Goal: Task Accomplishment & Management: Complete application form

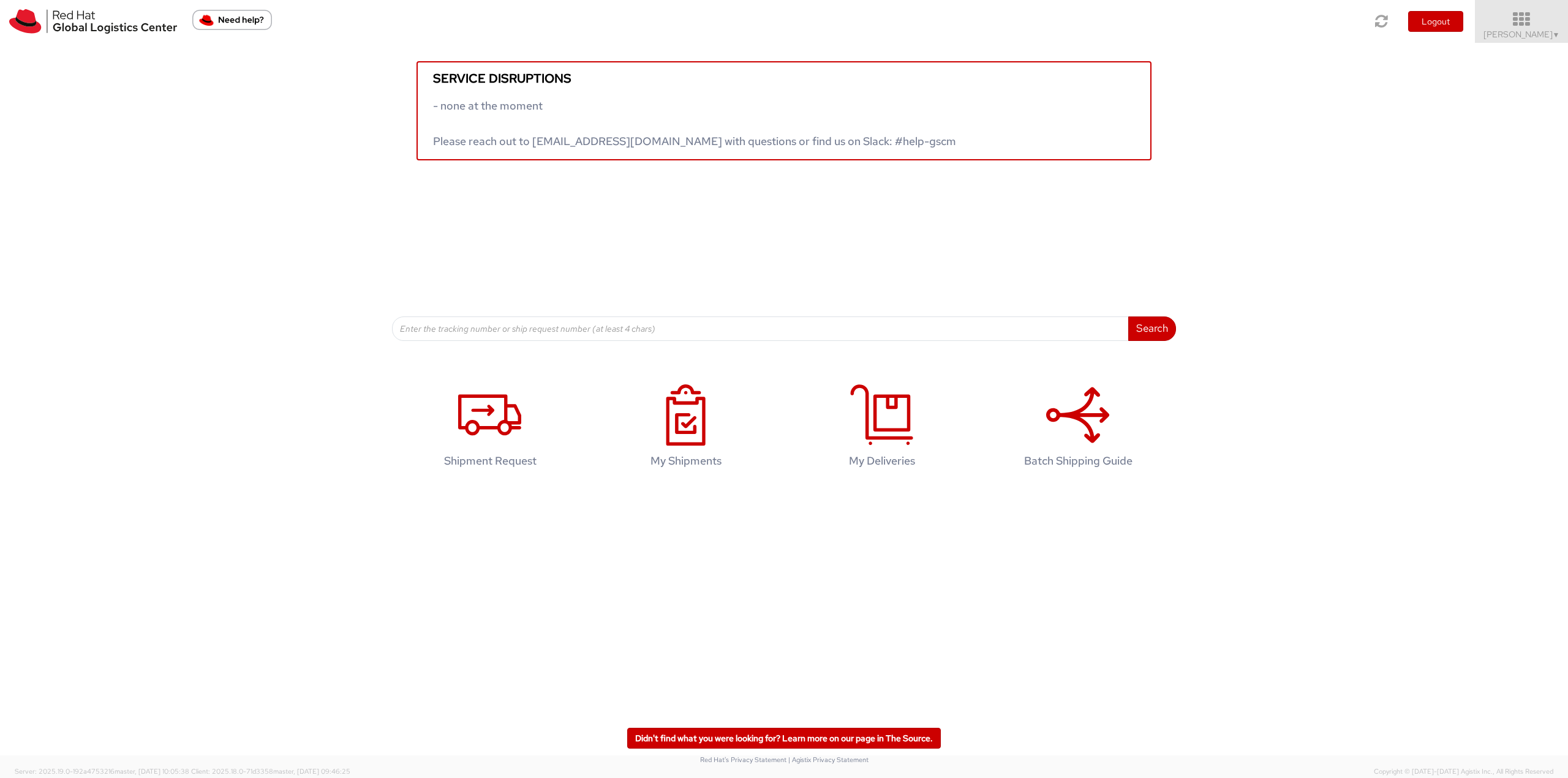
click at [1527, 22] on icon at bounding box center [1521, 19] width 107 height 17
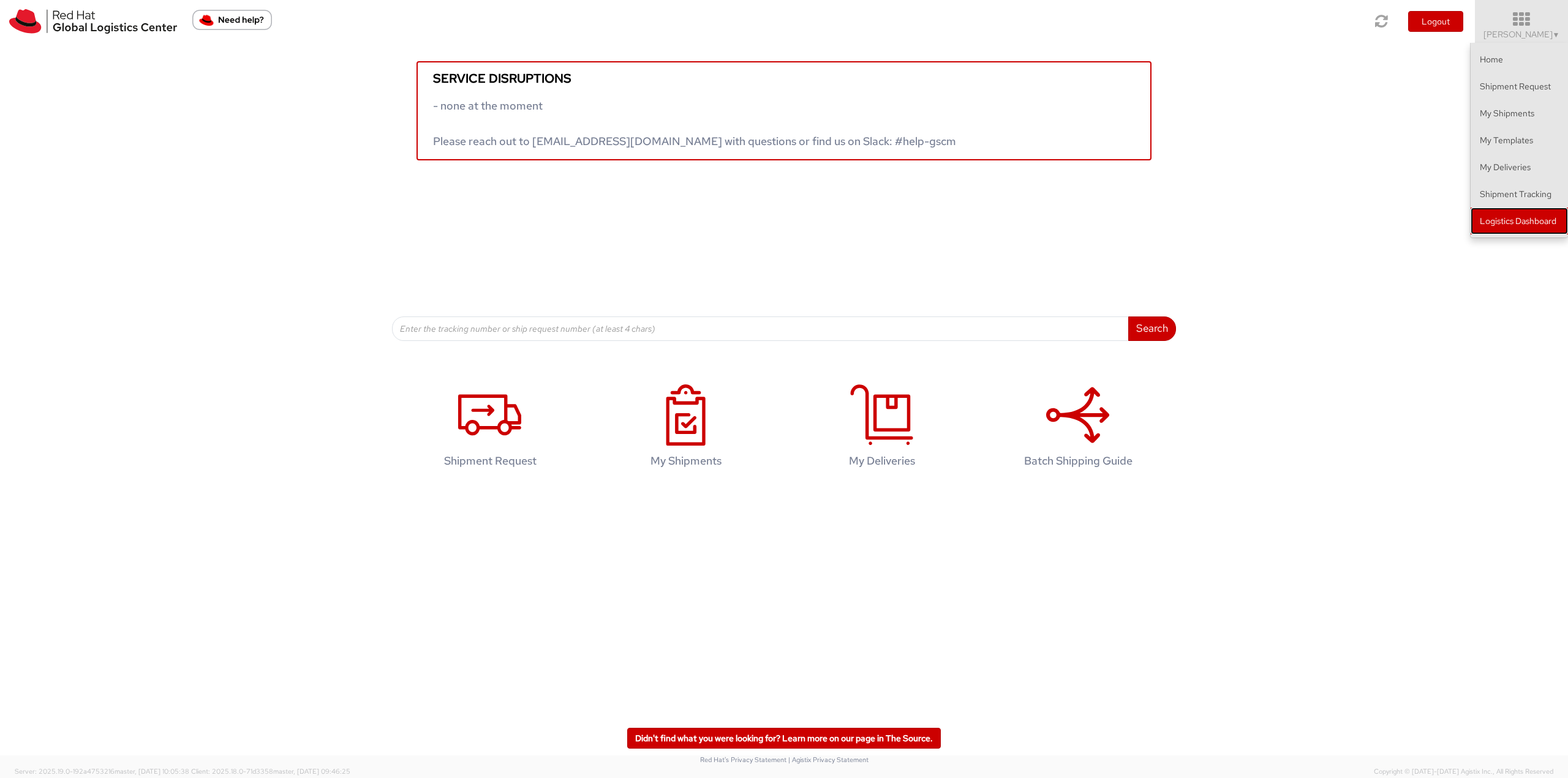
click at [1529, 217] on link "Logistics Dashboard" at bounding box center [1518, 221] width 97 height 27
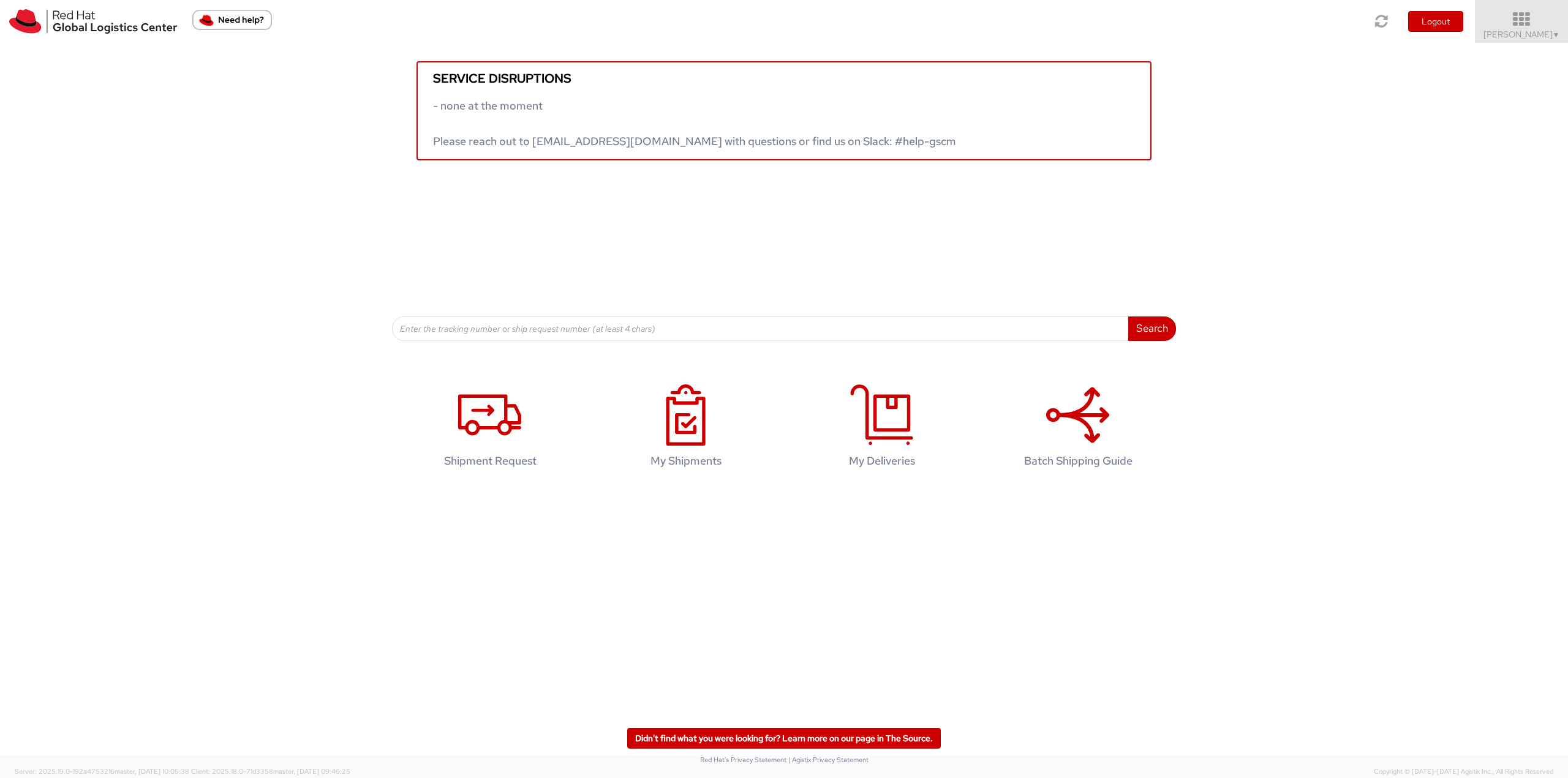
click at [1537, 31] on span "Jason Alexander ▼" at bounding box center [1521, 35] width 76 height 11
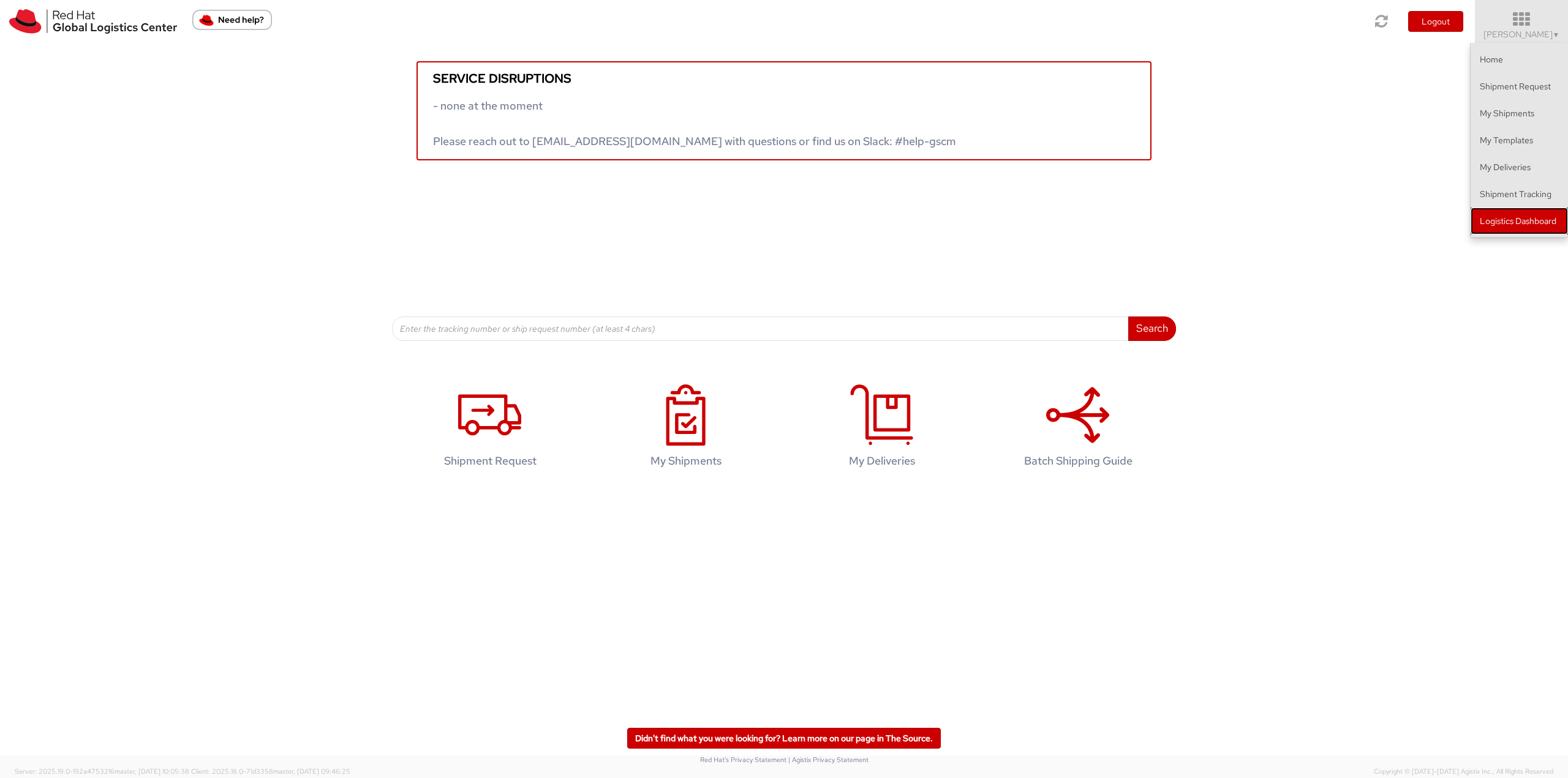
click at [1507, 230] on link "Logistics Dashboard" at bounding box center [1518, 221] width 97 height 27
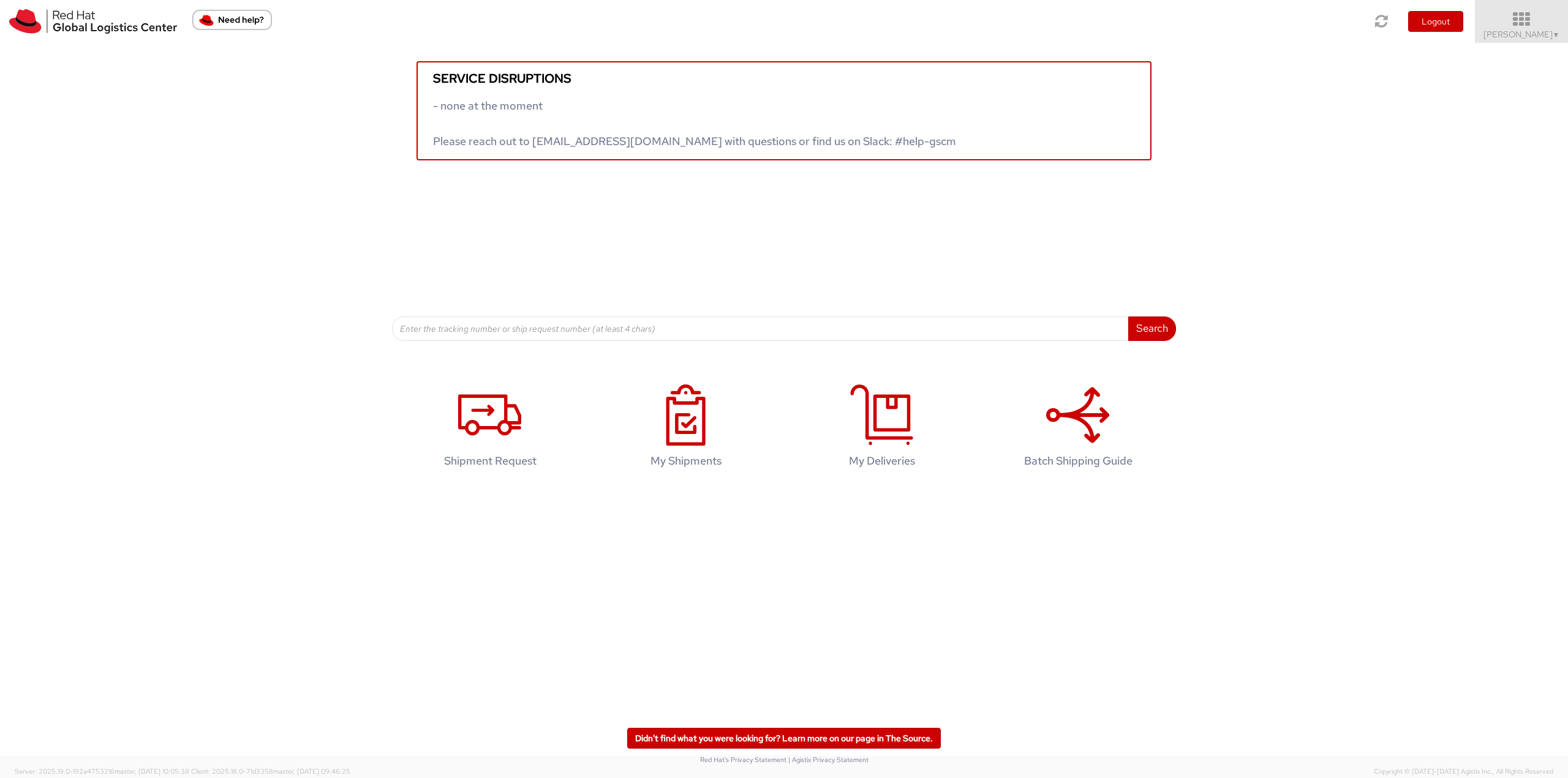
click at [1528, 23] on icon at bounding box center [1521, 19] width 107 height 17
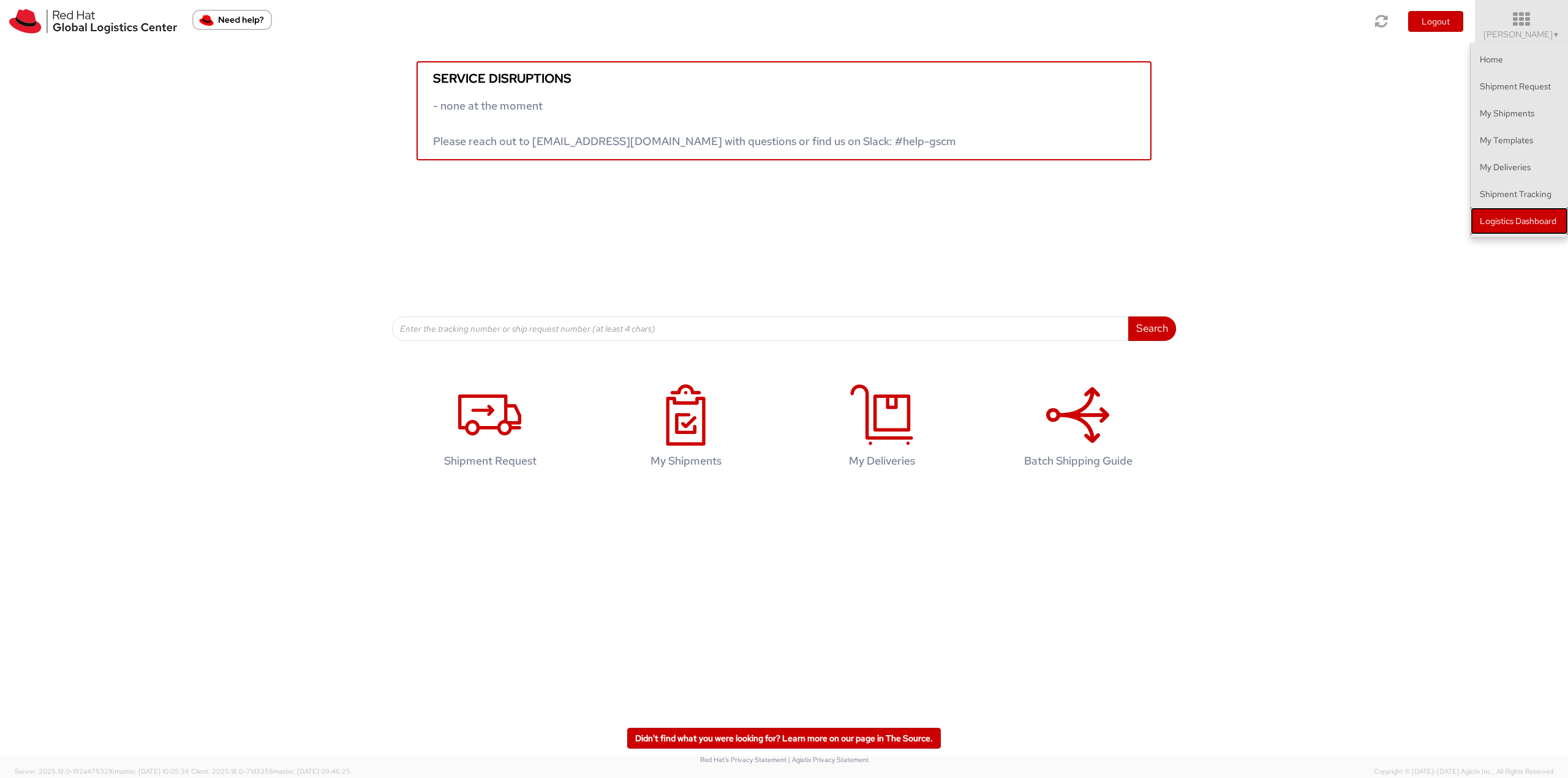
click at [1527, 213] on link "Logistics Dashboard" at bounding box center [1518, 221] width 97 height 27
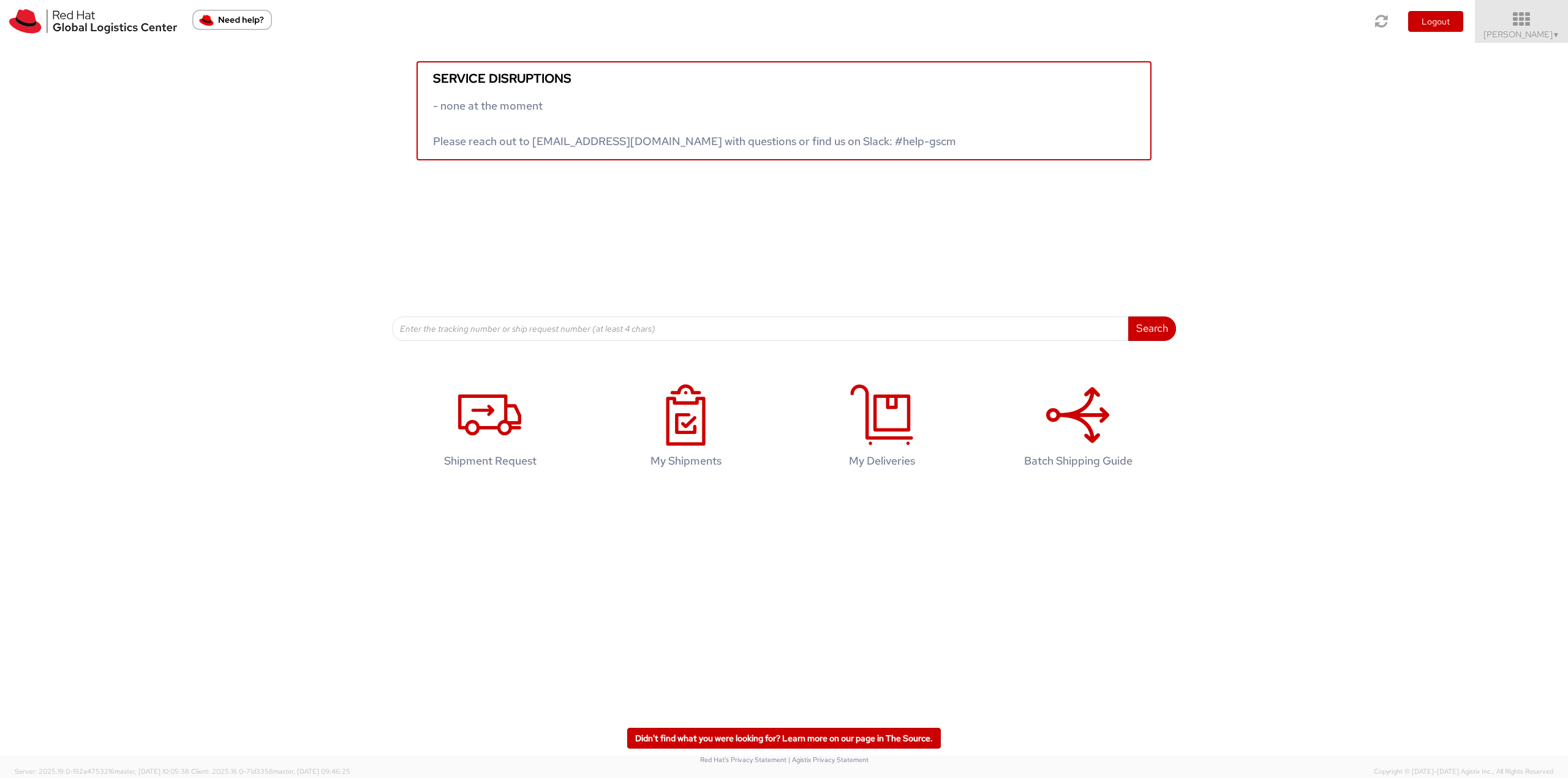
click at [1519, 17] on icon at bounding box center [1521, 19] width 107 height 17
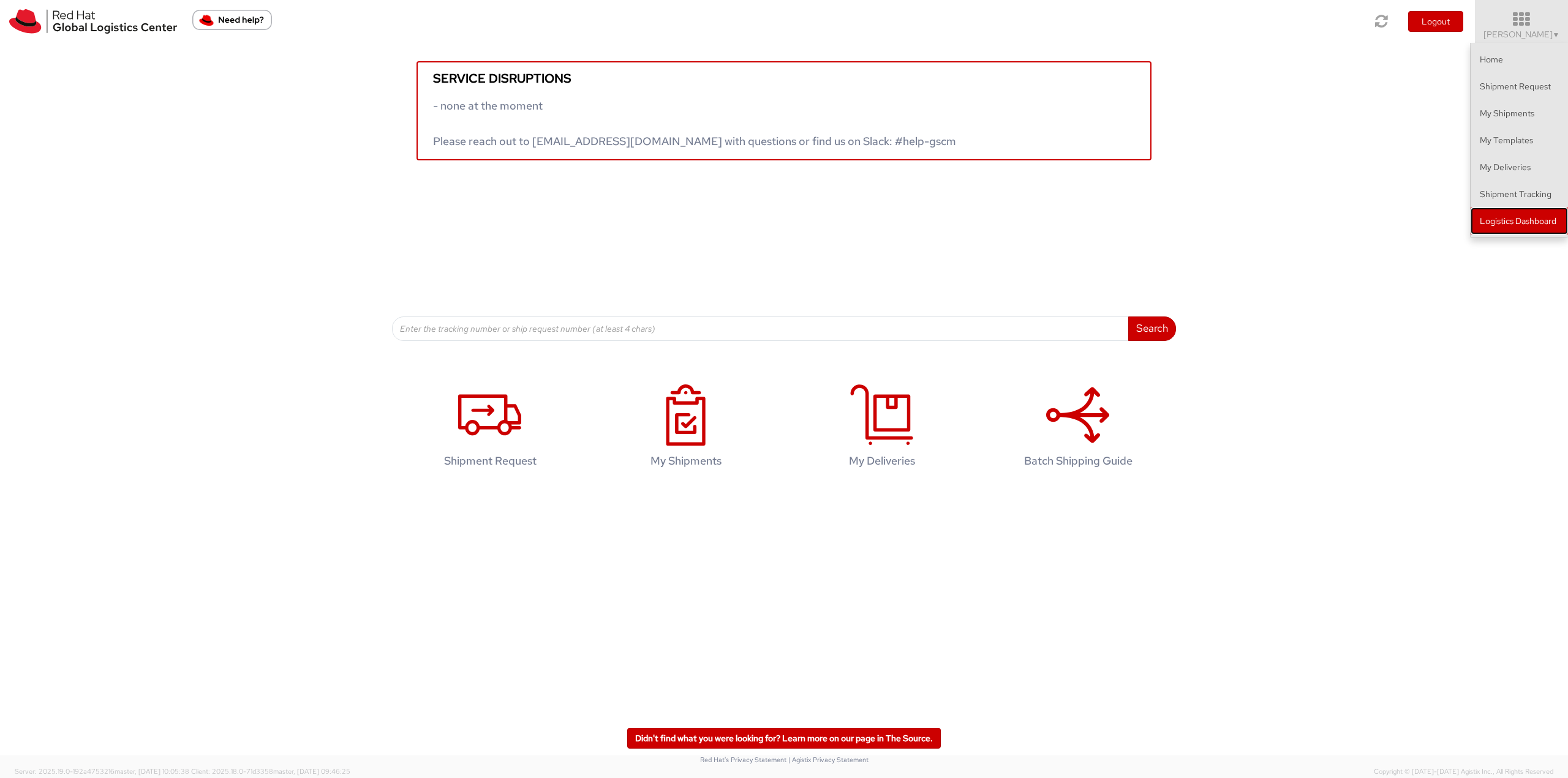
click at [1511, 218] on link "Logistics Dashboard" at bounding box center [1518, 221] width 97 height 27
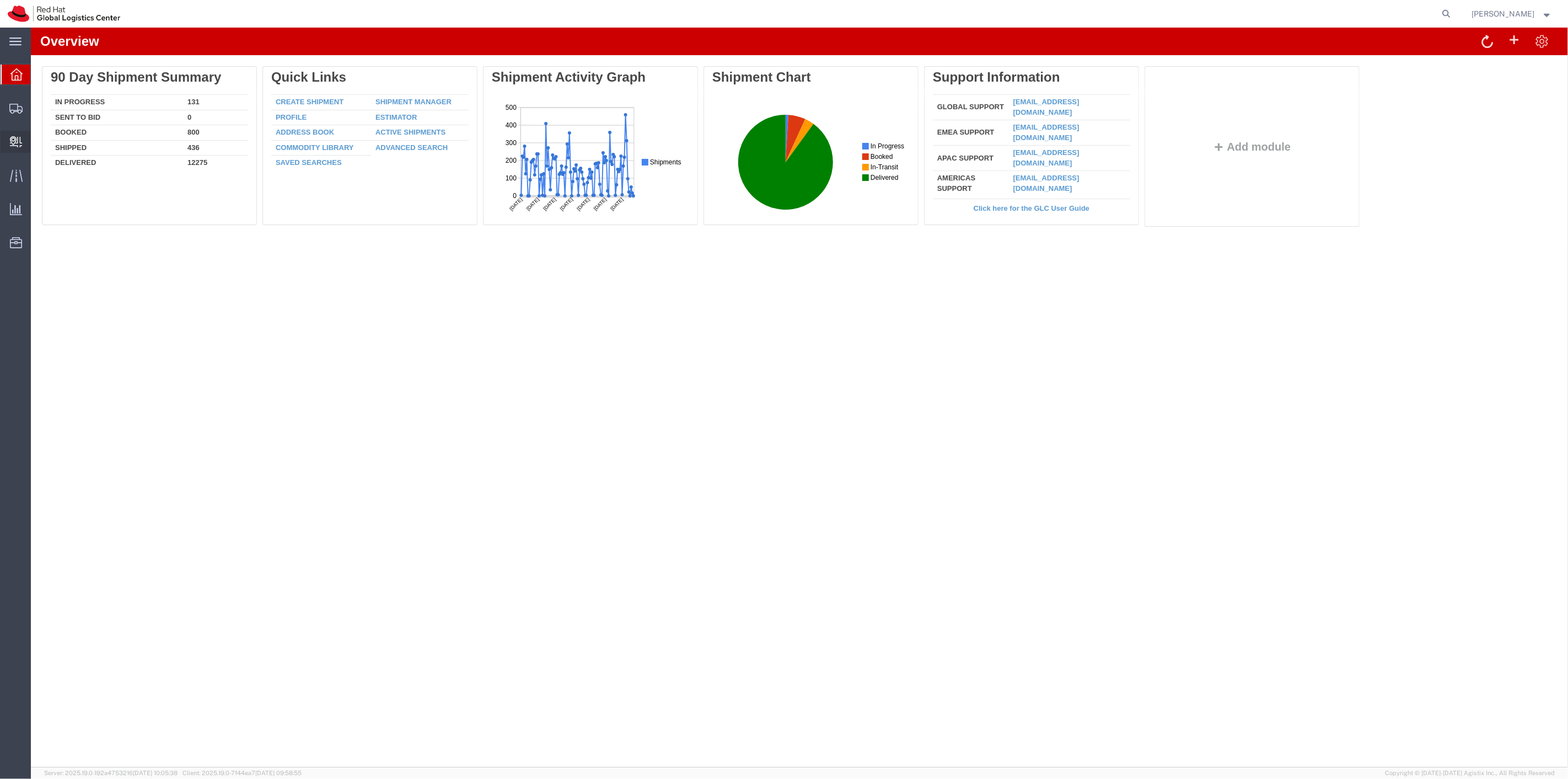
click at [0, 0] on span "Create Delivery" at bounding box center [0, 0] width 0 height 0
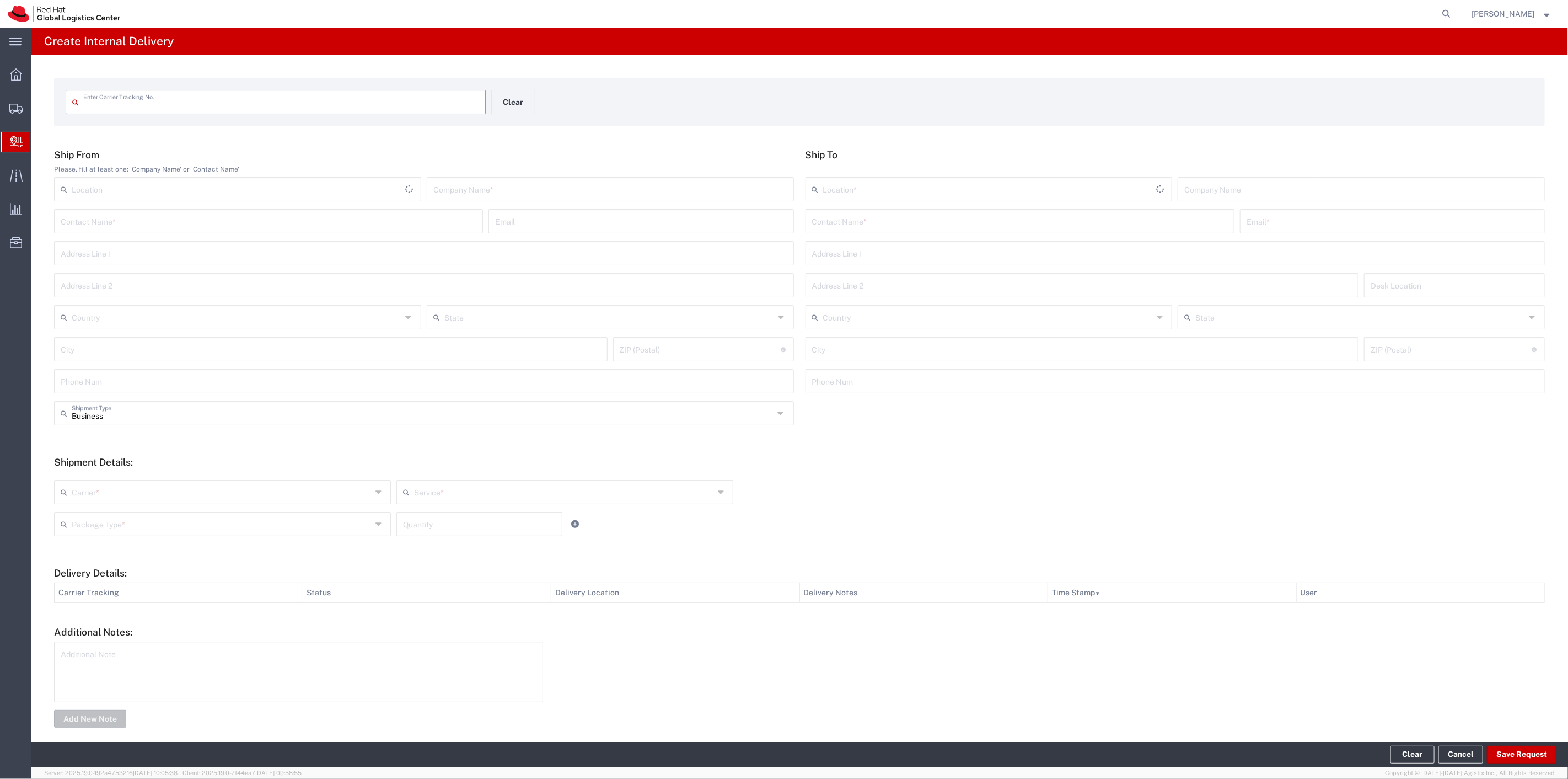
click at [240, 103] on input "text" at bounding box center [281, 101] width 396 height 20
type input "1zr0w0530149698895"
click at [370, 103] on input "1zr0w0530149698895" at bounding box center [281, 101] width 396 height 20
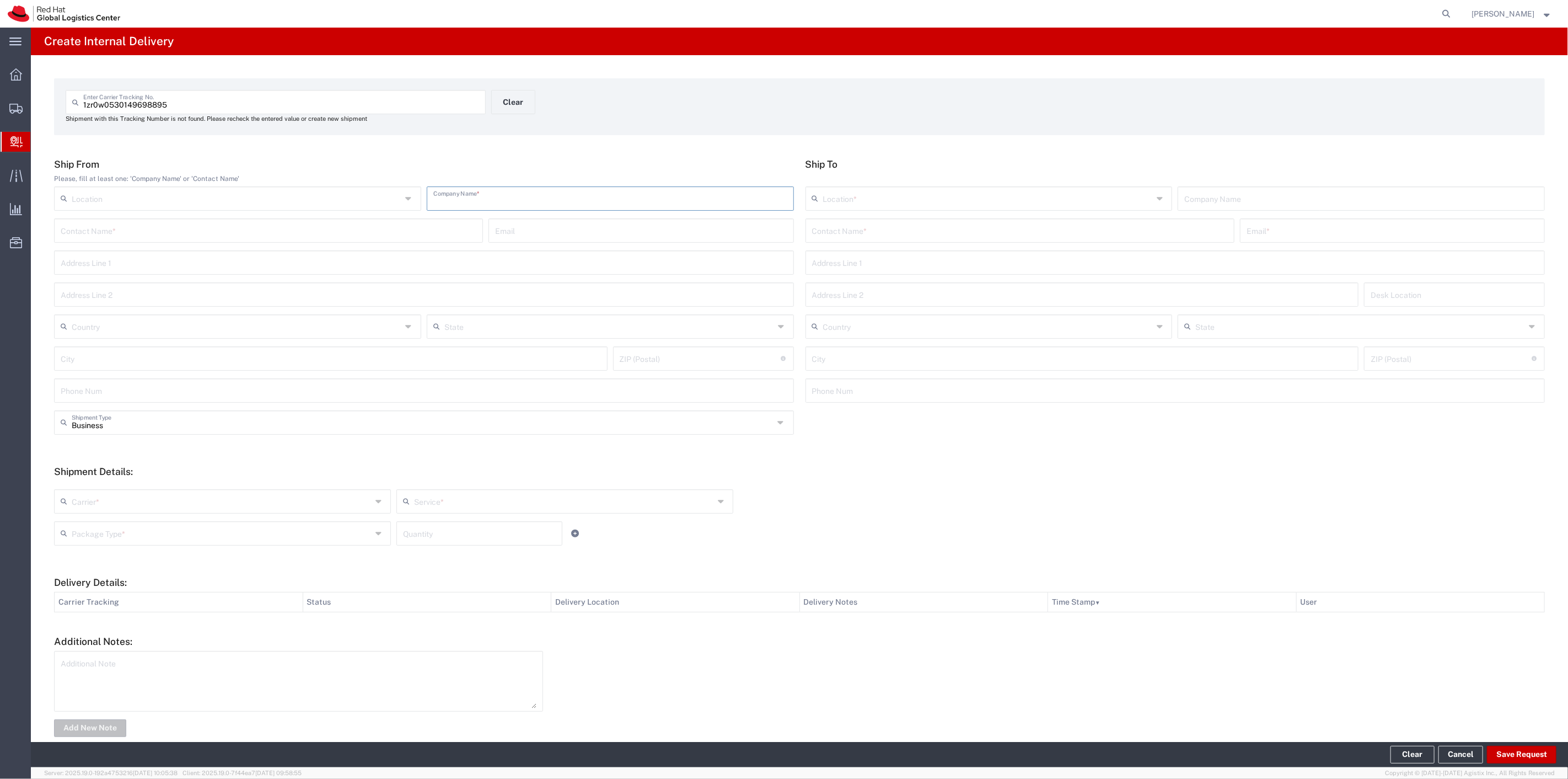
click at [490, 204] on input "text" at bounding box center [610, 198] width 354 height 20
type input "UPS"
click at [161, 324] on input "text" at bounding box center [237, 326] width 330 height 20
click at [103, 379] on span "[GEOGRAPHIC_DATA]" at bounding box center [236, 387] width 363 height 17
type input "[GEOGRAPHIC_DATA]"
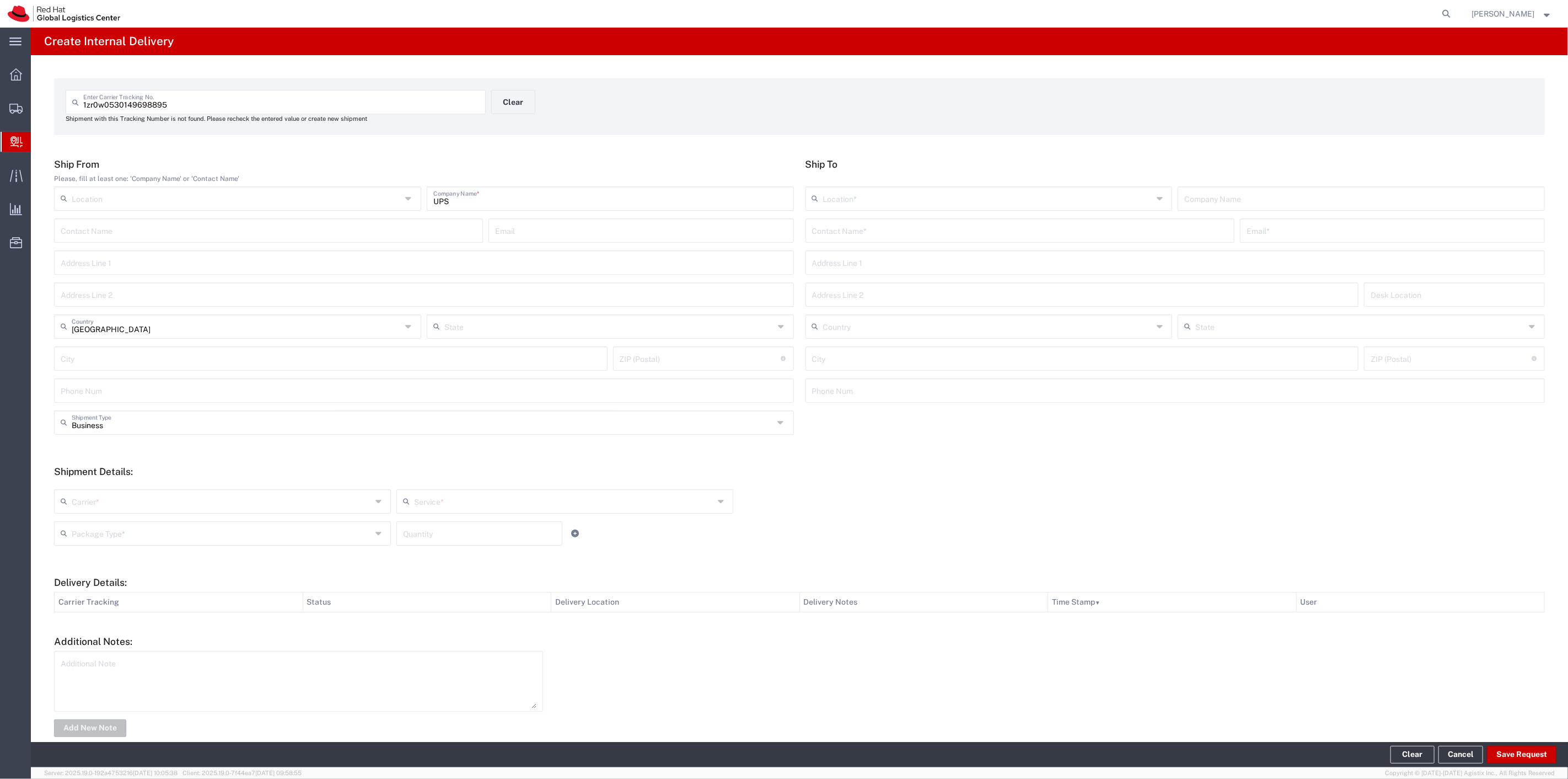
click at [900, 230] on input "text" at bounding box center [1020, 230] width 416 height 20
type input "albert mir"
click at [900, 256] on p "Red Hat, Inc. (Albert Mirich), amirich@redhat.com" at bounding box center [1020, 257] width 415 height 14
type input "RH - [GEOGRAPHIC_DATA]"
type input "Red Hat, Inc."
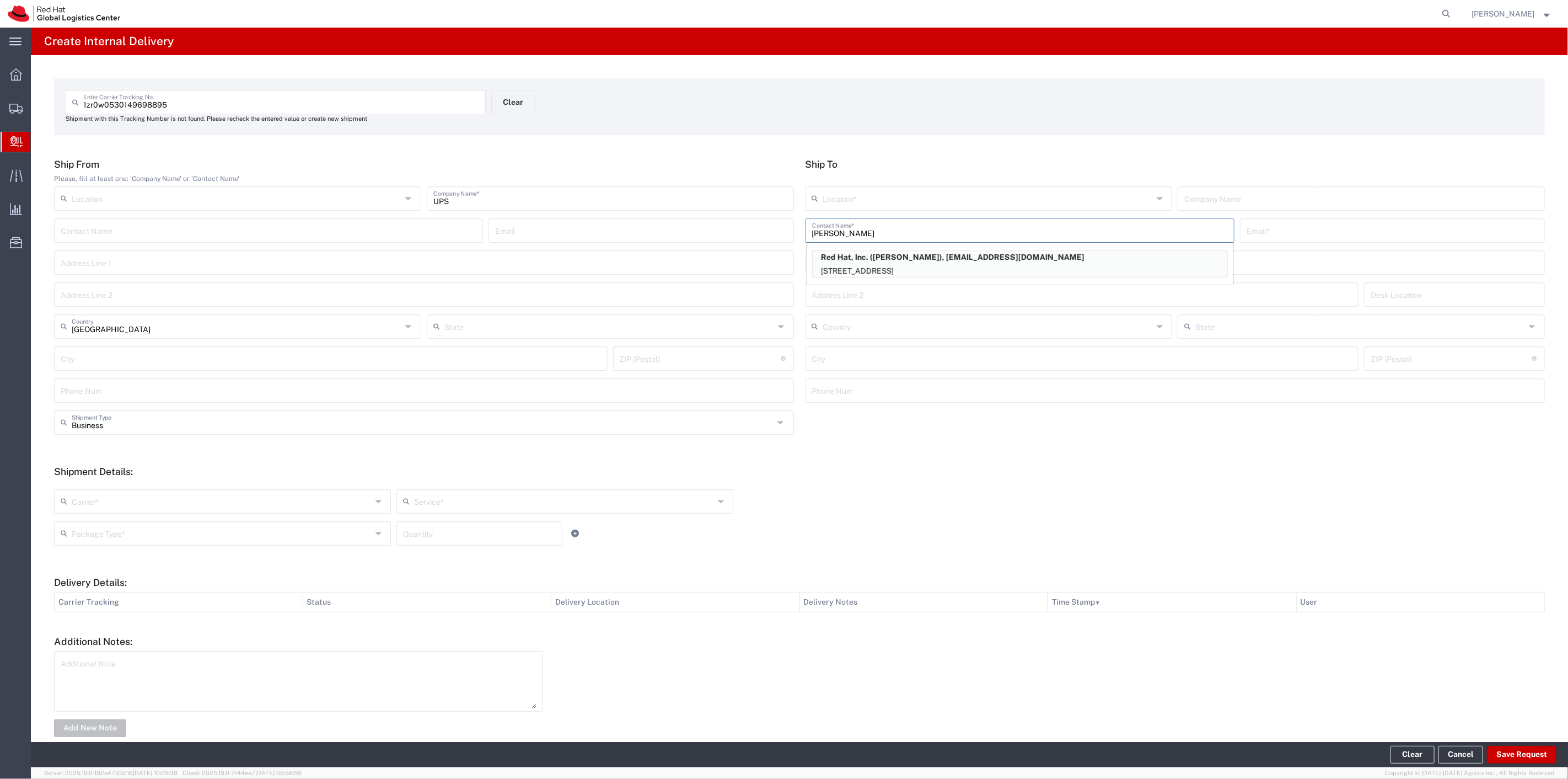
type input "Albert Mirich"
type input "amirich@redhat.com"
type input "[STREET_ADDRESS]"
type input "FLEX"
type input "[GEOGRAPHIC_DATA]"
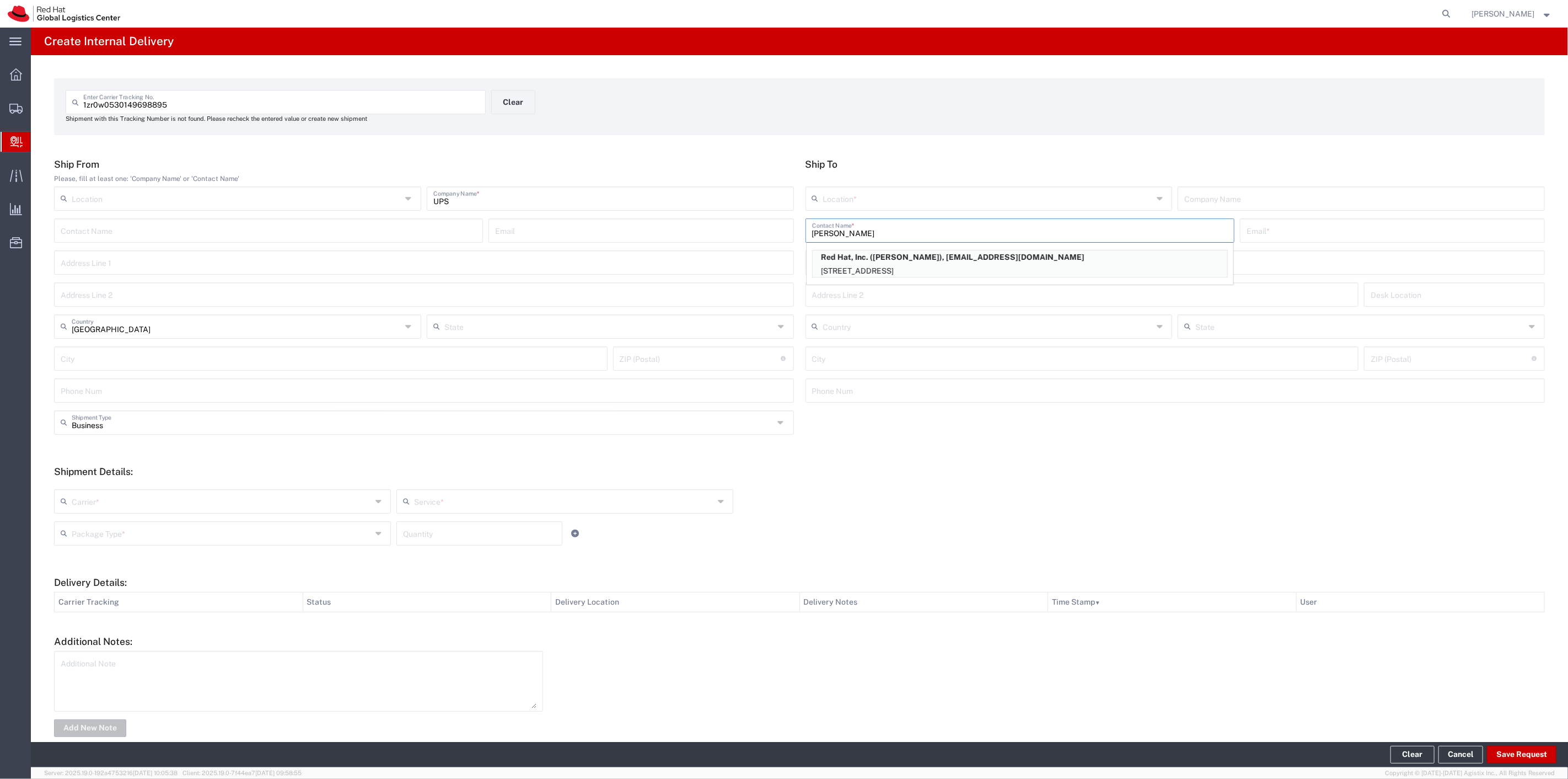
type input "RALEIGH"
type input "27601"
type input "[US_STATE]"
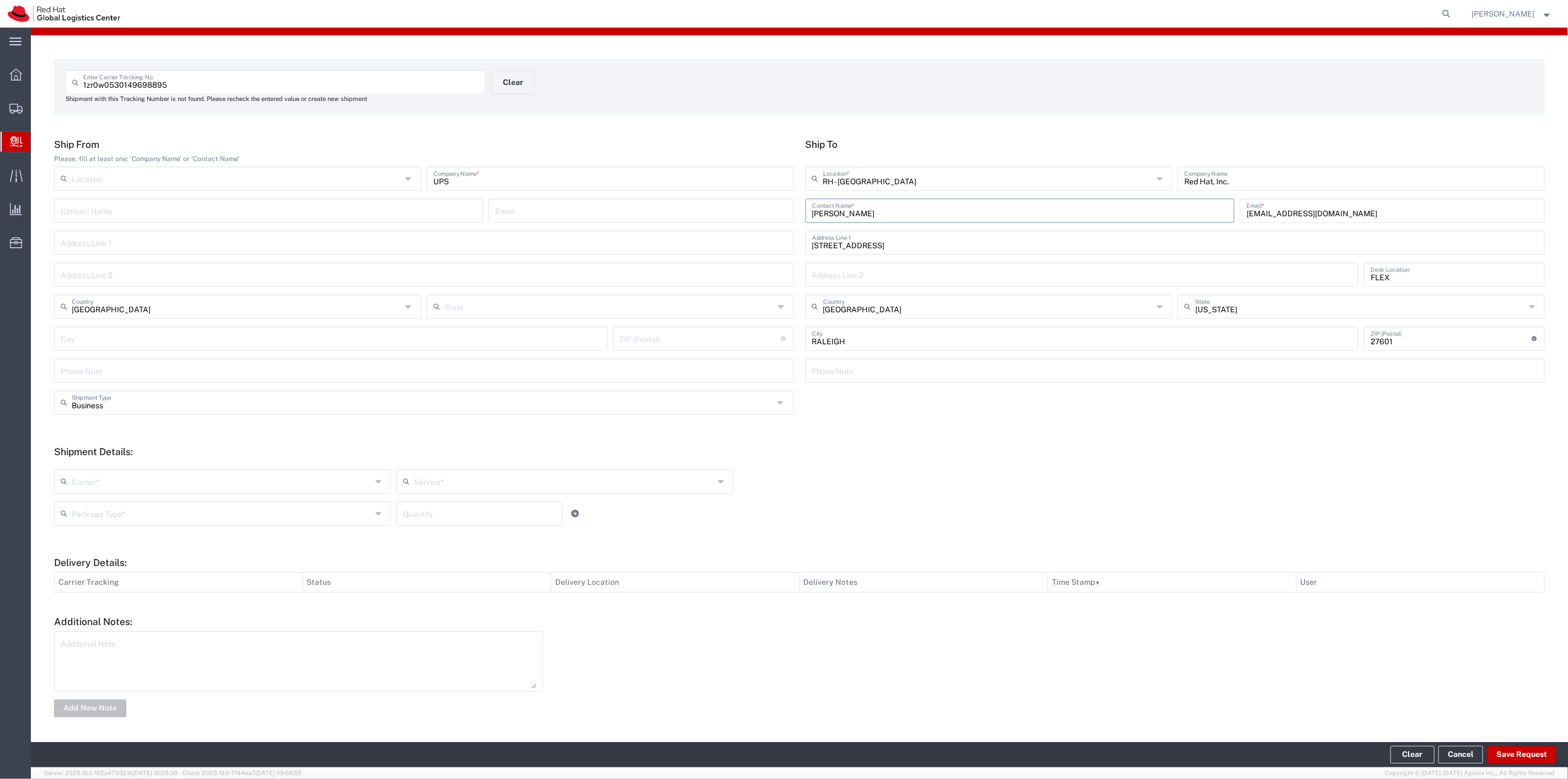
click at [299, 481] on input "text" at bounding box center [221, 481] width 300 height 20
click at [93, 626] on span "UPS" at bounding box center [221, 631] width 332 height 17
type input "UPS"
click at [471, 491] on div "Service *" at bounding box center [565, 481] width 337 height 25
click at [471, 486] on input "text" at bounding box center [564, 481] width 300 height 20
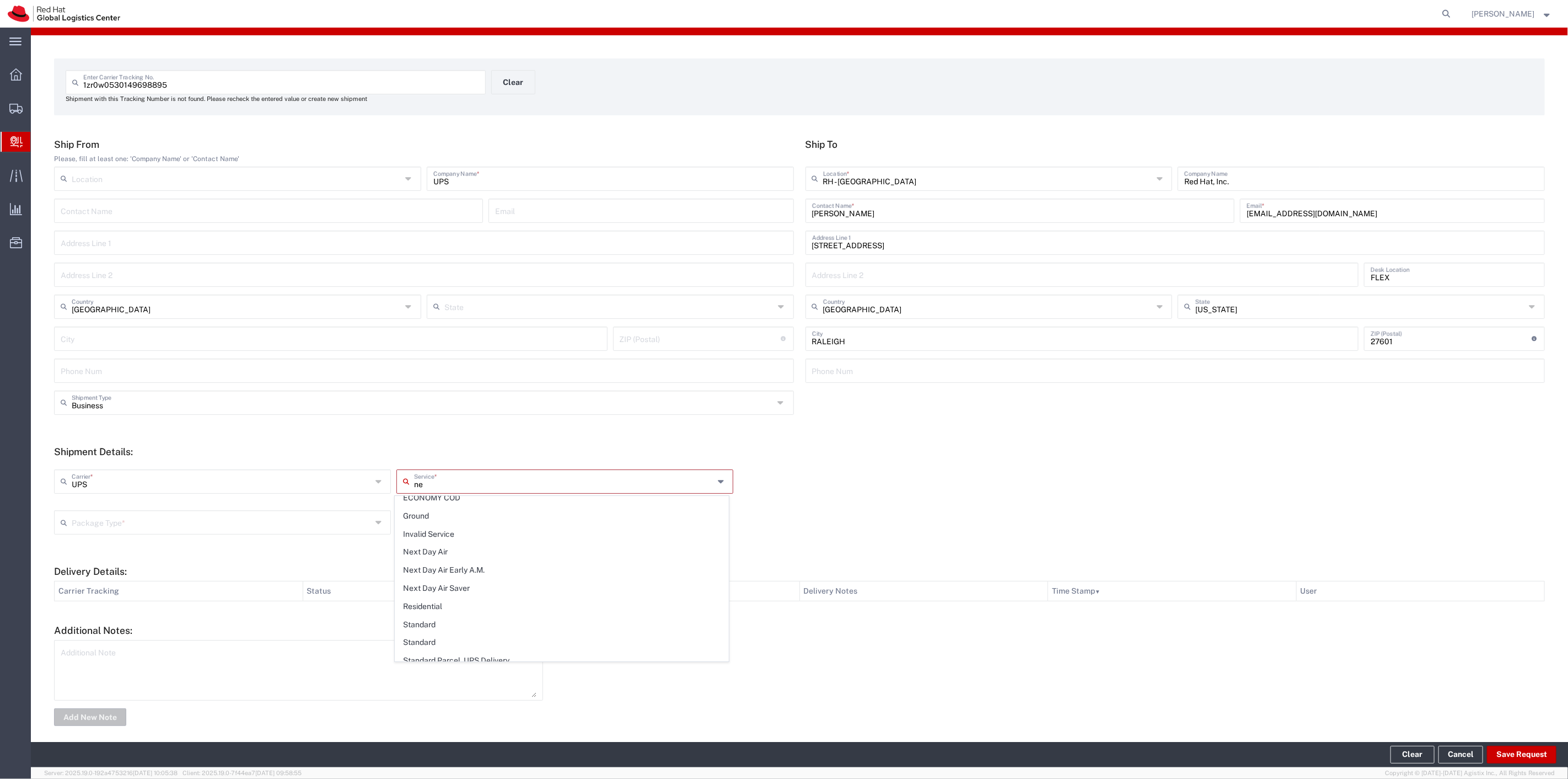
scroll to position [0, 0]
click at [452, 509] on span "Next Day Air" at bounding box center [561, 505] width 332 height 17
type input "Next Day Air"
click at [235, 517] on input "text" at bounding box center [221, 513] width 300 height 20
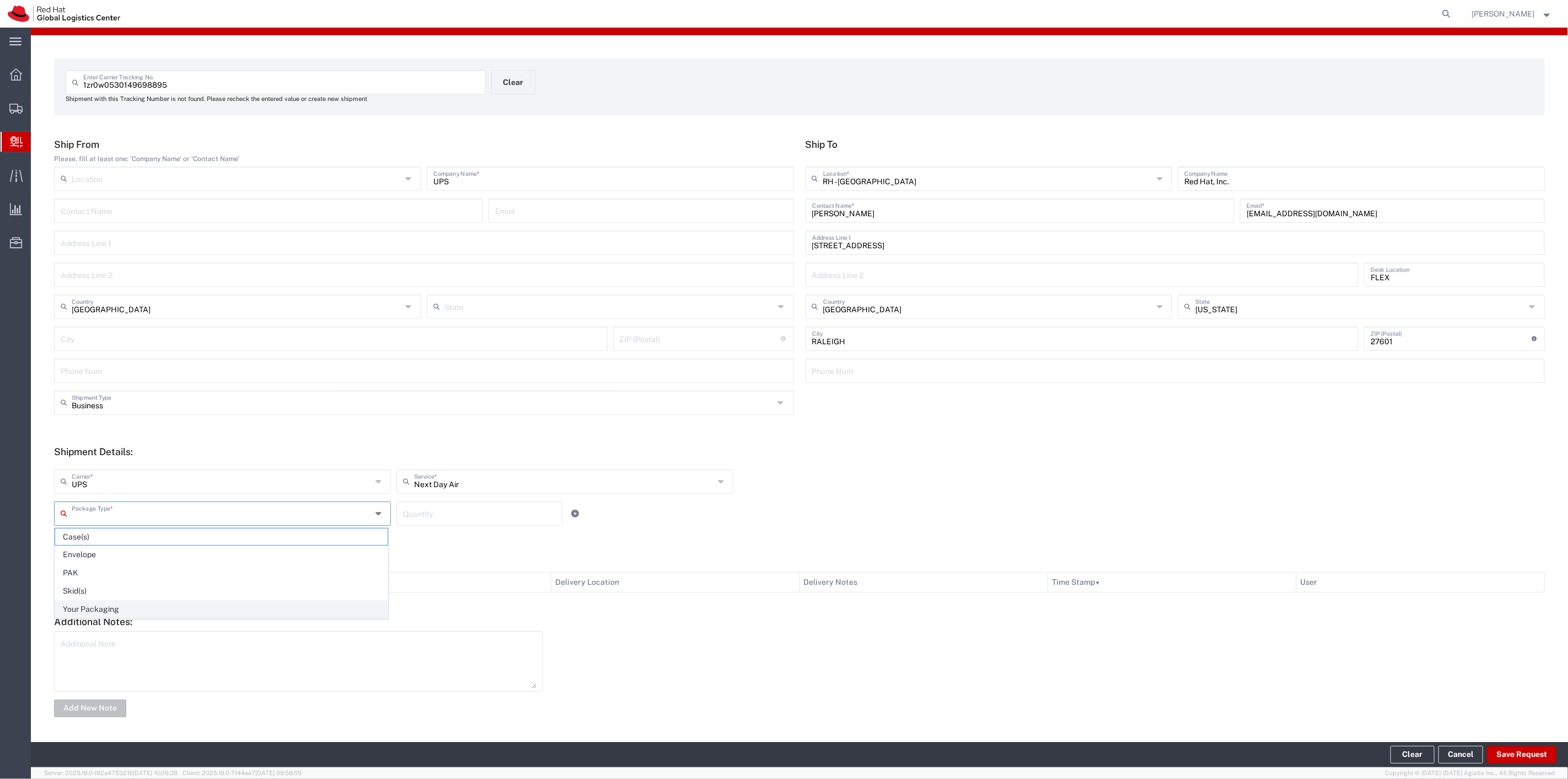
click at [153, 608] on span "Your Packaging" at bounding box center [221, 610] width 332 height 17
type input "Your Packaging"
click at [488, 503] on input "number" at bounding box center [479, 513] width 153 height 20
click at [471, 521] on input "1" at bounding box center [479, 513] width 153 height 20
type input "1"
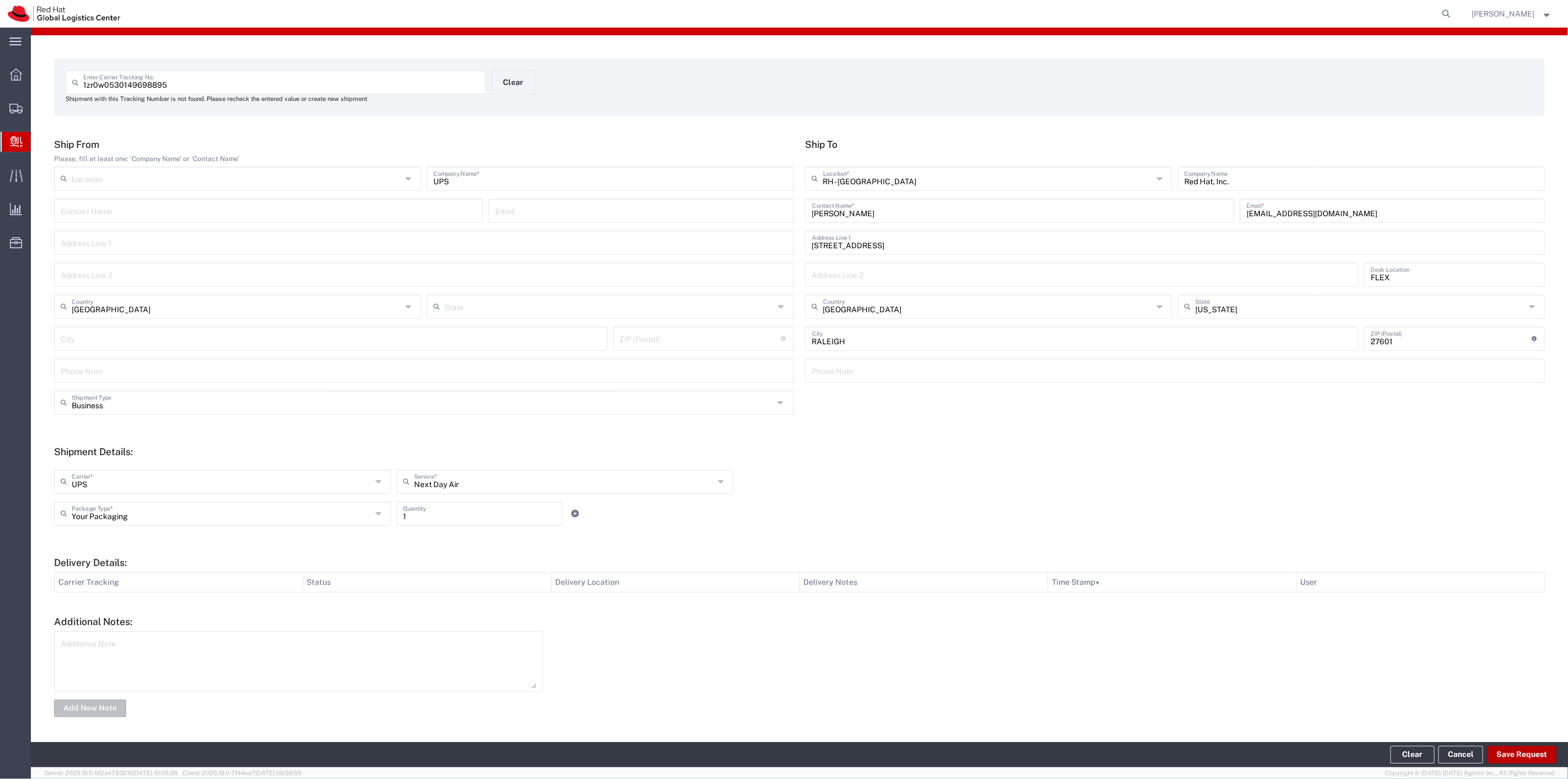
click at [1532, 751] on button "Save Request" at bounding box center [1522, 754] width 69 height 17
type input "[GEOGRAPHIC_DATA]"
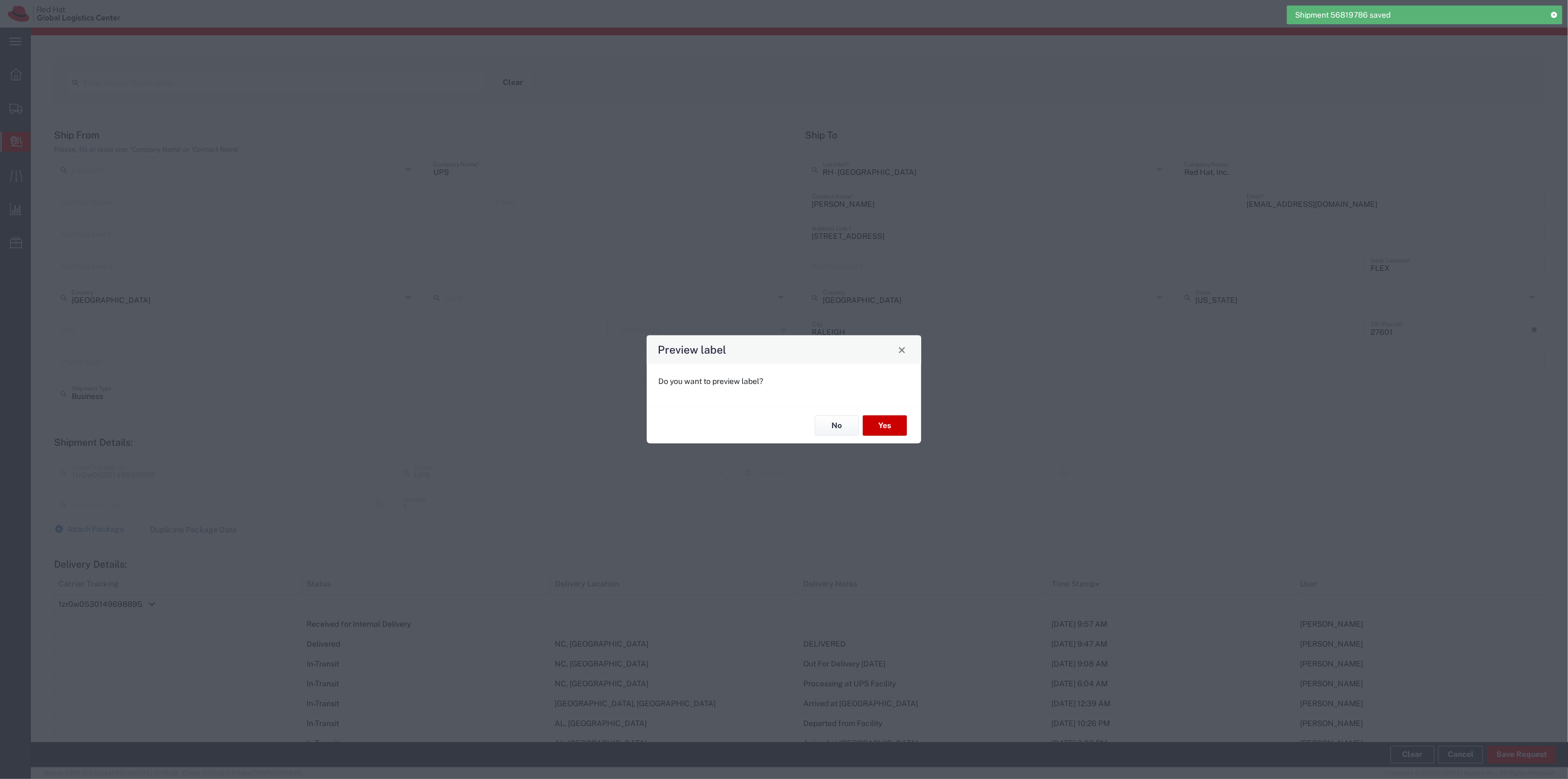
type input "Your Packaging"
type input "Next Day Air"
click at [844, 427] on button "No" at bounding box center [836, 426] width 44 height 20
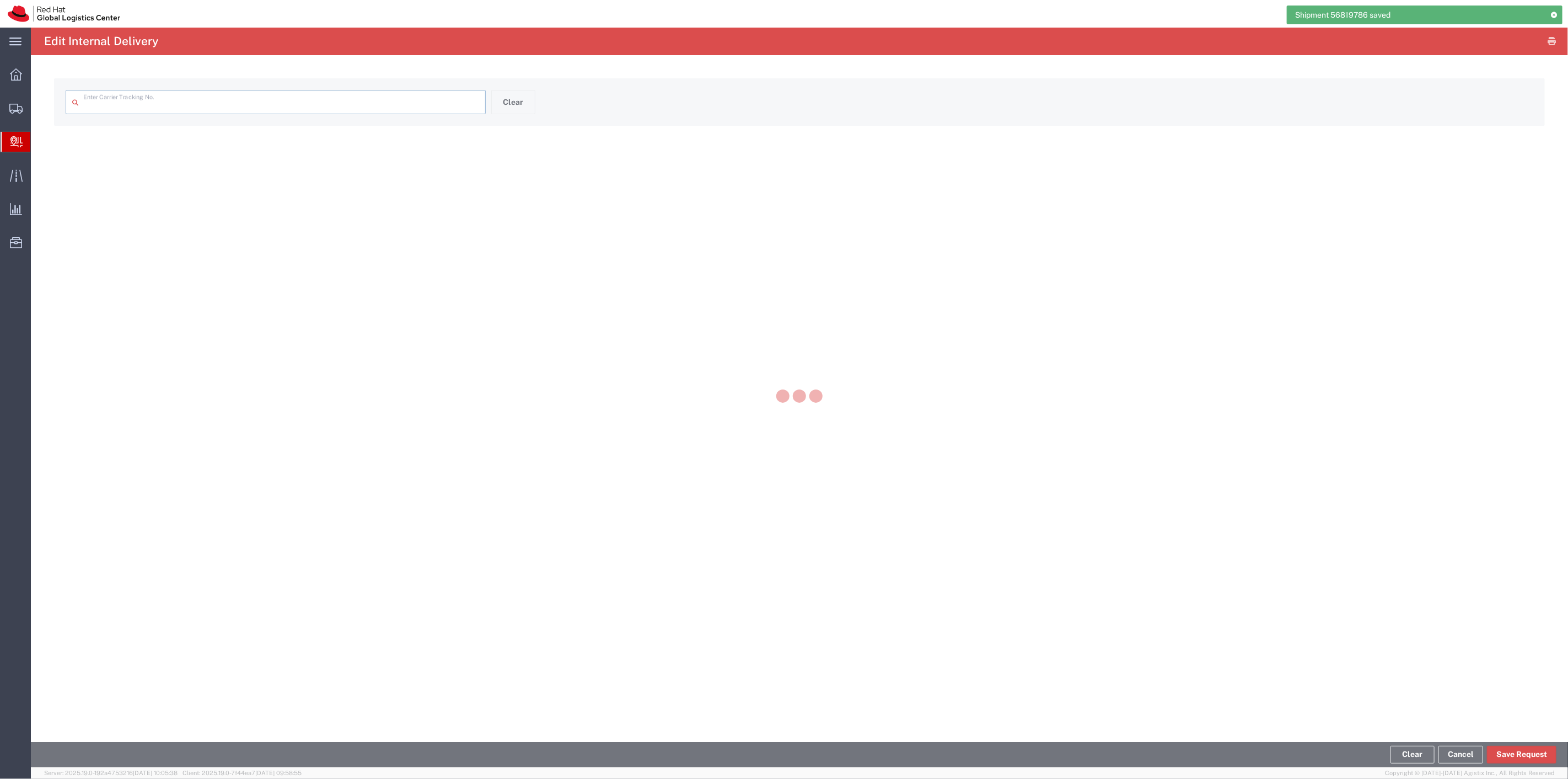
type input "1zr0w0530149698895"
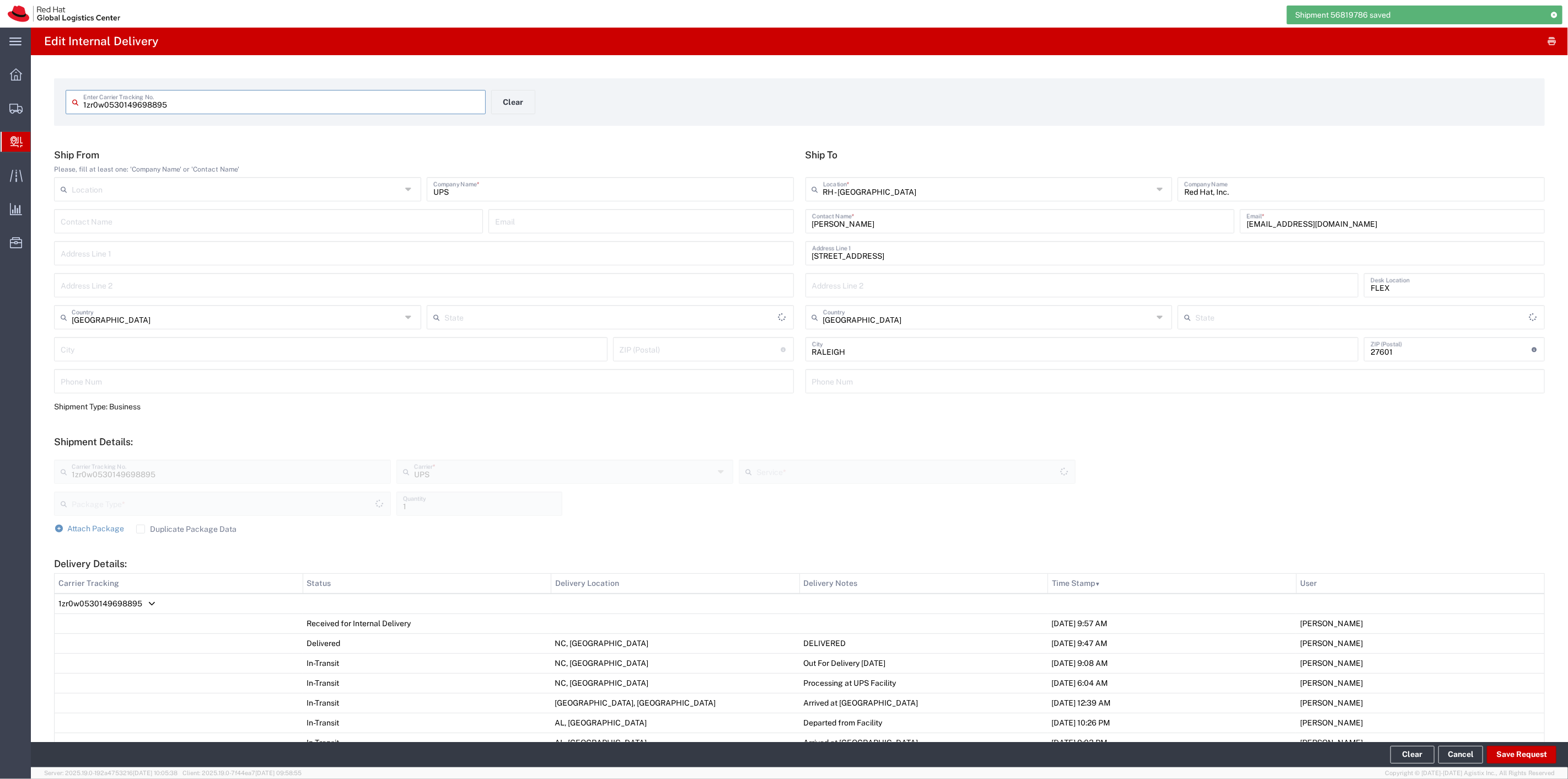
type input "Next Day Air"
type input "Your Packaging"
type input "[US_STATE]"
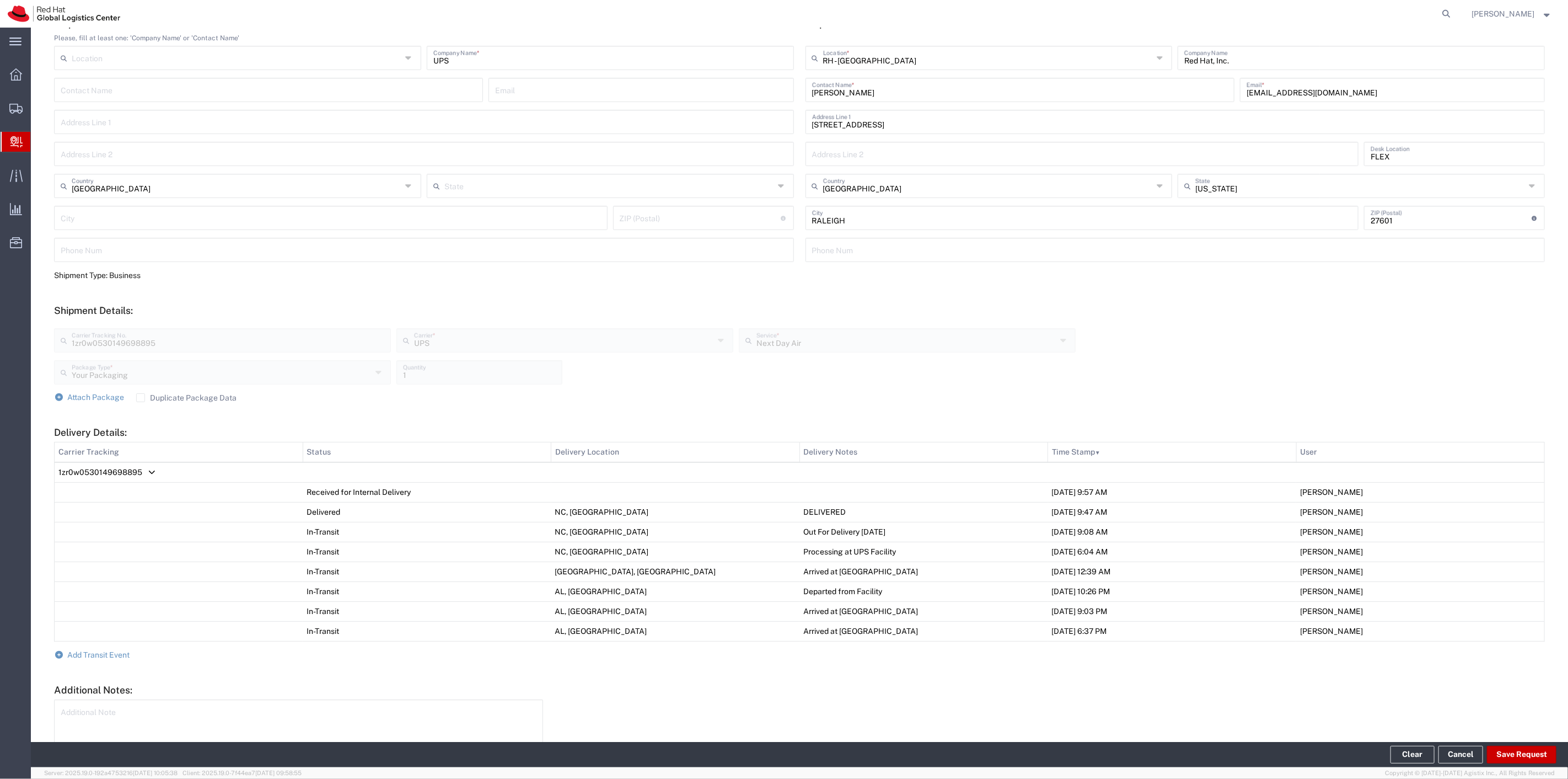
scroll to position [200, 0]
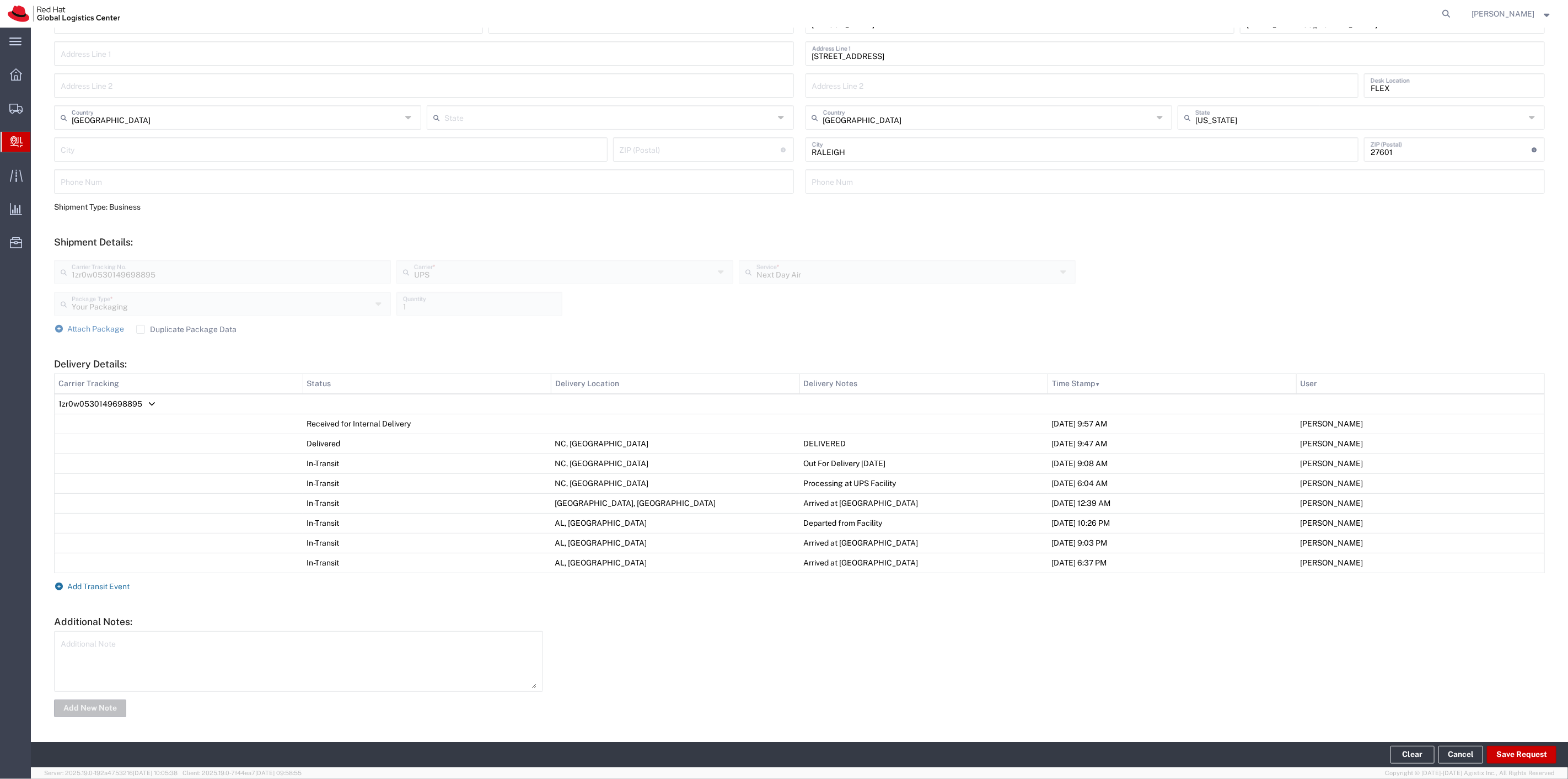
click at [77, 582] on span "Add Transit Event" at bounding box center [99, 586] width 62 height 9
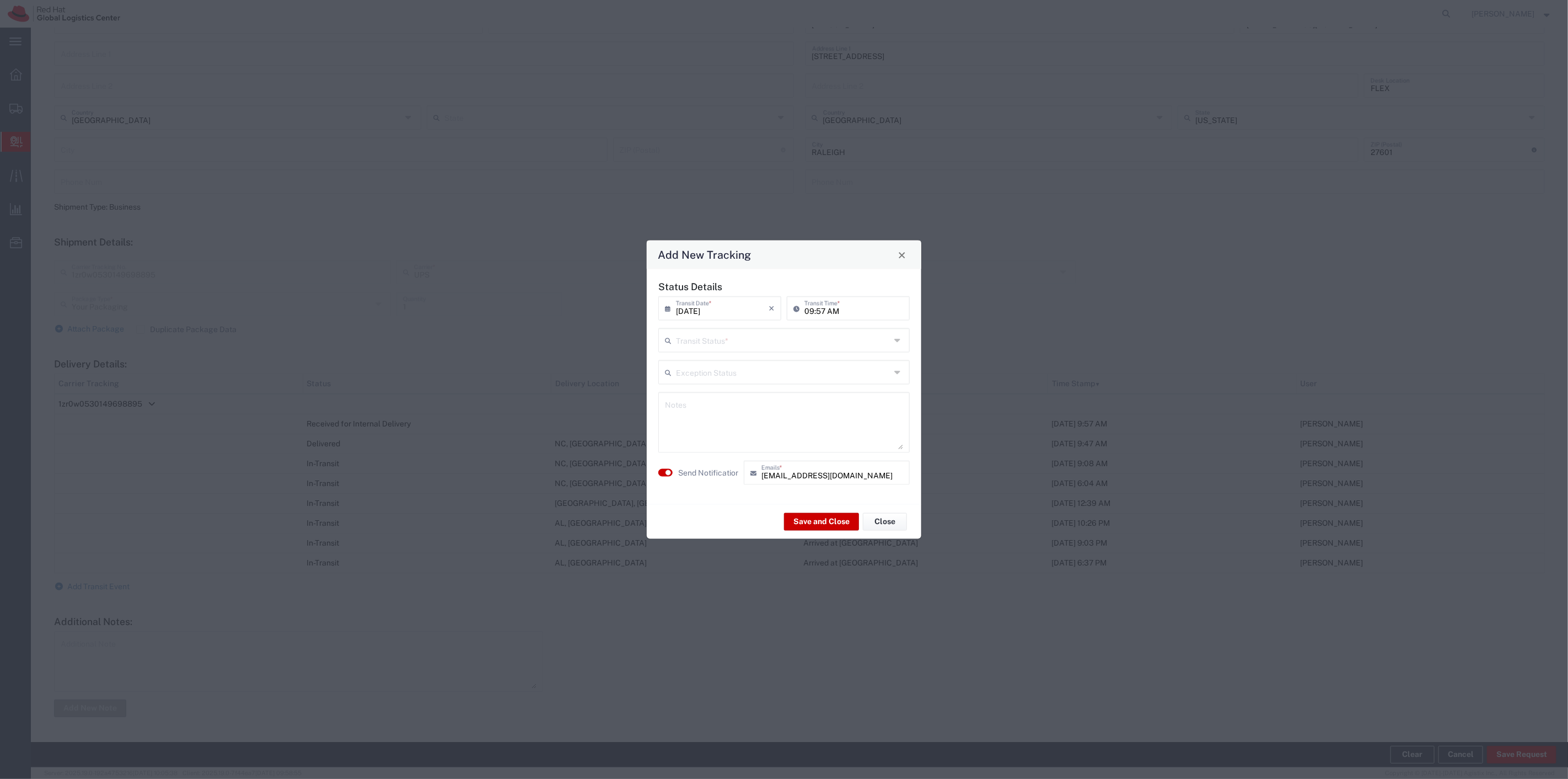
click at [748, 339] on input "text" at bounding box center [783, 340] width 214 height 20
click at [719, 363] on span "Delivery Confirmation" at bounding box center [784, 364] width 249 height 17
type input "Delivery Confirmation"
click at [687, 416] on textarea at bounding box center [784, 422] width 238 height 54
type textarea "Placed in office - per your request"
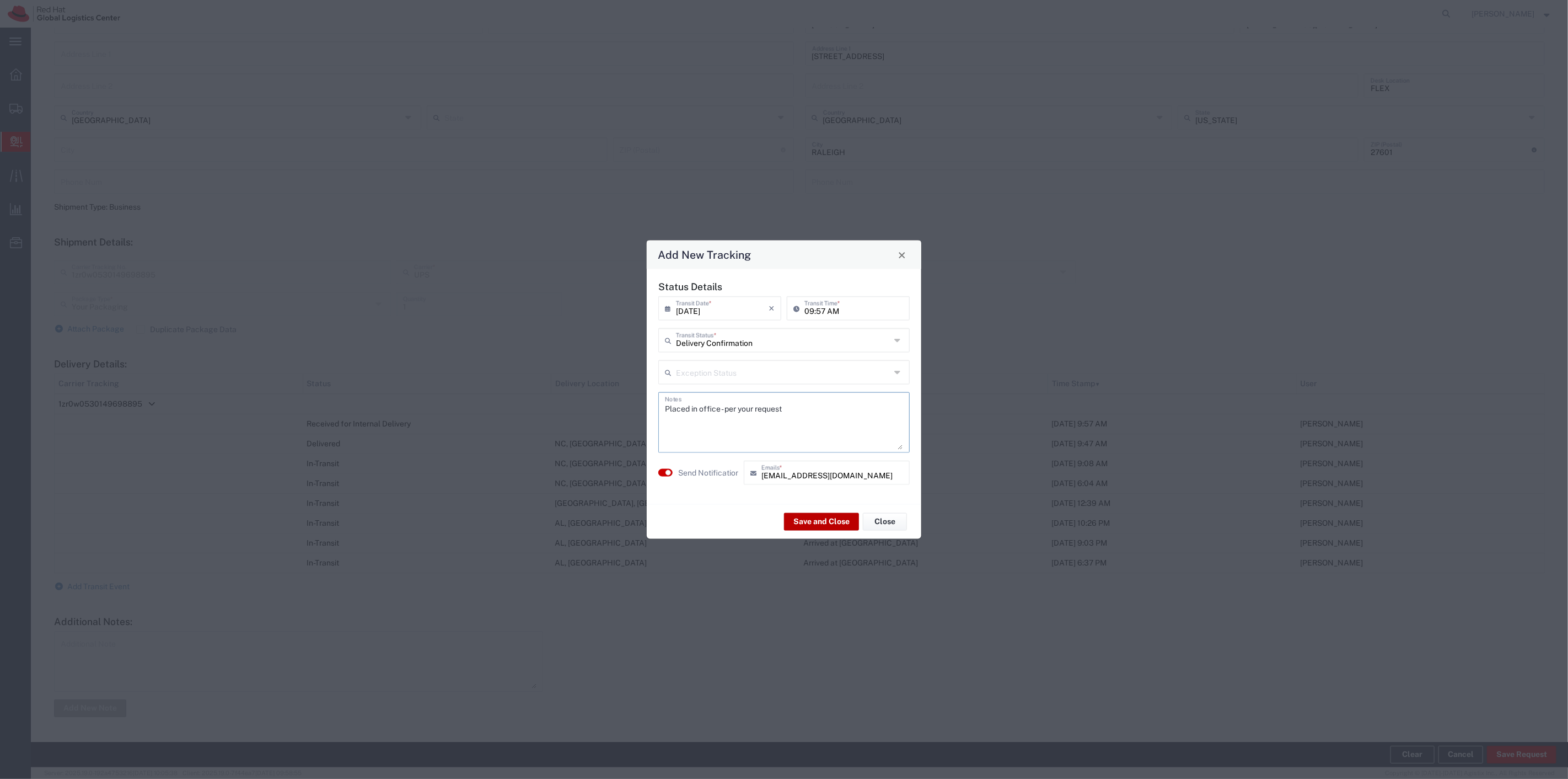
click at [800, 523] on button "Save and Close" at bounding box center [821, 521] width 75 height 17
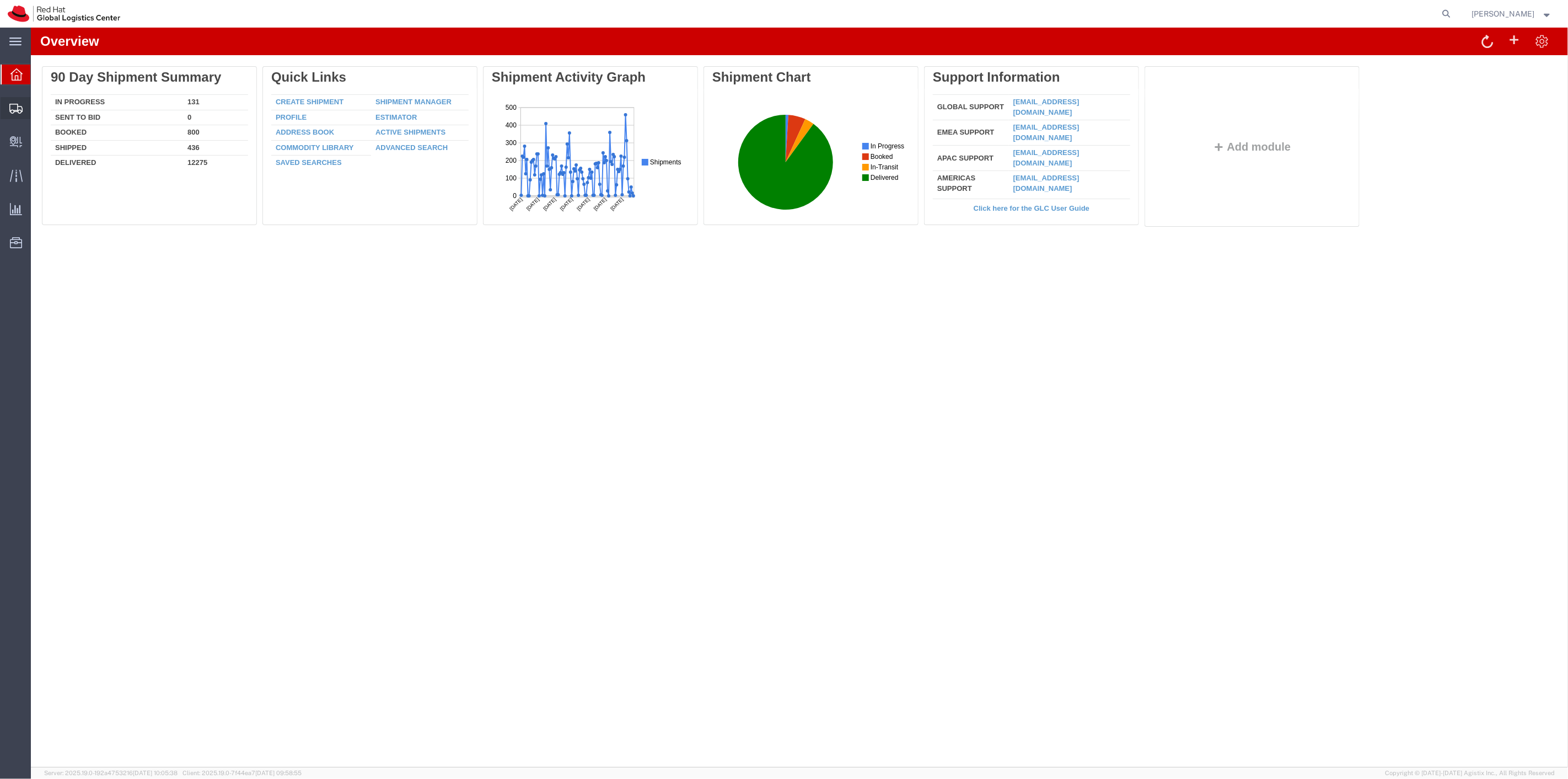
click at [0, 0] on span "Shipment Manager" at bounding box center [0, 0] width 0 height 0
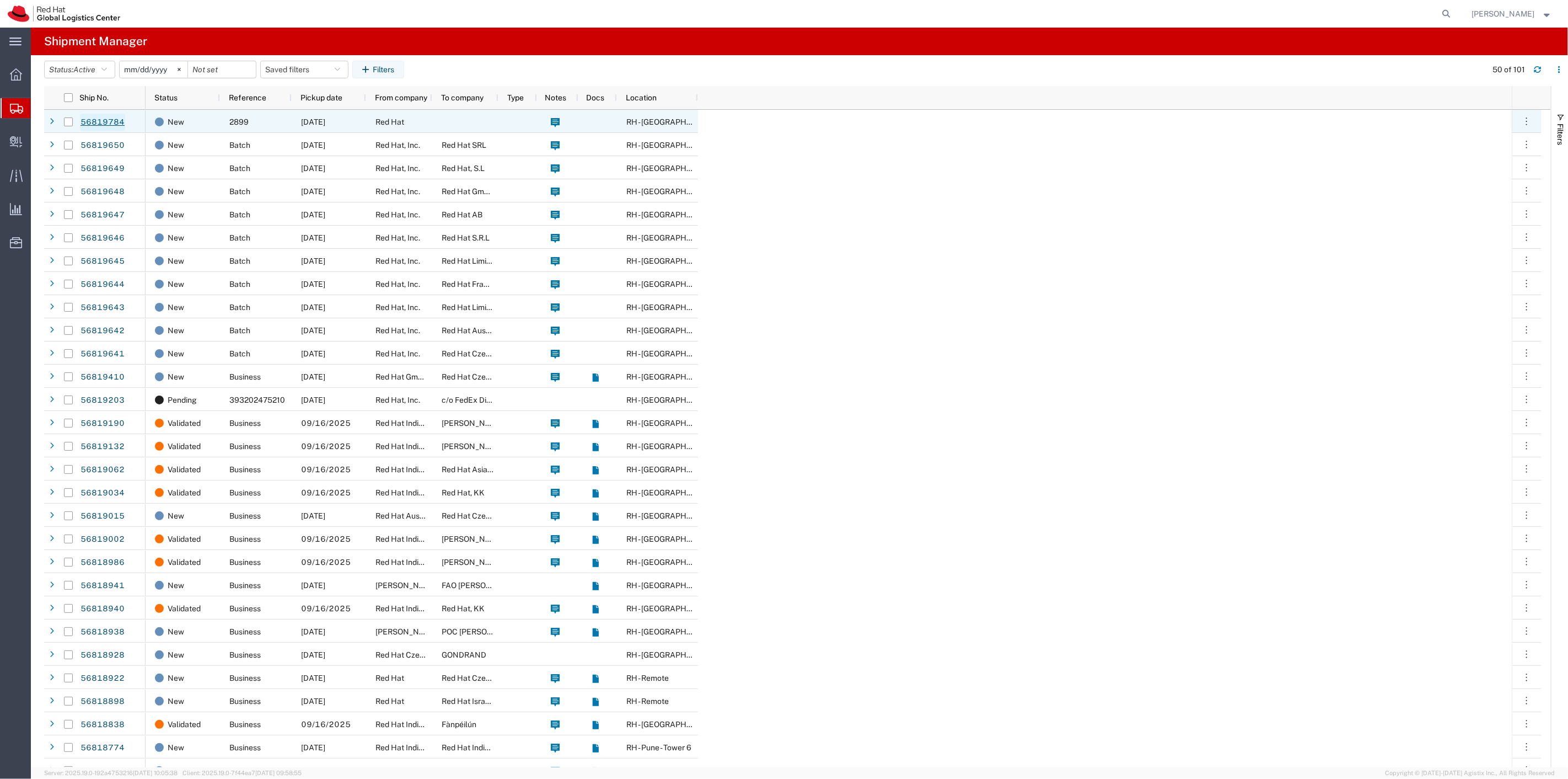
click at [101, 123] on link "56819784" at bounding box center [102, 122] width 45 height 17
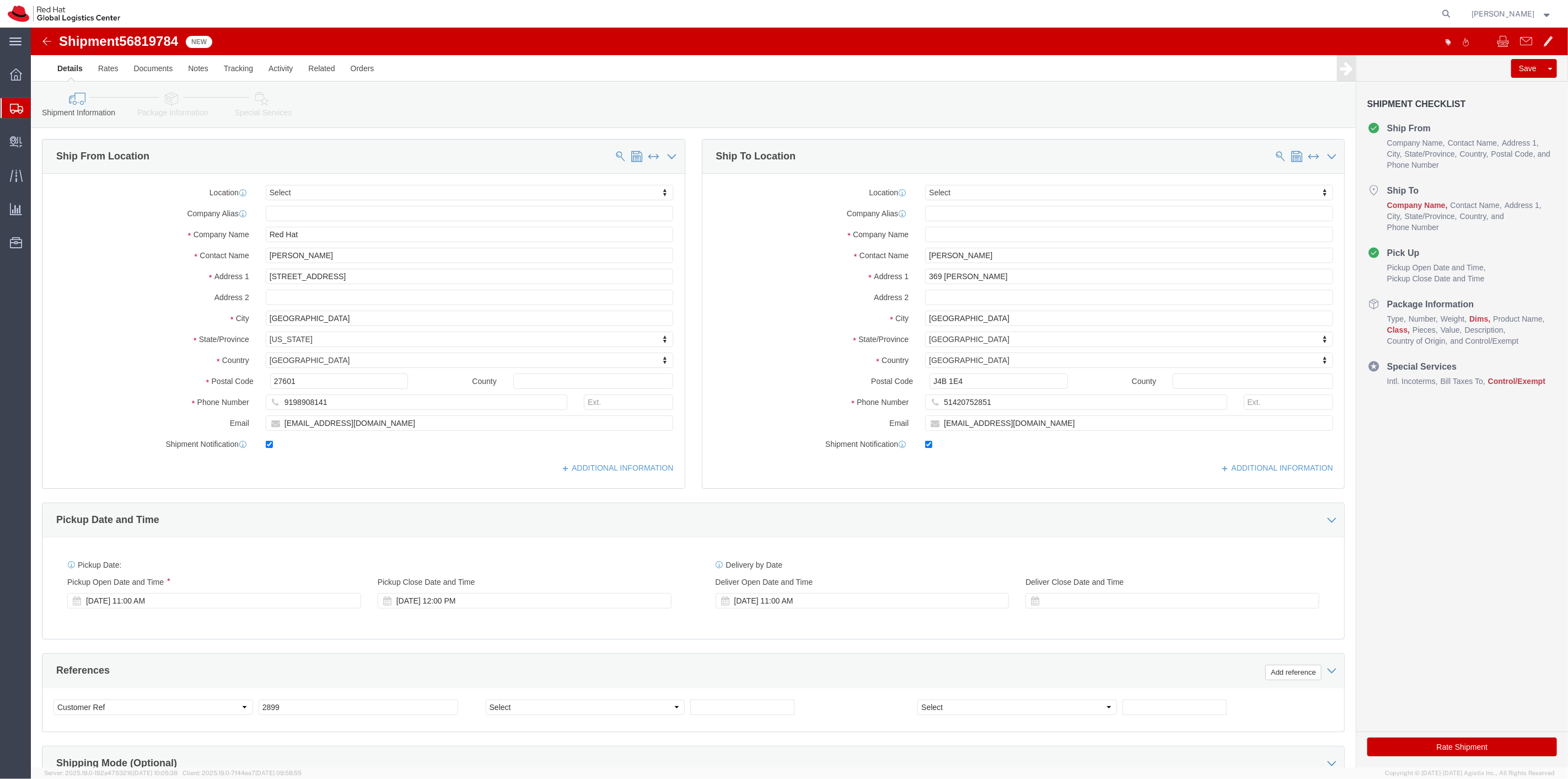
select select
click input "text"
type input "Red HAt"
drag, startPoint x: 944, startPoint y: 206, endPoint x: 821, endPoint y: 200, distance: 123.1
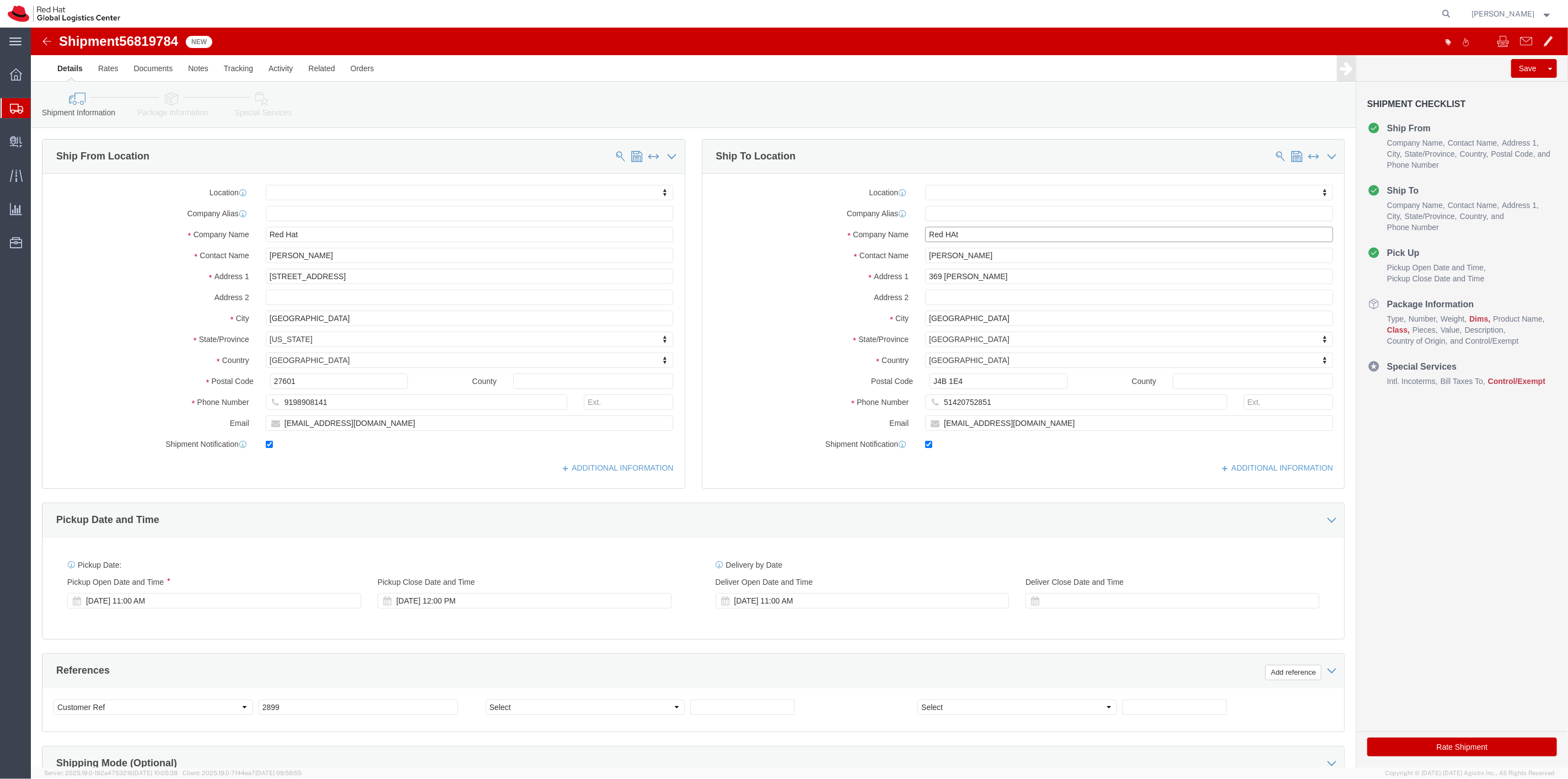
click div "Company Name Red HAt"
click link "Rates"
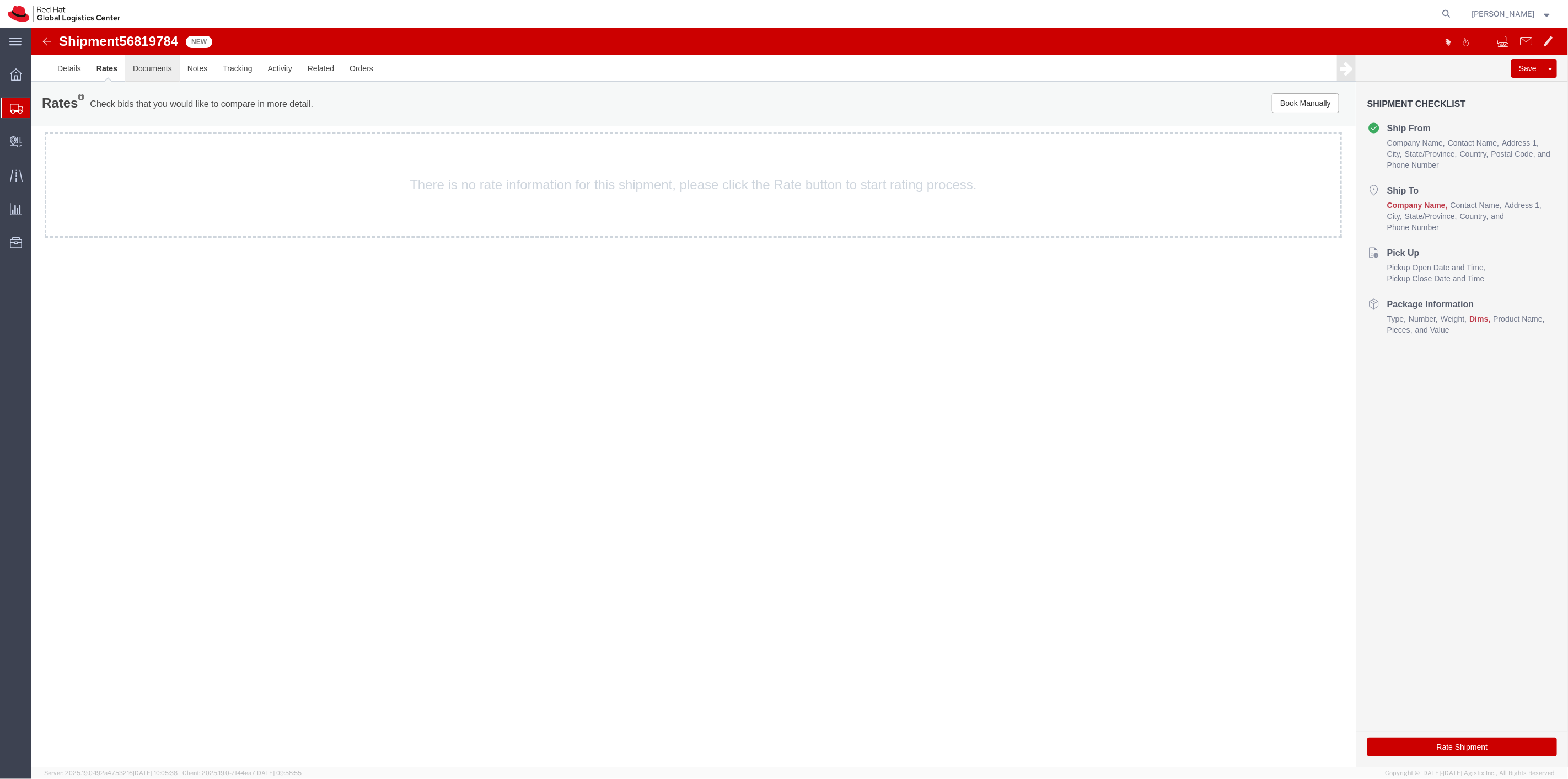
click at [140, 62] on link "Documents" at bounding box center [151, 68] width 54 height 27
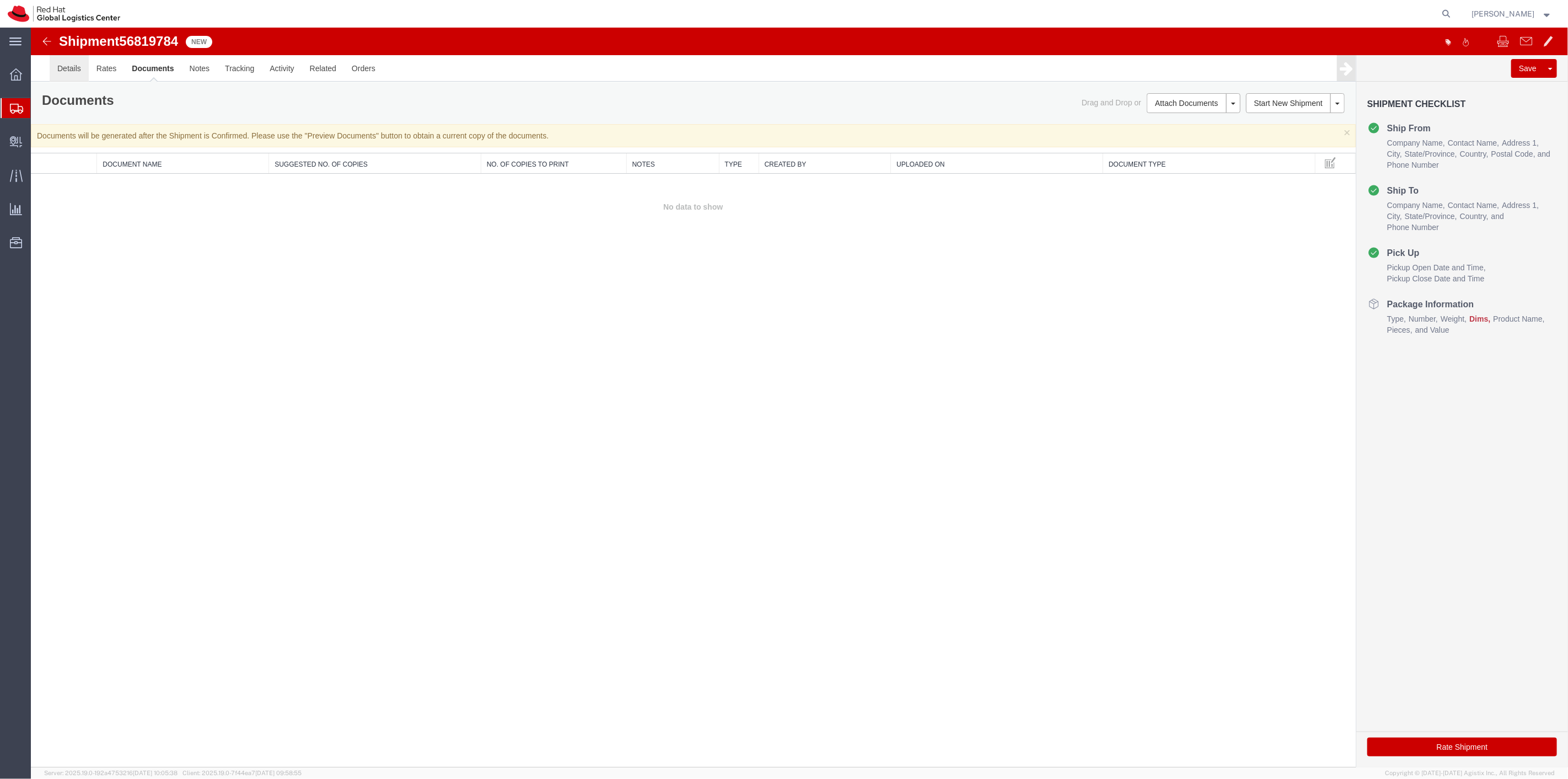
click at [73, 67] on link "Details" at bounding box center [69, 68] width 39 height 27
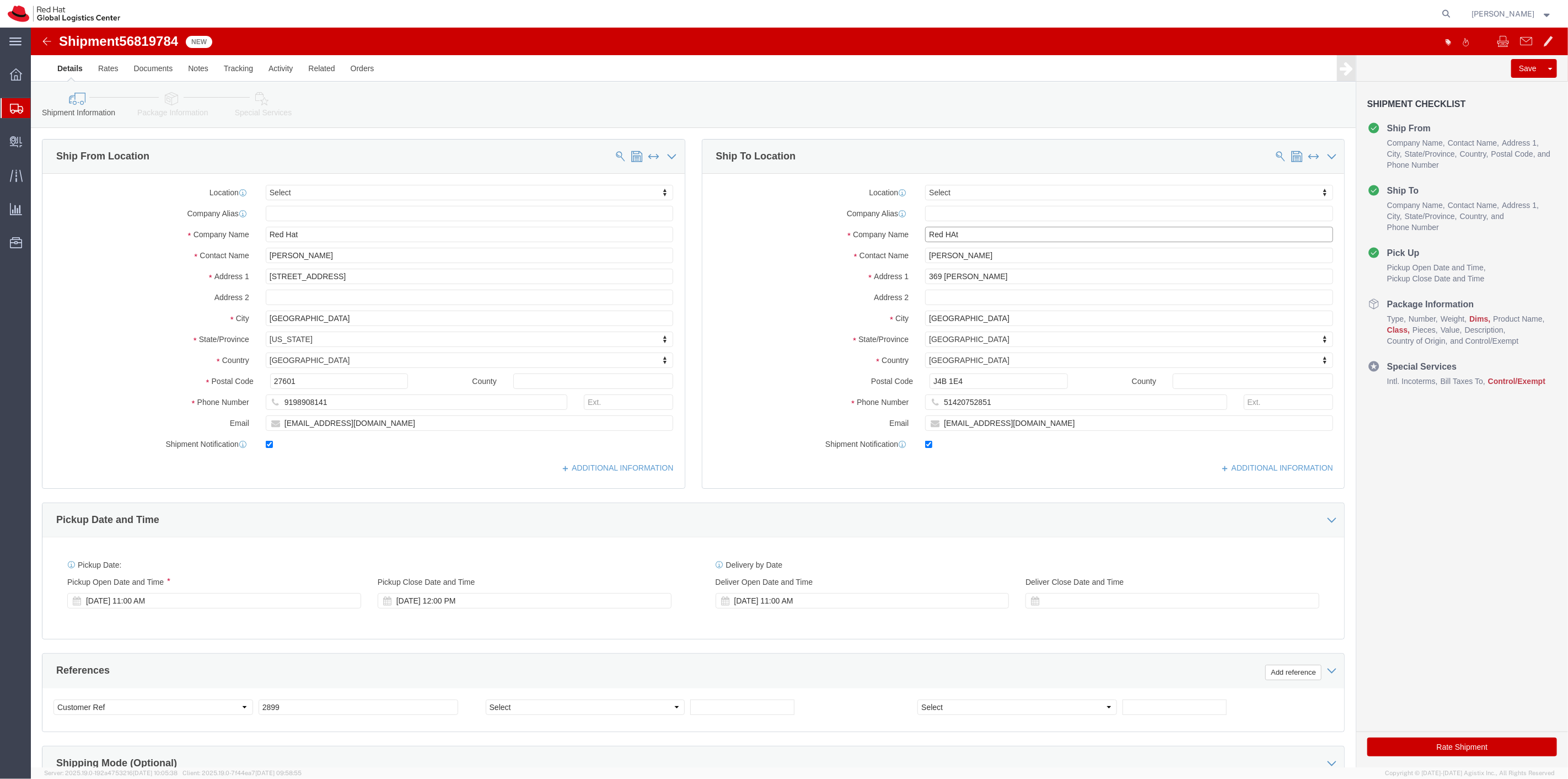
drag, startPoint x: 930, startPoint y: 209, endPoint x: 867, endPoint y: 204, distance: 63.2
click div "Company Name Red HAt"
type input "Red Hat"
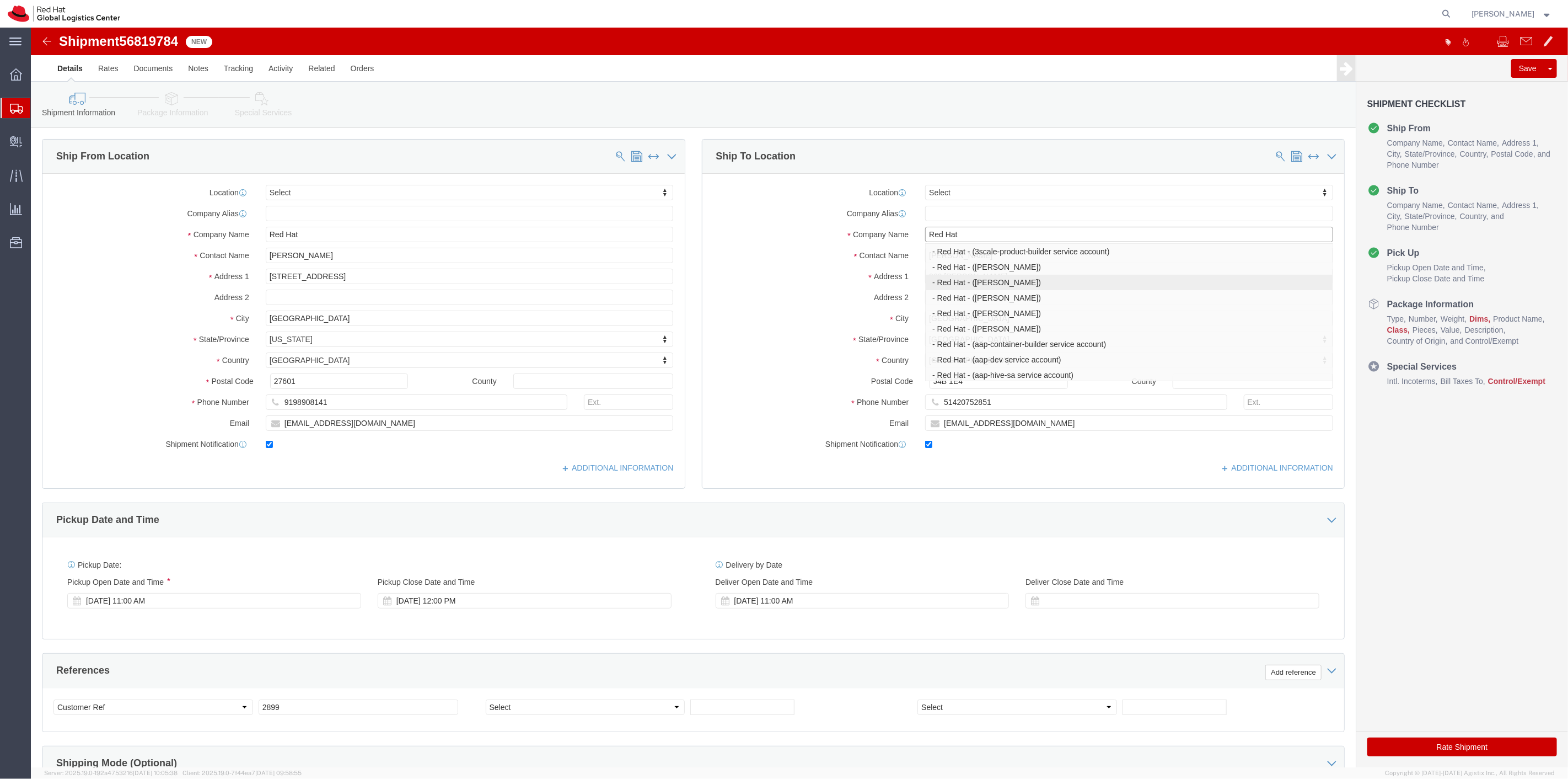
click p "- Red Hat - (Aadarsh Raj)"
type input "Aadarsh Raj"
select select
type input "aaraj@redhat.com"
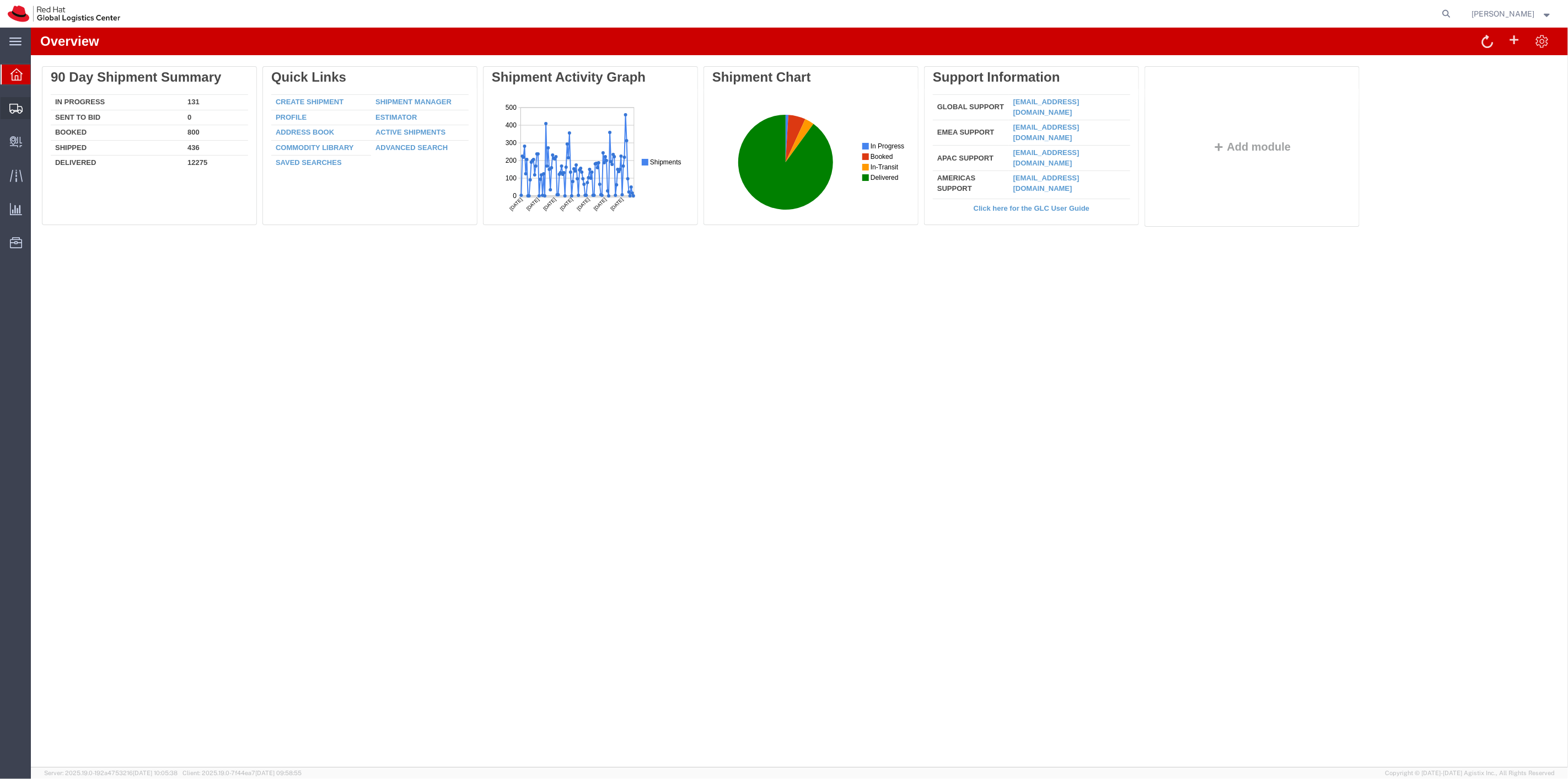
click at [0, 0] on span "Shipment Manager" at bounding box center [0, 0] width 0 height 0
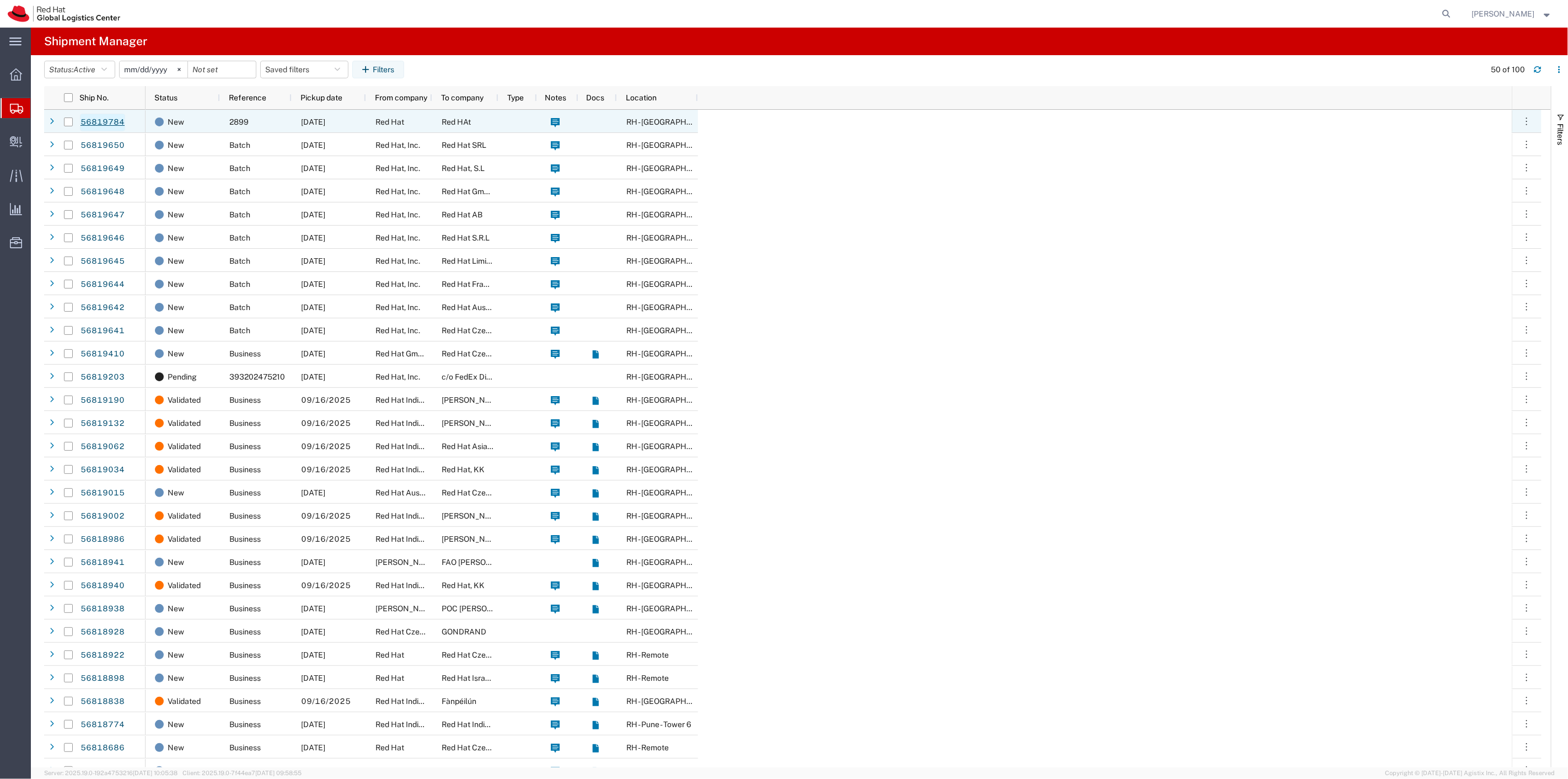
click at [109, 123] on link "56819784" at bounding box center [102, 122] width 45 height 17
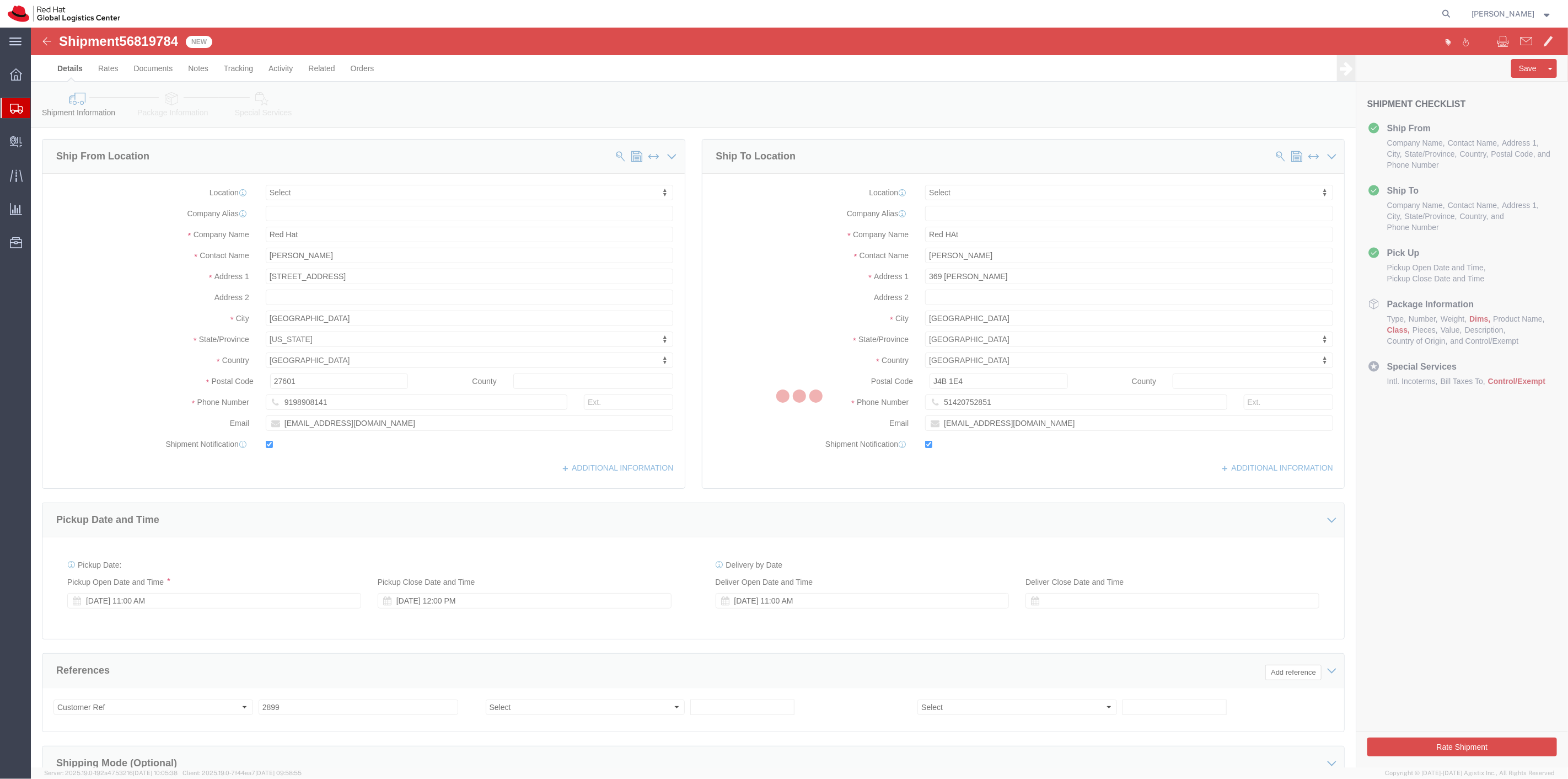
select select
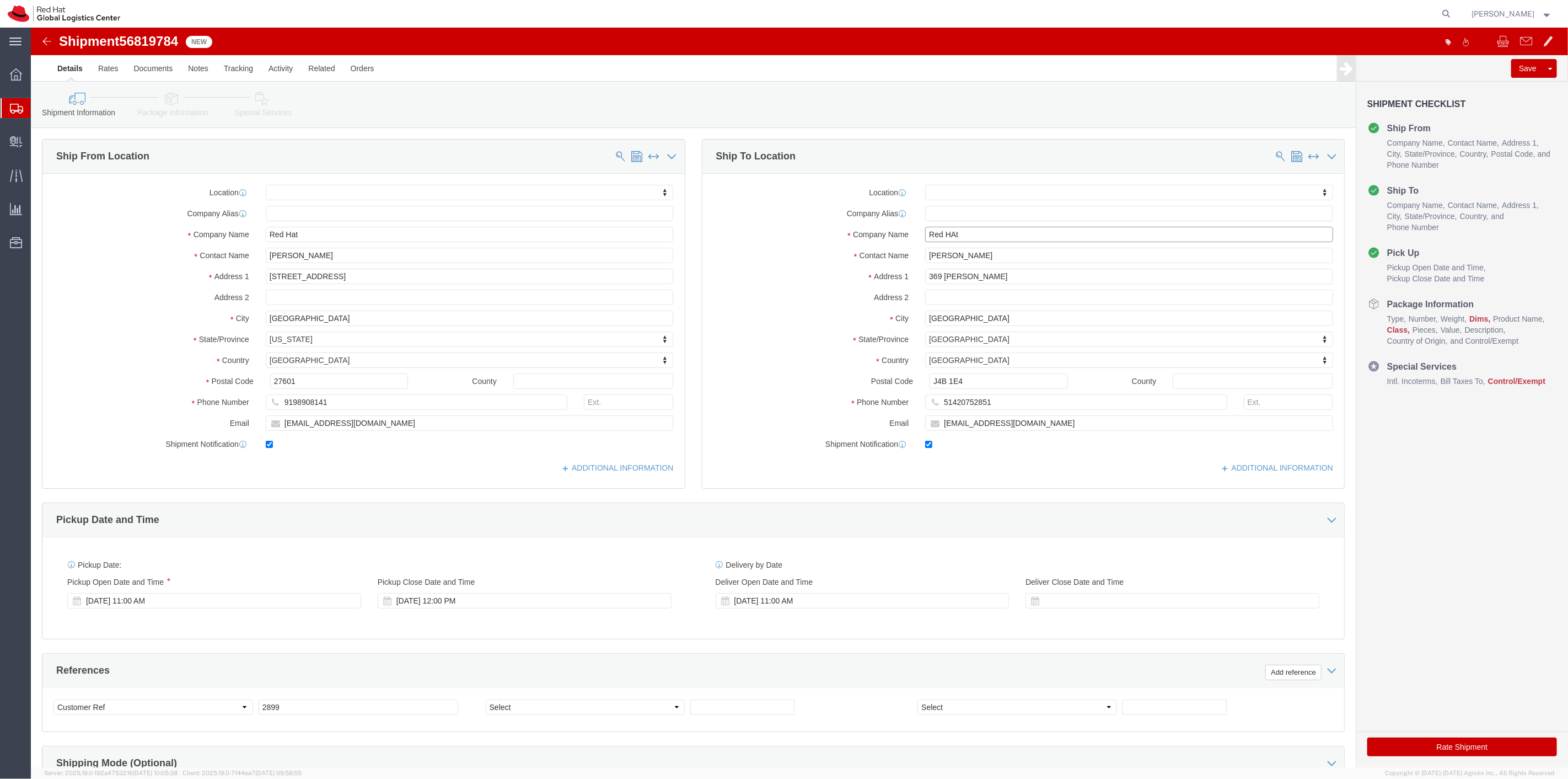
click input "Red HAt"
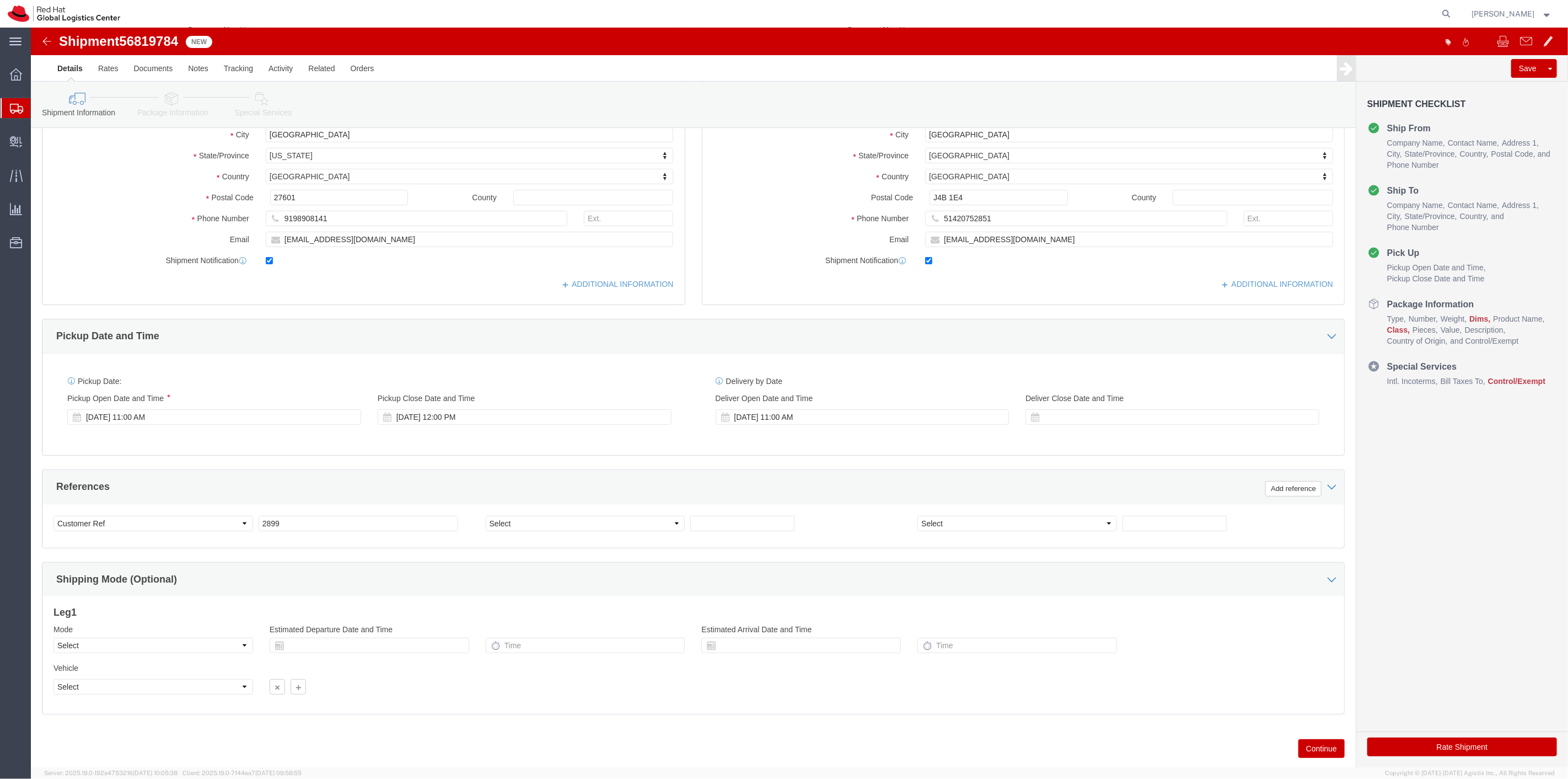
scroll to position [212, 0]
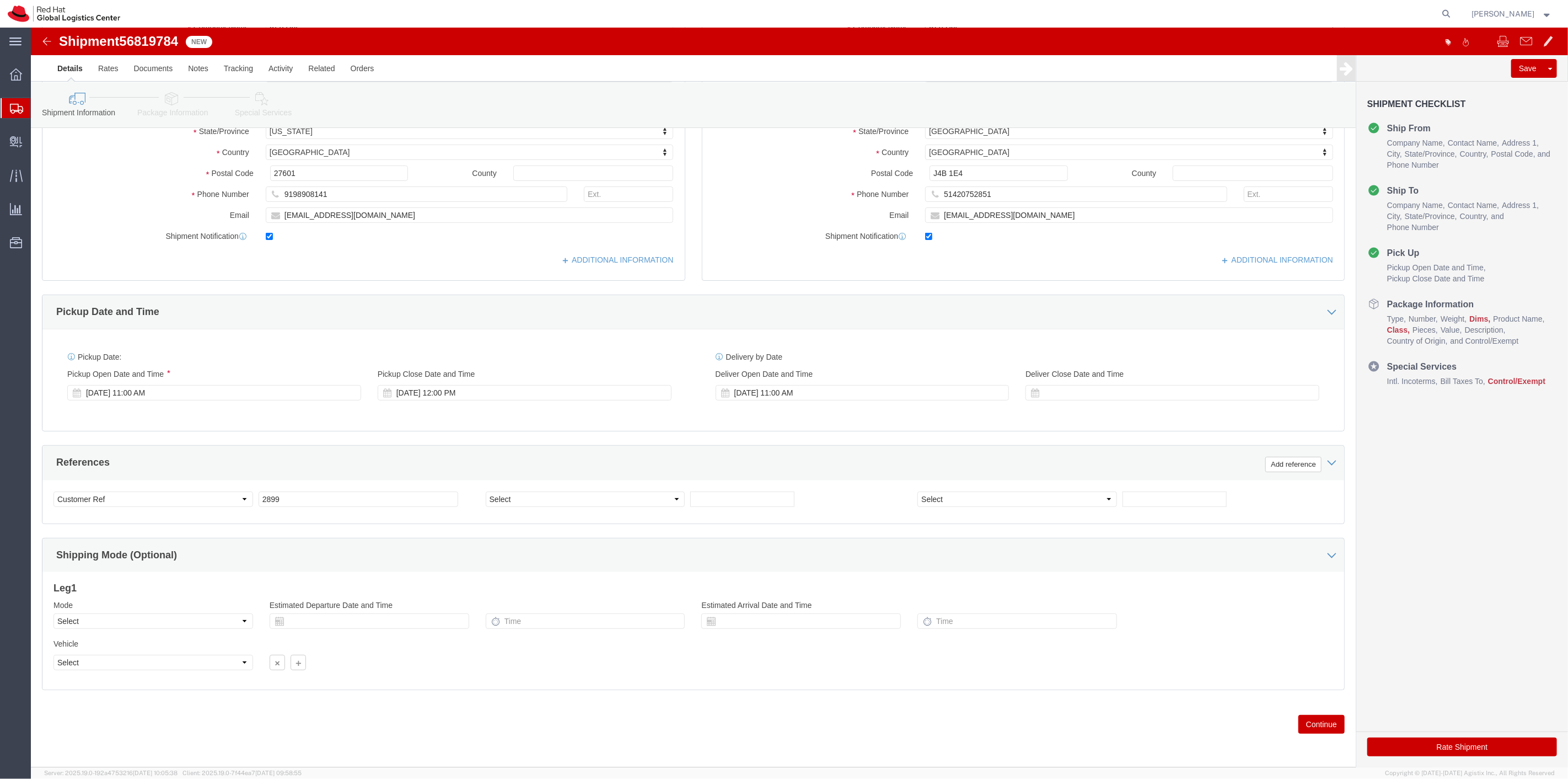
type input "Red Hat"
click button "Continue"
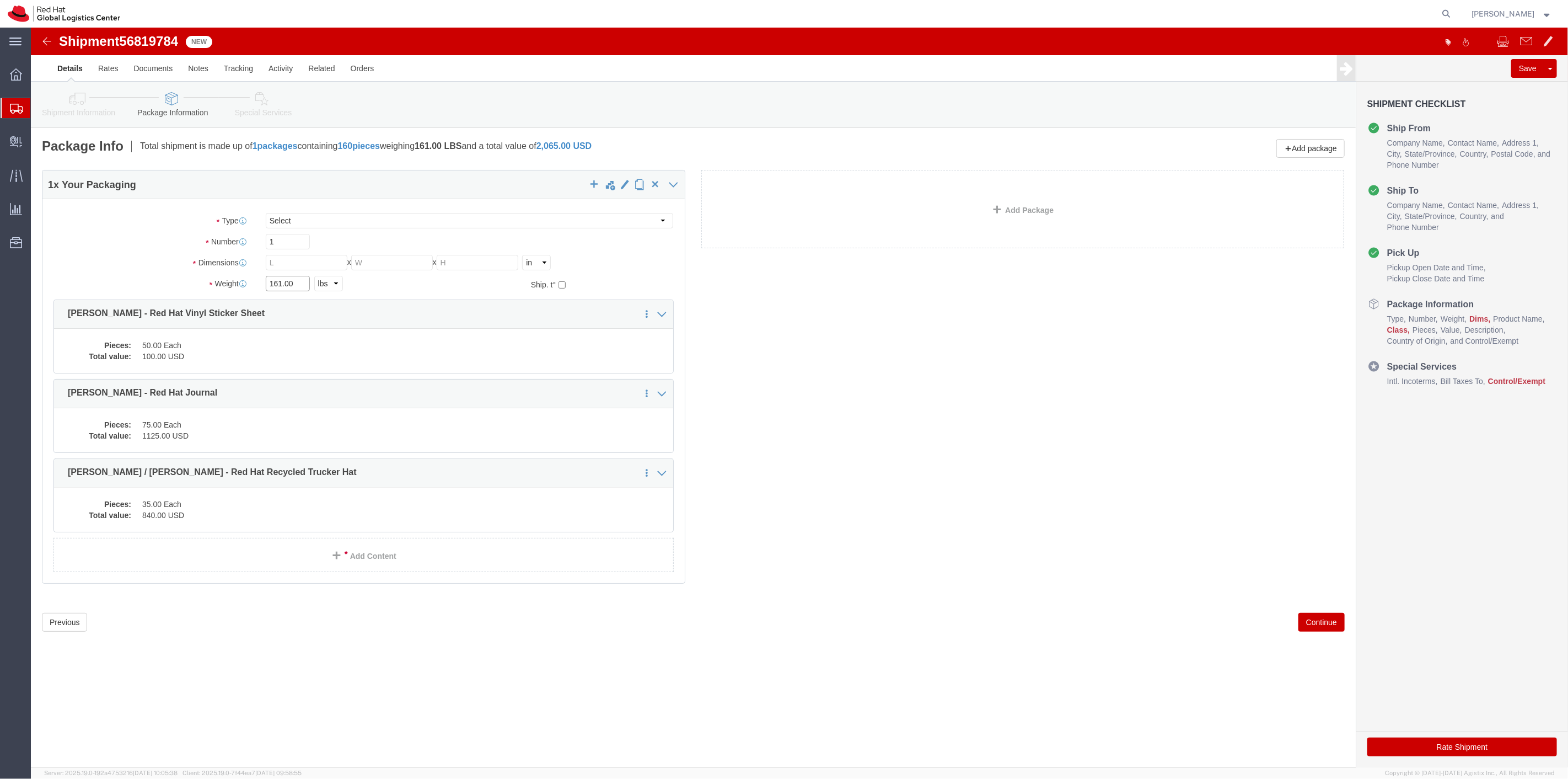
drag, startPoint x: 265, startPoint y: 254, endPoint x: 195, endPoint y: 260, distance: 70.3
click div "Weight 161.00 Select kgs lbs Ship. t°"
type input "60"
click dd "35.00 Each"
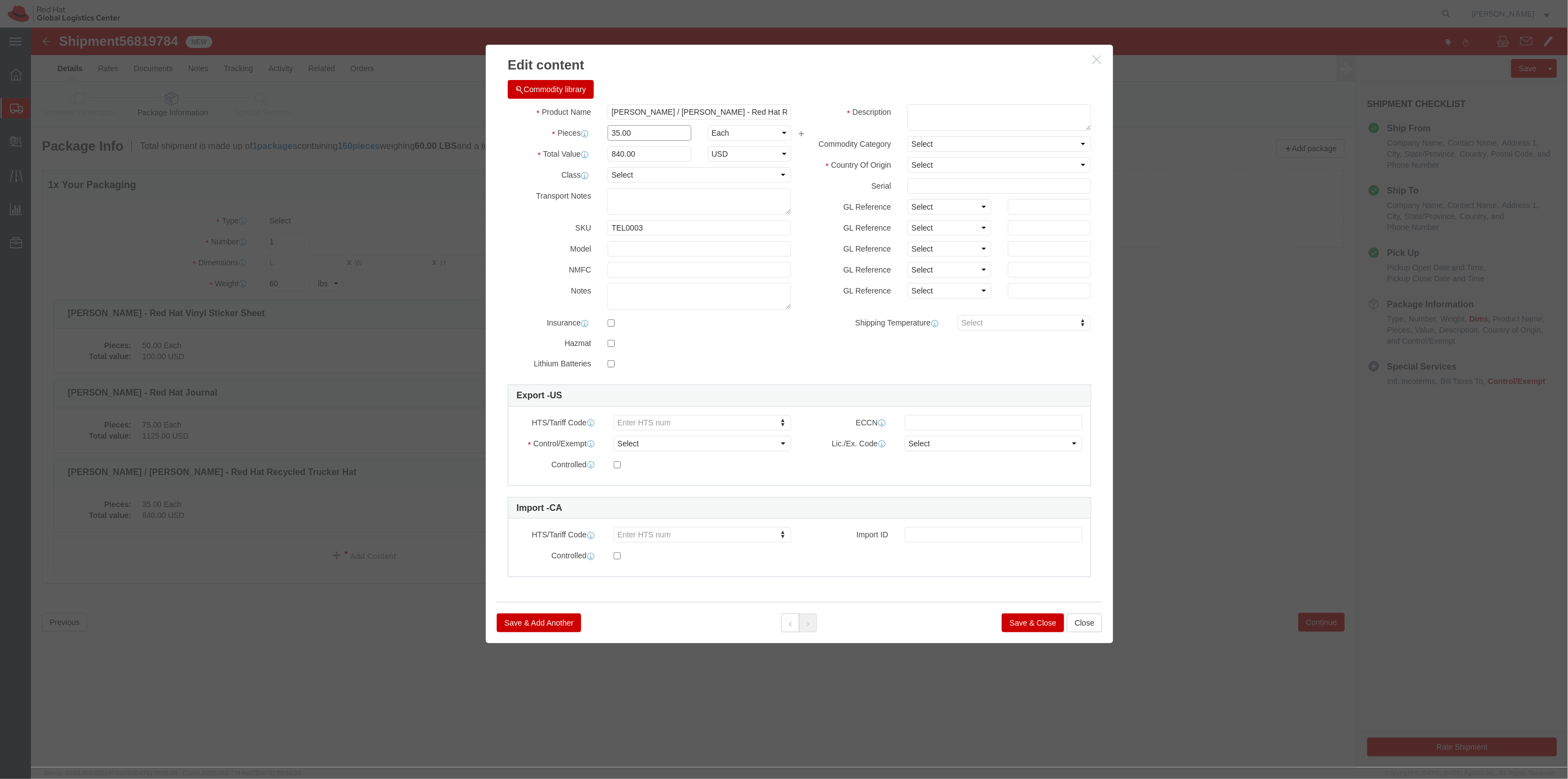
drag, startPoint x: 604, startPoint y: 106, endPoint x: 582, endPoint y: 94, distance: 25.1
click div "35.00"
type input "16"
type input "384"
click div "Product Name Alicia M. / Brittany K. - Red Hat Recycled Trucker Hat Pieces 16 S…"
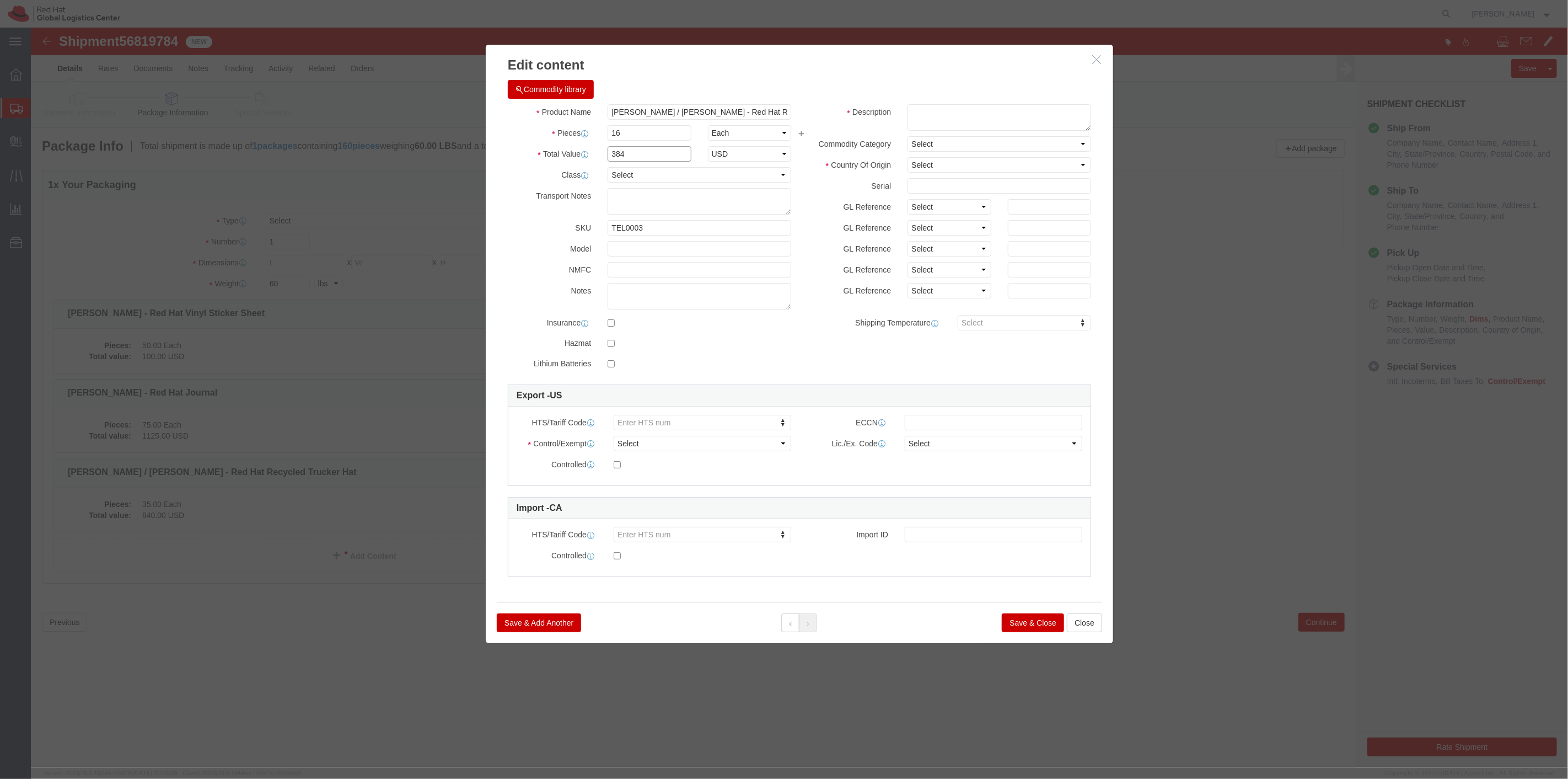
click input "384"
click button "Save & Close"
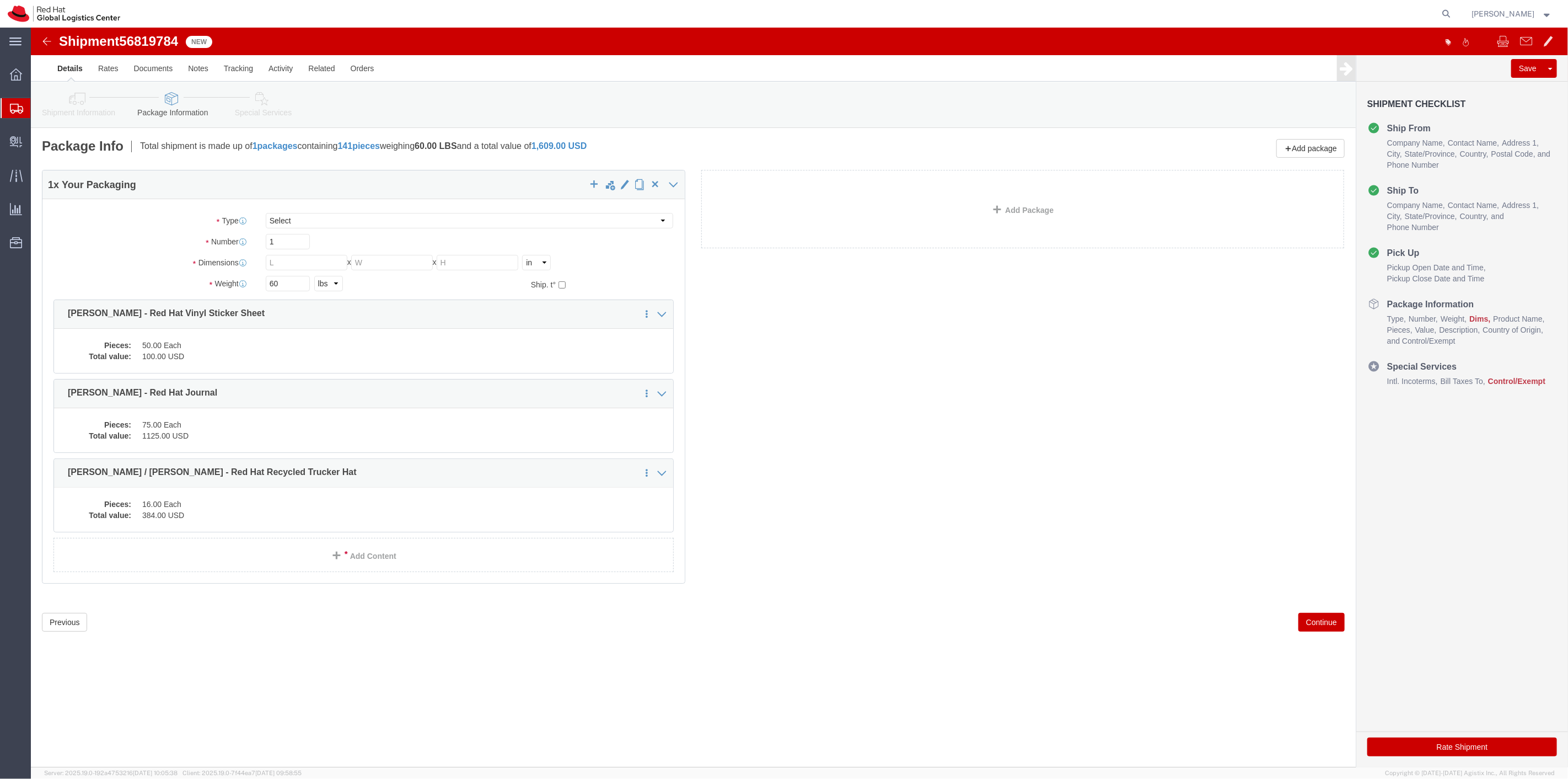
click button "Continue"
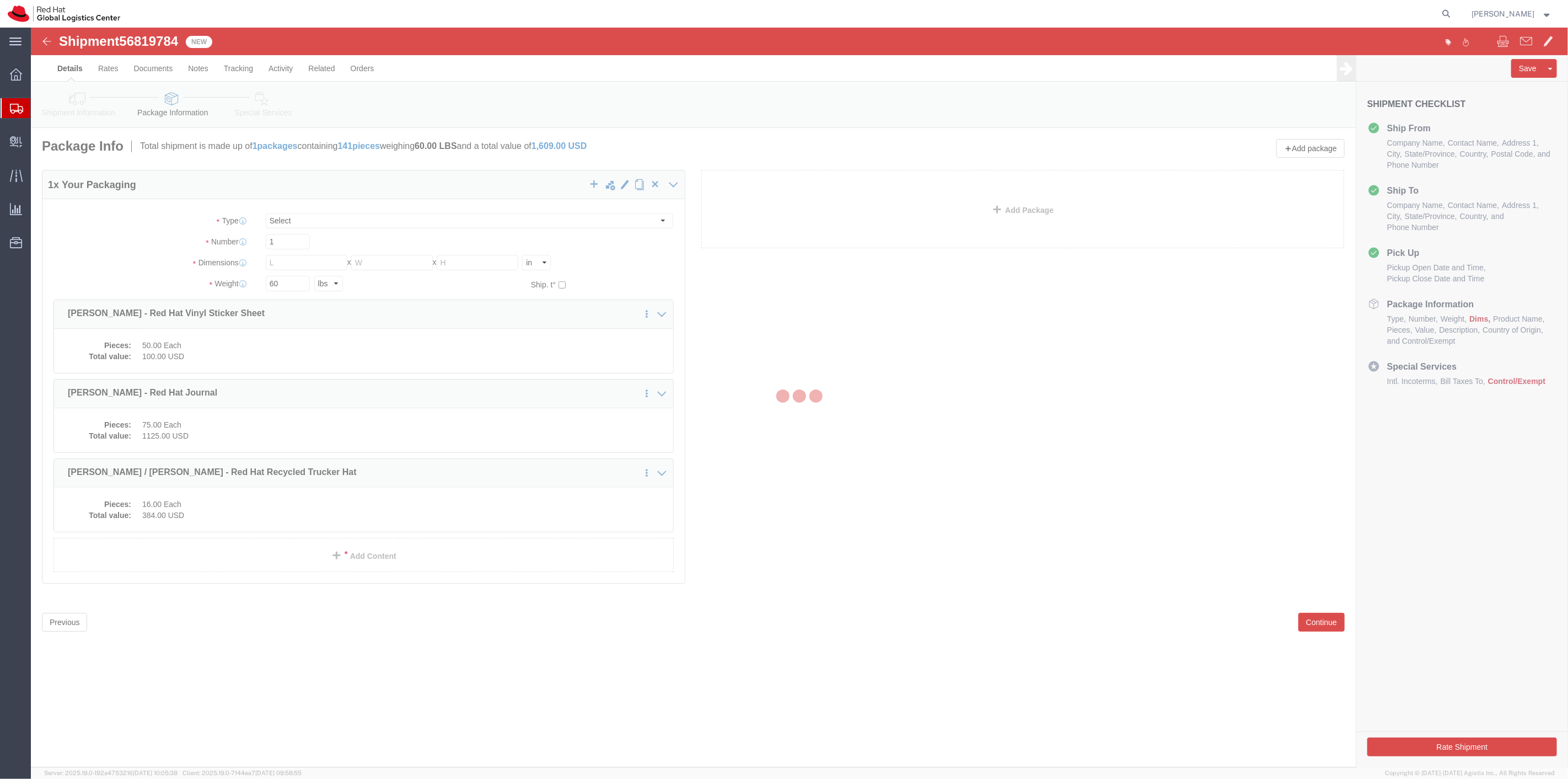
select select
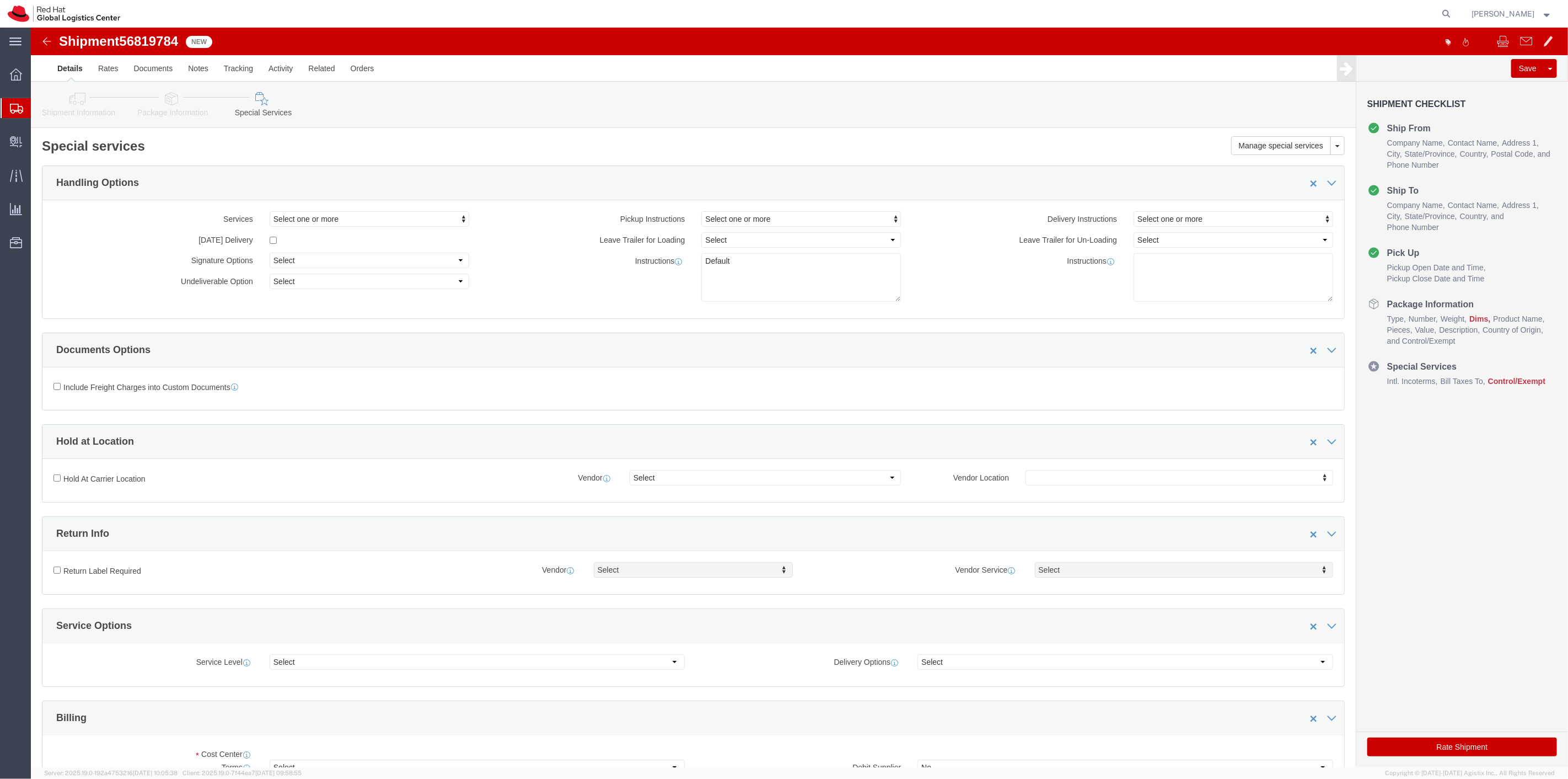
select select "COSTCENTER"
click link "Rates"
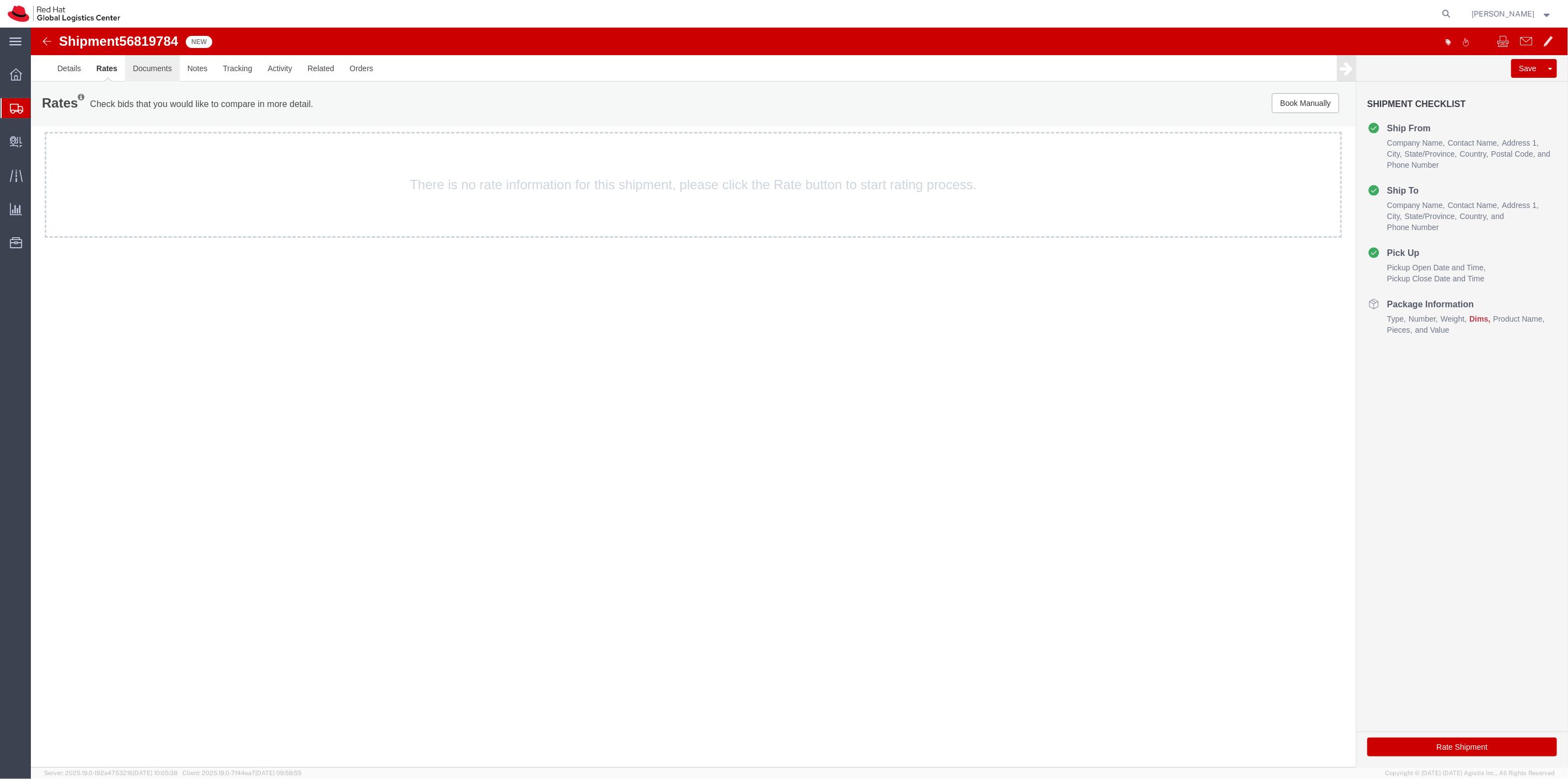
click at [147, 68] on link "Documents" at bounding box center [151, 68] width 54 height 27
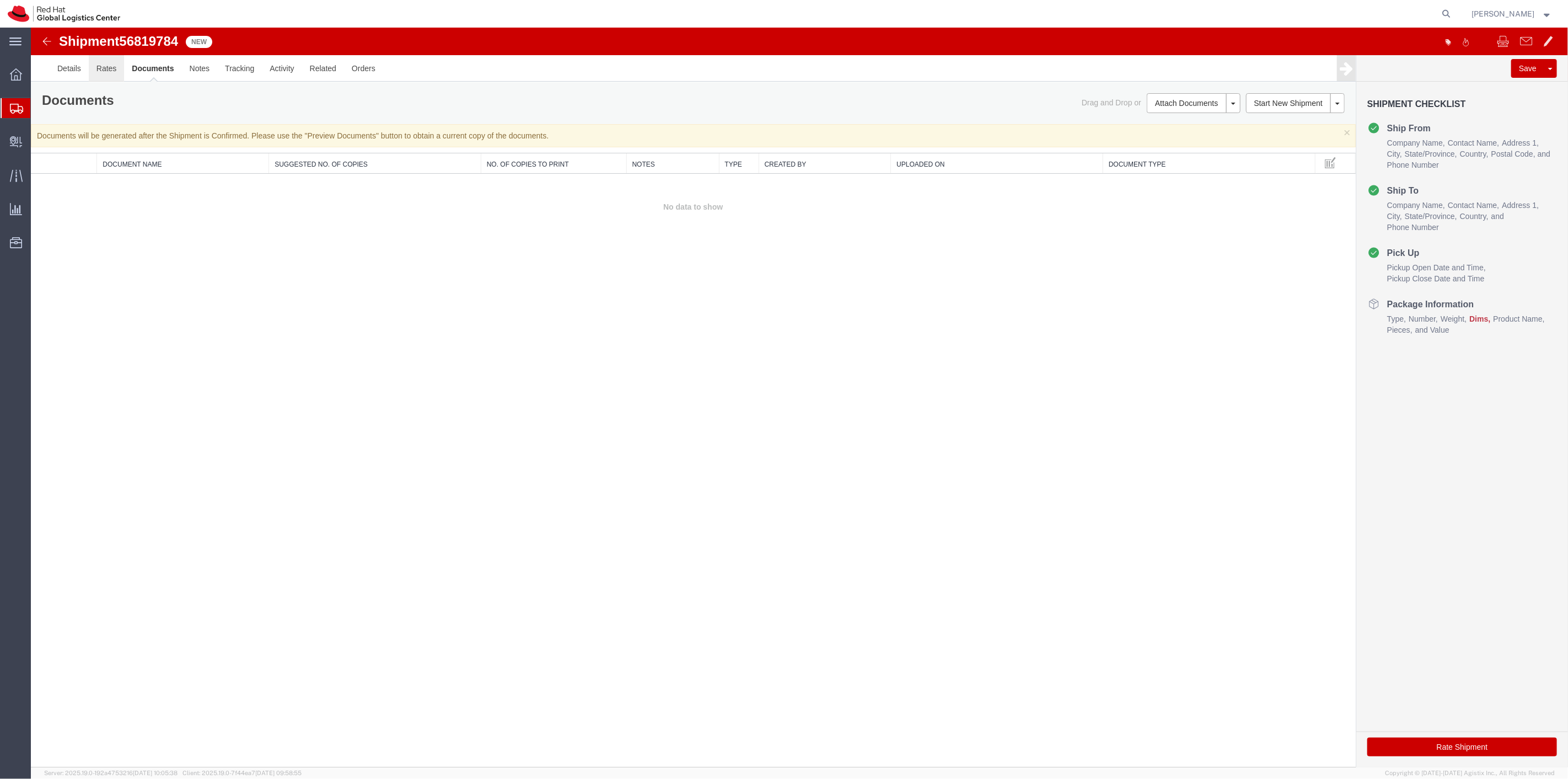
click at [116, 70] on link "Rates" at bounding box center [106, 68] width 36 height 27
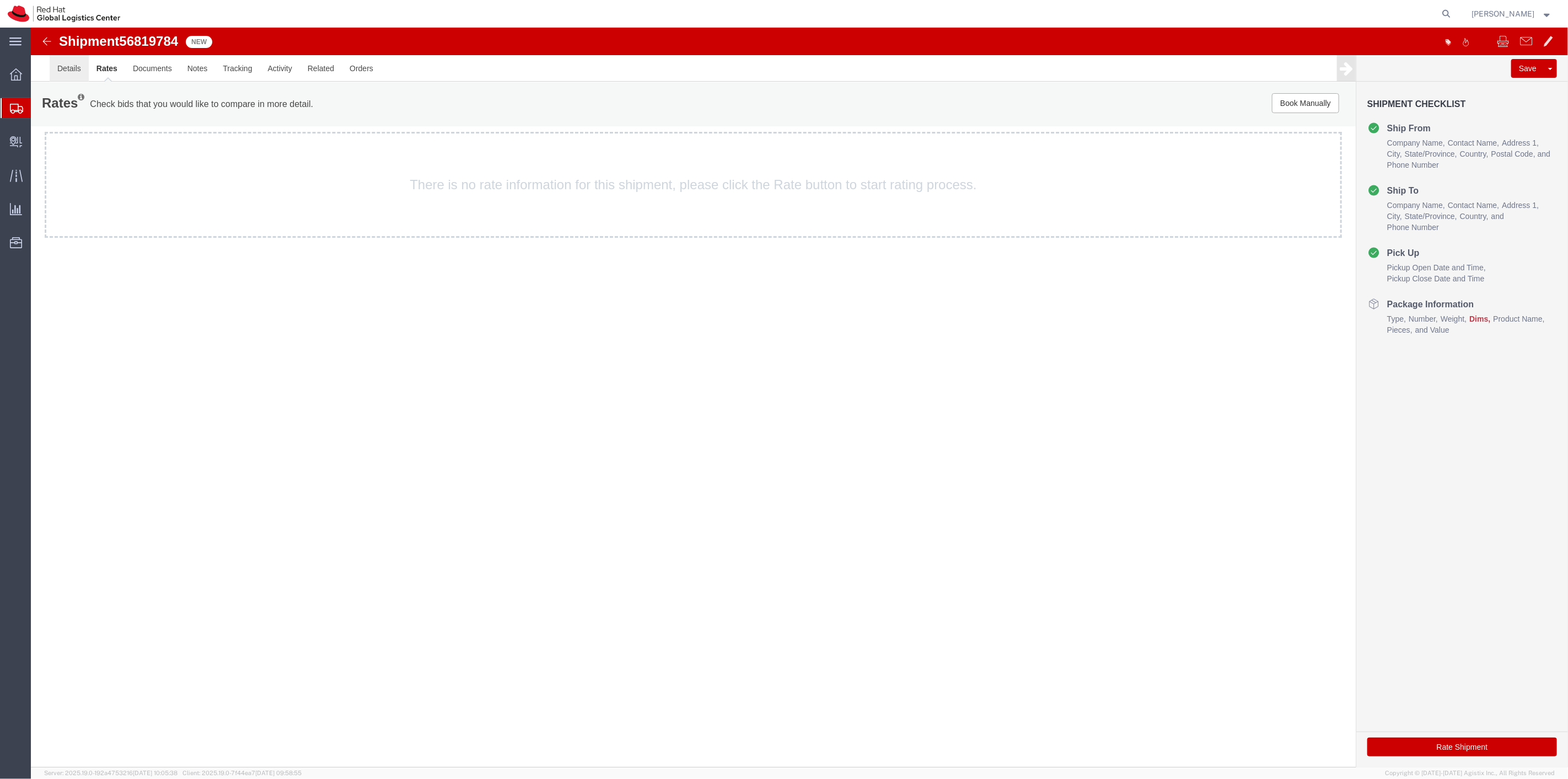
click at [75, 72] on link "Details" at bounding box center [69, 68] width 39 height 27
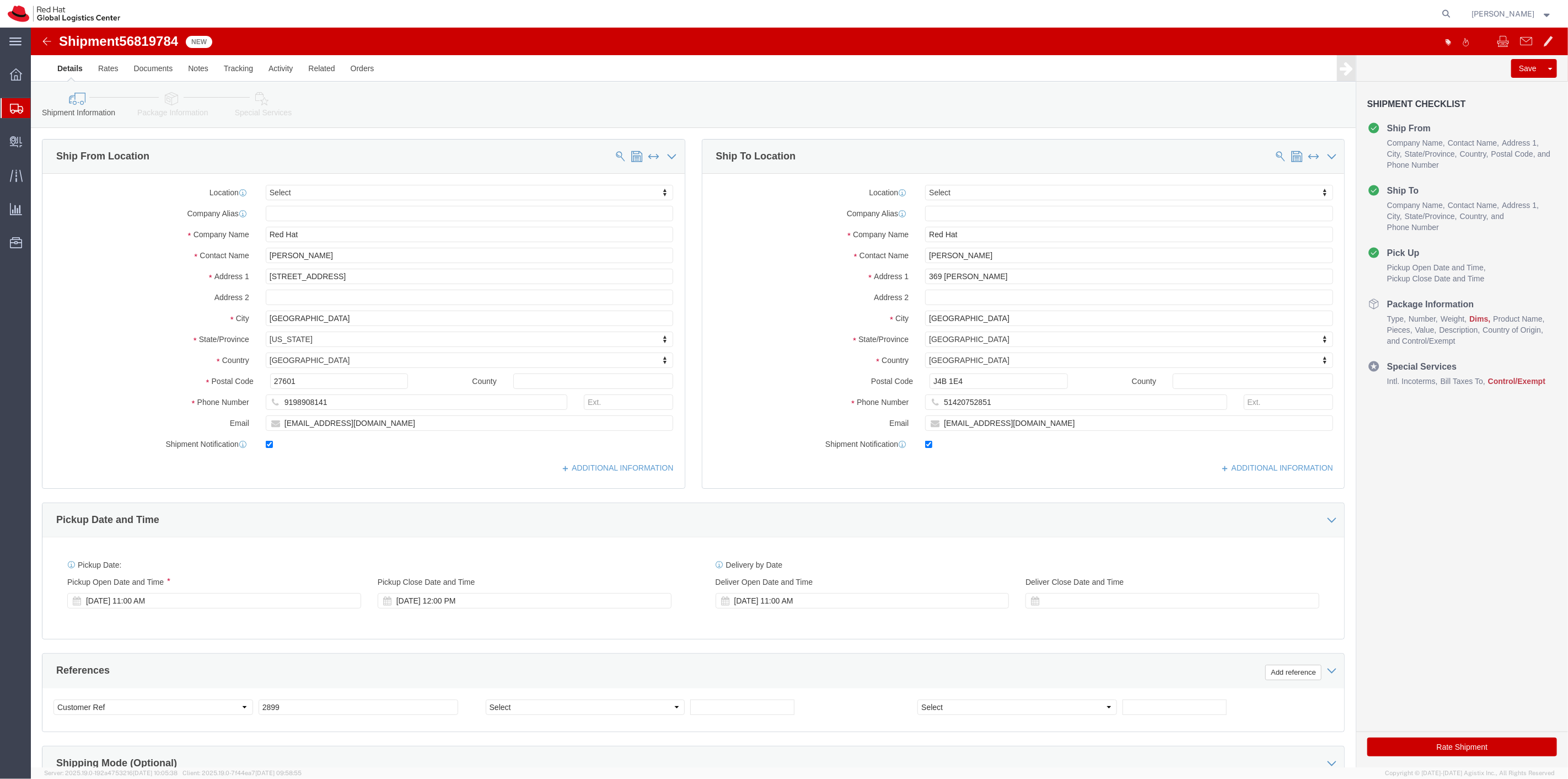
click at [10, 106] on icon at bounding box center [17, 109] width 13 height 10
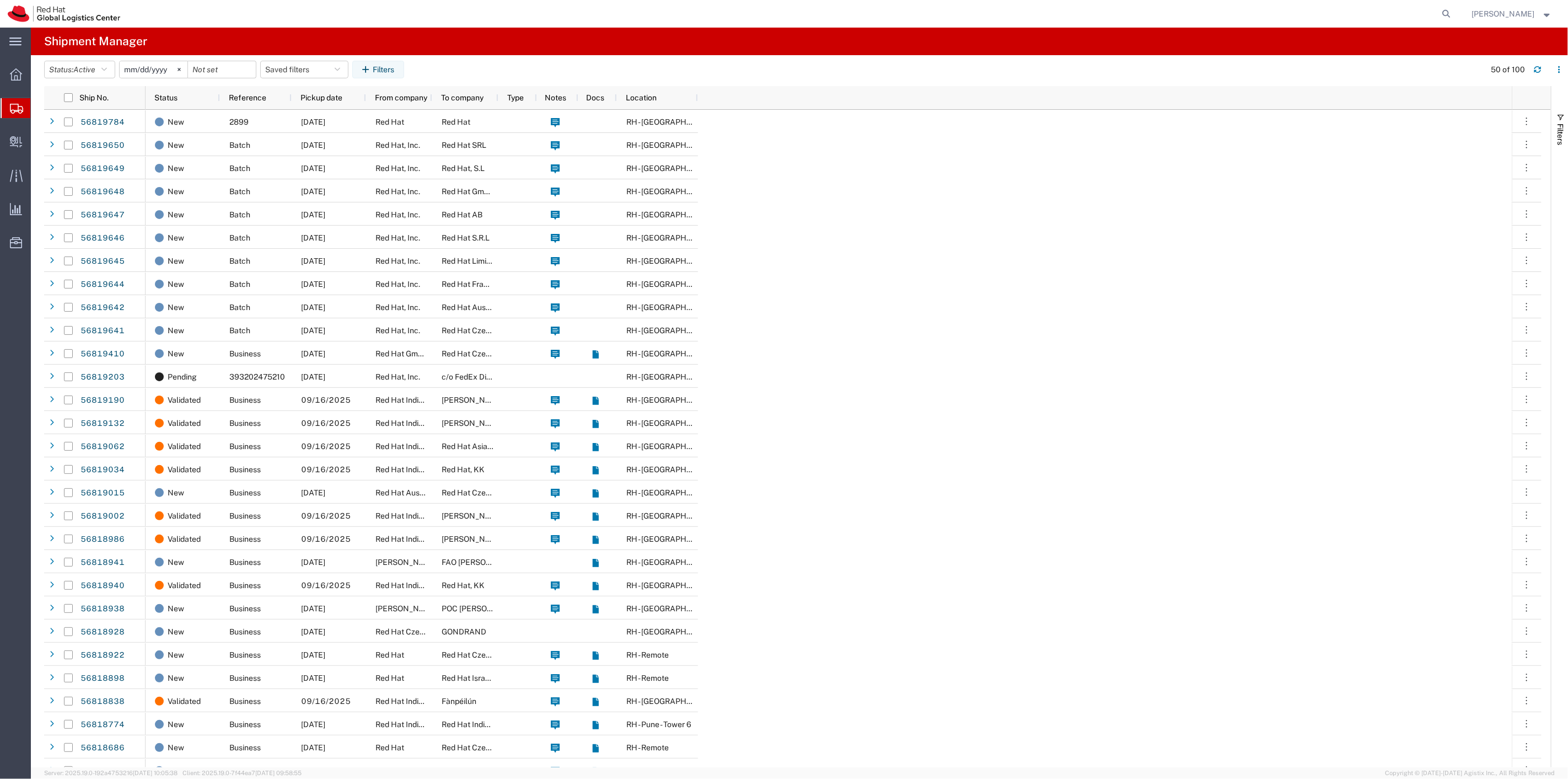
click at [0, 0] on span "Shipment Manager" at bounding box center [0, 0] width 0 height 0
click at [107, 69] on icon "button" at bounding box center [104, 70] width 6 height 8
click at [82, 125] on span "All" at bounding box center [109, 128] width 129 height 17
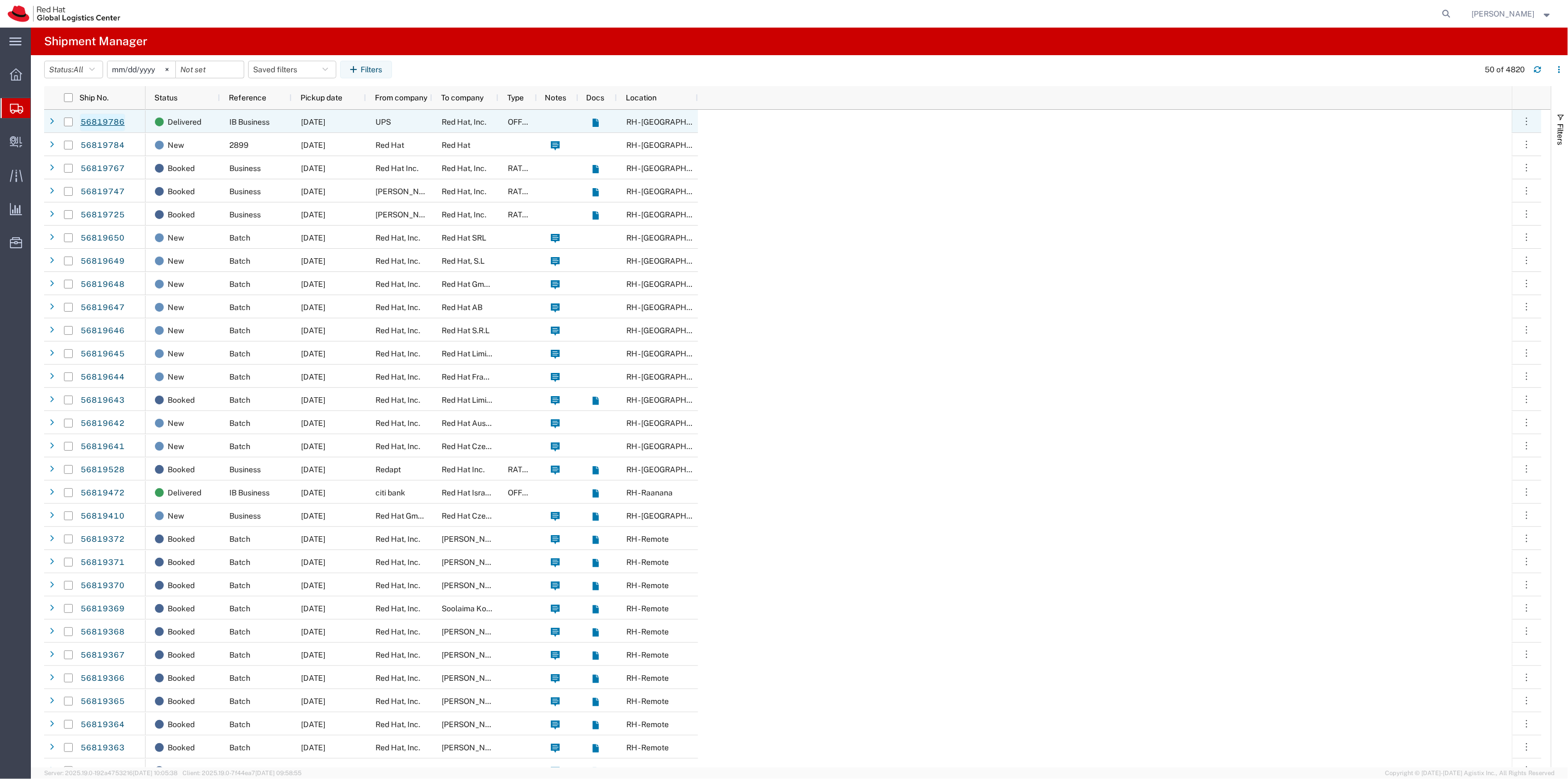
click at [93, 119] on link "56819786" at bounding box center [102, 122] width 45 height 17
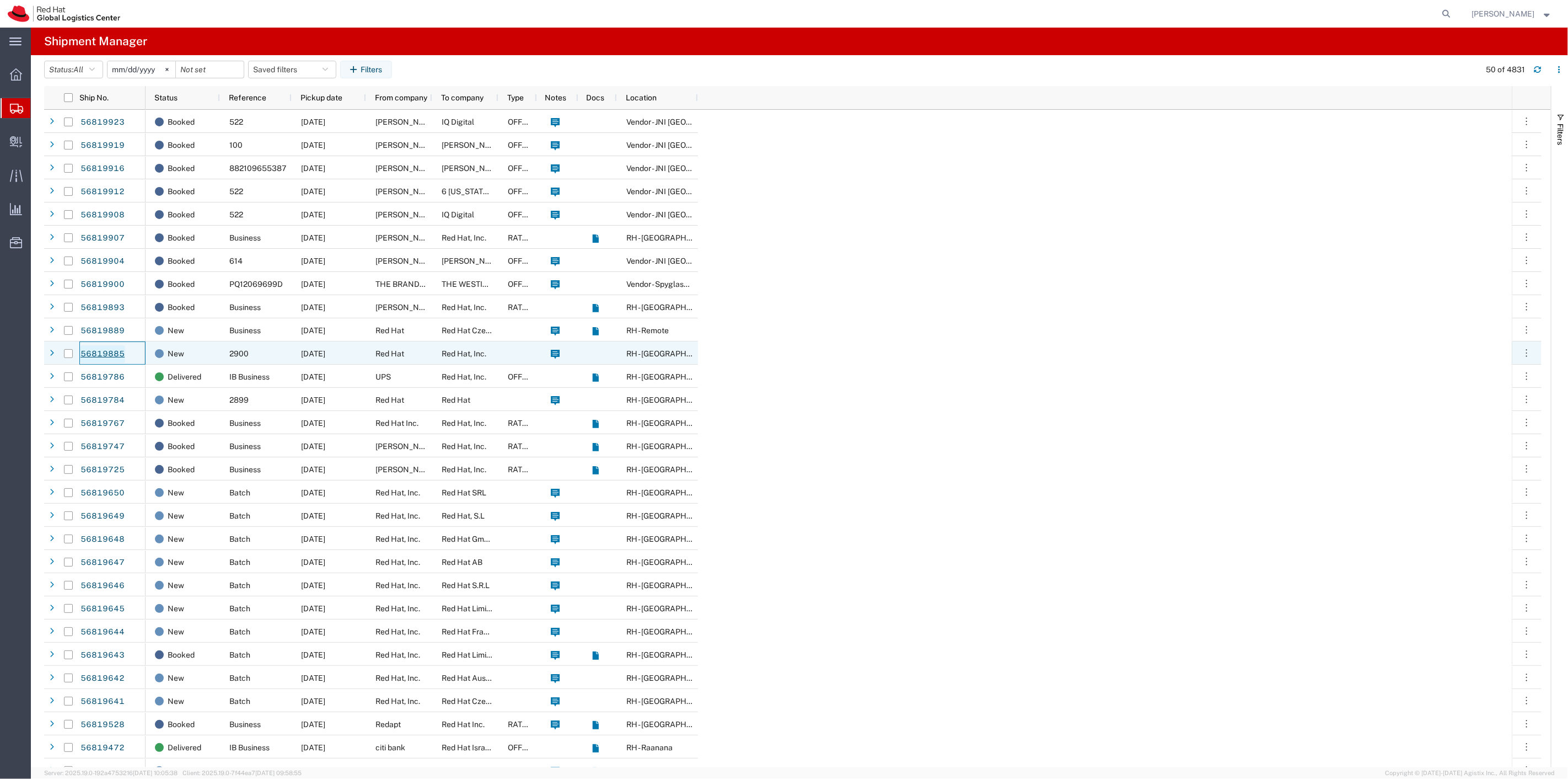
click at [106, 357] on link "56819885" at bounding box center [102, 354] width 45 height 17
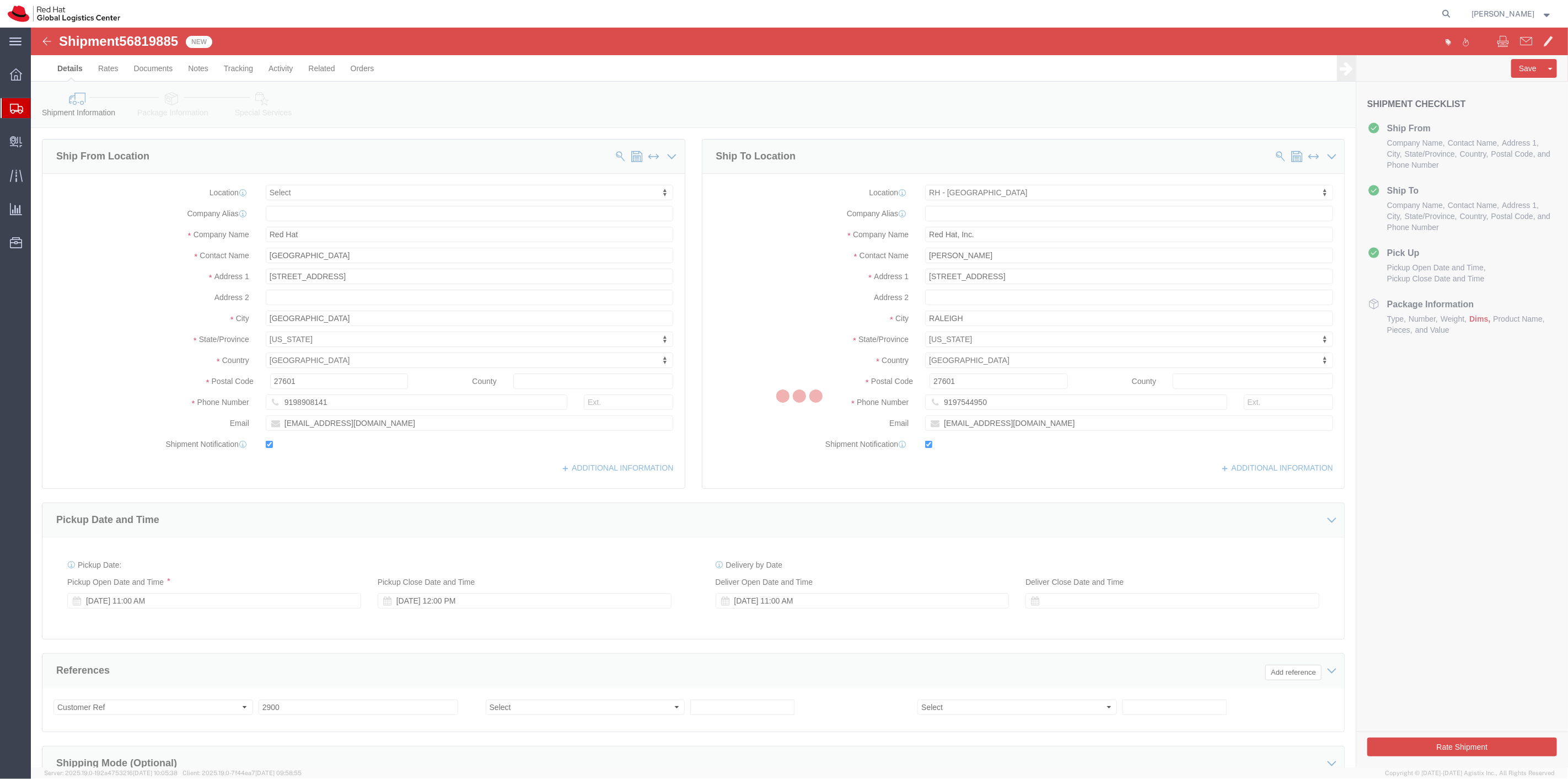
select select
select select "38014"
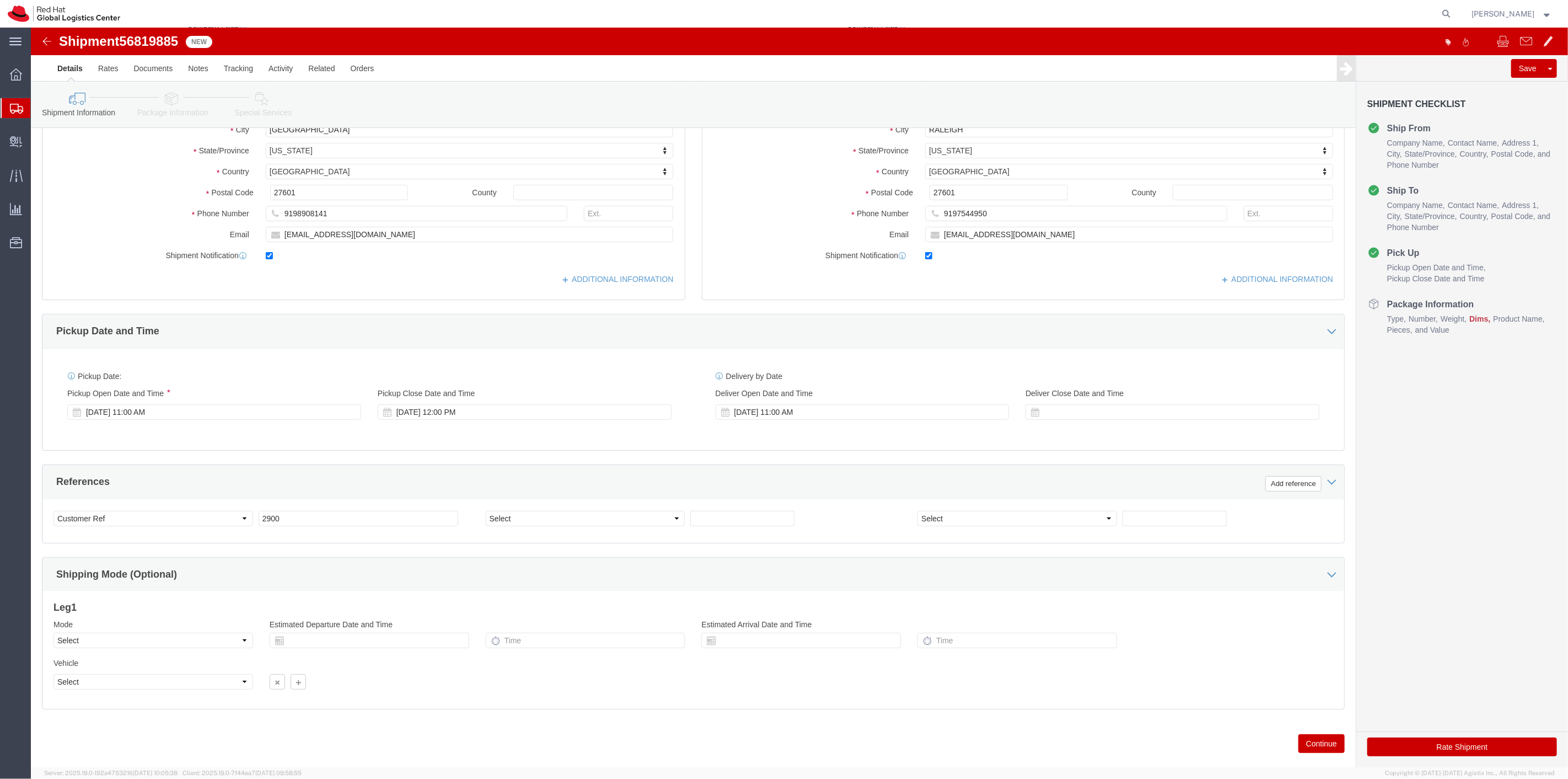
scroll to position [212, 0]
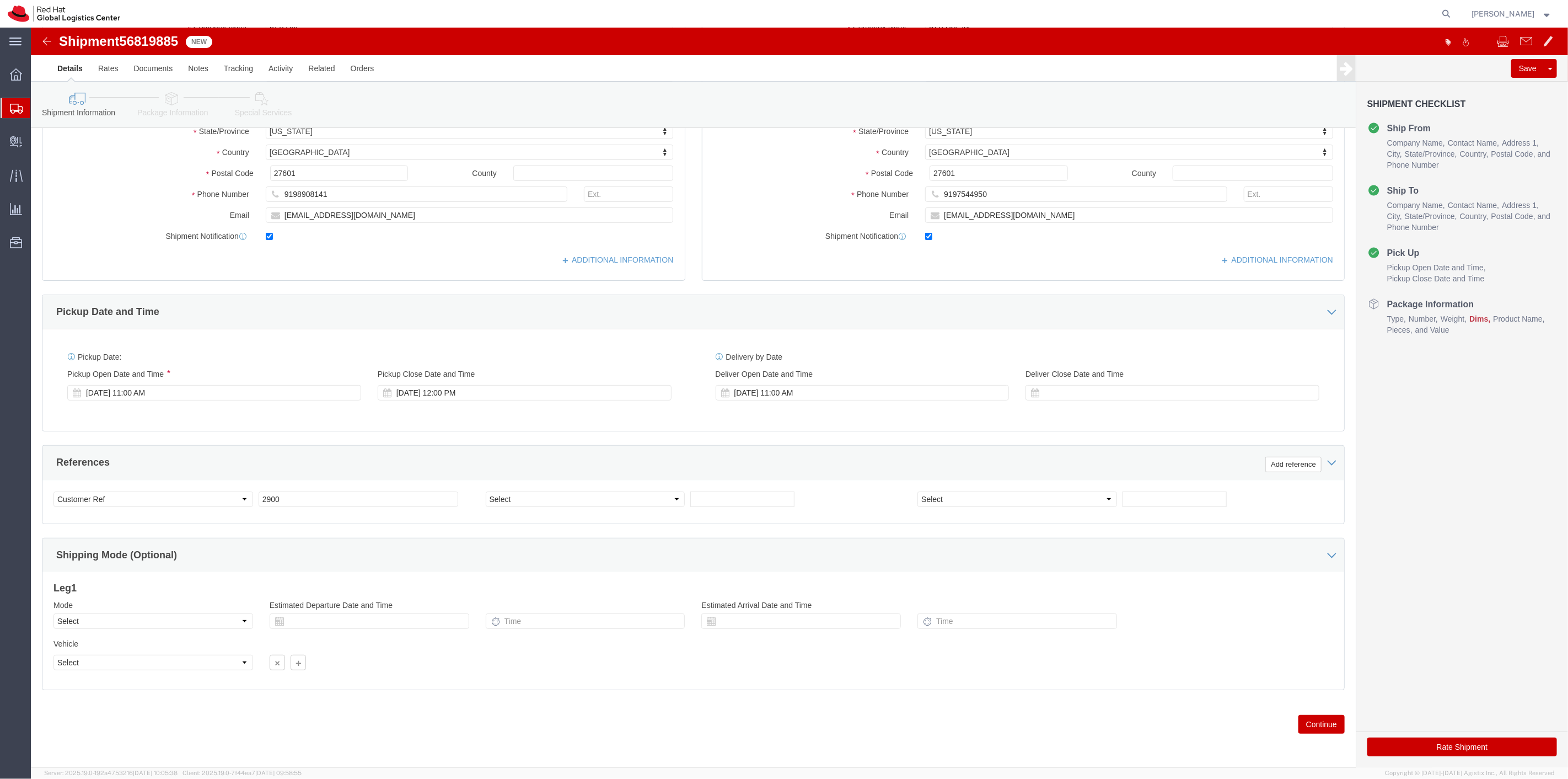
click button "Rate Shipment"
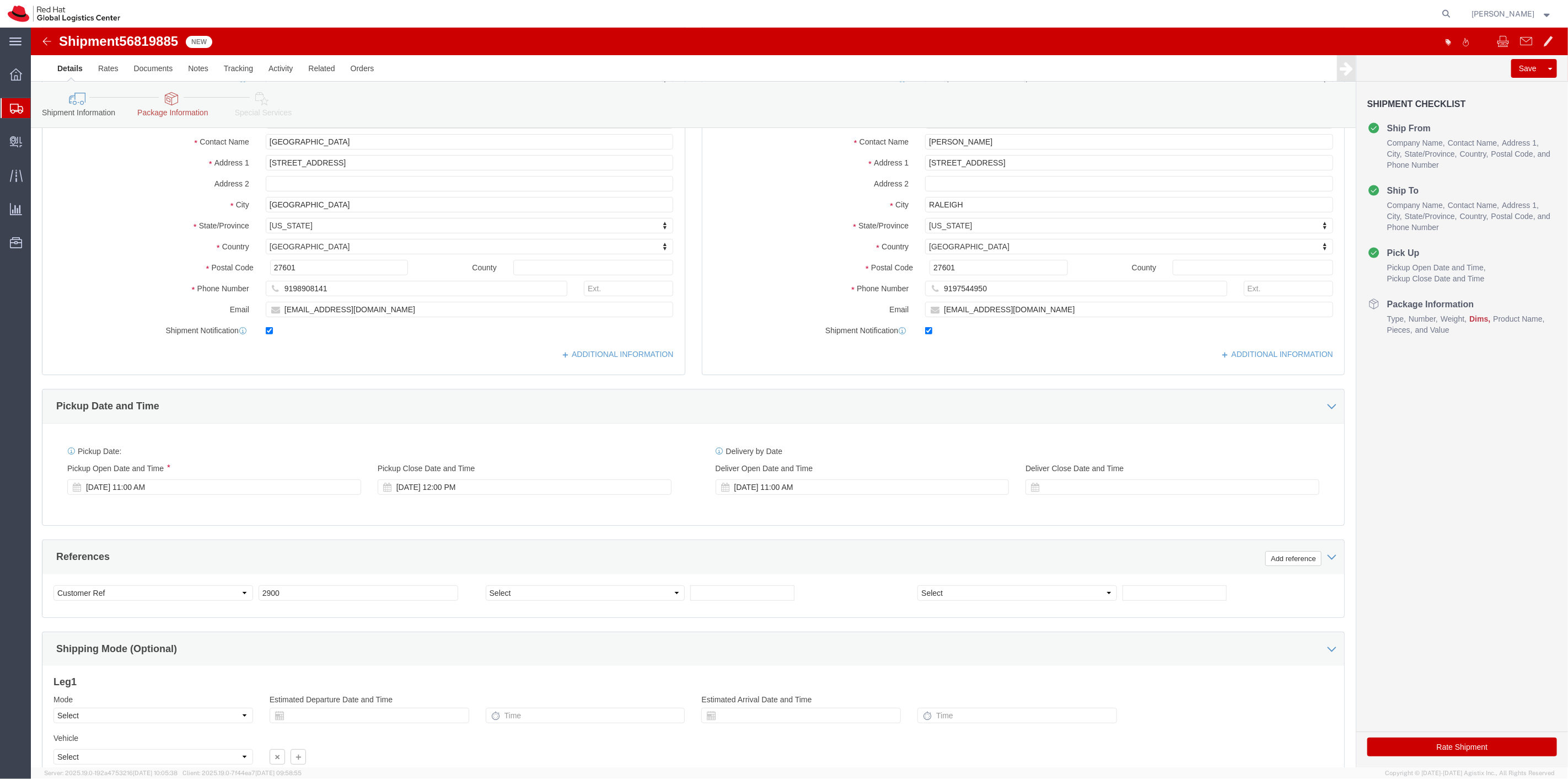
scroll to position [282, 0]
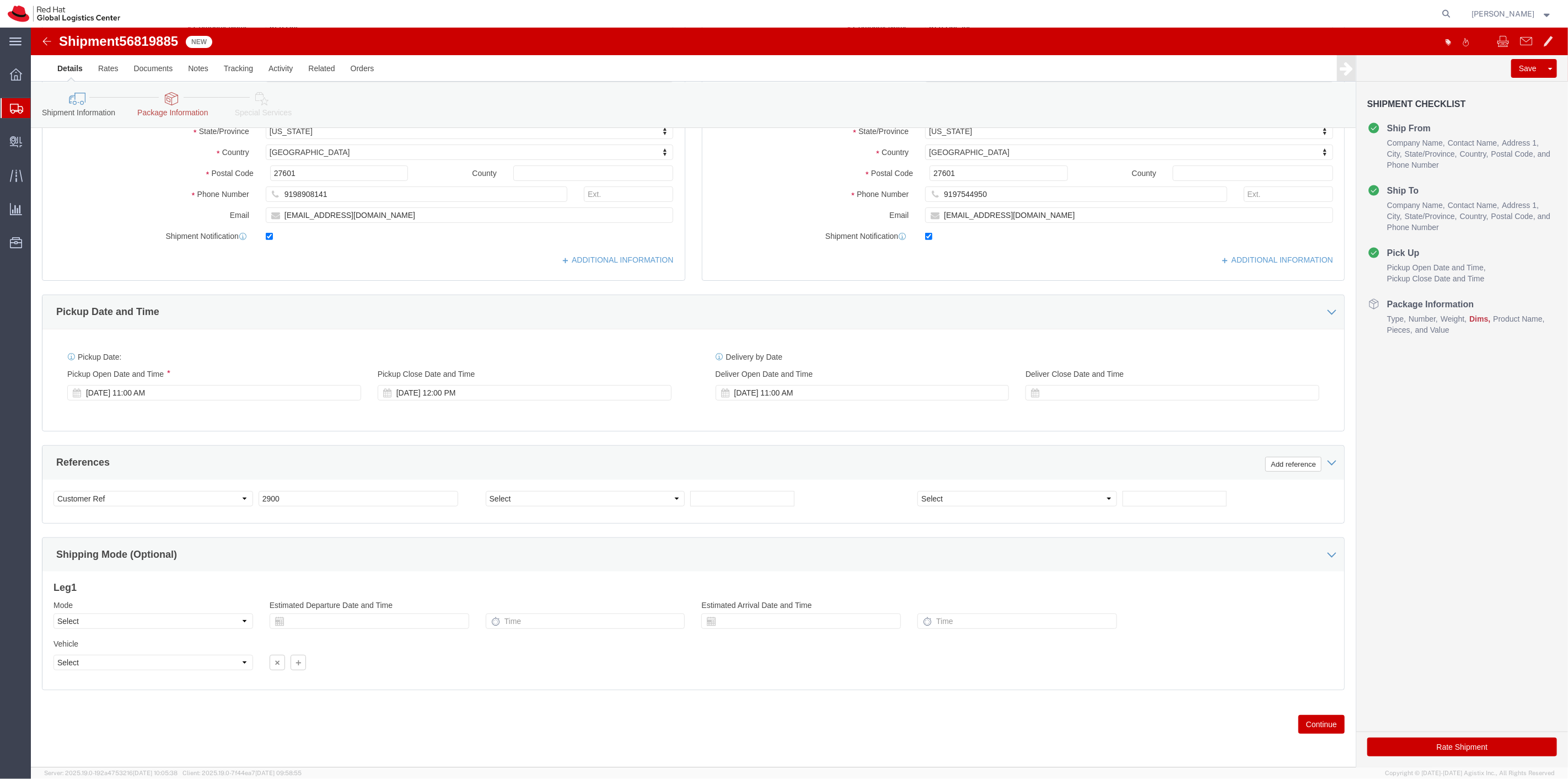
click button "Continue"
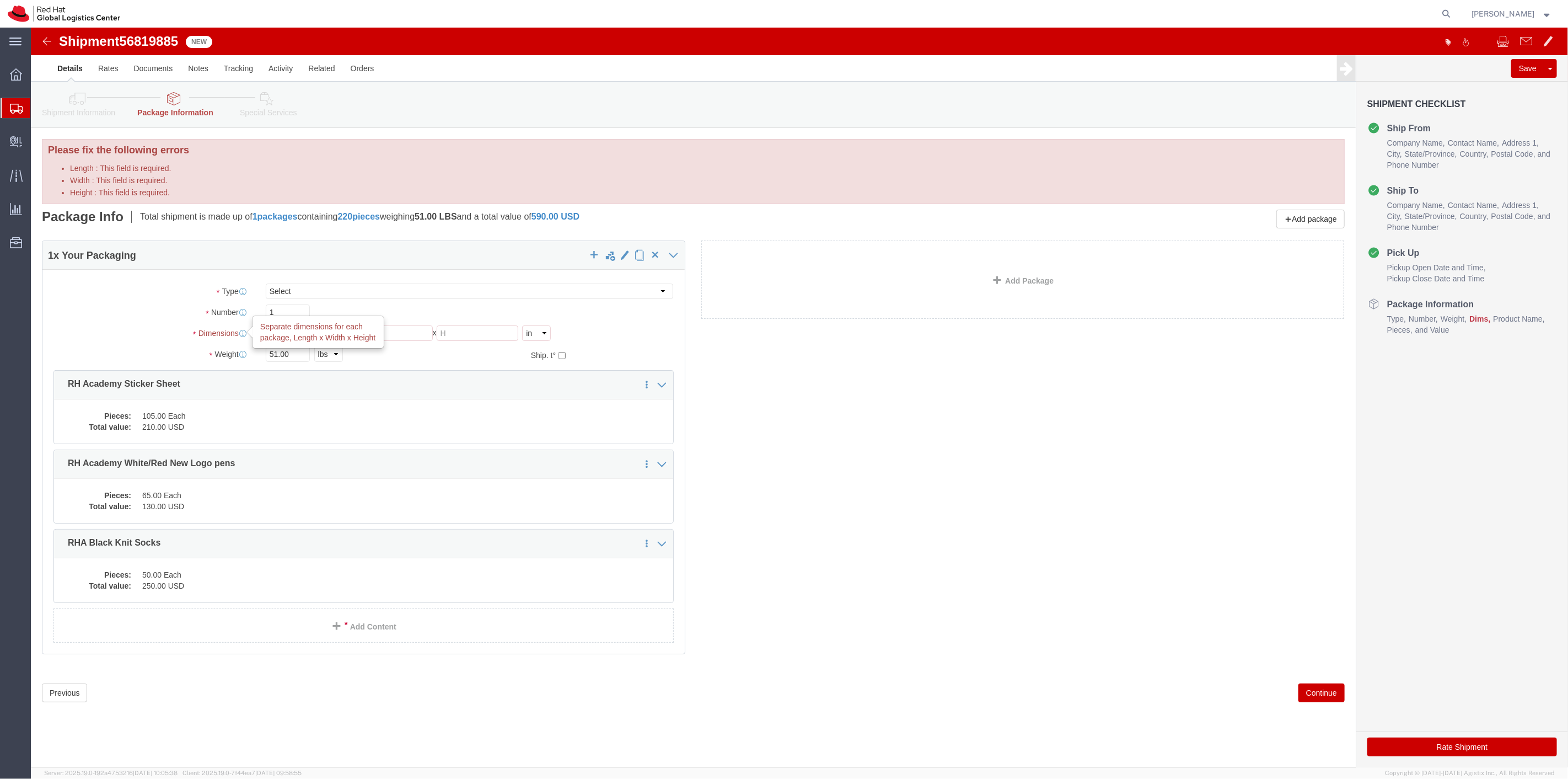
drag, startPoint x: 250, startPoint y: 307, endPoint x: 210, endPoint y: 303, distance: 40.2
click div "Dimensions Separate dimensions for each package, Length x Width x Height Length…"
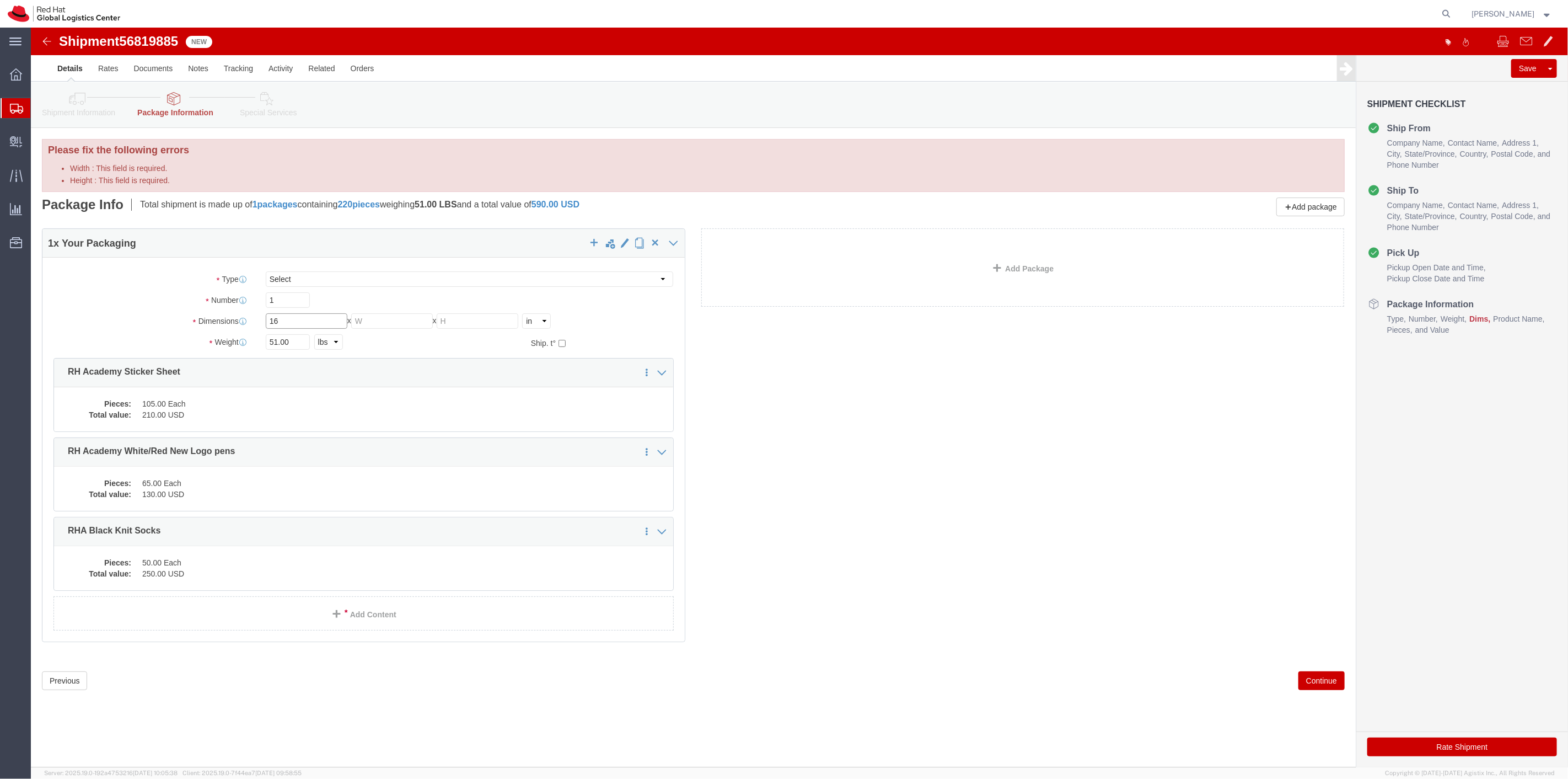
type input "16"
type input "12"
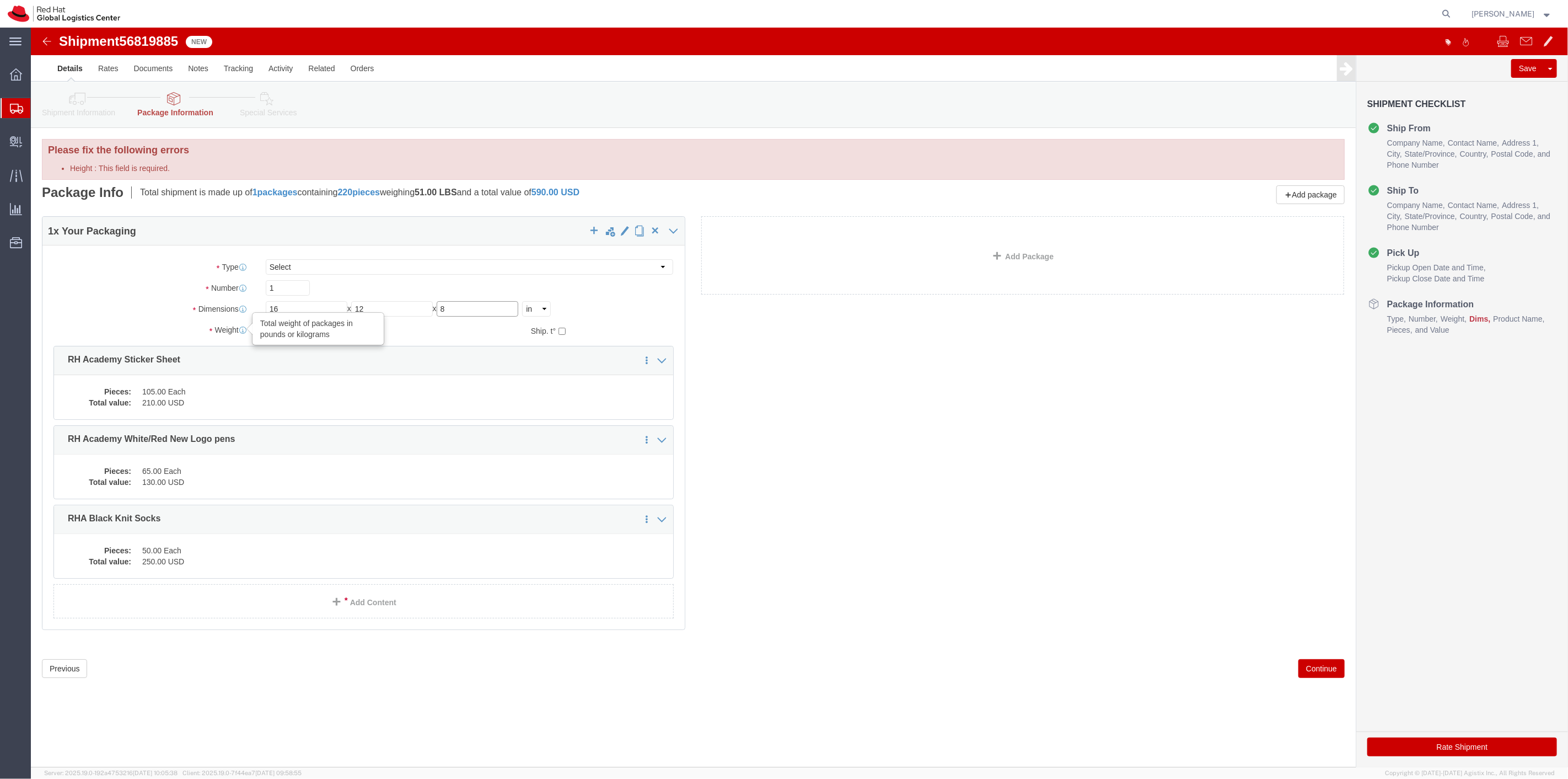
type input "8"
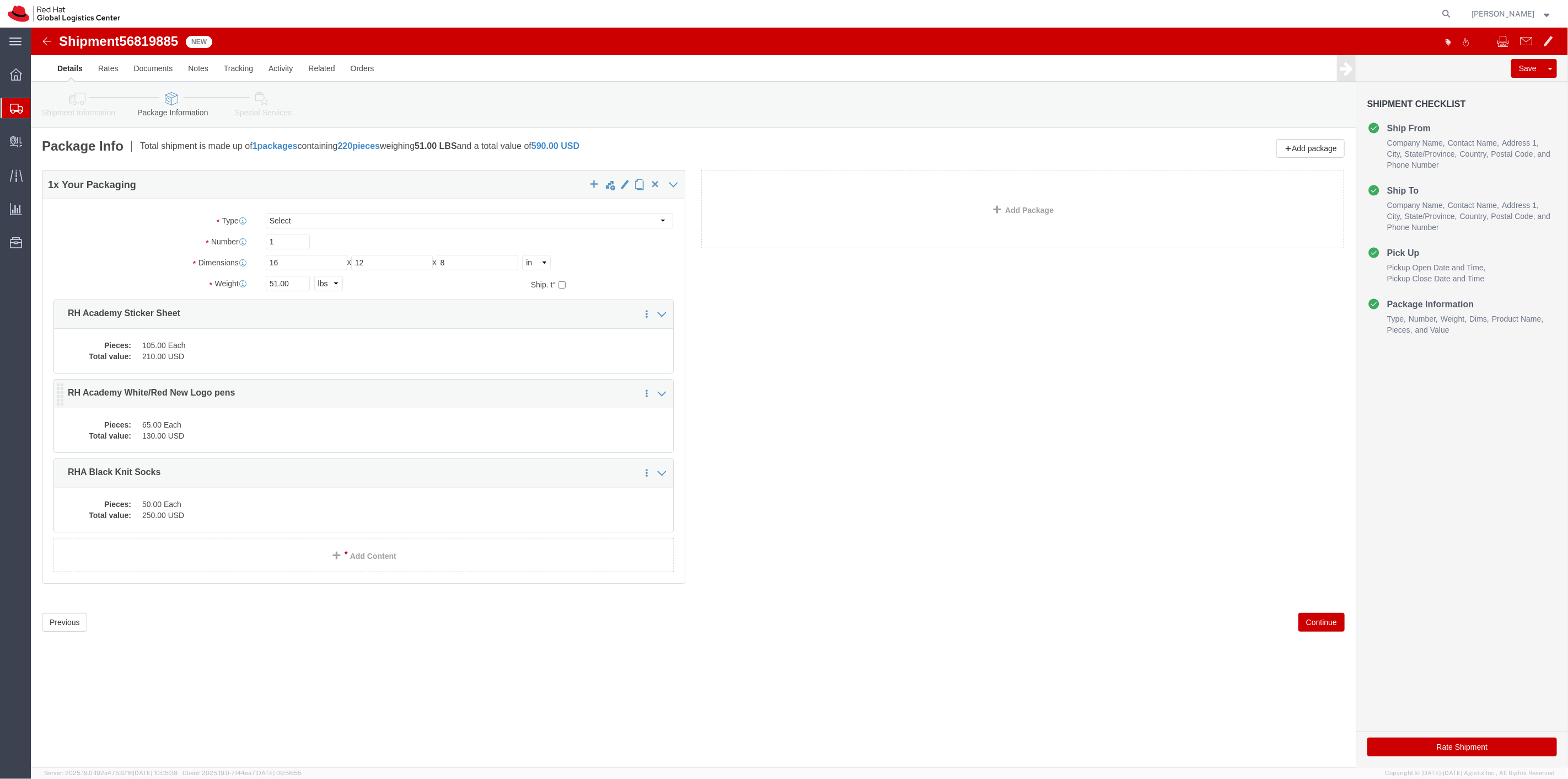
click p "RH Academy White/Red New Logo pens"
click div "Pieces: 65.00 Each Total value: 130.00 USD"
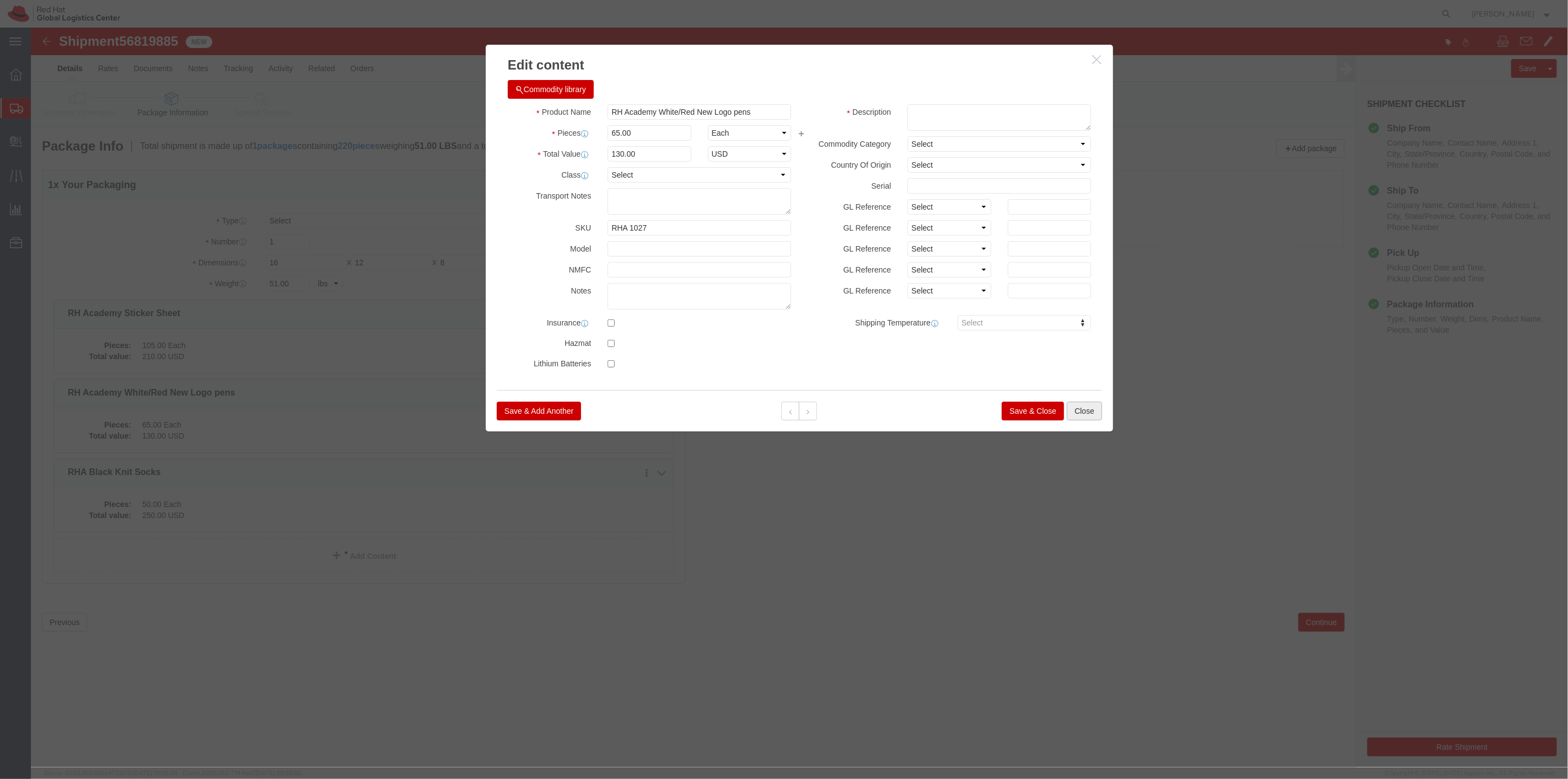
click button "Close"
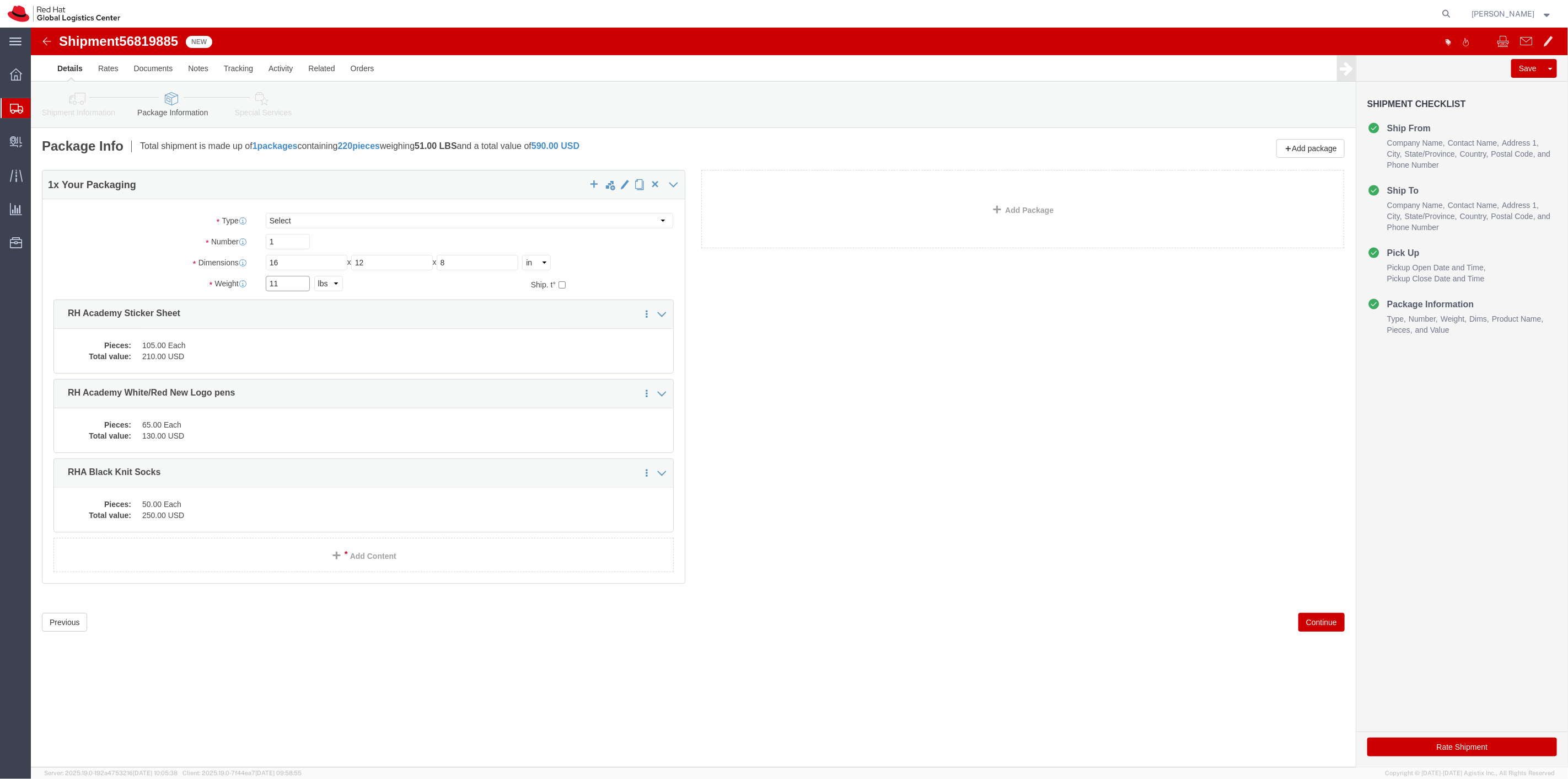
type input "11"
click button "Continue"
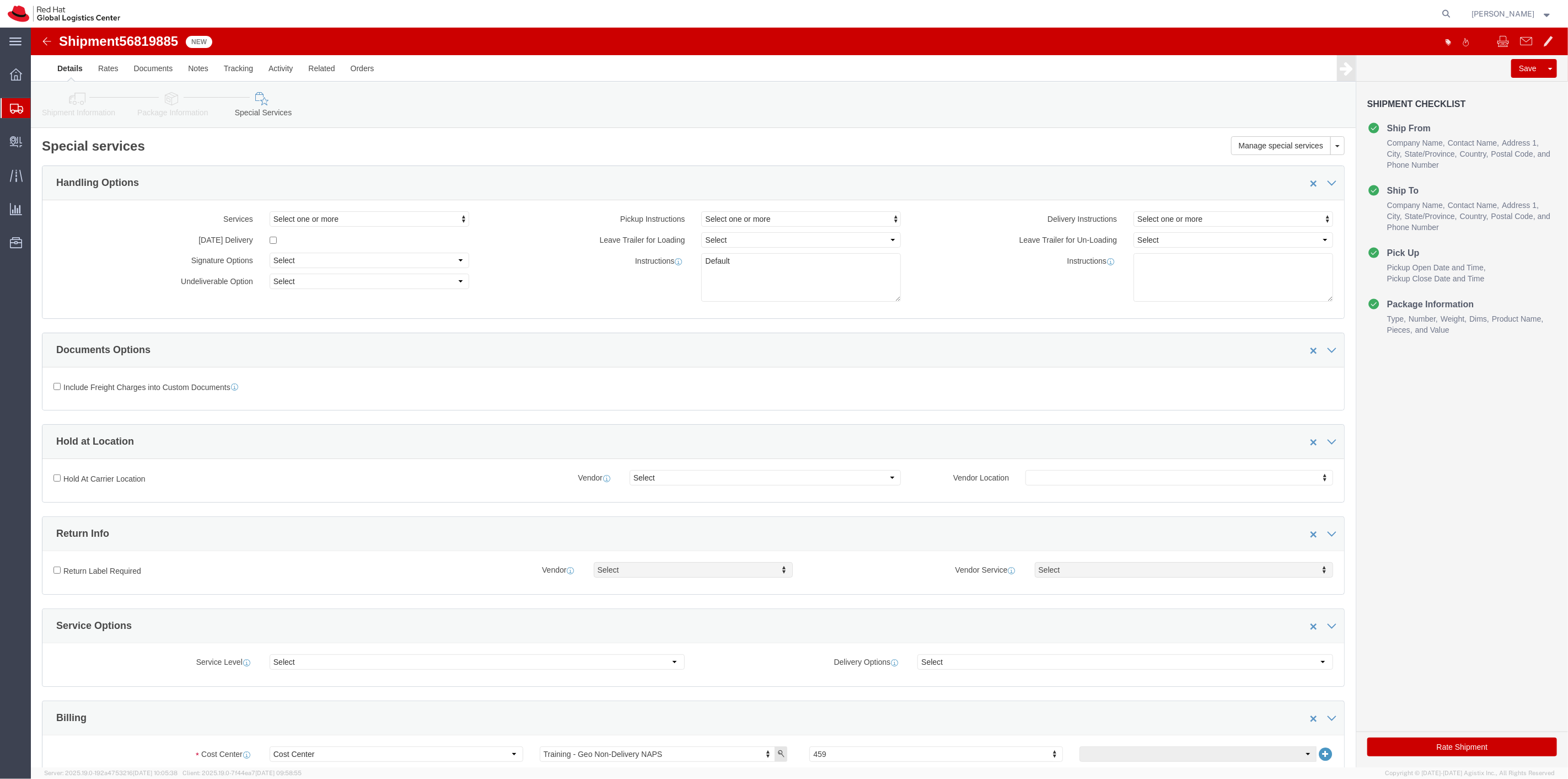
click button "Rate Shipment"
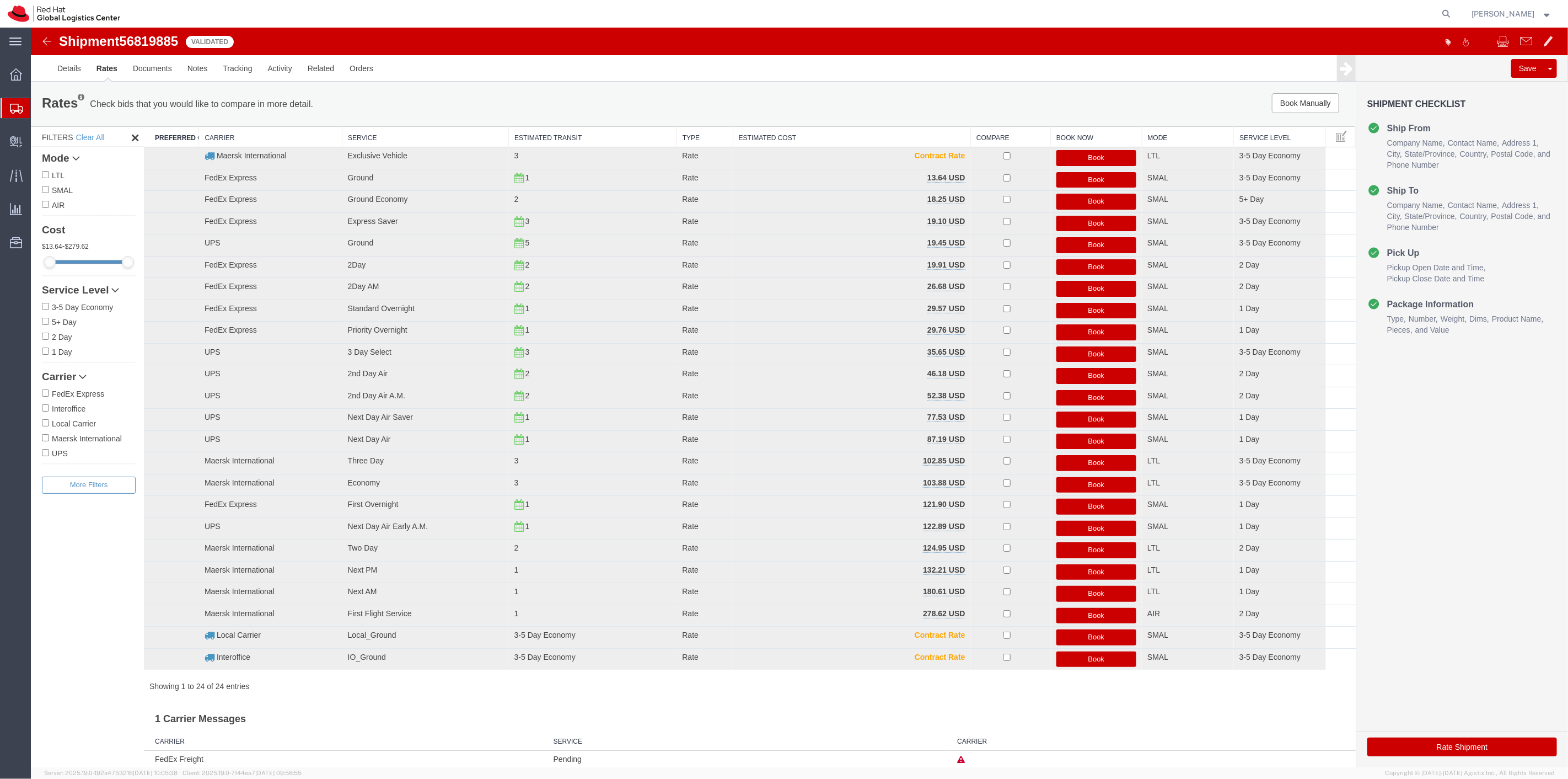
scroll to position [13, 0]
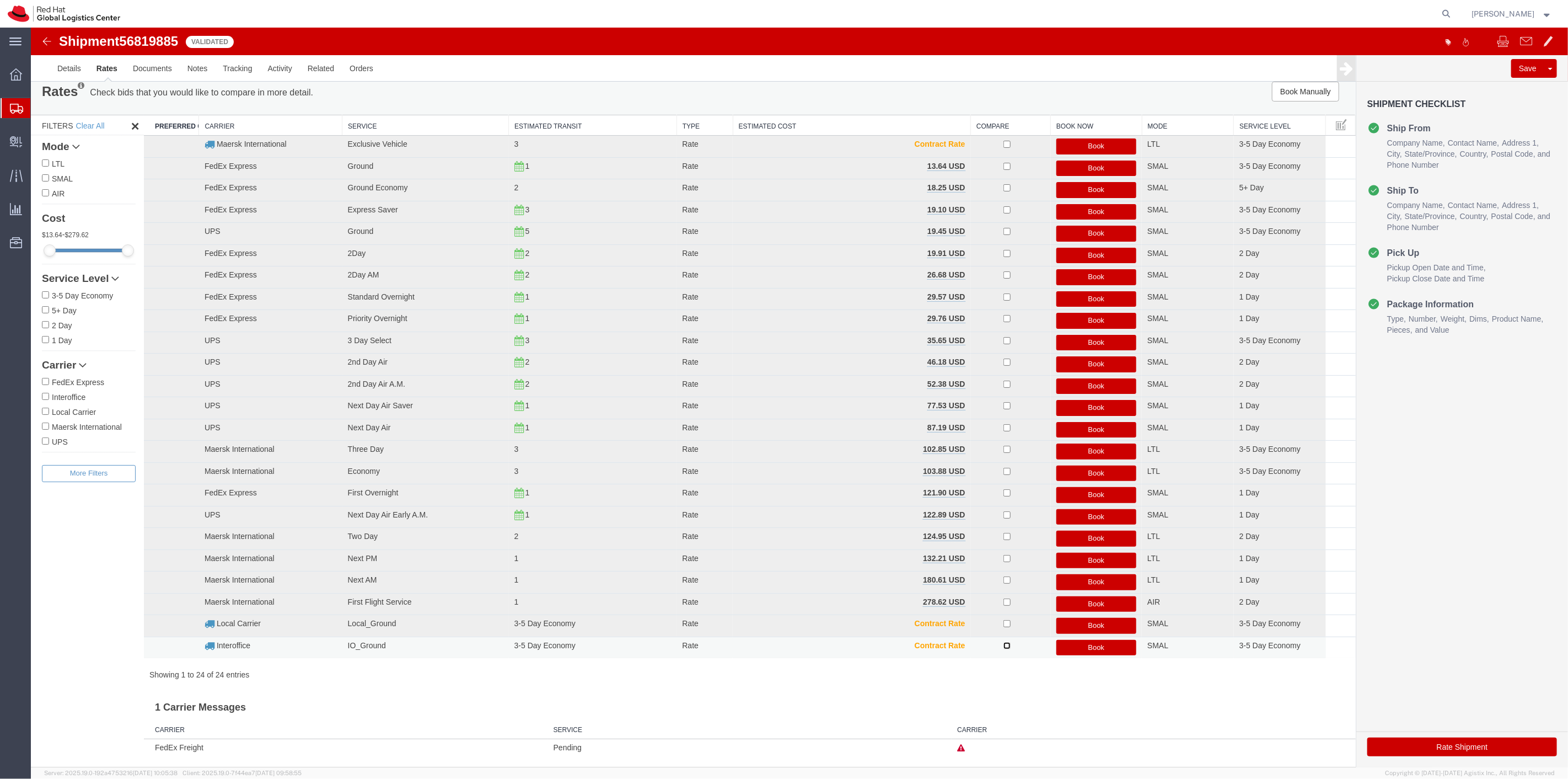
click at [1003, 643] on input "checkbox" at bounding box center [1007, 646] width 7 height 7
click at [1003, 646] on input "checkbox" at bounding box center [1007, 646] width 7 height 7
checkbox input "false"
click at [75, 64] on link "Details" at bounding box center [69, 68] width 39 height 27
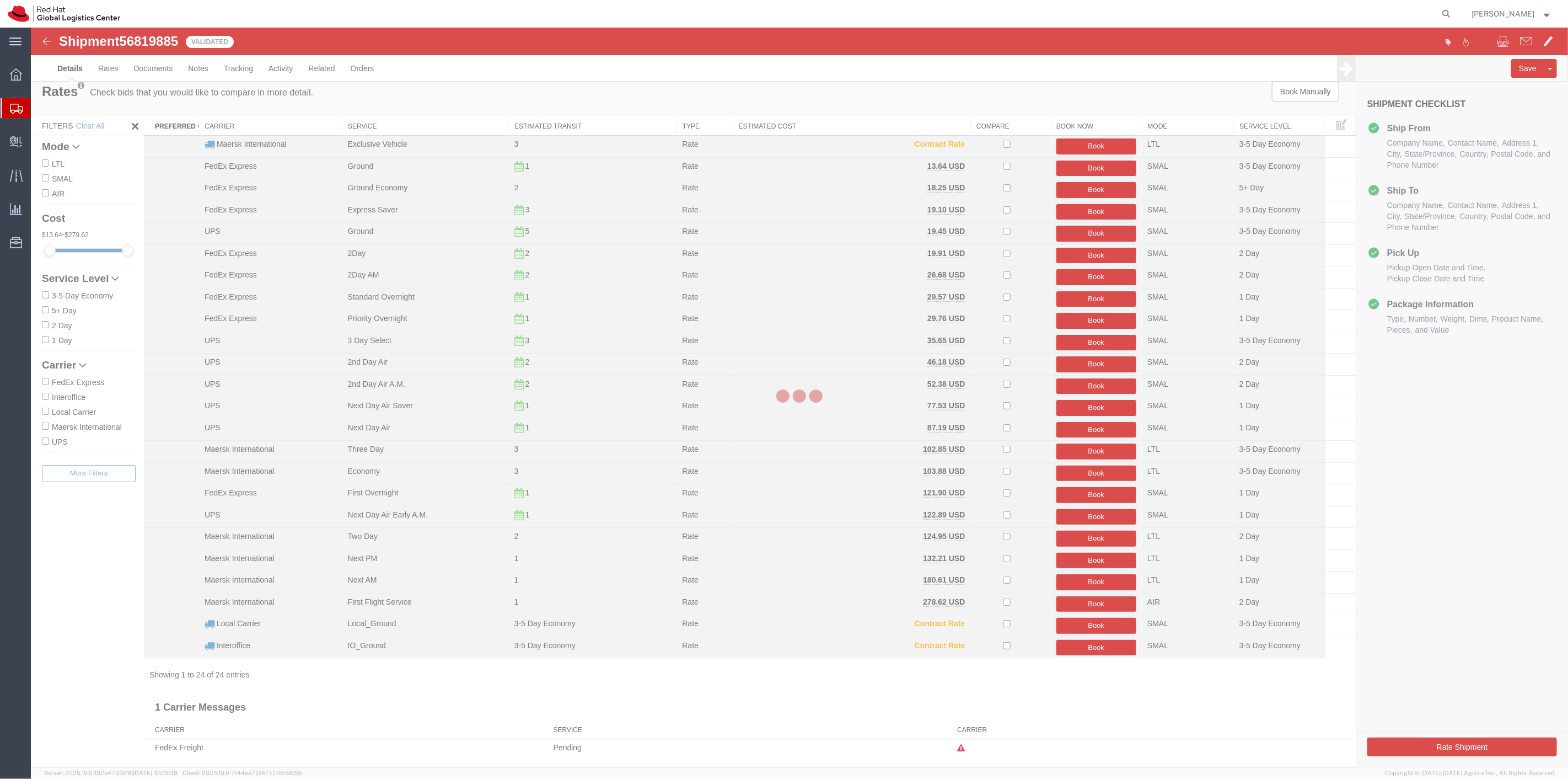
select select "38014"
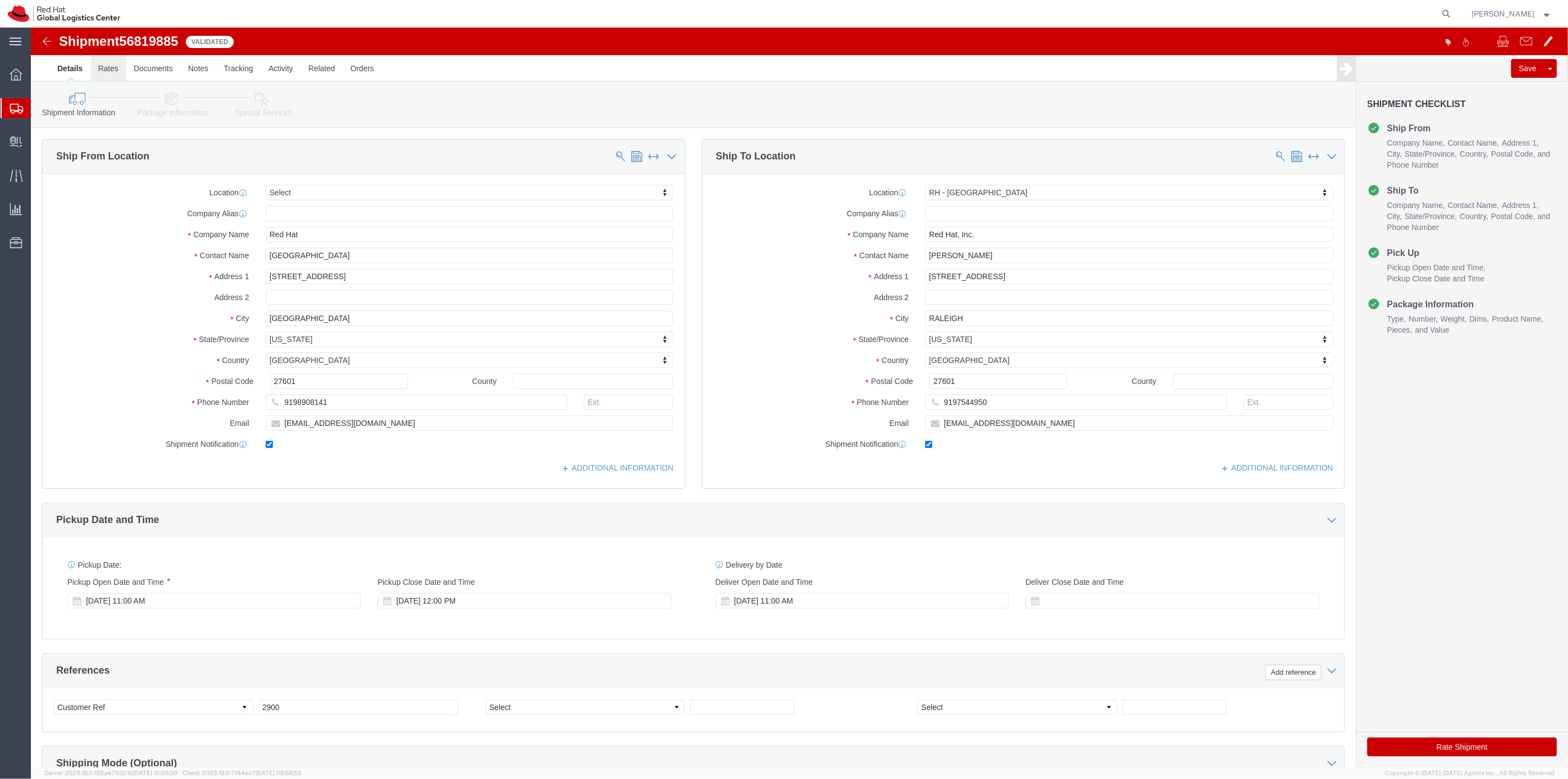
click link "Rates"
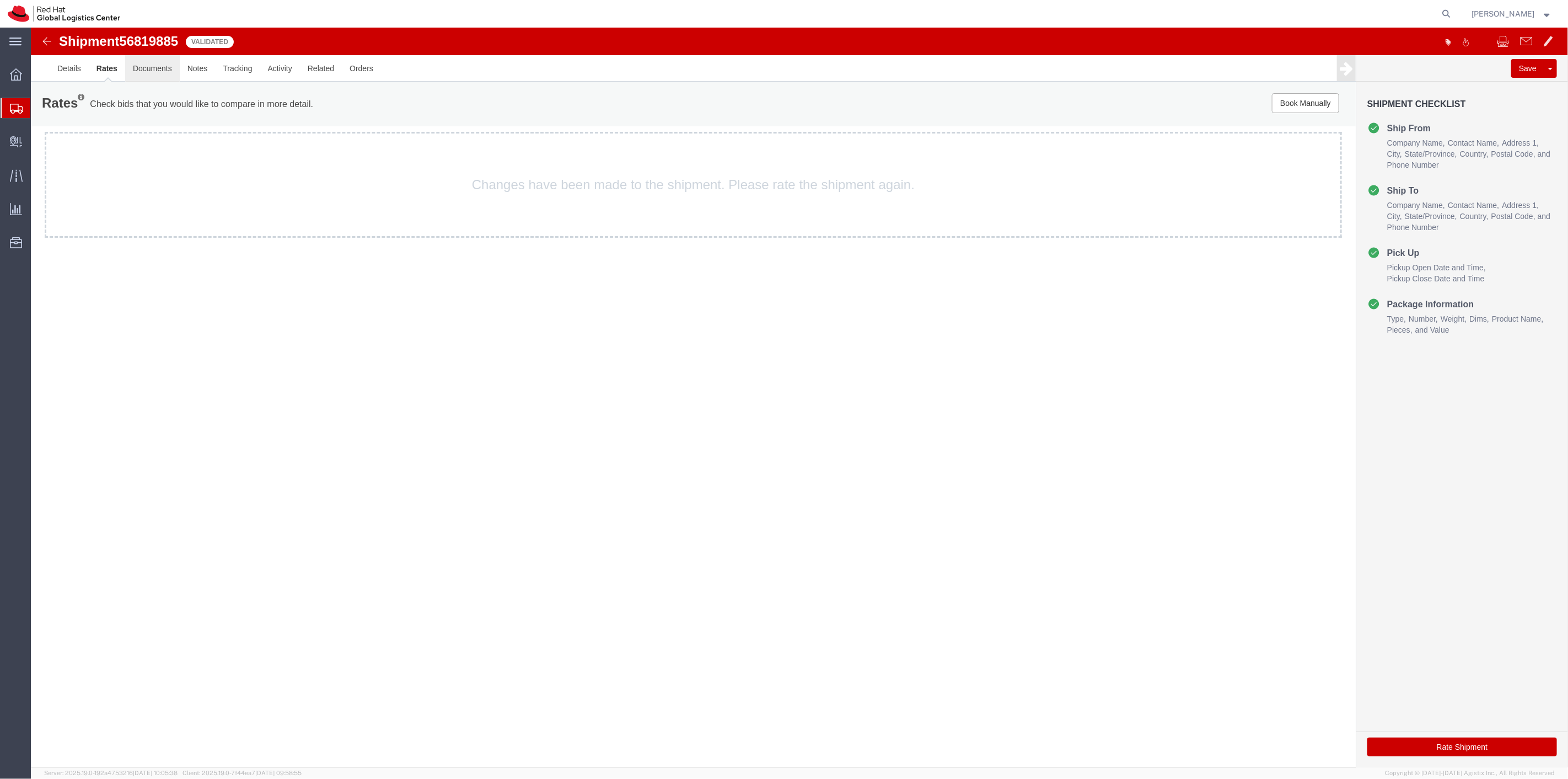
click at [146, 75] on link "Documents" at bounding box center [151, 68] width 54 height 27
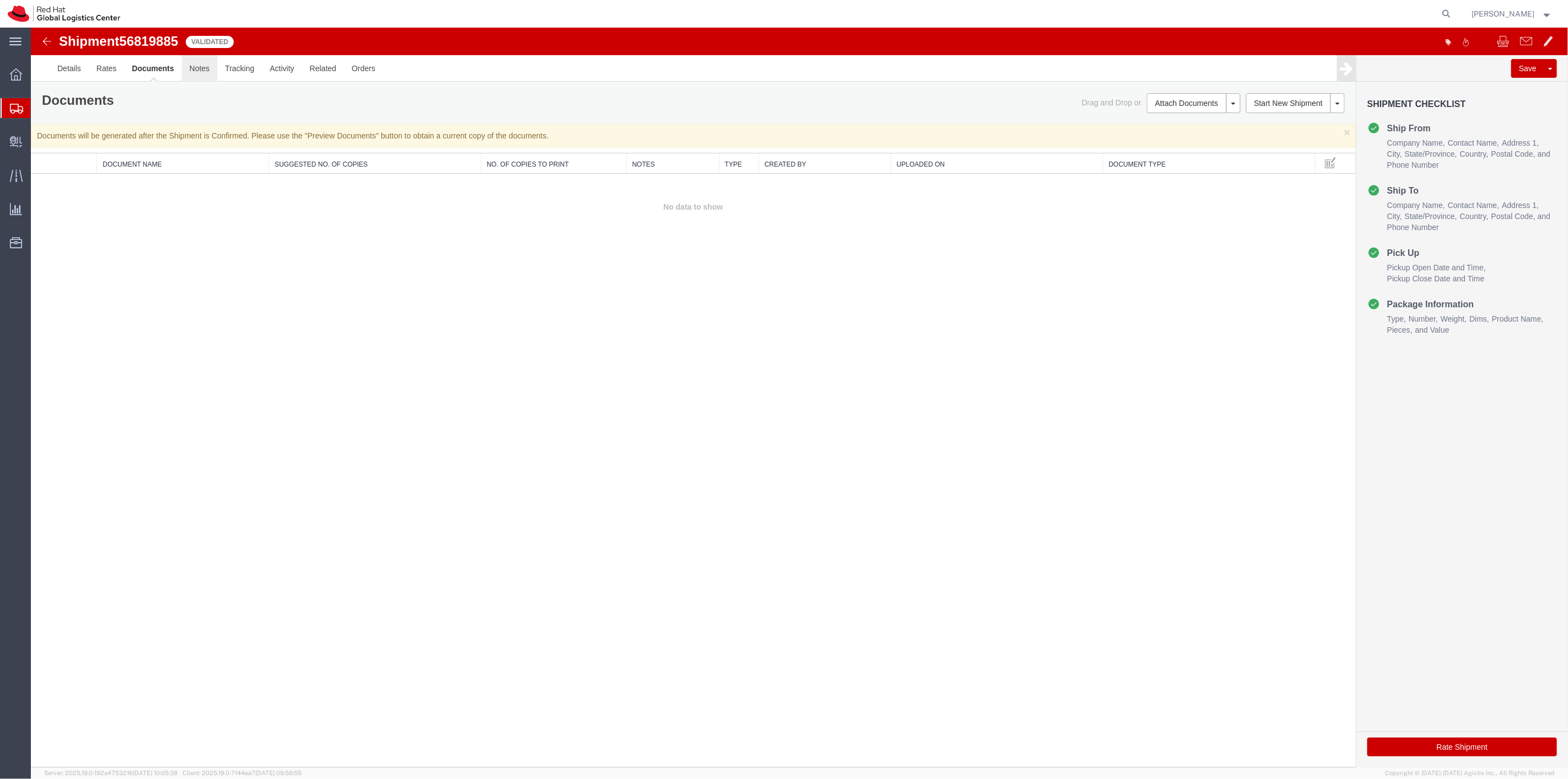
click at [195, 67] on link "Notes" at bounding box center [200, 68] width 36 height 27
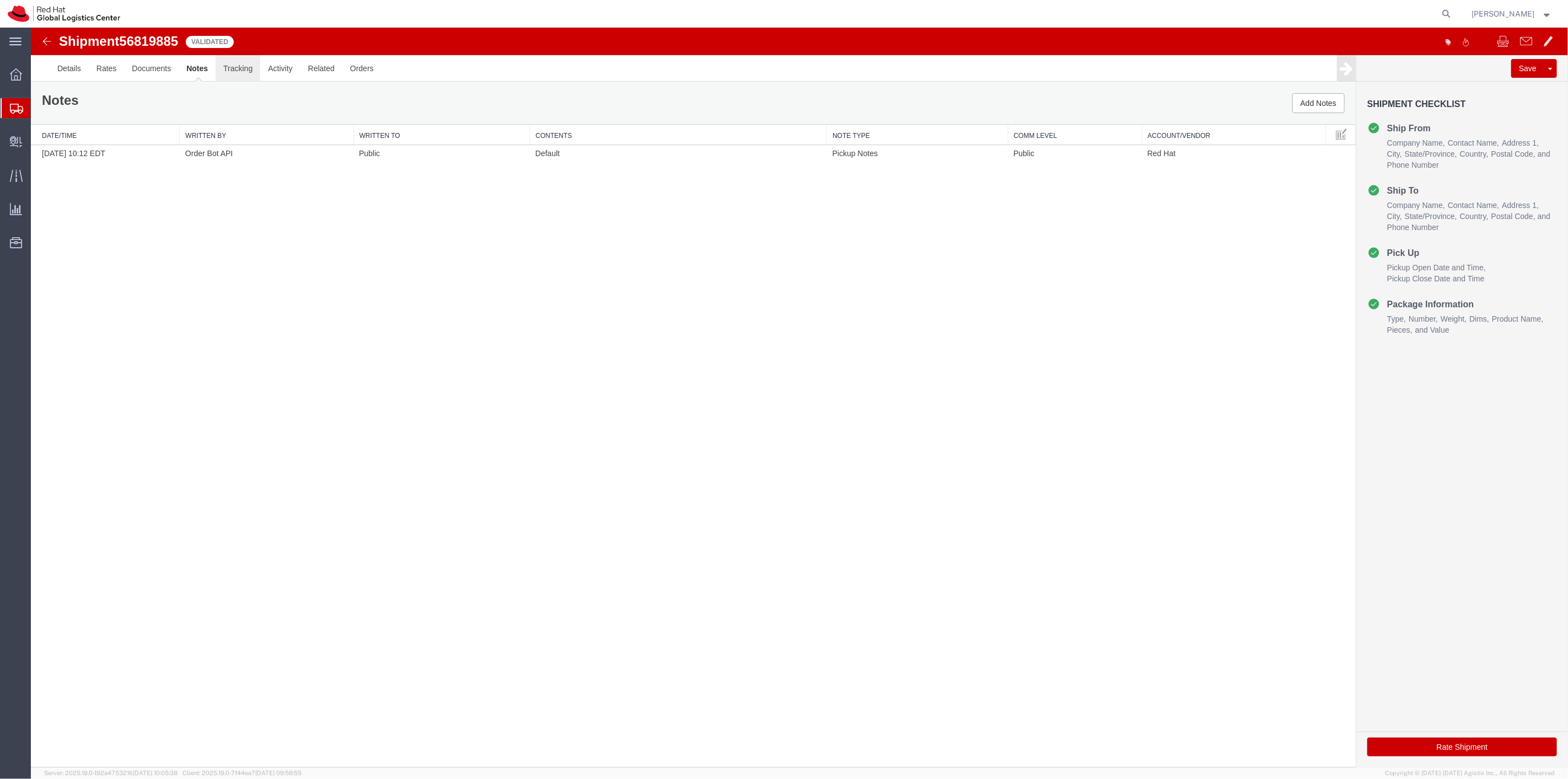
click at [245, 70] on link "Tracking" at bounding box center [237, 68] width 45 height 27
click at [272, 69] on link "Activity" at bounding box center [280, 68] width 40 height 27
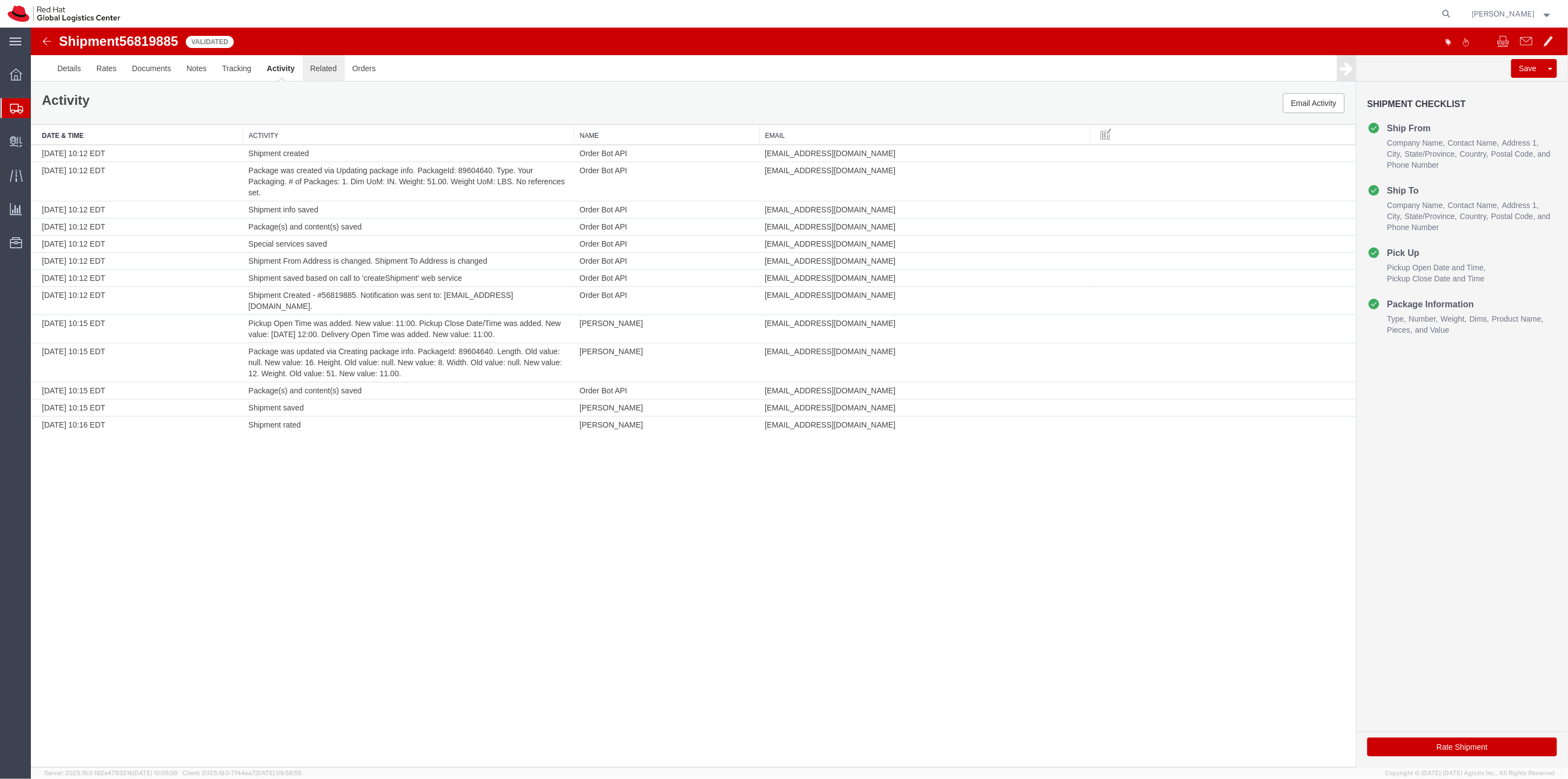
click at [326, 72] on link "Related" at bounding box center [323, 68] width 42 height 27
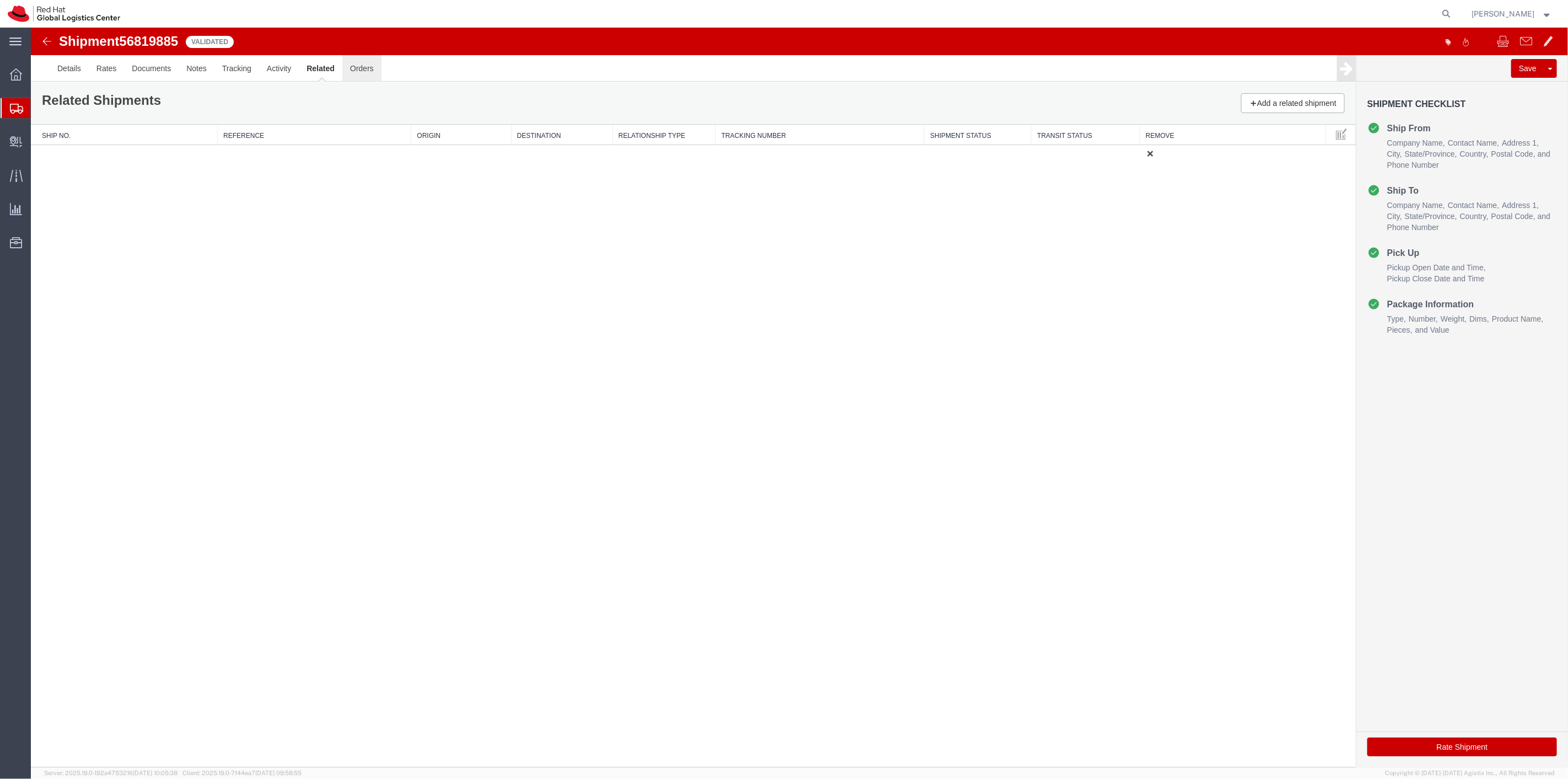
click at [365, 72] on link "Orders" at bounding box center [361, 68] width 39 height 27
click at [71, 66] on link "Details" at bounding box center [69, 68] width 39 height 27
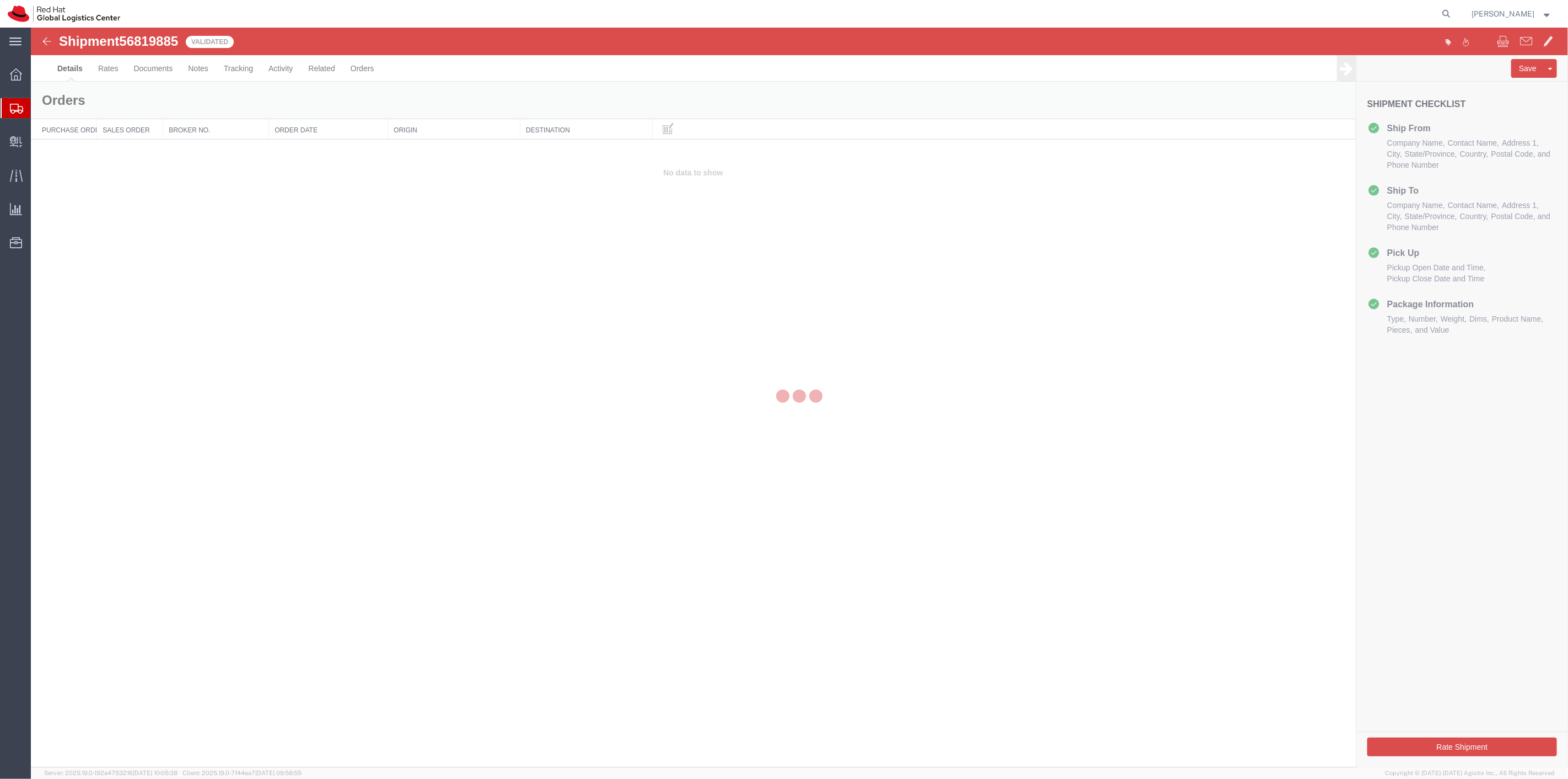
select select "38014"
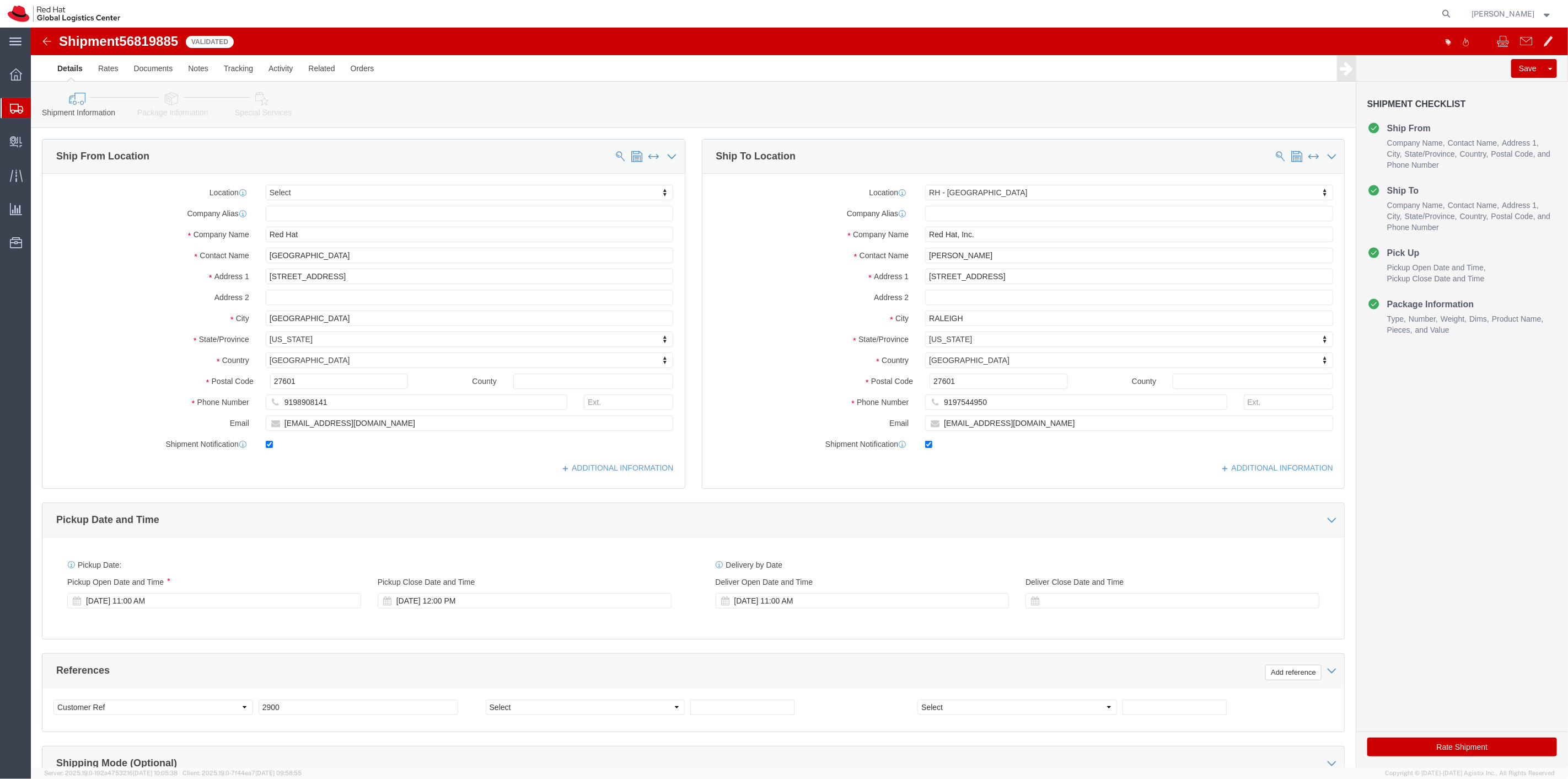
click button "Rate Shipment"
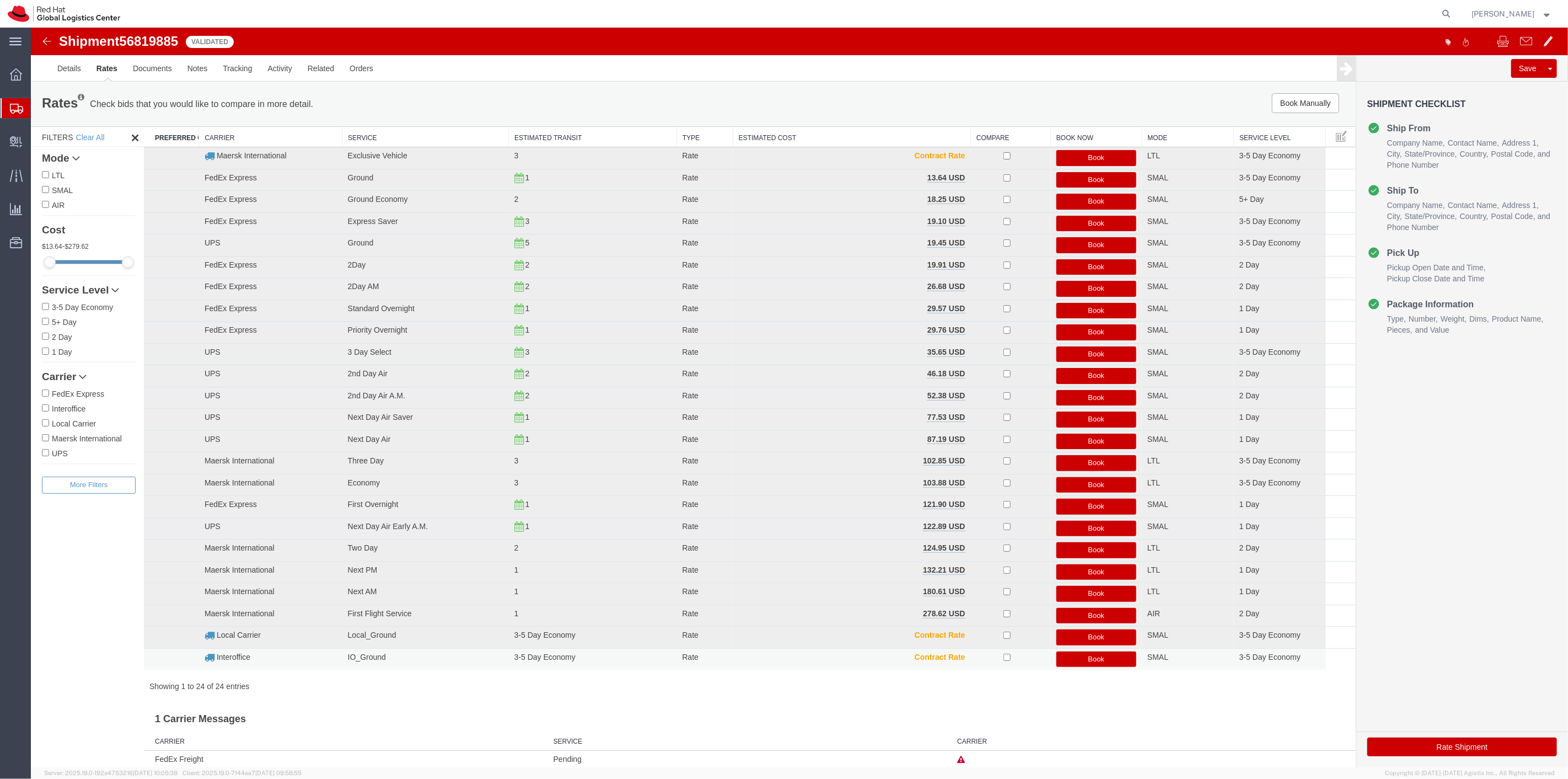
click at [1072, 660] on button "Book" at bounding box center [1096, 660] width 80 height 16
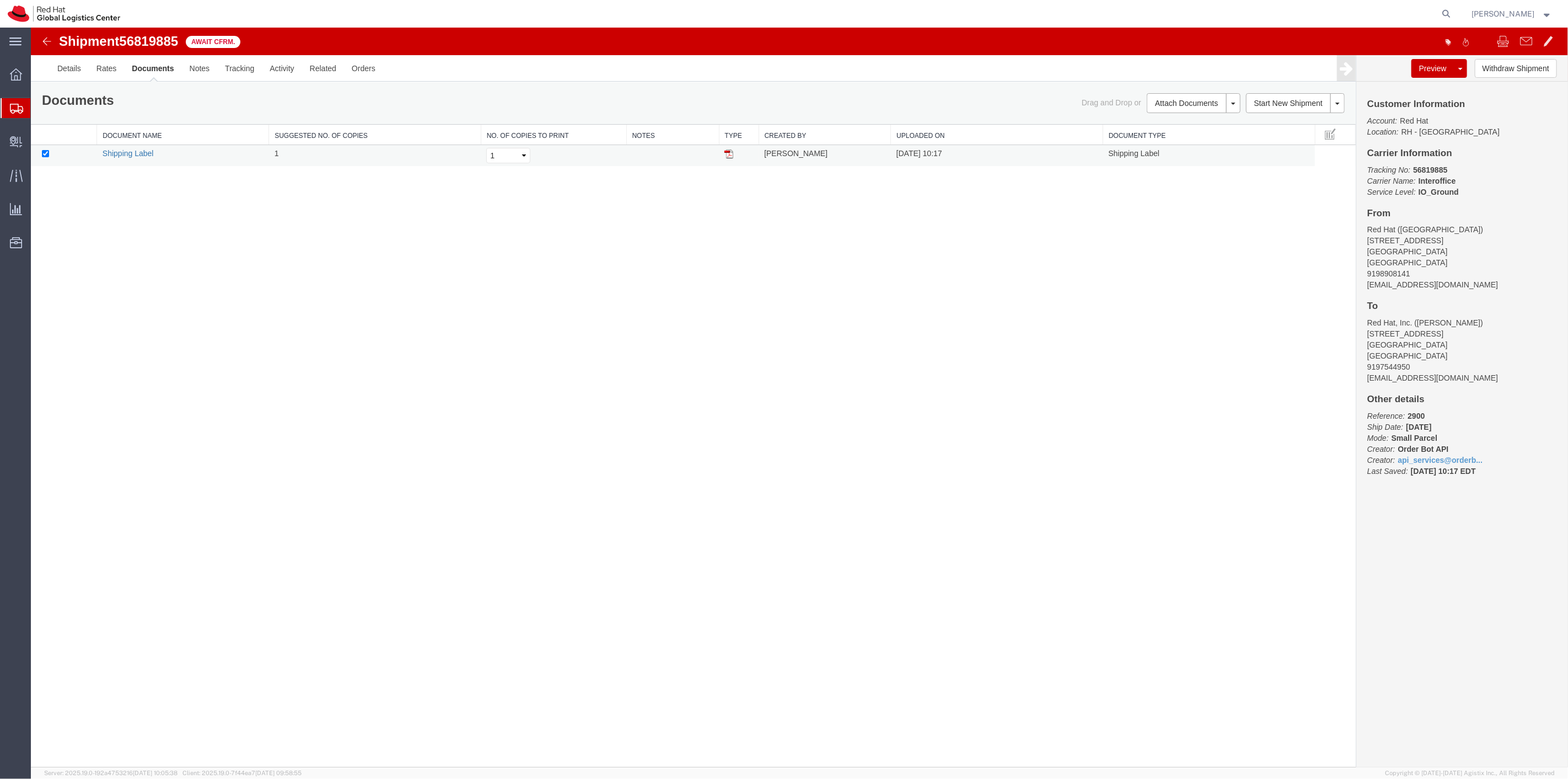
click at [137, 155] on link "Shipping Label" at bounding box center [127, 153] width 51 height 9
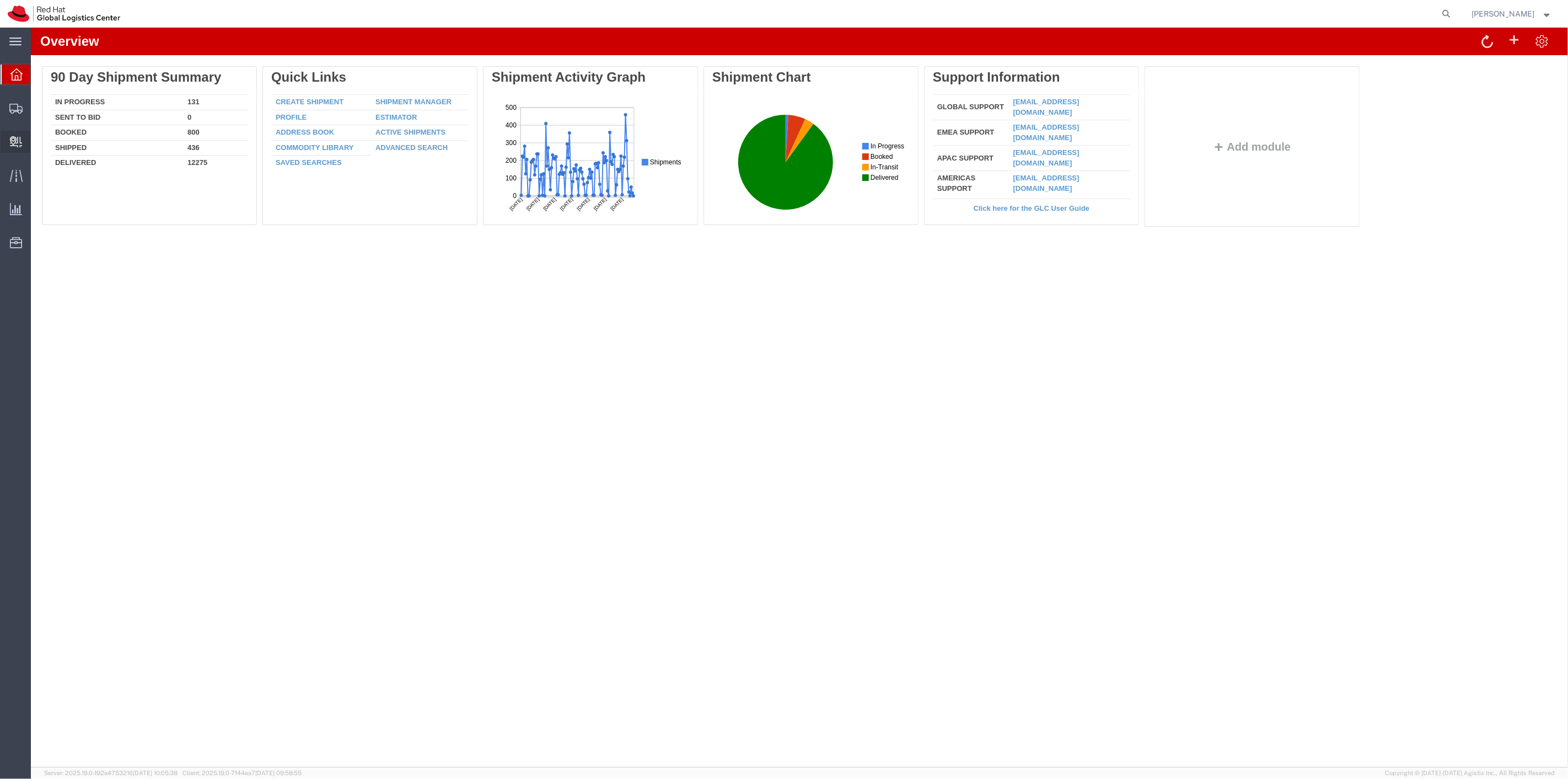
click at [0, 0] on link "Create Delivery" at bounding box center [0, 0] width 0 height 0
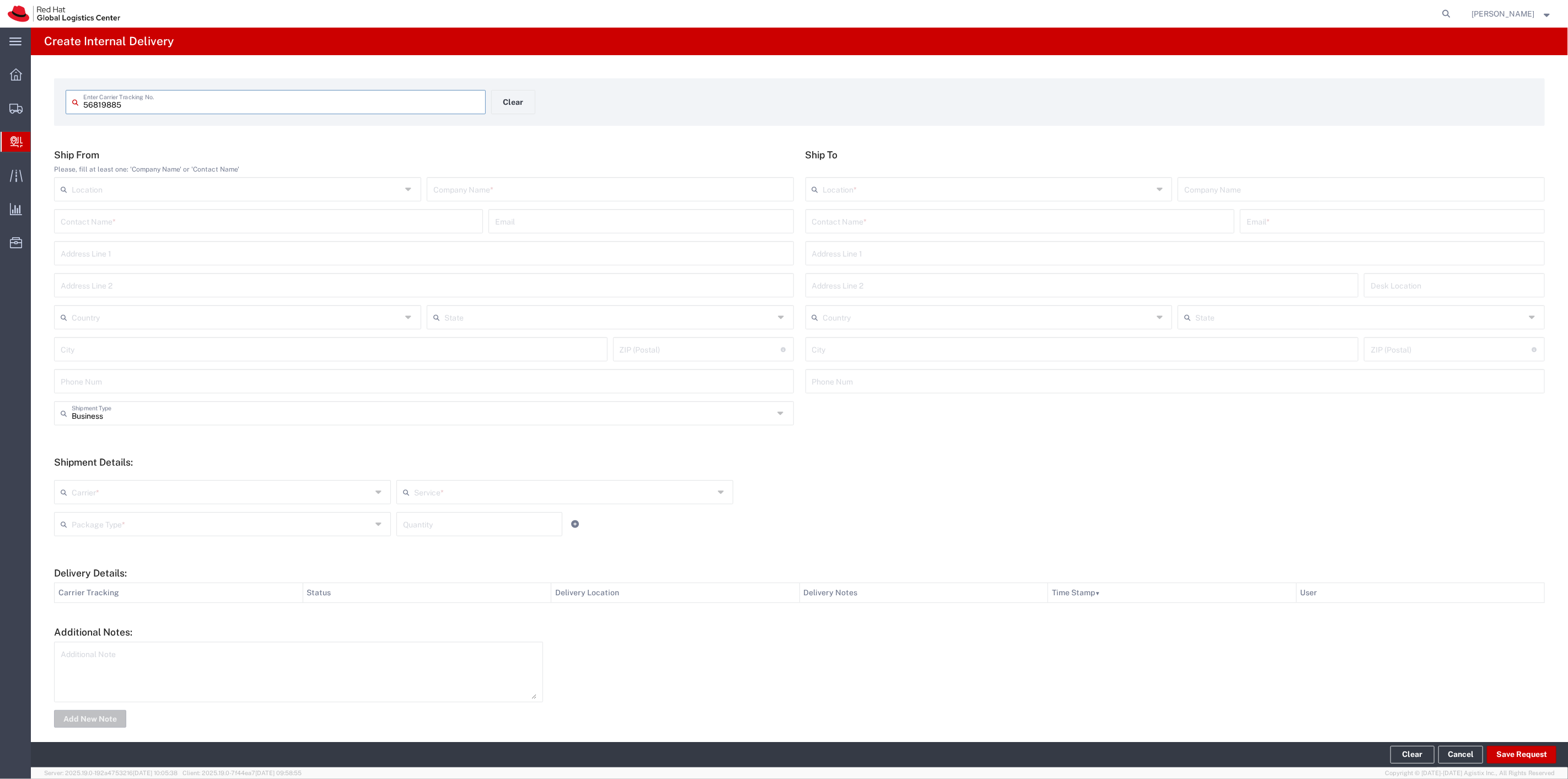
type input "56819885"
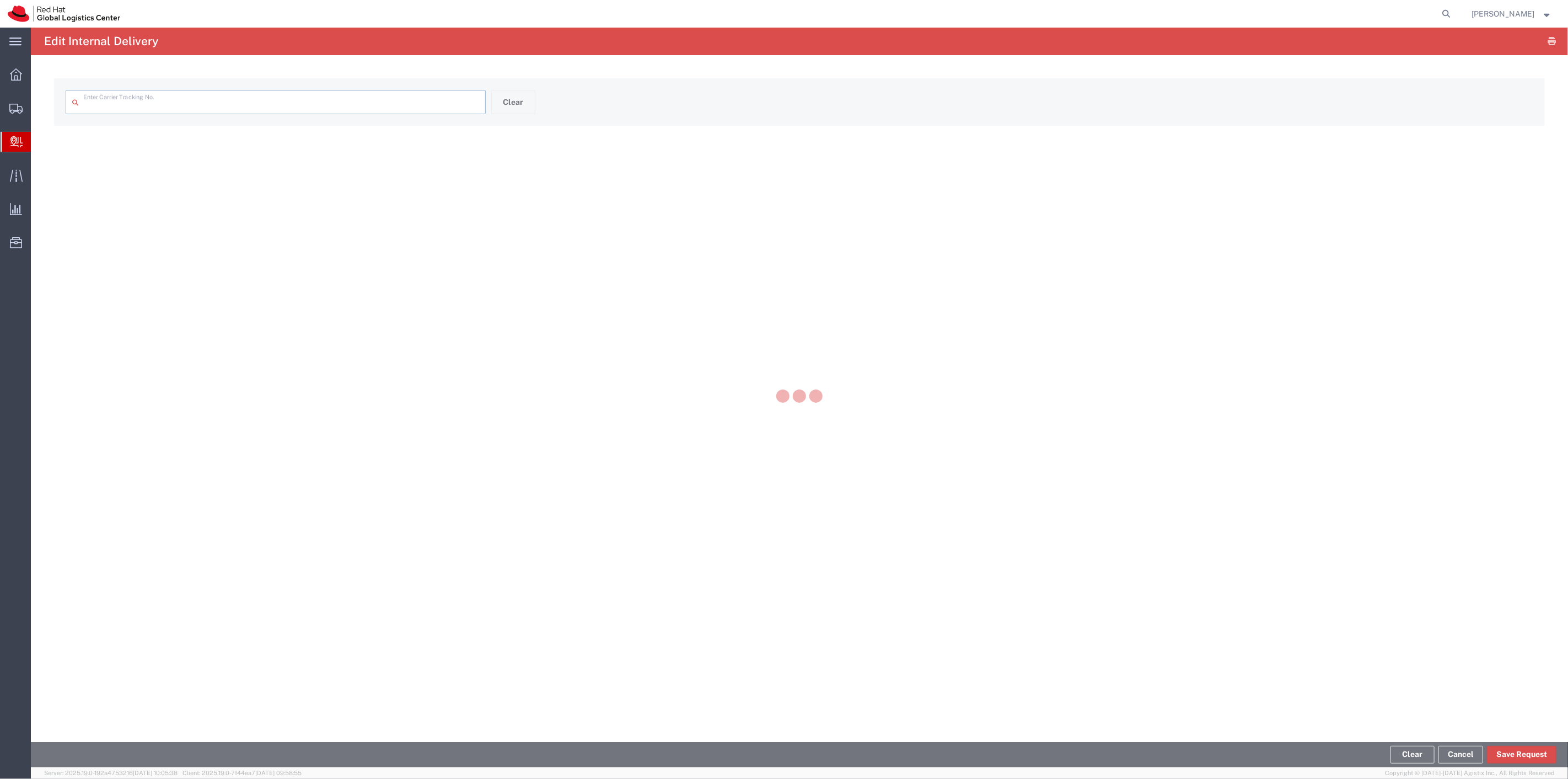
type input "56819885"
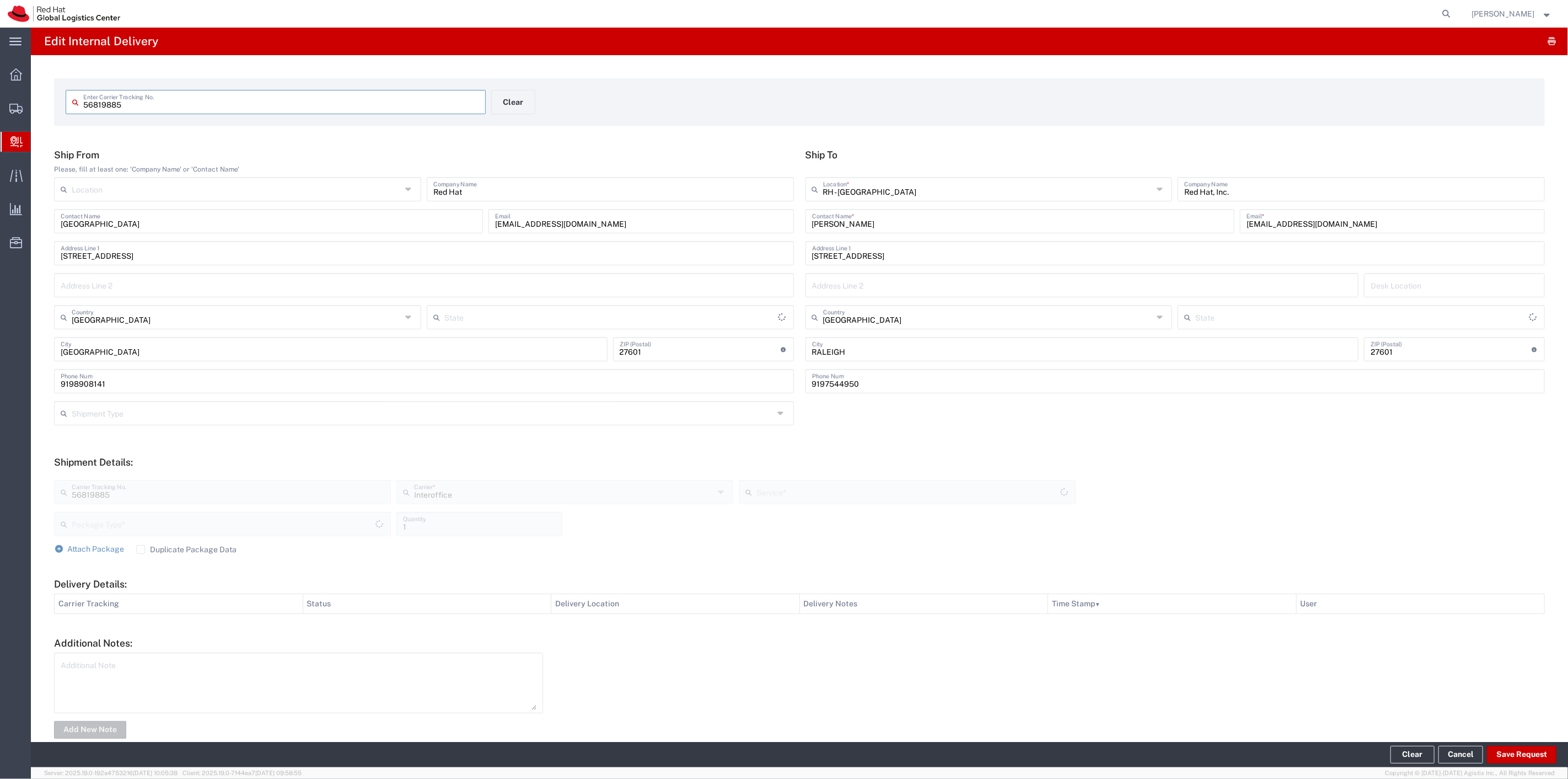
type input "[US_STATE]"
type input "Your Packaging"
type input "IO_Ground"
type input "[US_STATE]"
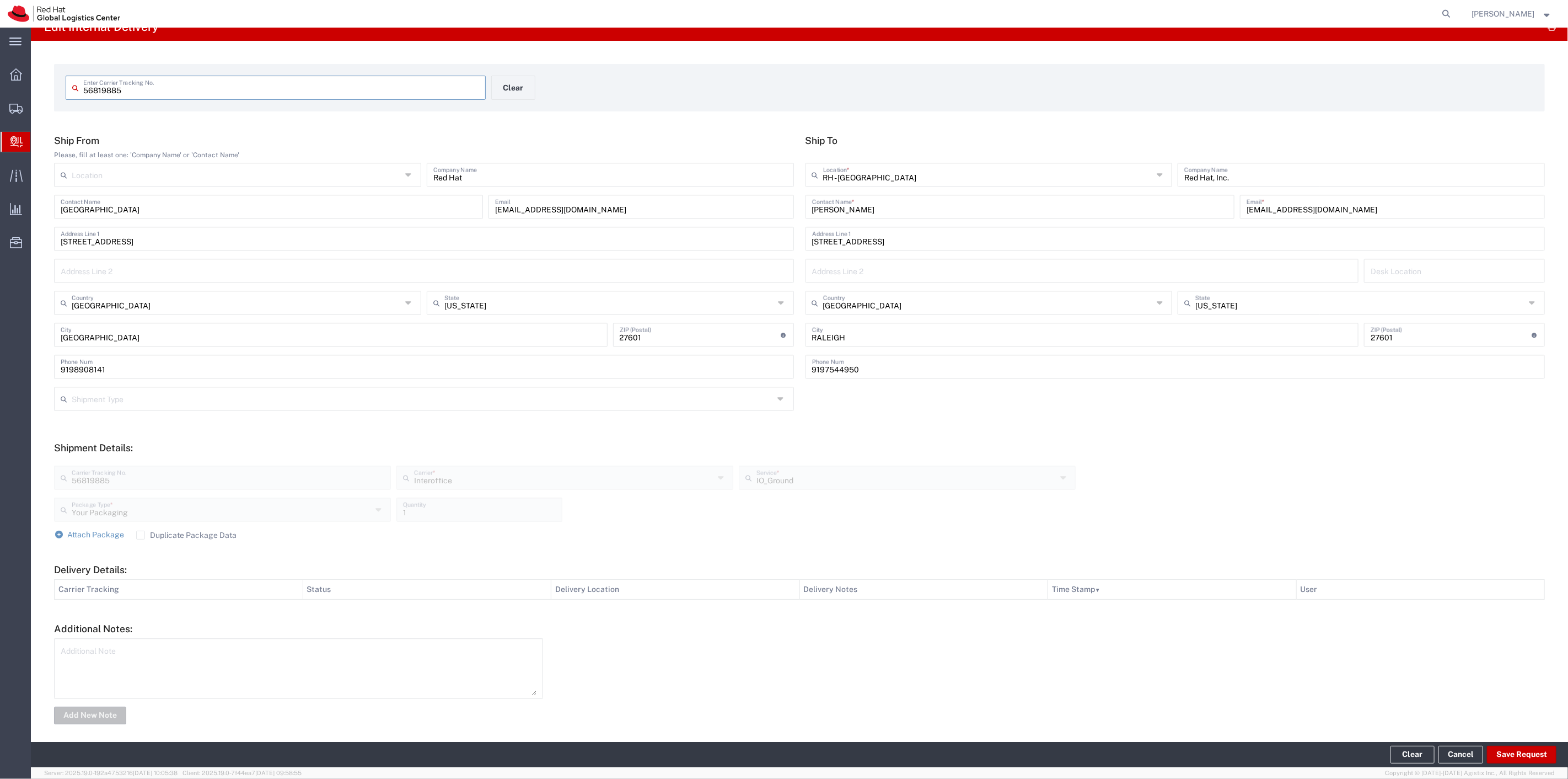
scroll to position [22, 0]
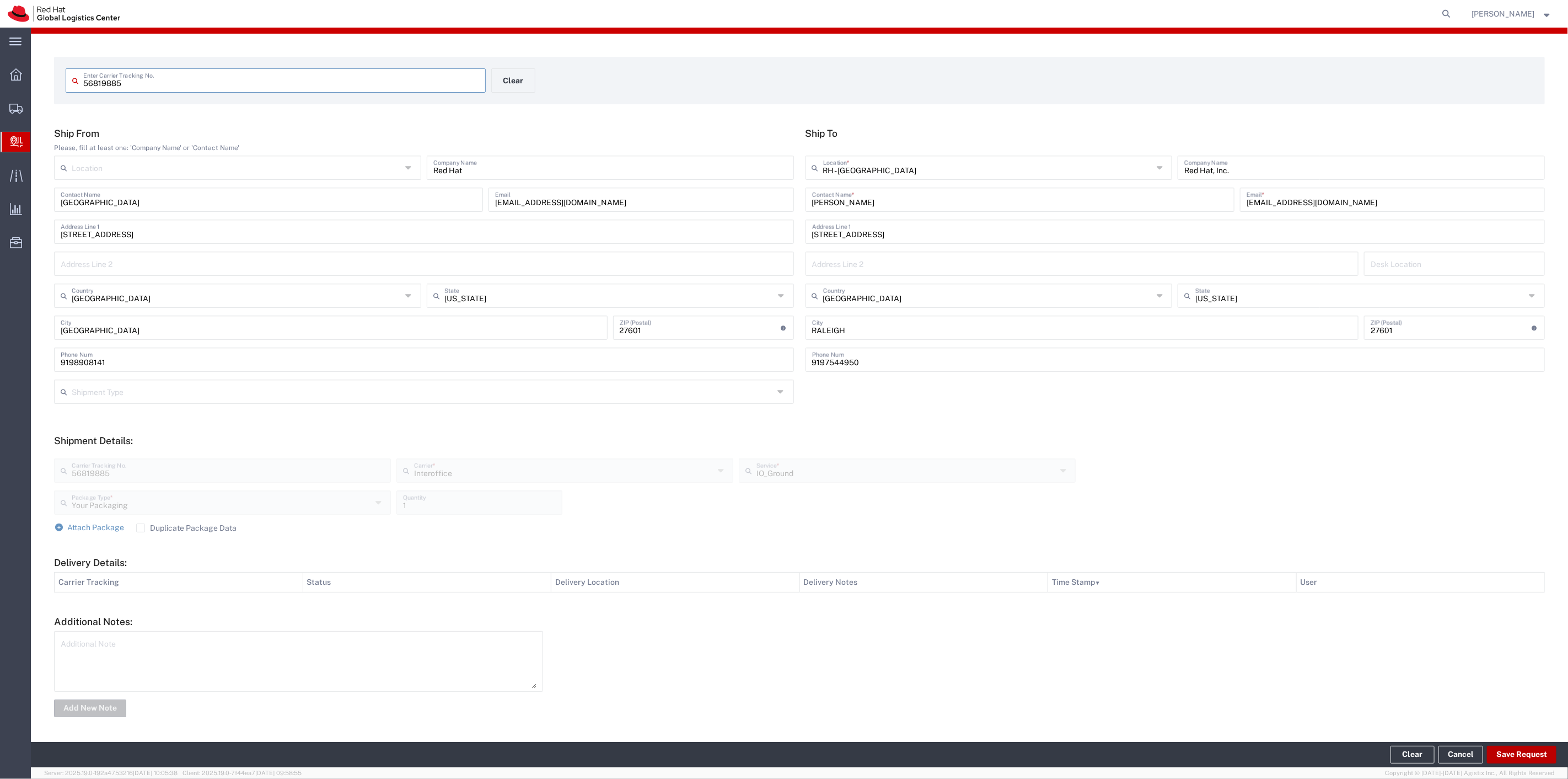
click at [1525, 751] on button "Save Request" at bounding box center [1522, 754] width 69 height 17
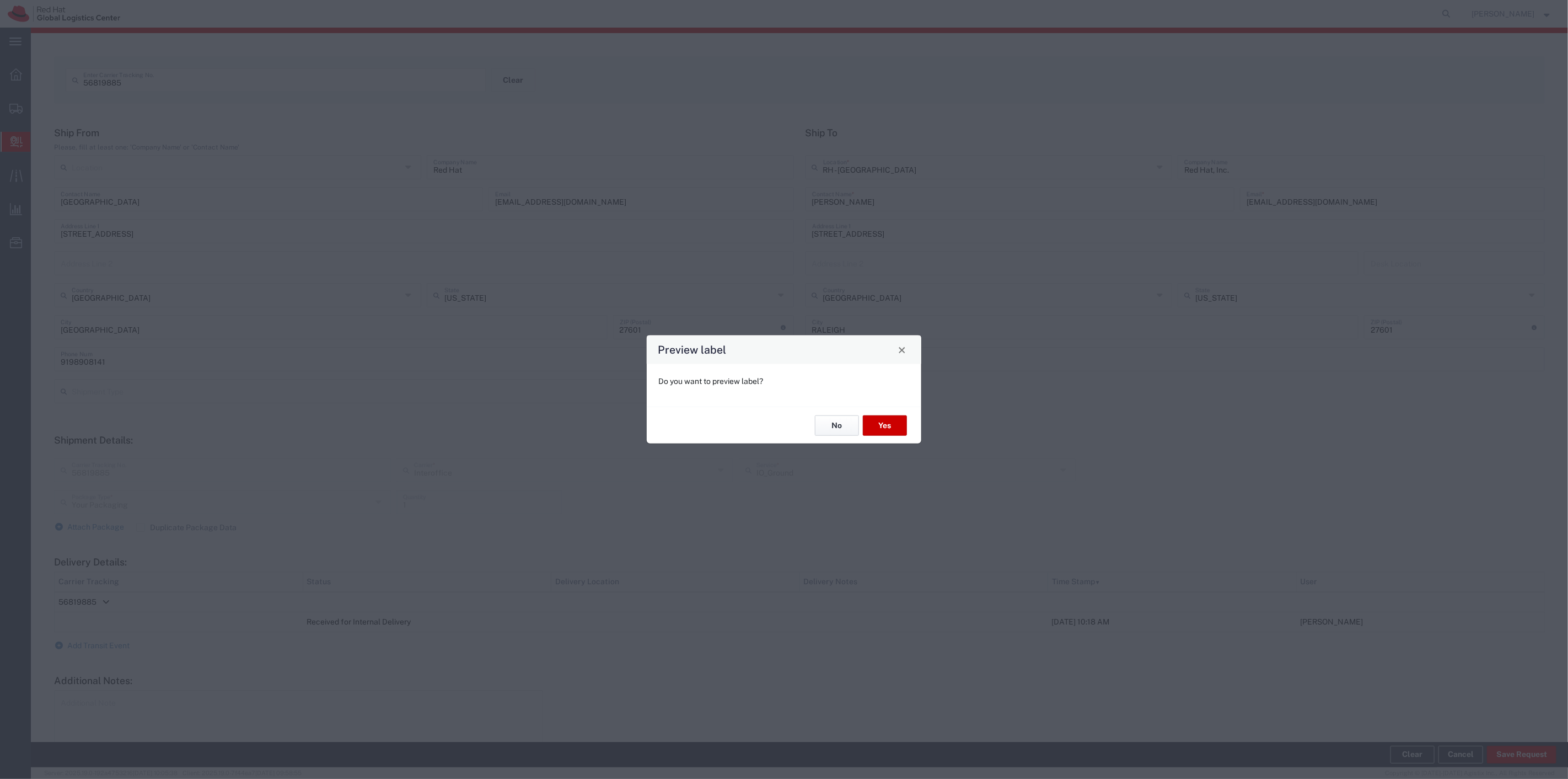
click at [826, 421] on button "No" at bounding box center [836, 426] width 44 height 20
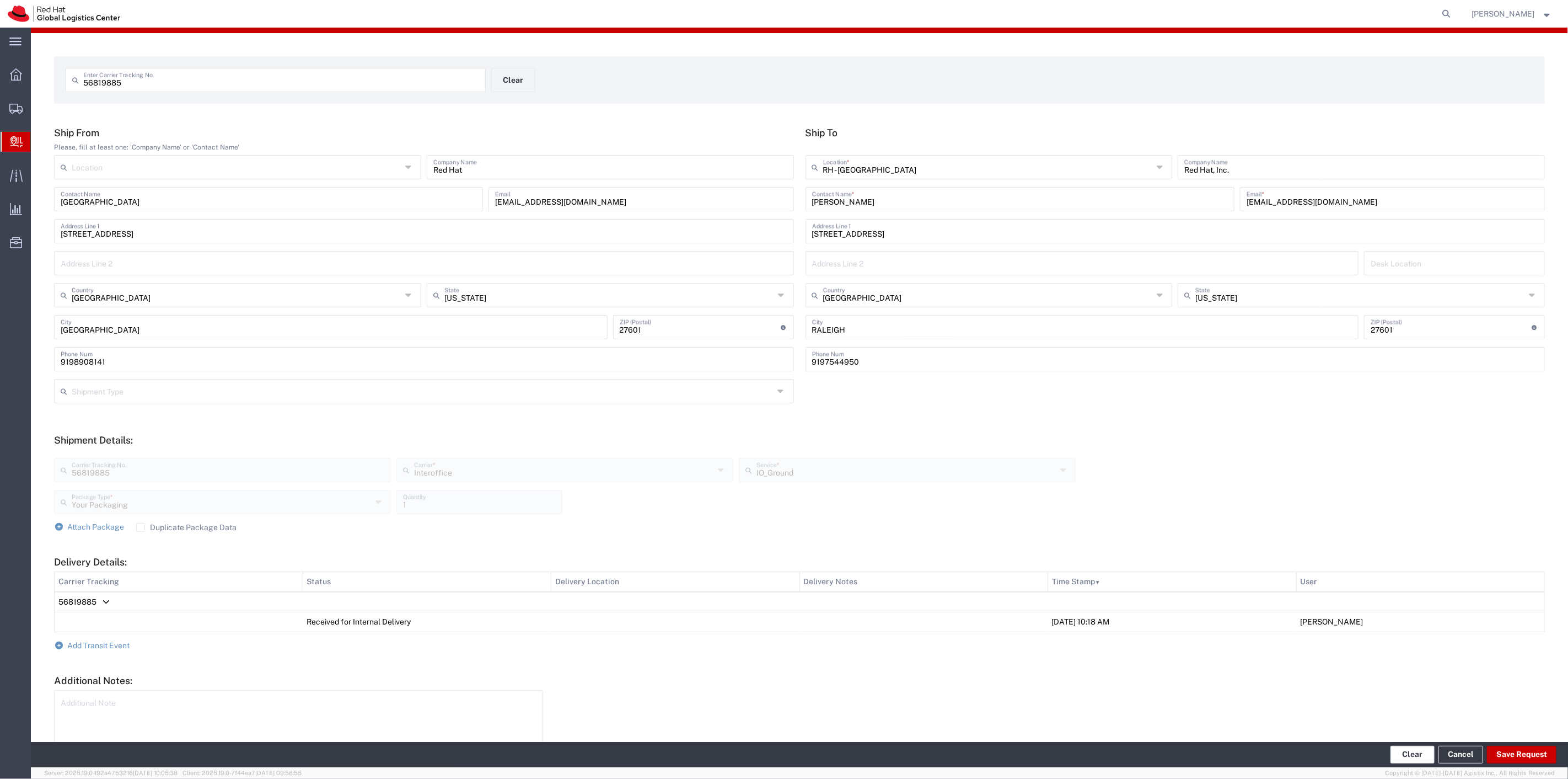
click at [1399, 748] on button "Clear" at bounding box center [1412, 754] width 44 height 17
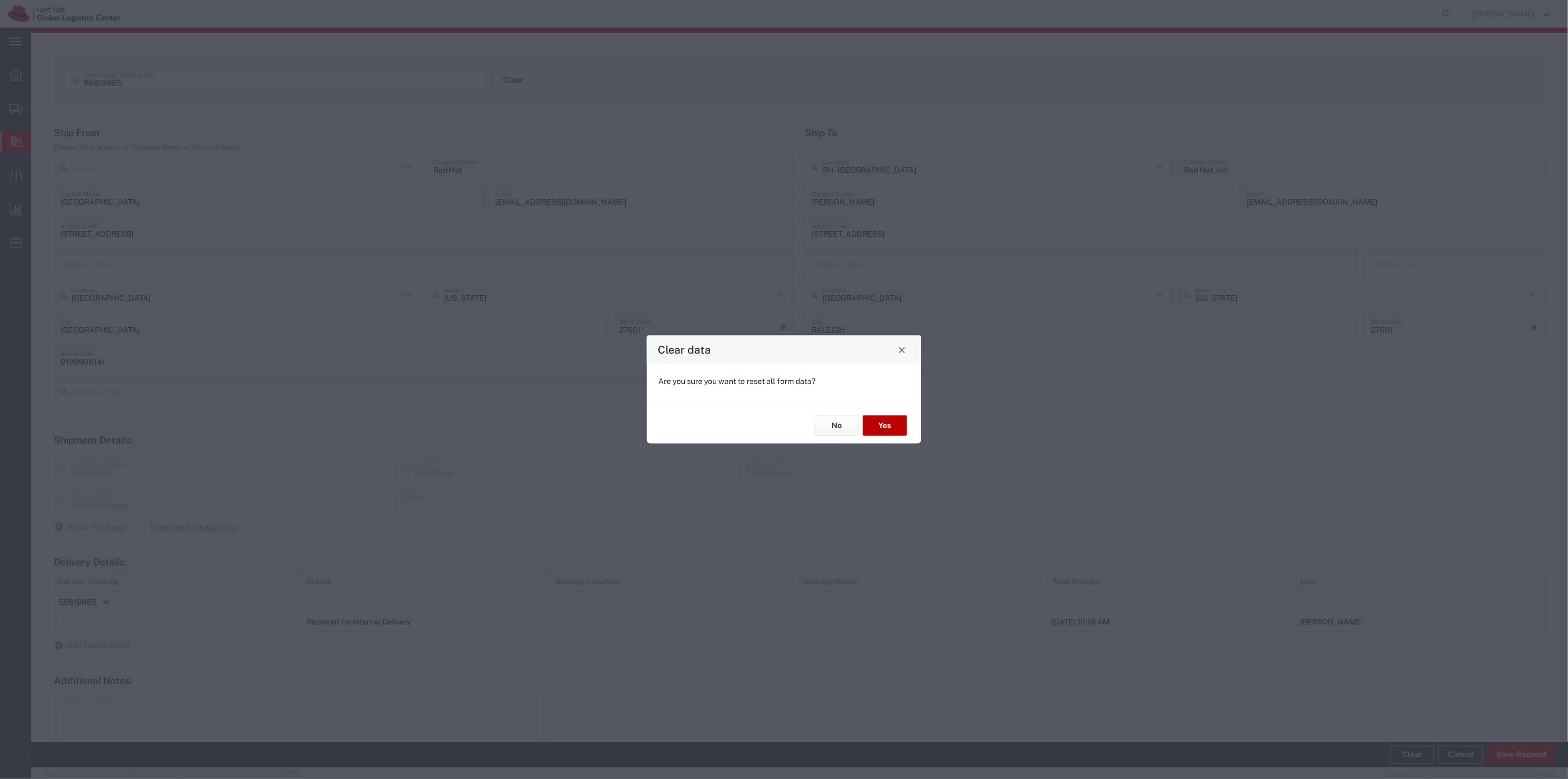
click at [880, 419] on button "Yes" at bounding box center [884, 426] width 44 height 20
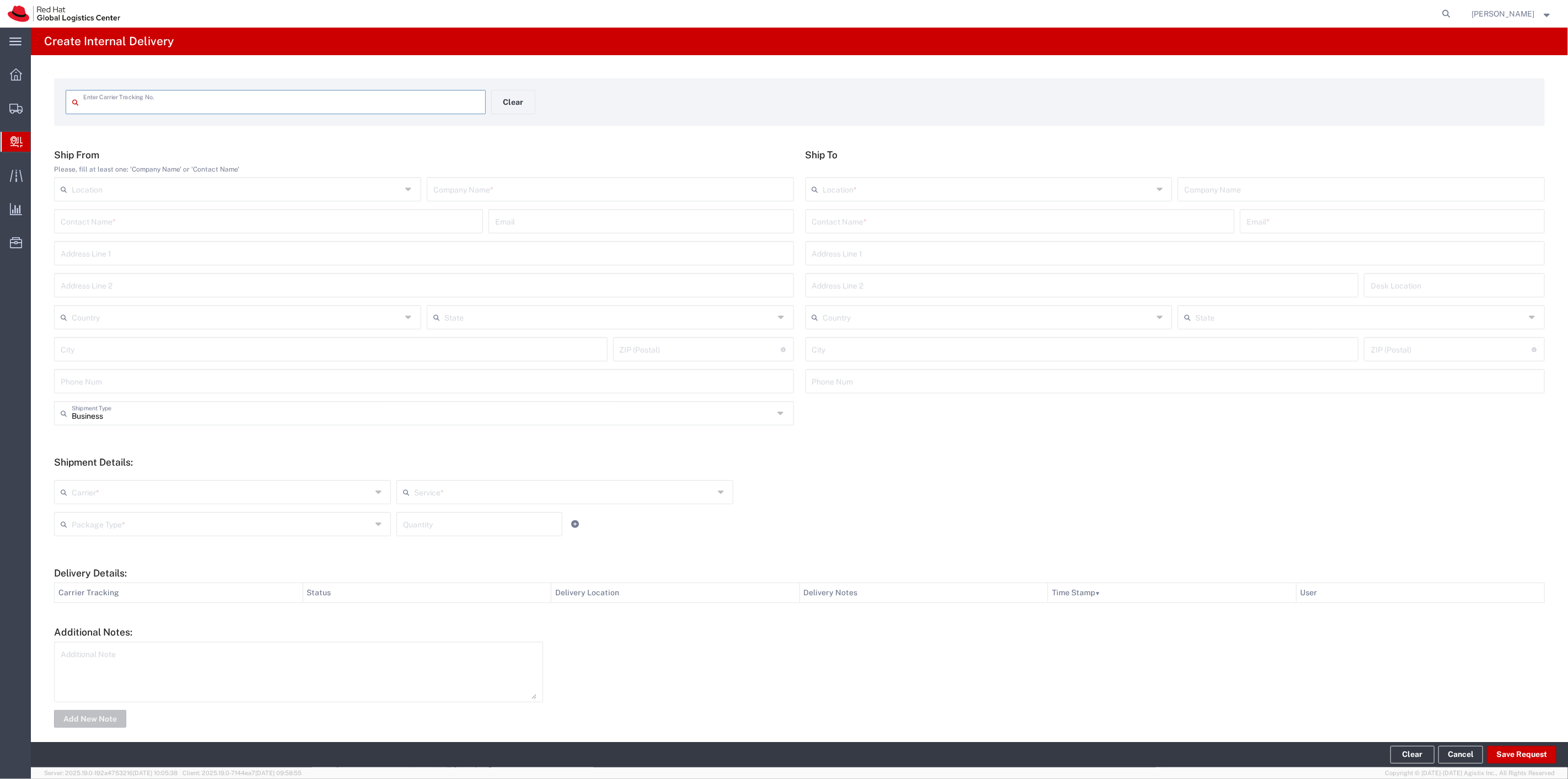
click at [135, 104] on input "text" at bounding box center [281, 101] width 396 height 20
type input "1z9yx073a891764134"
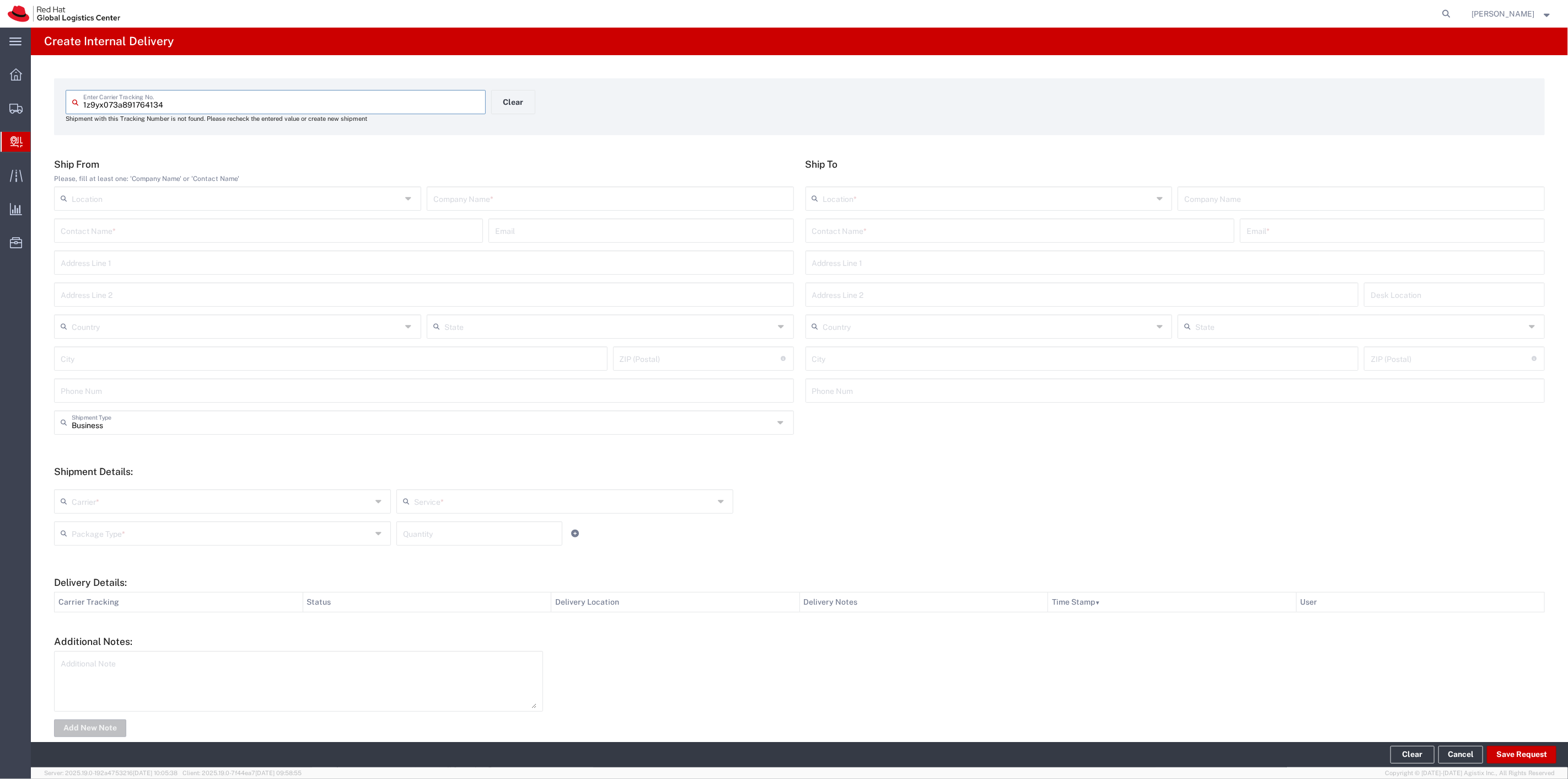
drag, startPoint x: 214, startPoint y: 106, endPoint x: 62, endPoint y: 103, distance: 152.0
click at [62, 103] on agx-input-control "1z9yx073a891764134 Enter Carrier Tracking No. Shipment with this Tracking Numbe…" at bounding box center [276, 106] width 432 height 33
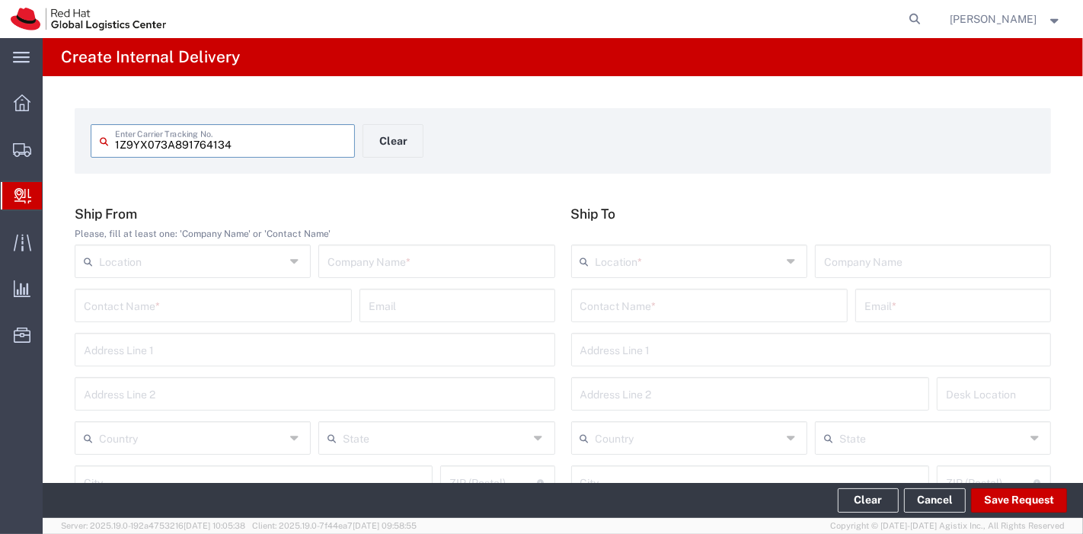
type input "1Z9YX073A891764134"
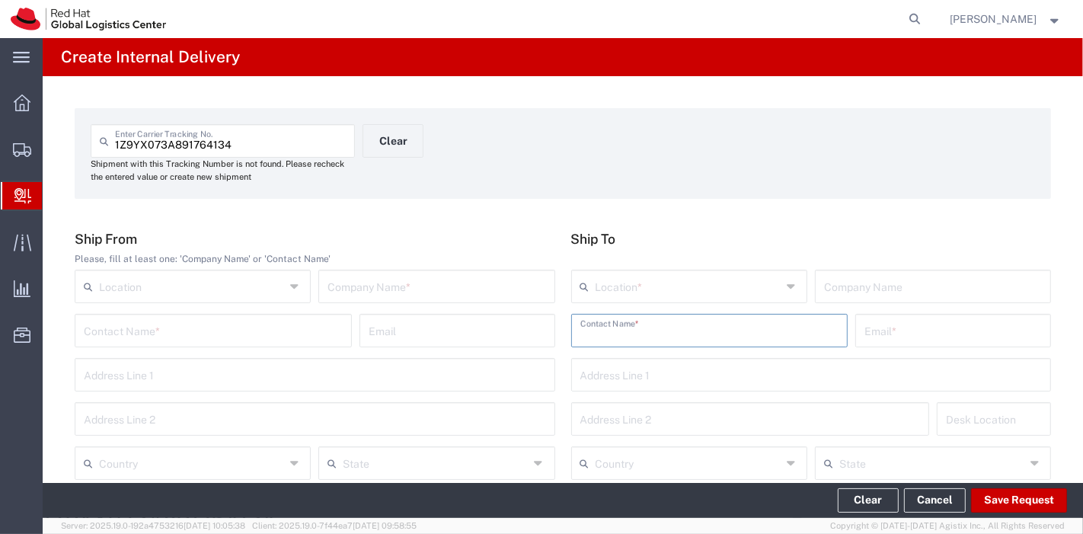
click at [625, 341] on input "text" at bounding box center [710, 329] width 259 height 27
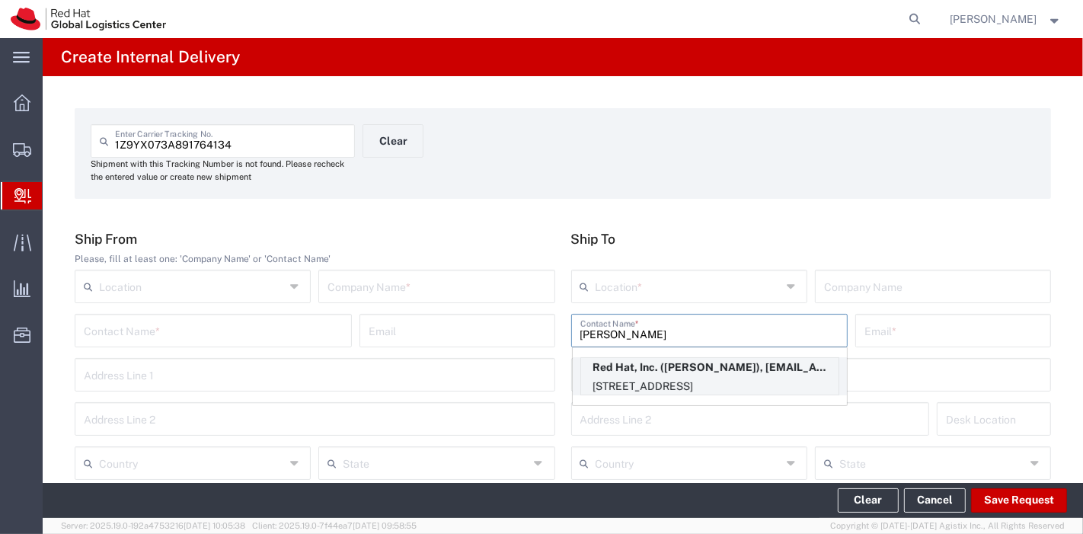
type input "[PERSON_NAME]"
click at [642, 377] on p "[STREET_ADDRESS]" at bounding box center [710, 386] width 258 height 19
type input "RH - [GEOGRAPHIC_DATA]"
type input "Red Hat, Inc."
type input "[PERSON_NAME]"
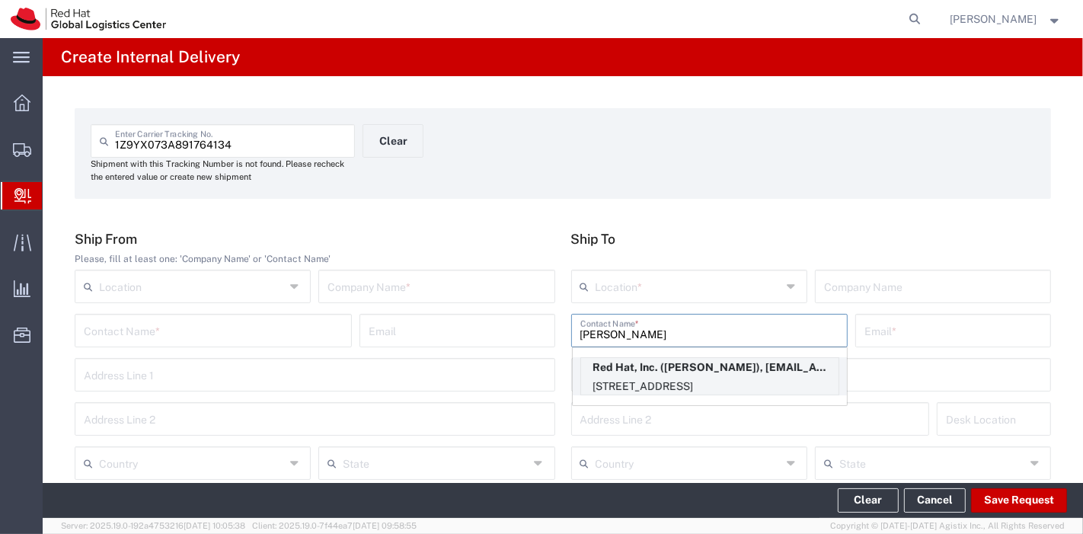
type input "[EMAIL_ADDRESS][DOMAIN_NAME]"
type input "[STREET_ADDRESS]"
type input "15S249"
type input "[GEOGRAPHIC_DATA]"
type input "RALEIGH"
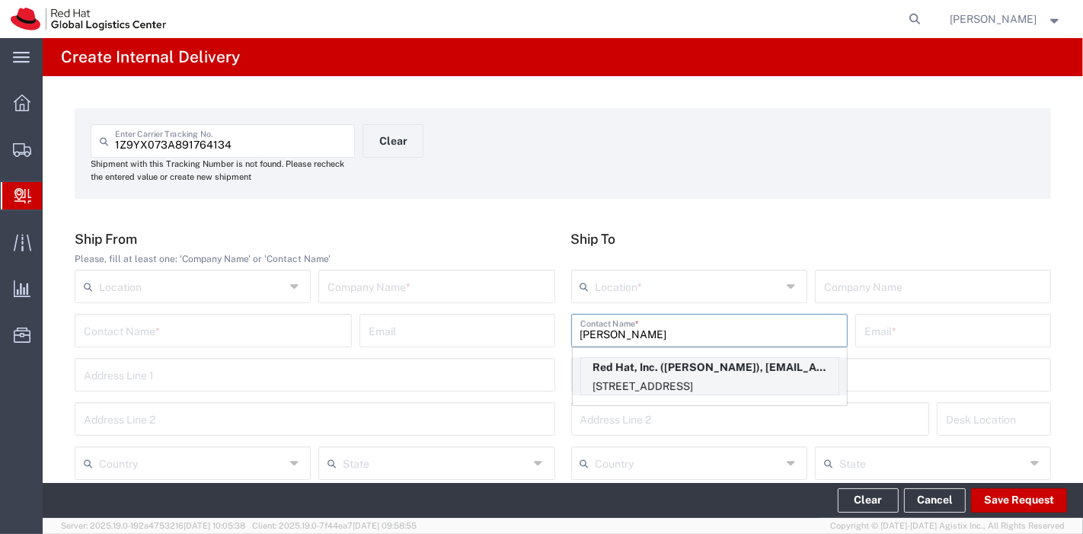
type input "27601"
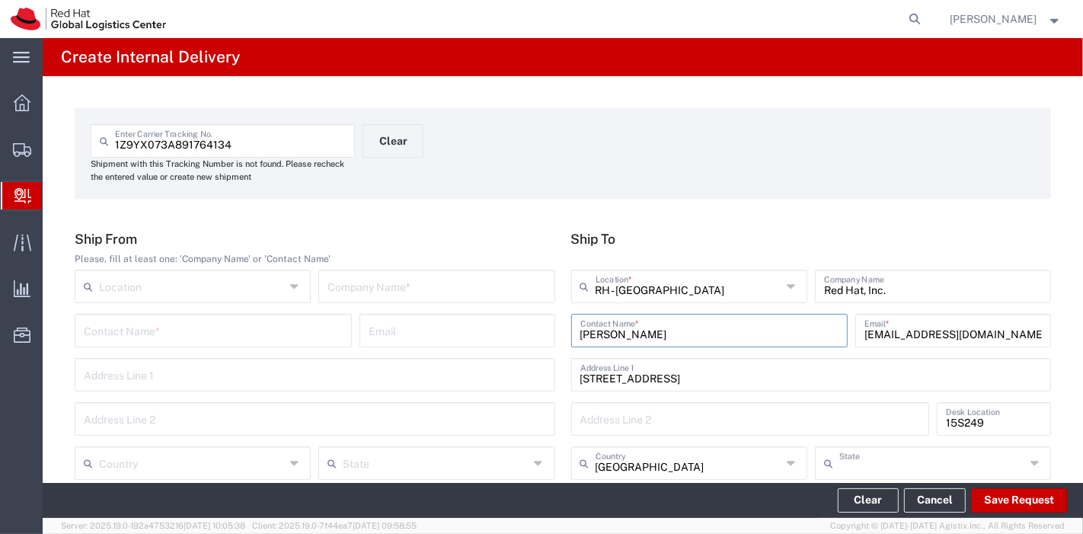
type input "[US_STATE]"
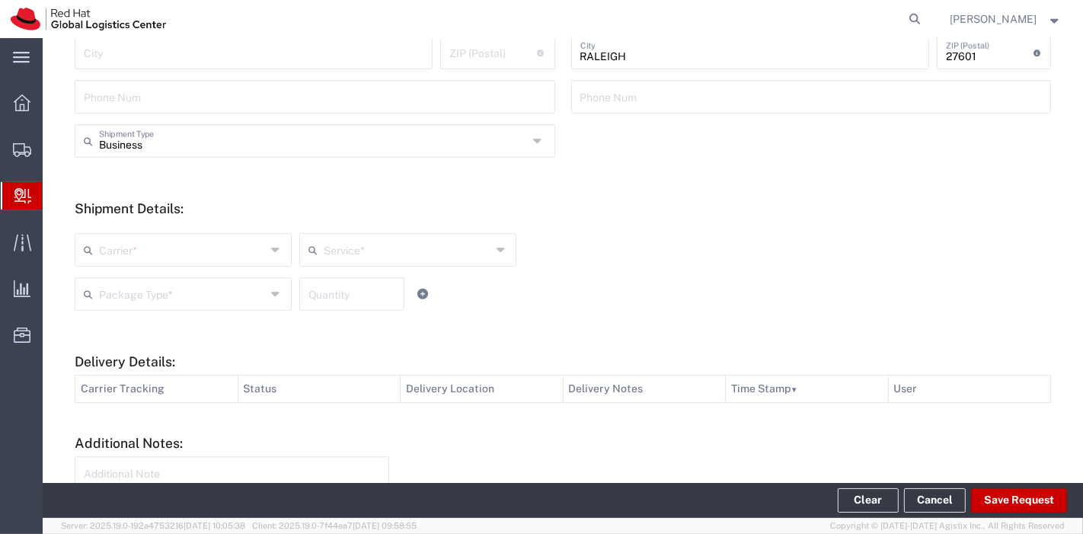
scroll to position [456, 0]
click at [208, 251] on input "text" at bounding box center [183, 247] width 168 height 27
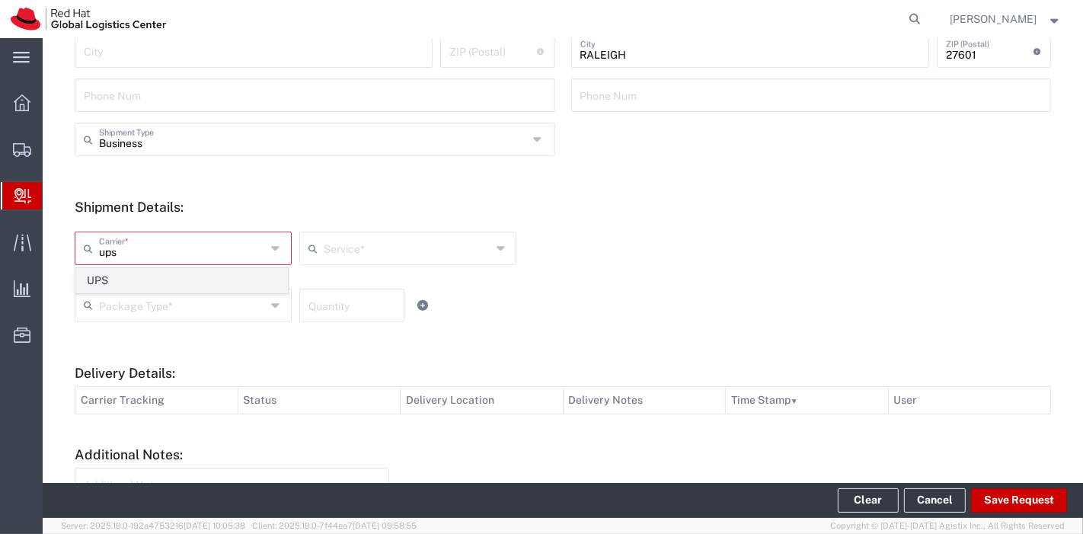
click at [181, 277] on span "UPS" at bounding box center [181, 281] width 211 height 24
type input "UPS"
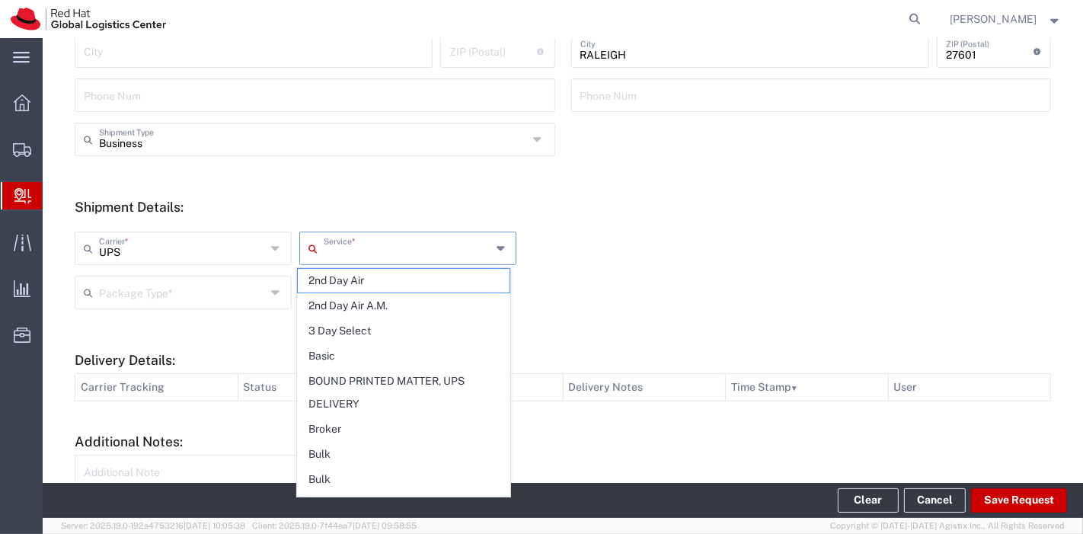
click at [429, 240] on input "text" at bounding box center [408, 247] width 168 height 27
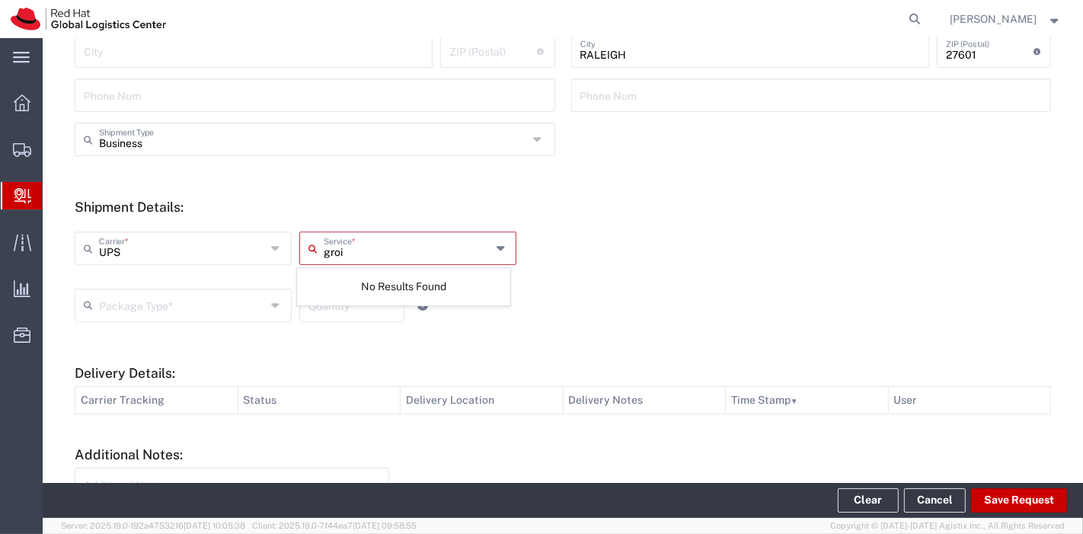
type input "gro"
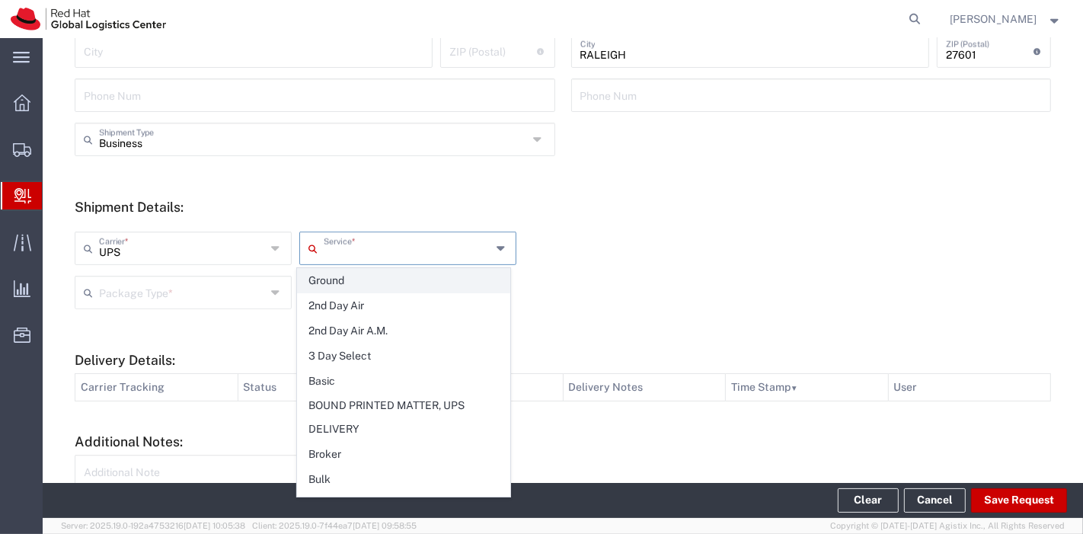
click at [350, 283] on span "Ground" at bounding box center [403, 281] width 211 height 24
type input "Ground"
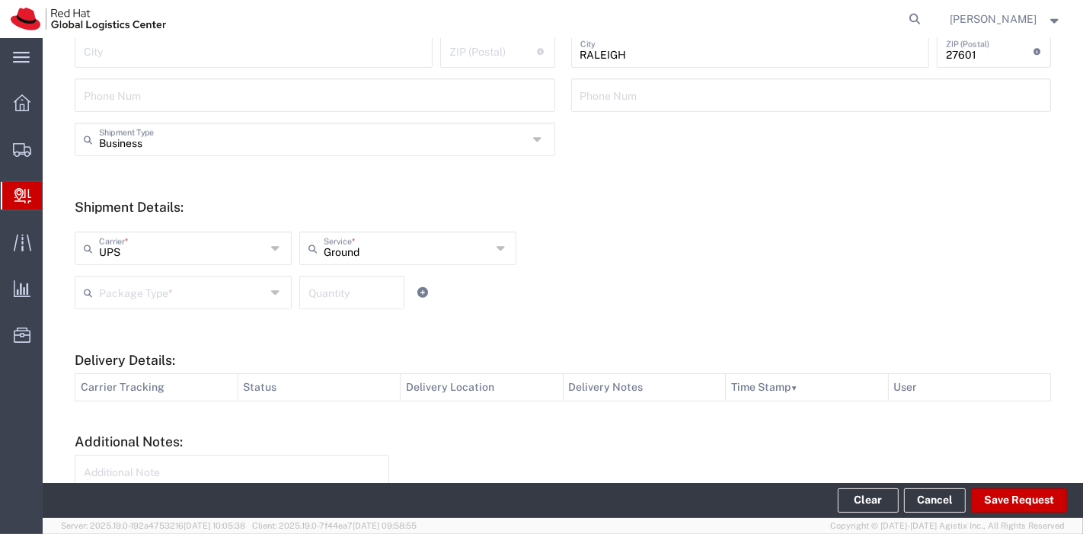
click at [180, 296] on input "text" at bounding box center [183, 291] width 168 height 27
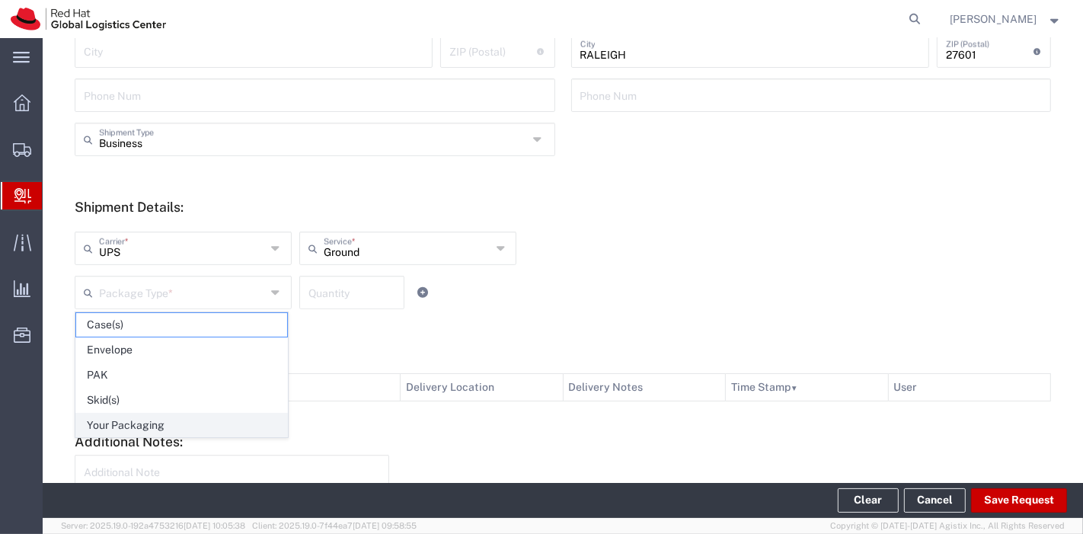
click at [156, 430] on span "Your Packaging" at bounding box center [181, 426] width 211 height 24
type input "Your Packaging"
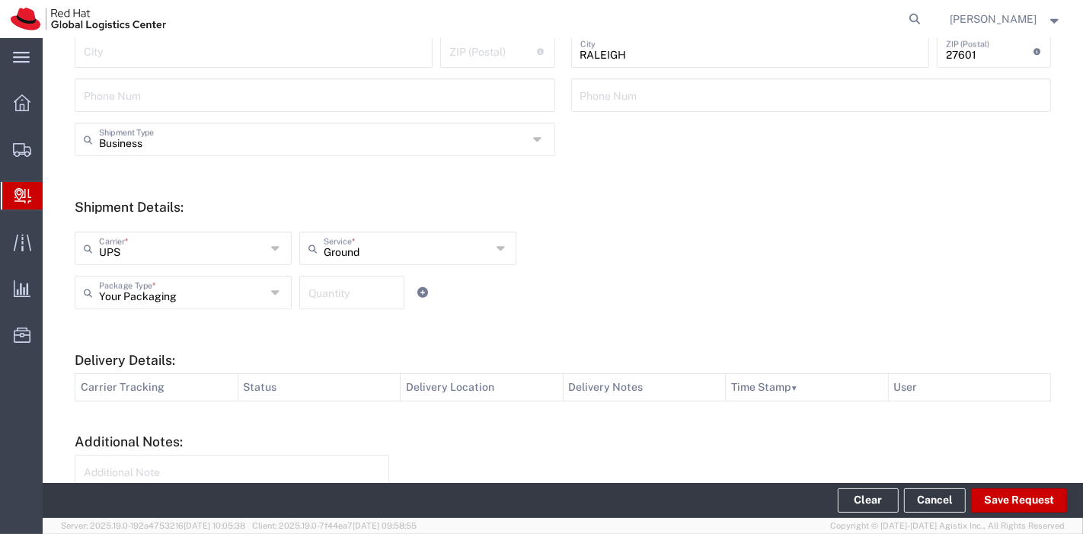
click at [323, 289] on input "number" at bounding box center [352, 291] width 87 height 27
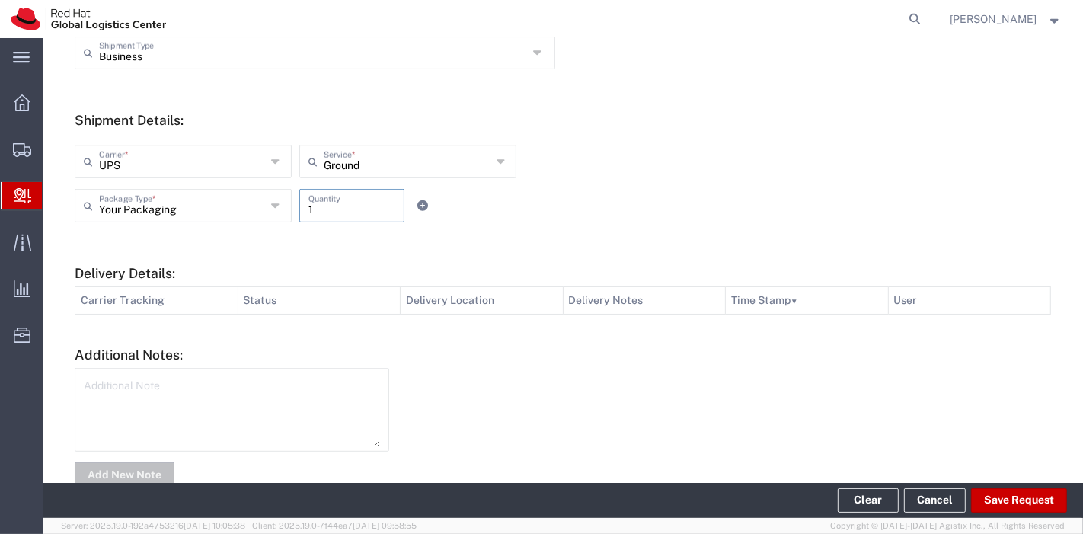
scroll to position [546, 0]
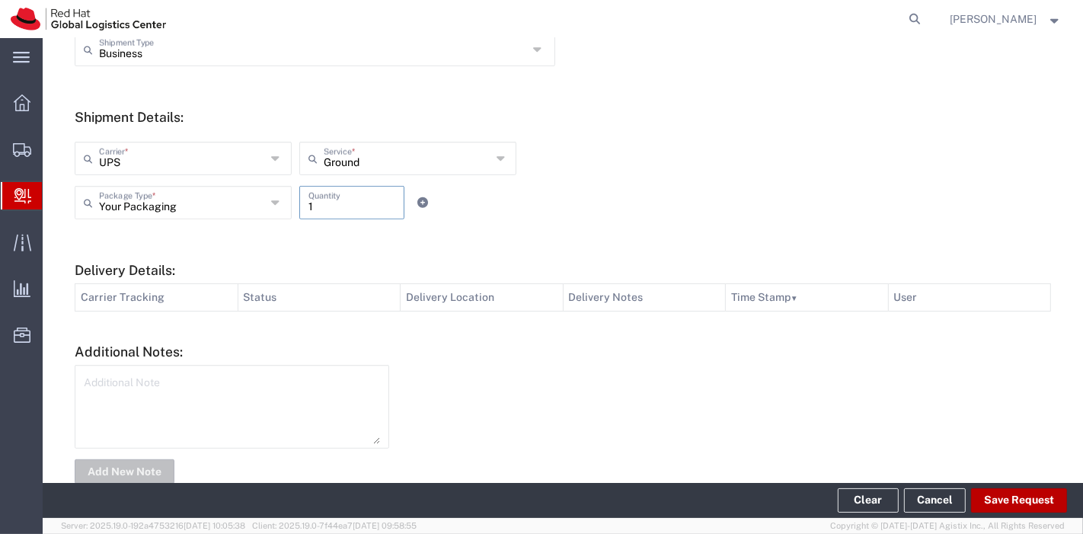
type input "1"
click at [1012, 501] on button "Save Request" at bounding box center [1019, 500] width 96 height 24
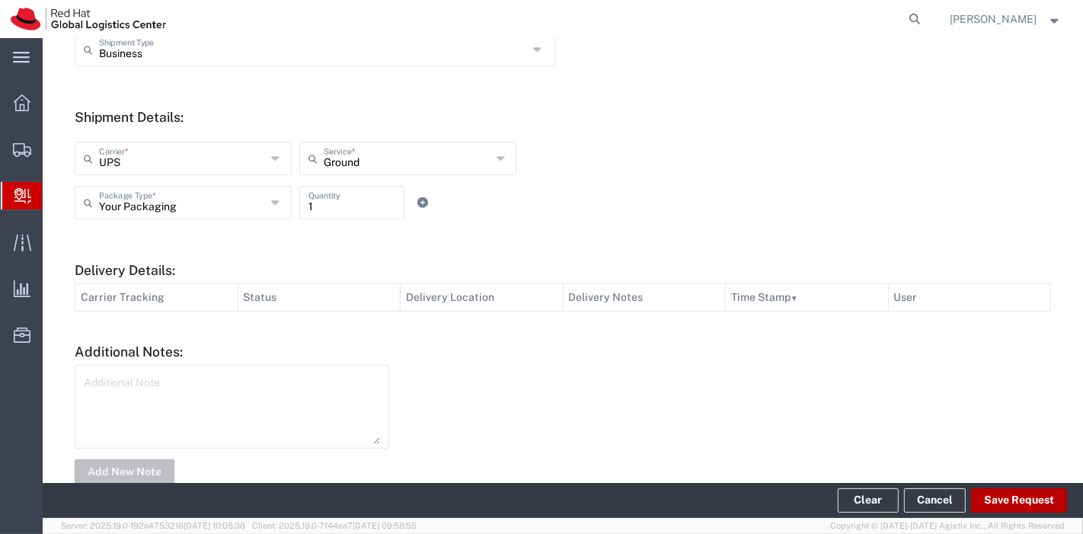
scroll to position [603, 0]
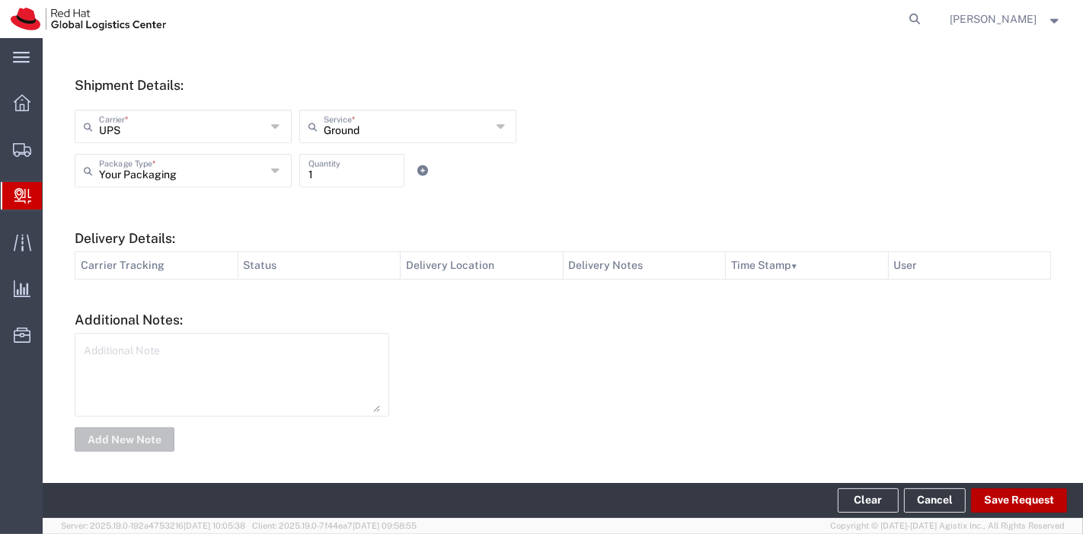
click at [1025, 495] on button "Save Request" at bounding box center [1019, 500] width 96 height 24
click at [1019, 495] on button "Save Request" at bounding box center [1019, 500] width 96 height 24
click at [906, 387] on div at bounding box center [729, 392] width 662 height 119
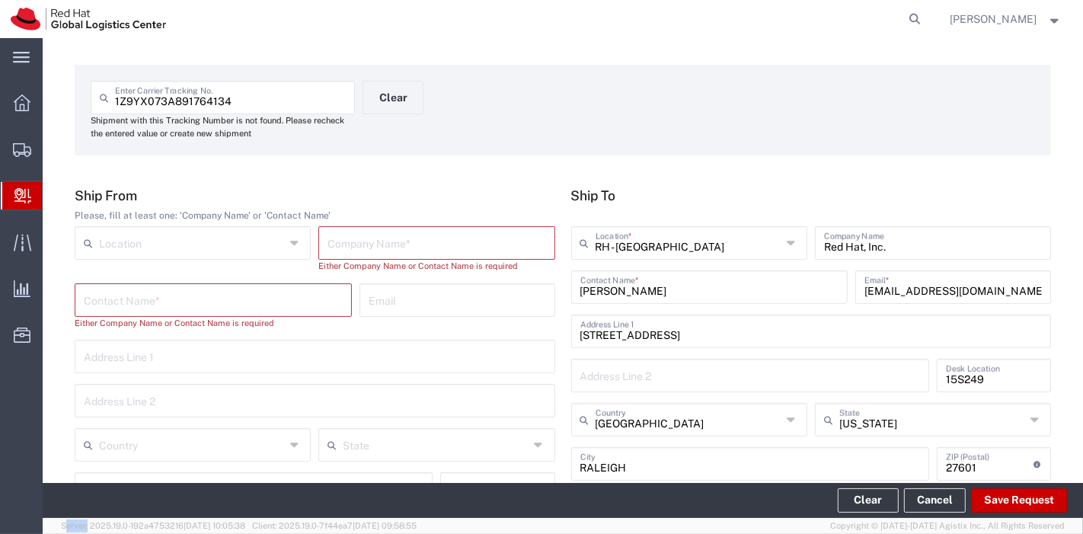
scroll to position [38, 0]
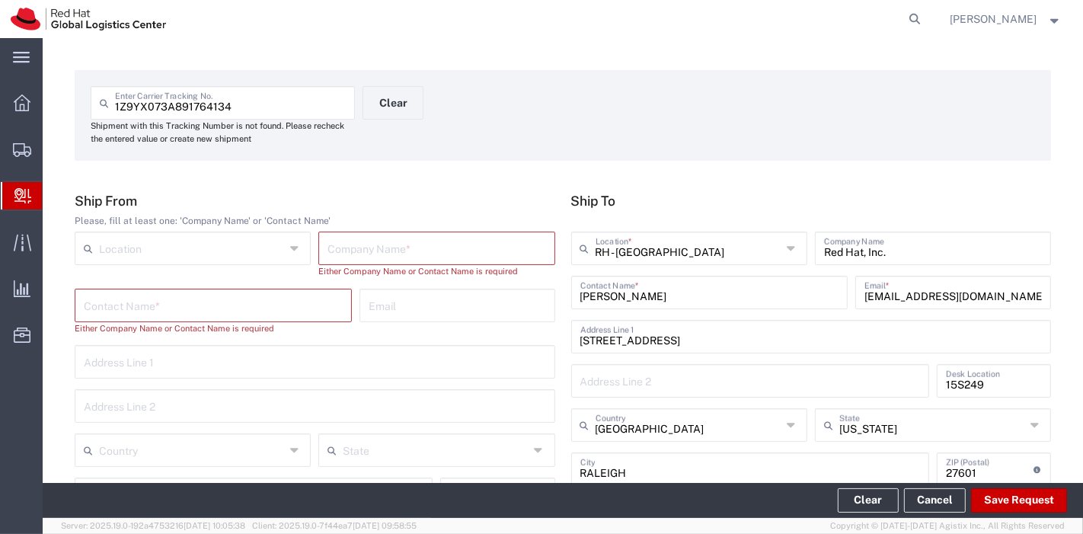
click at [365, 254] on input "text" at bounding box center [437, 247] width 218 height 27
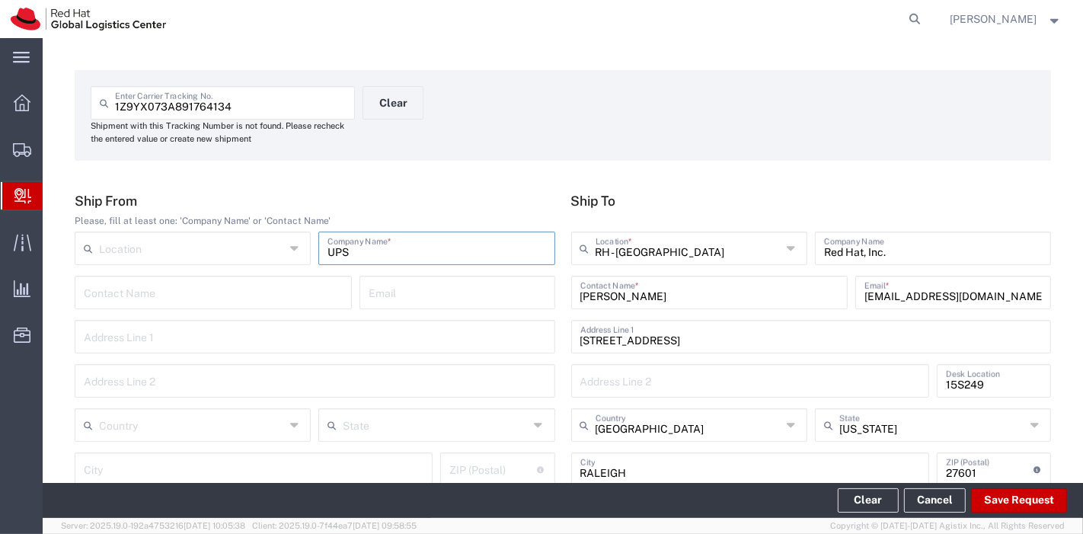
type input "UPS"
click at [210, 421] on input "text" at bounding box center [192, 424] width 186 height 27
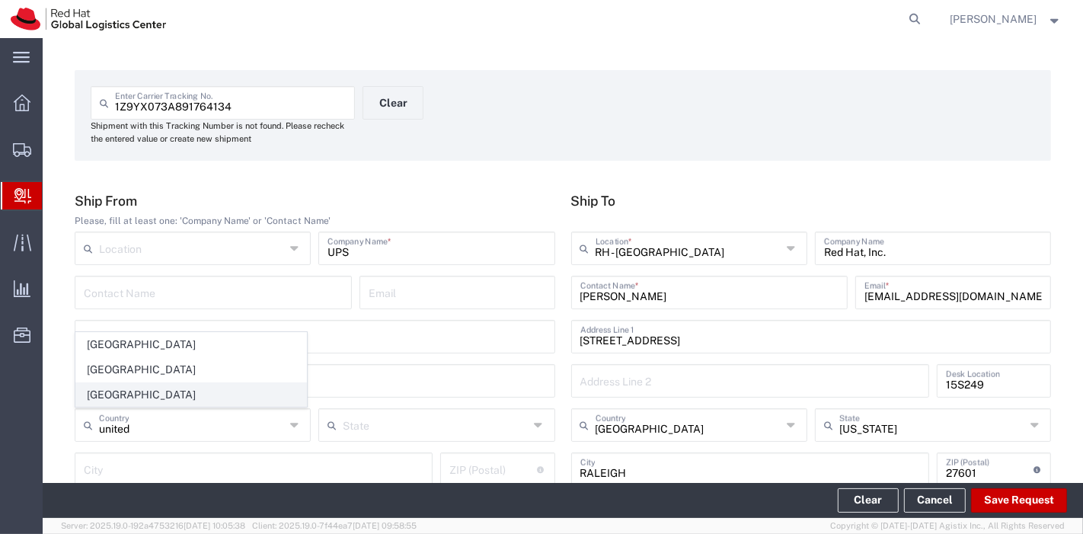
click at [159, 396] on span "[GEOGRAPHIC_DATA]" at bounding box center [191, 395] width 230 height 24
type input "[GEOGRAPHIC_DATA]"
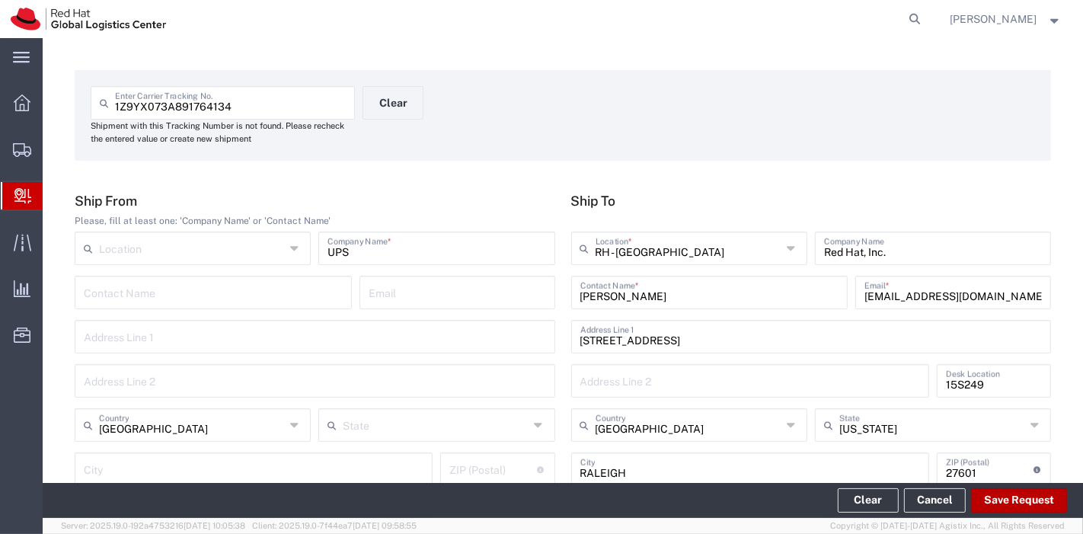
click at [1006, 505] on button "Save Request" at bounding box center [1019, 500] width 96 height 24
type input "[GEOGRAPHIC_DATA]"
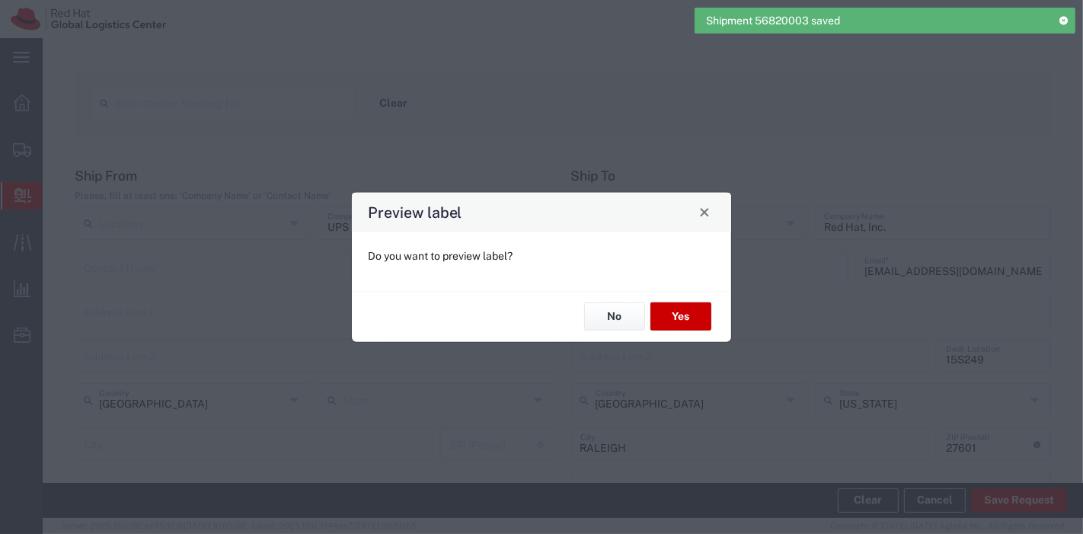
type input "Ground"
type input "Your Packaging"
click at [664, 316] on button "Yes" at bounding box center [681, 316] width 61 height 28
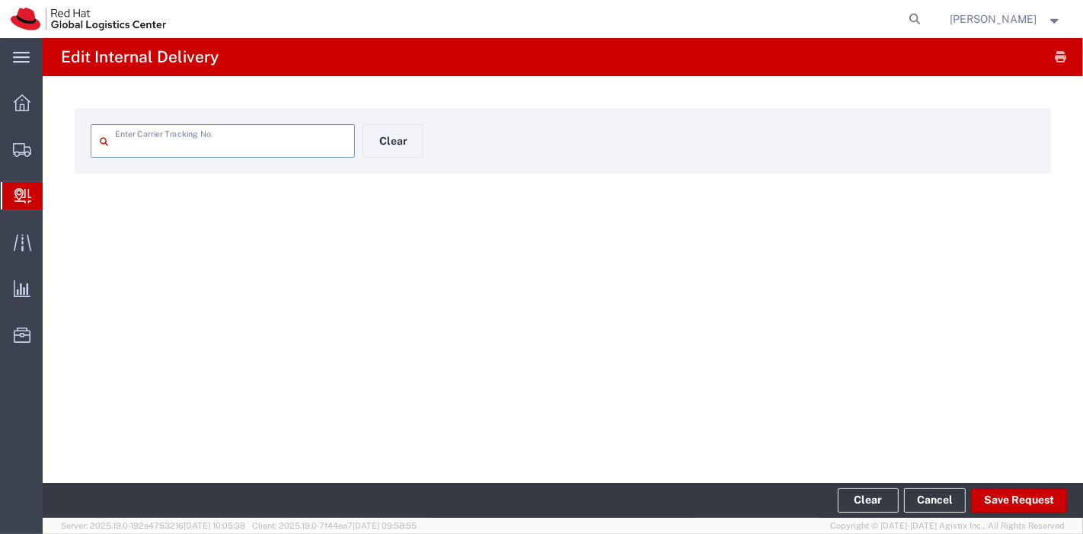
type input "1Z9YX073A891764134"
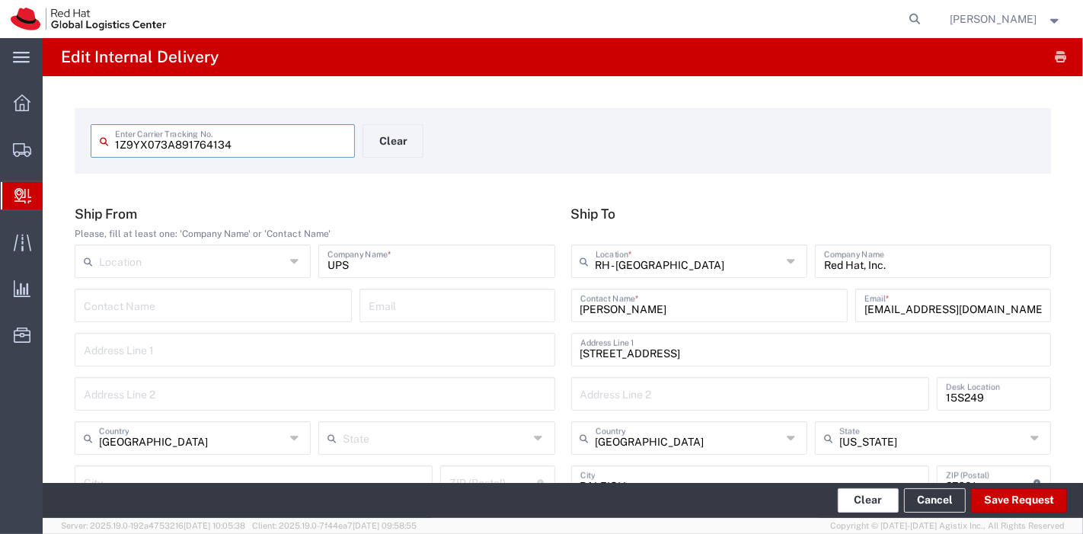
click at [874, 496] on button "Clear" at bounding box center [868, 500] width 61 height 24
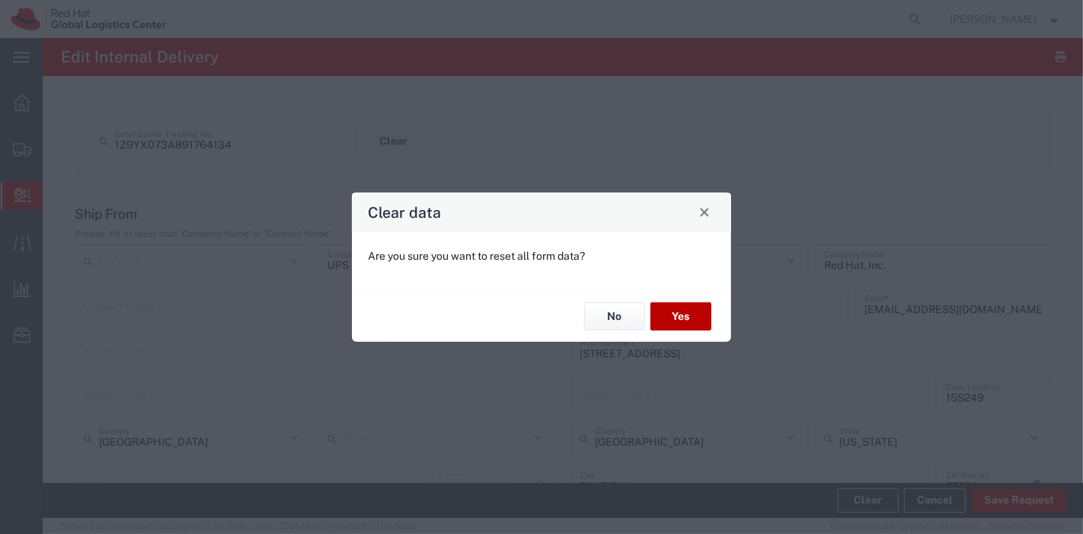
click at [679, 315] on button "Yes" at bounding box center [681, 316] width 61 height 28
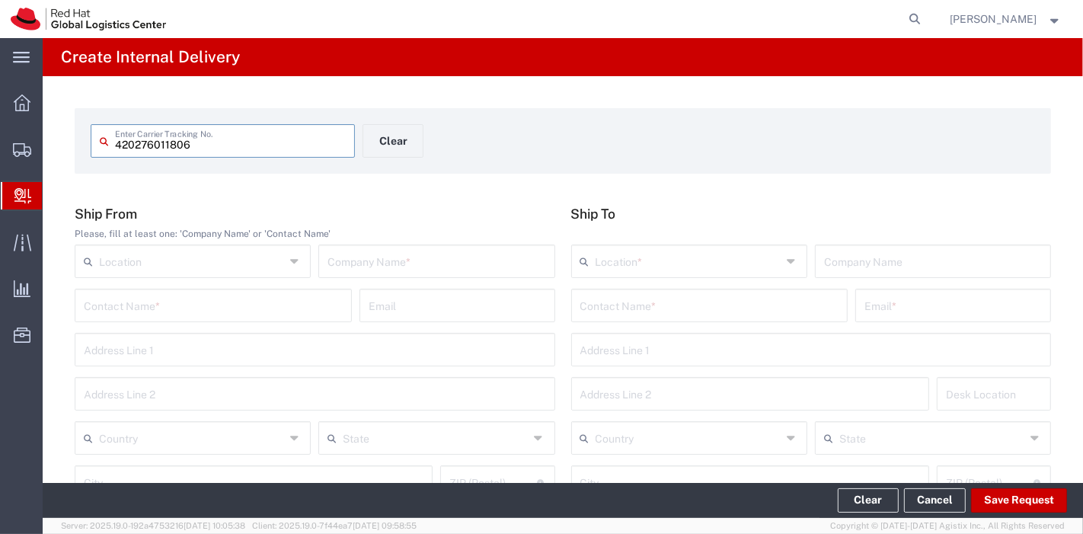
type input "420276011806"
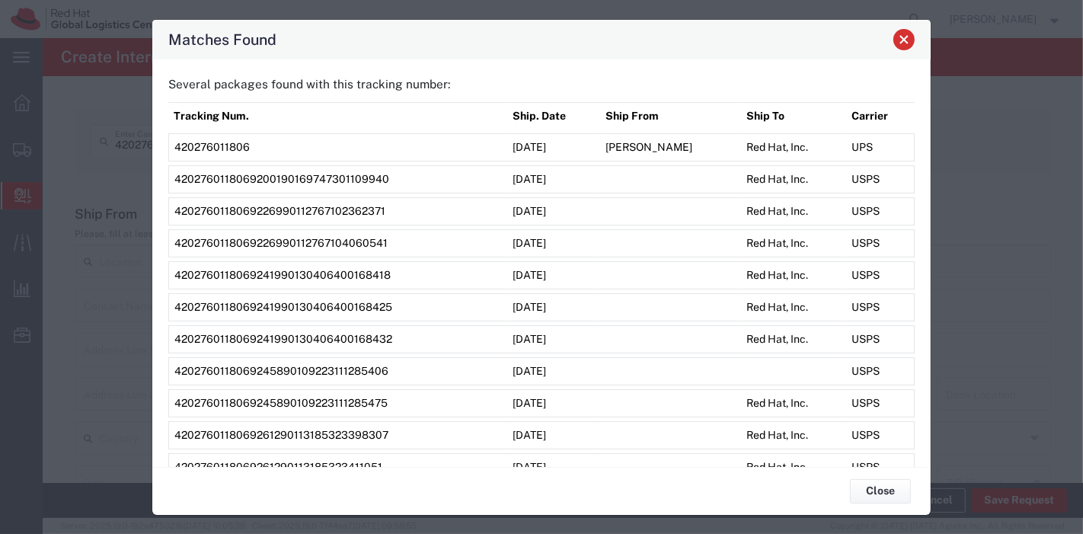
click at [909, 37] on span "Close" at bounding box center [904, 39] width 11 height 11
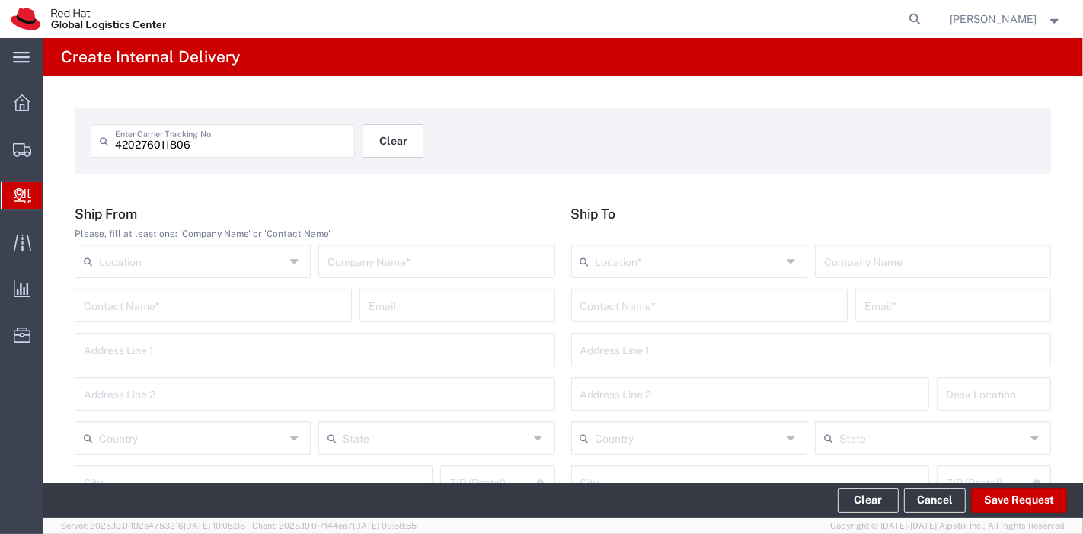
click at [399, 135] on button "Clear" at bounding box center [393, 141] width 61 height 34
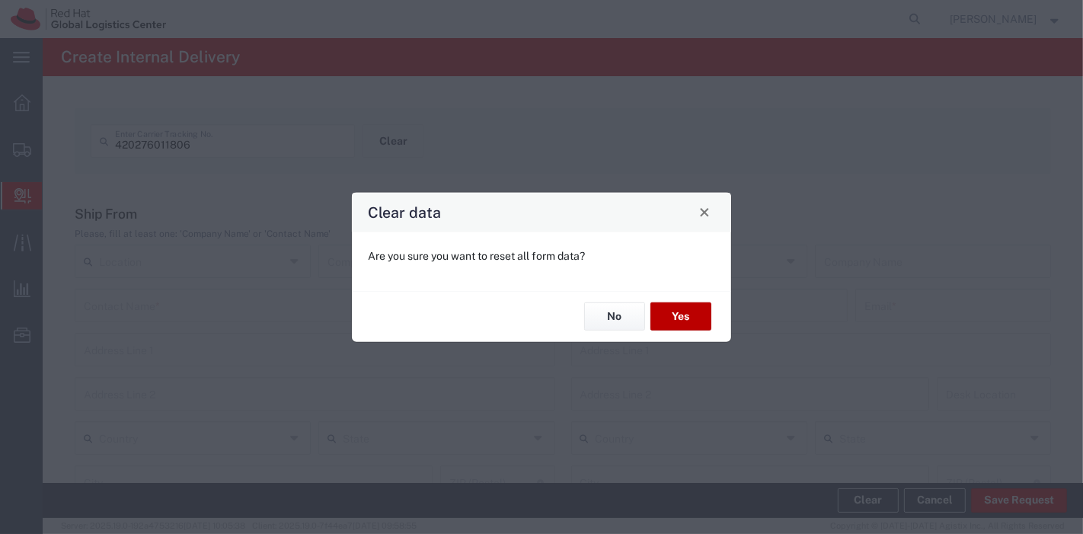
click at [680, 328] on button "Yes" at bounding box center [681, 316] width 61 height 28
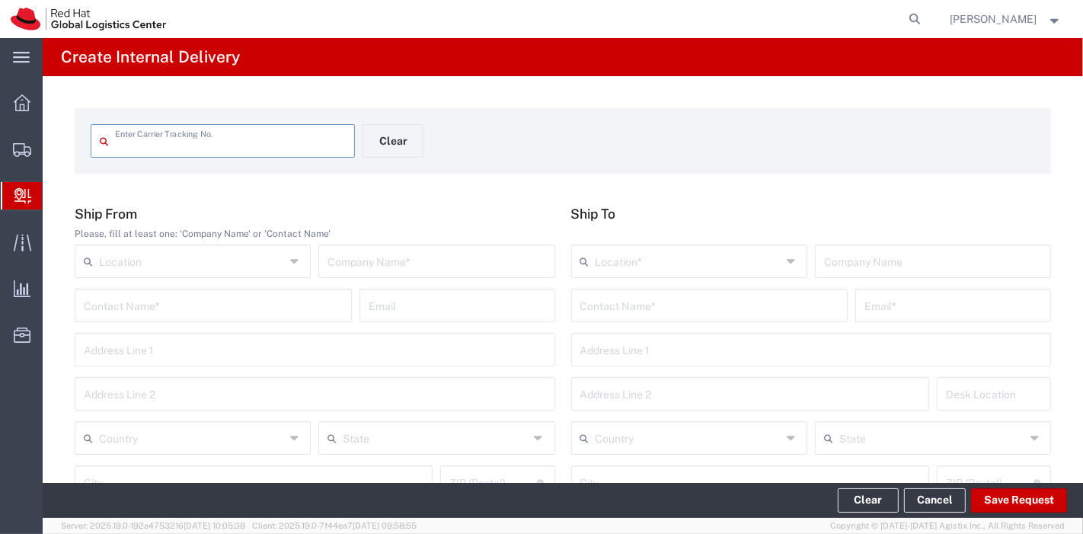
click at [257, 130] on input "text" at bounding box center [230, 139] width 231 height 27
type input "1Z20626W0340036833"
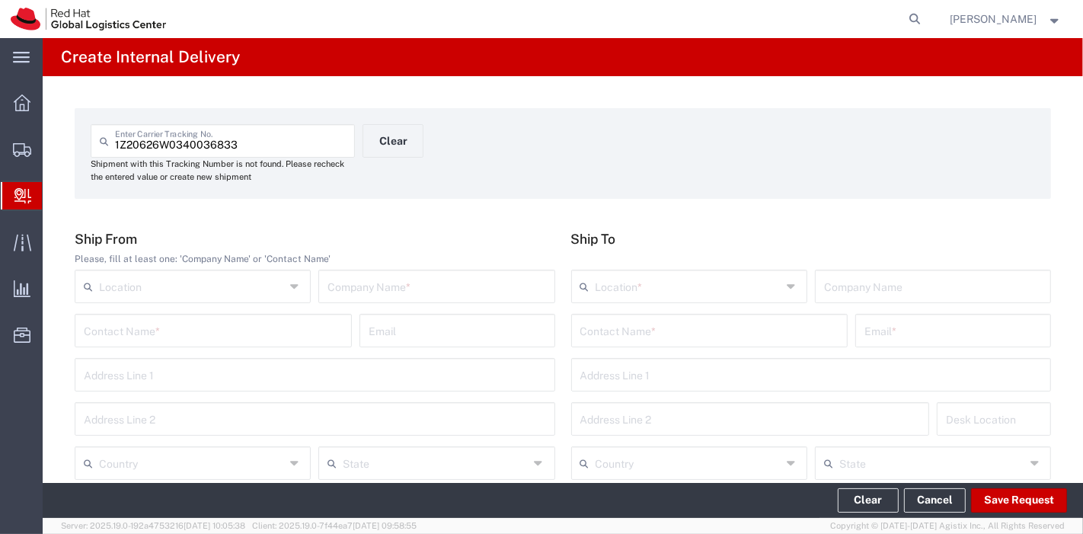
click at [370, 292] on input "text" at bounding box center [437, 285] width 218 height 27
type input "UPS"
click at [234, 458] on input "text" at bounding box center [192, 462] width 186 height 27
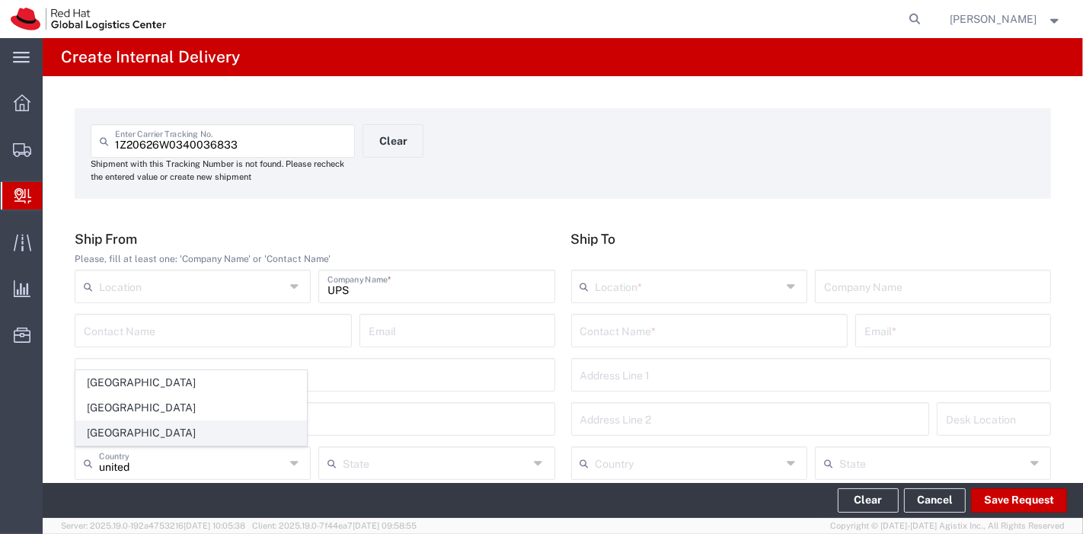
click at [122, 421] on li "[GEOGRAPHIC_DATA]" at bounding box center [191, 433] width 232 height 25
type input "[GEOGRAPHIC_DATA]"
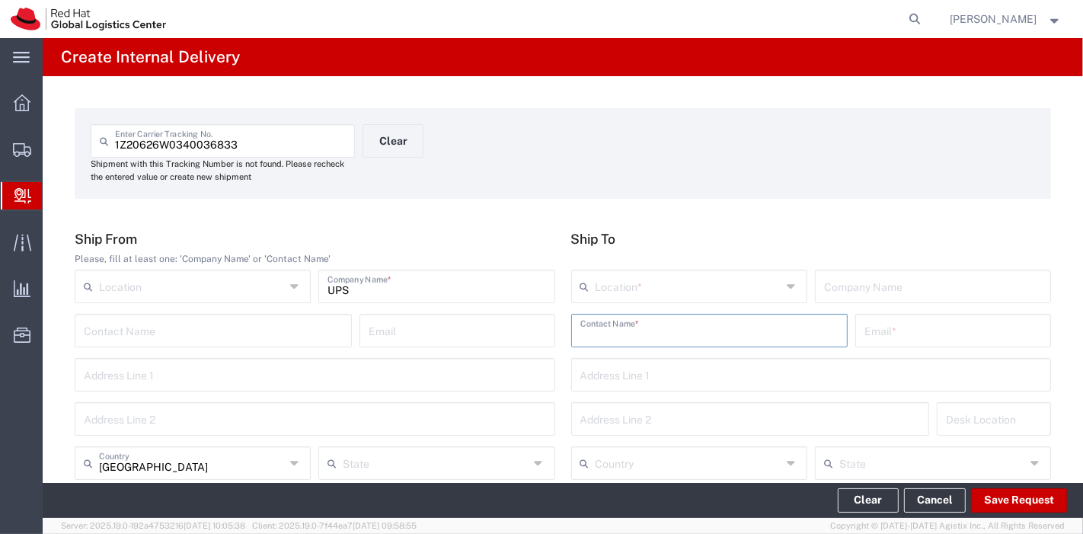
click at [725, 325] on input "text" at bounding box center [710, 329] width 259 height 27
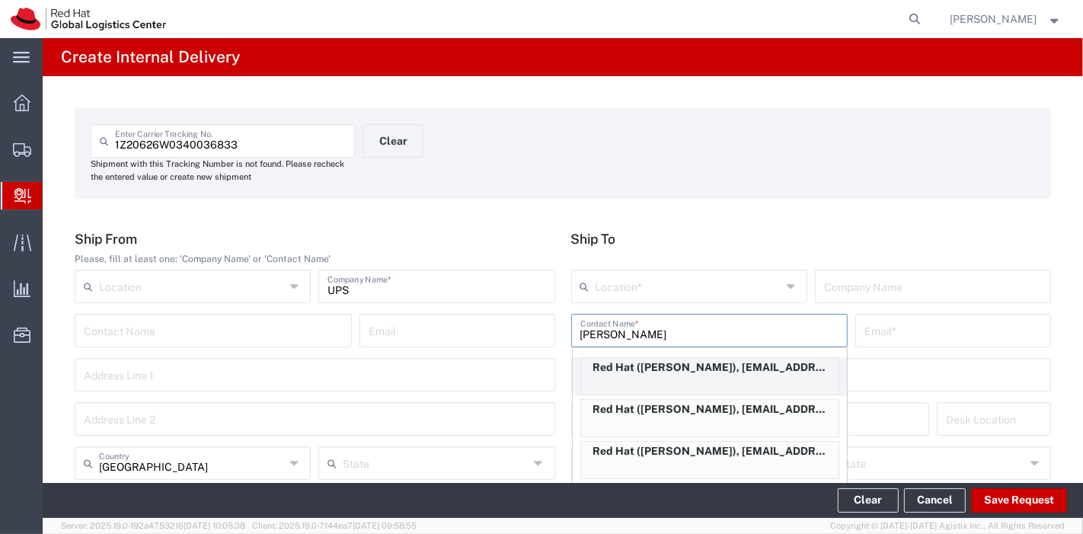
type input "[PERSON_NAME]"
click at [700, 379] on div "Red Hat ([PERSON_NAME]), [EMAIL_ADDRESS][DOMAIN_NAME]" at bounding box center [710, 376] width 259 height 38
type input "Red Hat"
type input "[PERSON_NAME]"
type input "[EMAIL_ADDRESS][DOMAIN_NAME]"
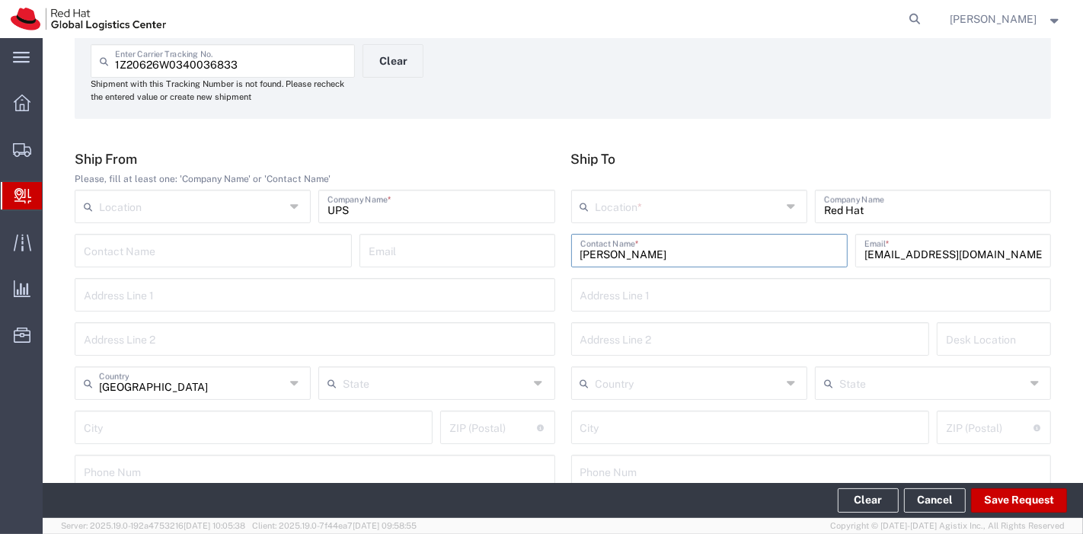
scroll to position [81, 0]
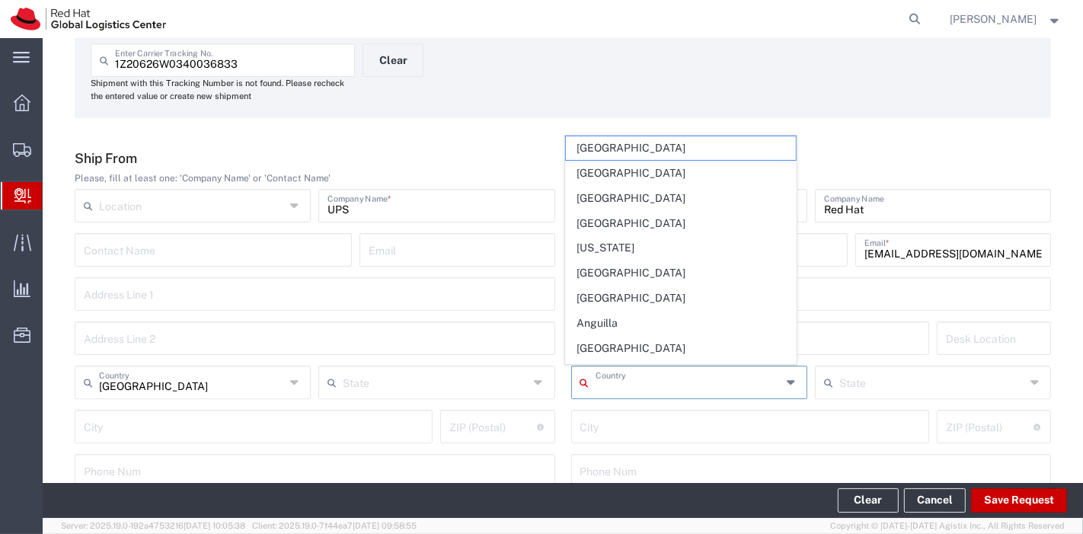
drag, startPoint x: 700, startPoint y: 379, endPoint x: 498, endPoint y: 125, distance: 325.3
click at [498, 125] on div "1Z20626W0340036833 Enter Carrier Tracking No. Shipment with this Tracking Numbe…" at bounding box center [563, 489] width 1041 height 989
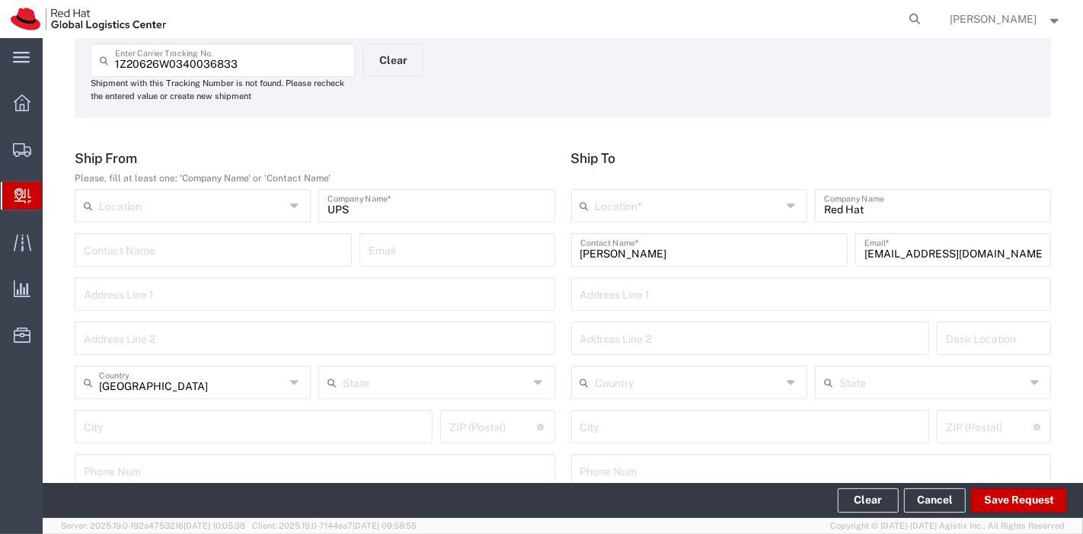
click at [653, 217] on div "Location *" at bounding box center [689, 206] width 236 height 34
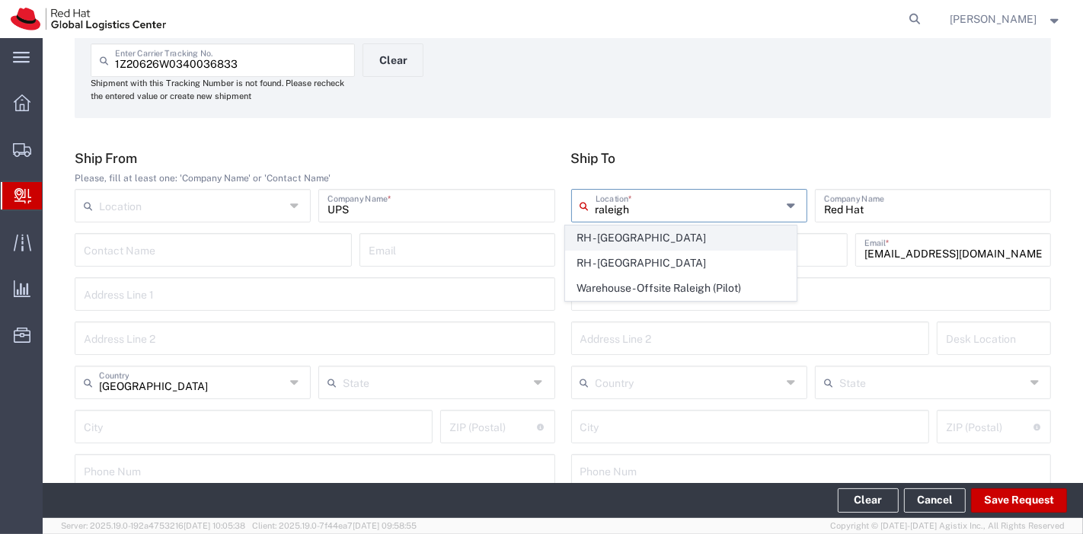
click at [638, 238] on span "RH - [GEOGRAPHIC_DATA]" at bounding box center [681, 238] width 230 height 24
type input "RH - [GEOGRAPHIC_DATA]"
type input "Red Hat, Inc."
type input "[STREET_ADDRESS]"
type input "[GEOGRAPHIC_DATA]"
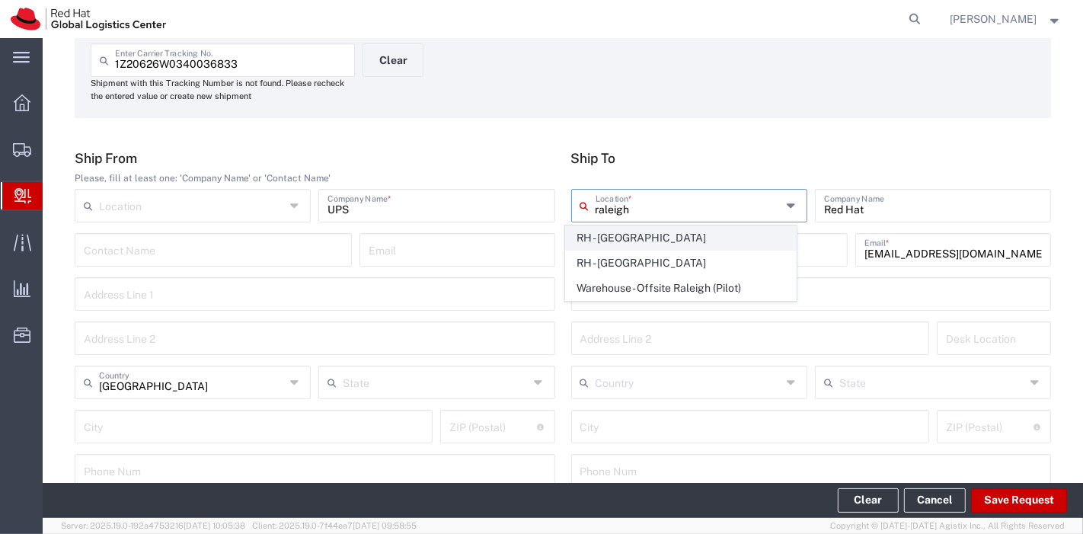
type input "RALEIGH"
type input "27601"
type input "[PHONE_NUMBER]"
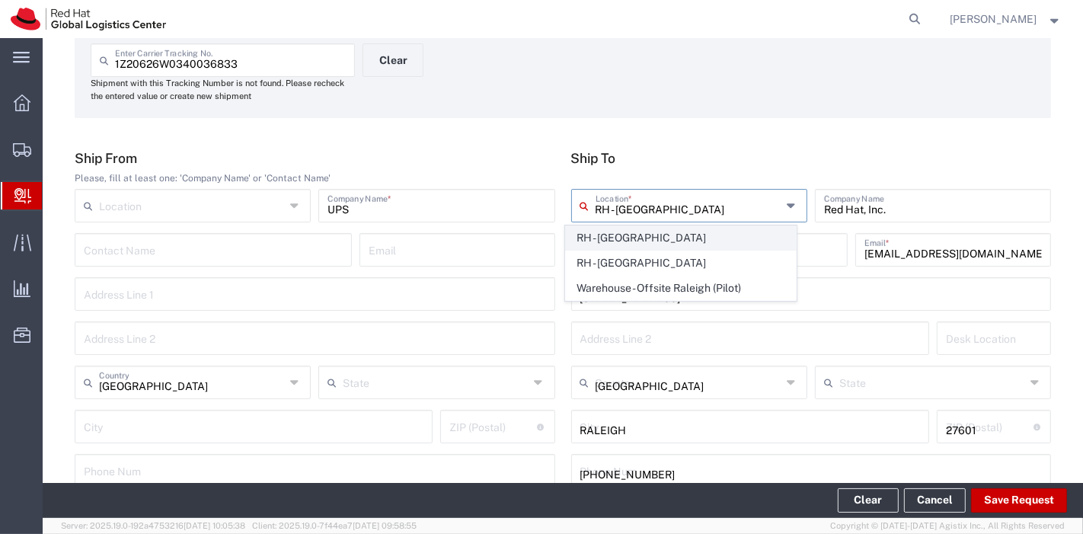
type input "[US_STATE]"
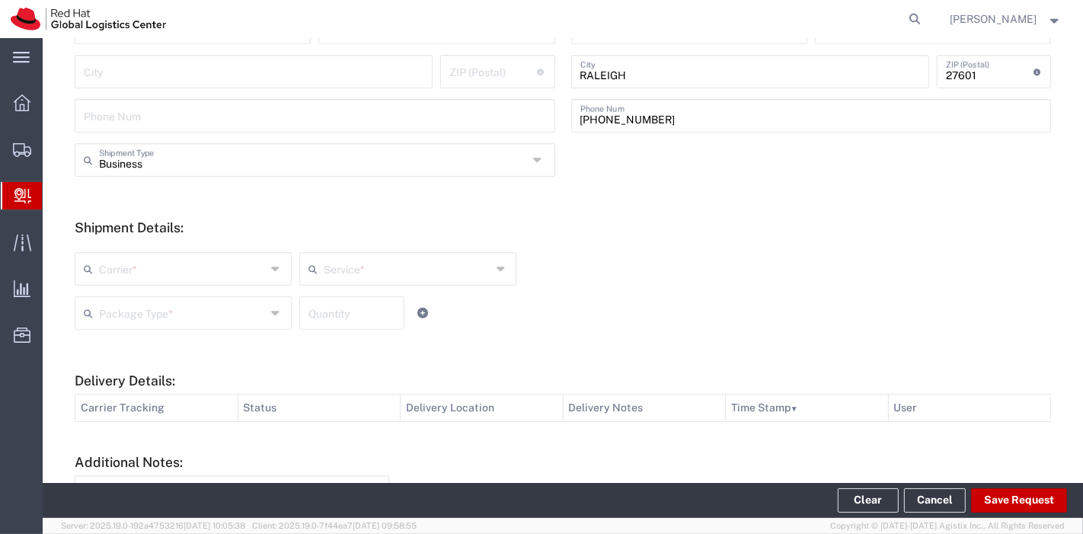
scroll to position [445, 0]
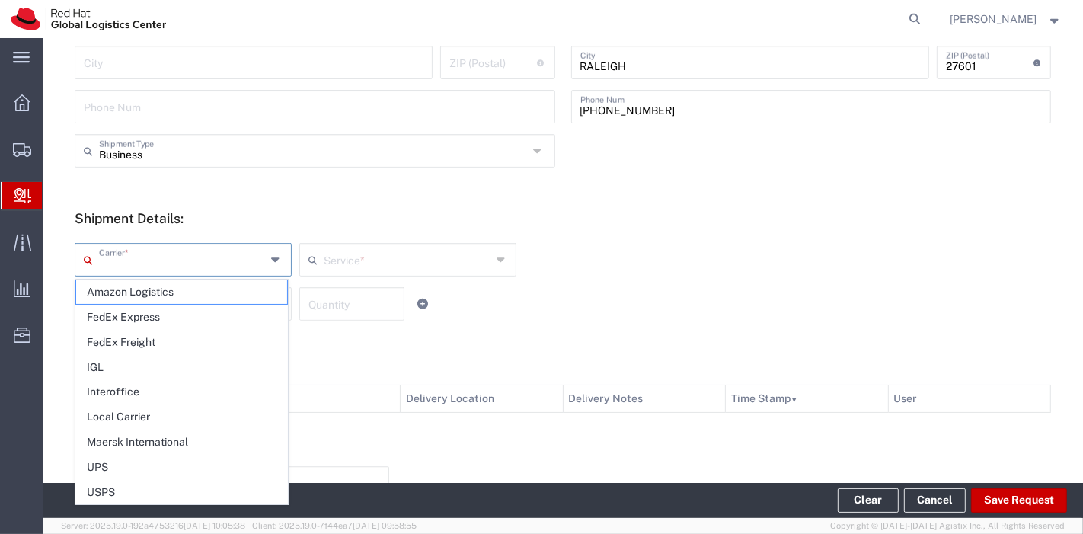
click at [226, 265] on input "text" at bounding box center [183, 258] width 168 height 27
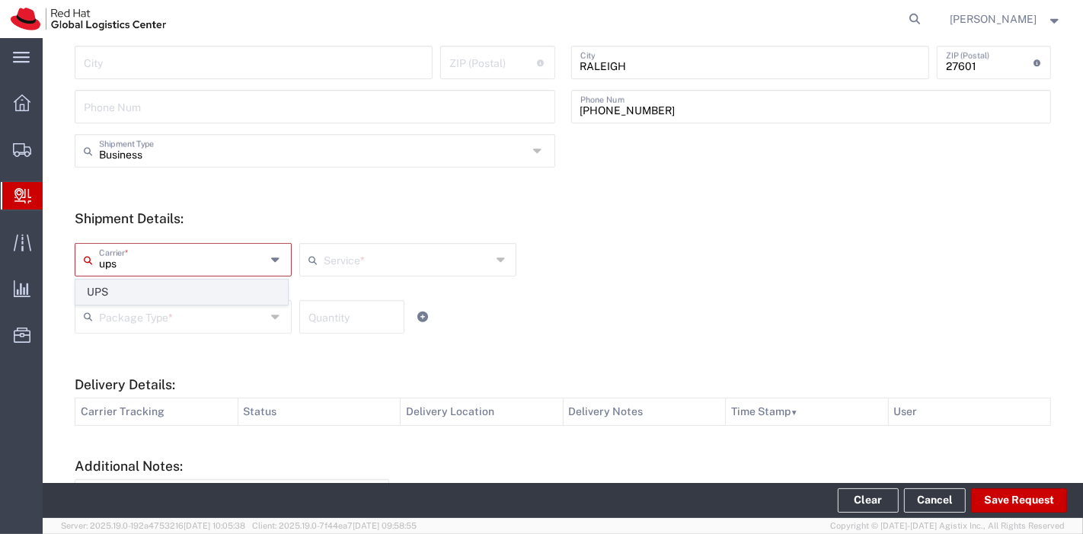
click at [188, 280] on span "UPS" at bounding box center [181, 292] width 211 height 24
type input "UPS"
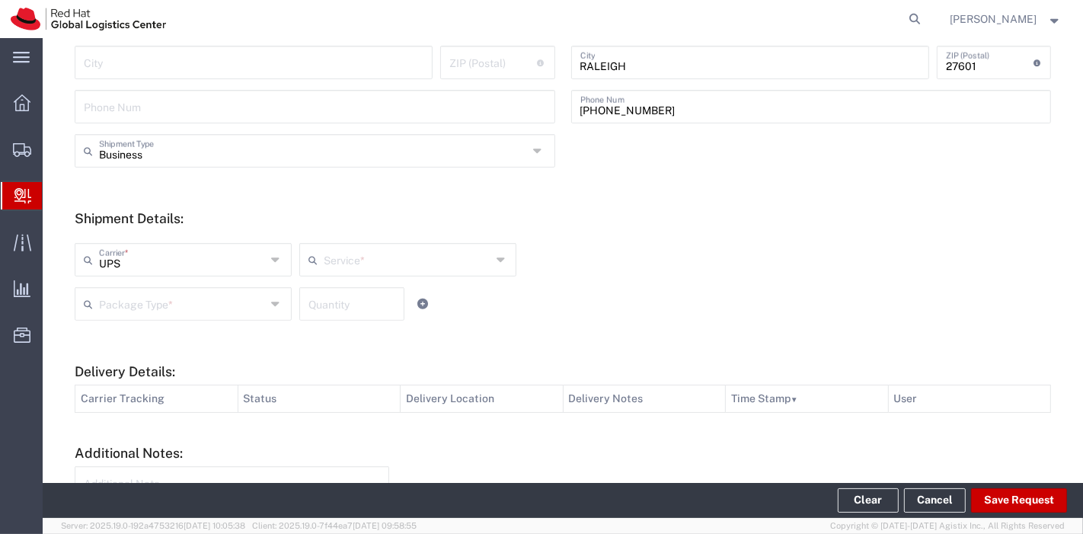
click at [369, 269] on input "text" at bounding box center [408, 258] width 168 height 27
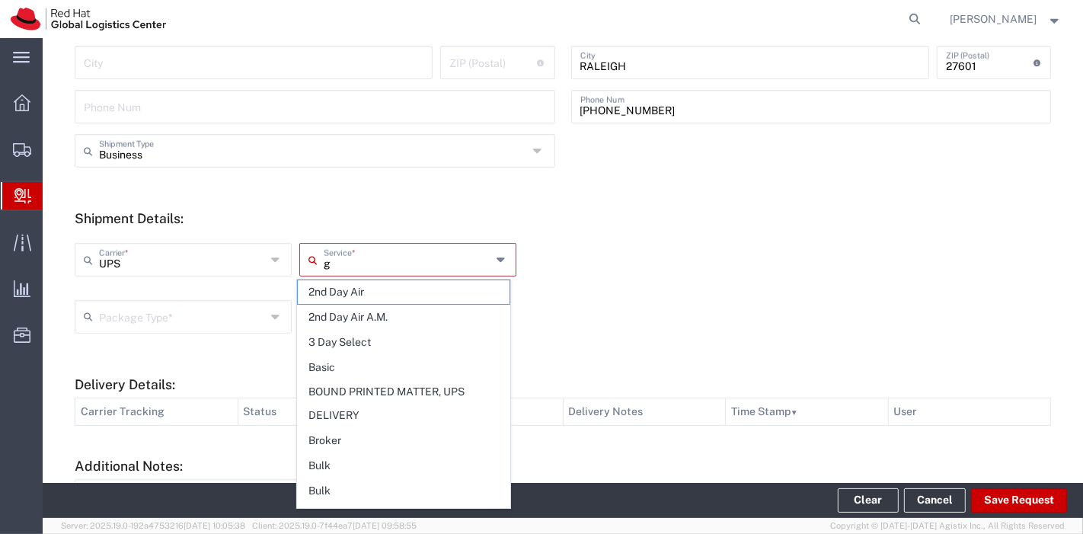
type input "gr"
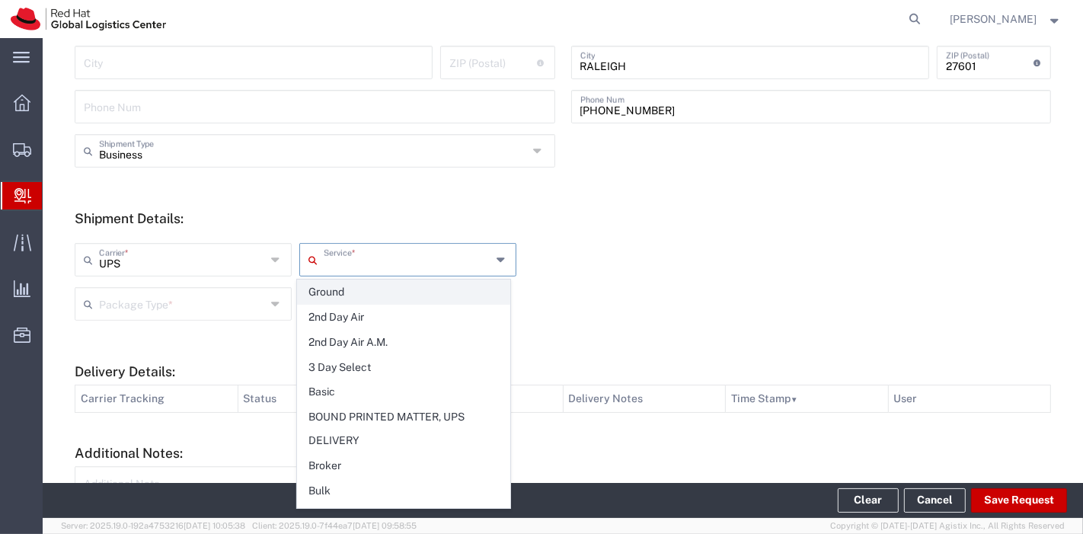
click at [349, 301] on span "Ground" at bounding box center [403, 292] width 211 height 24
type input "Ground"
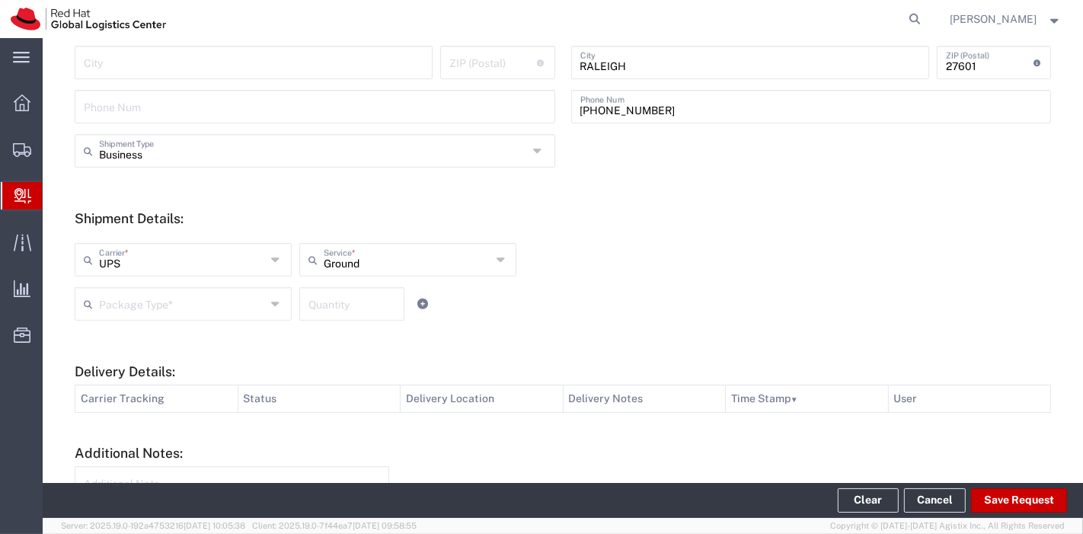
click at [197, 287] on div "Package Type *" at bounding box center [183, 304] width 217 height 34
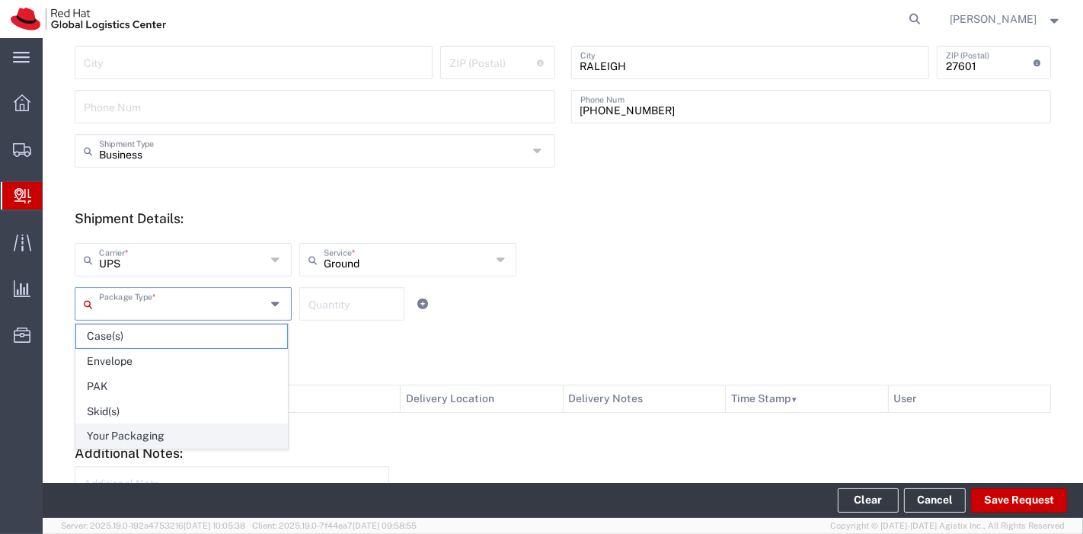
click at [110, 431] on span "Your Packaging" at bounding box center [181, 436] width 211 height 24
type input "Your Packaging"
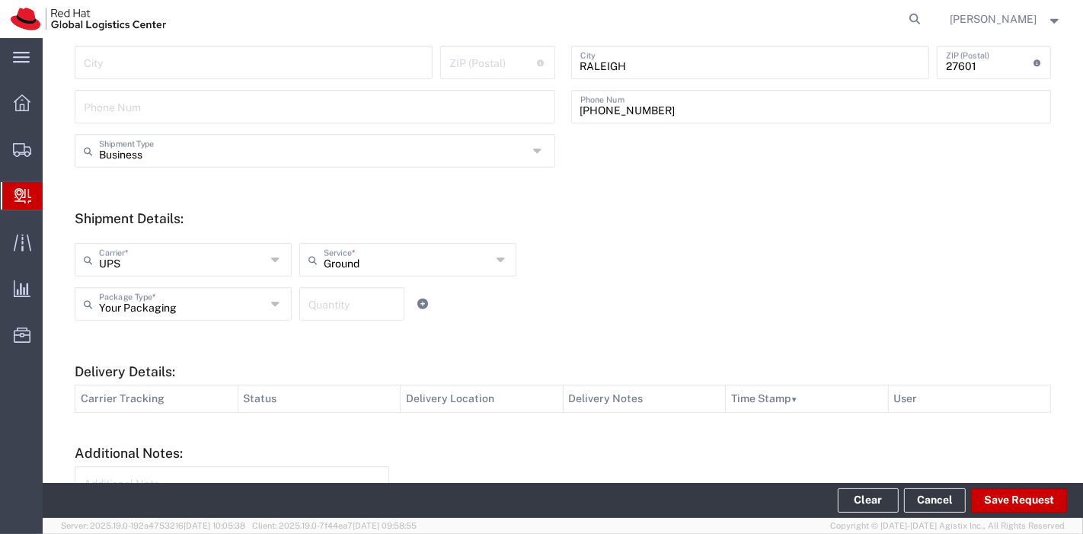
click at [348, 293] on input "number" at bounding box center [352, 303] width 87 height 27
type input "1"
click at [1021, 500] on button "Save Request" at bounding box center [1019, 500] width 96 height 24
type input "[GEOGRAPHIC_DATA]"
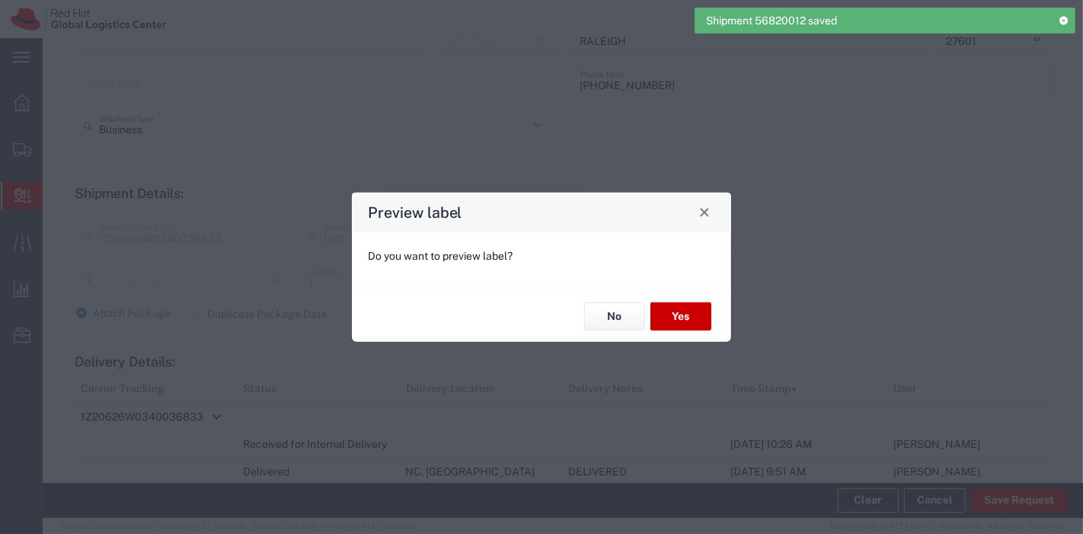
scroll to position [420, 0]
type input "Your Packaging"
type input "Ground"
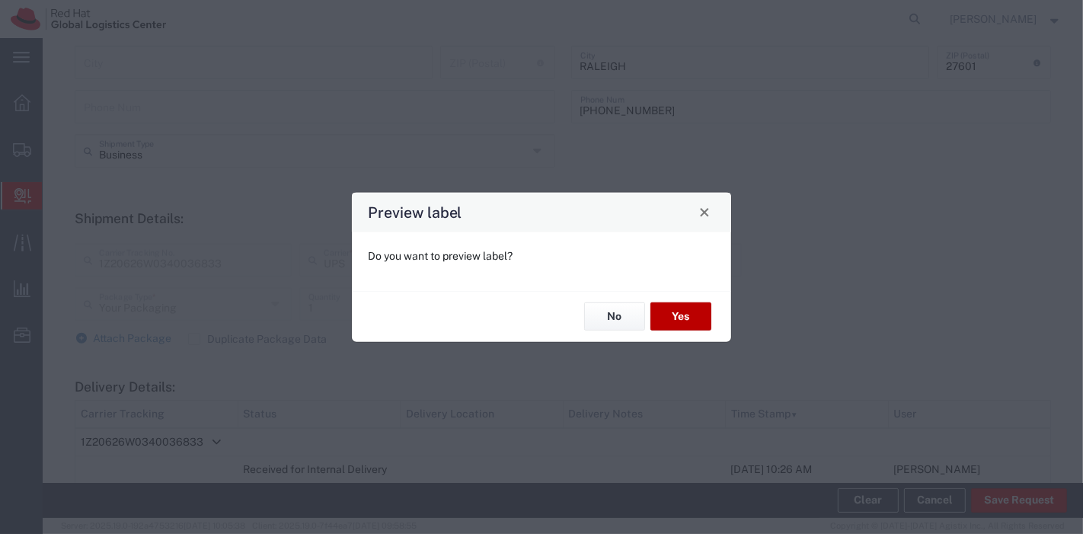
click at [676, 319] on button "Yes" at bounding box center [681, 316] width 61 height 28
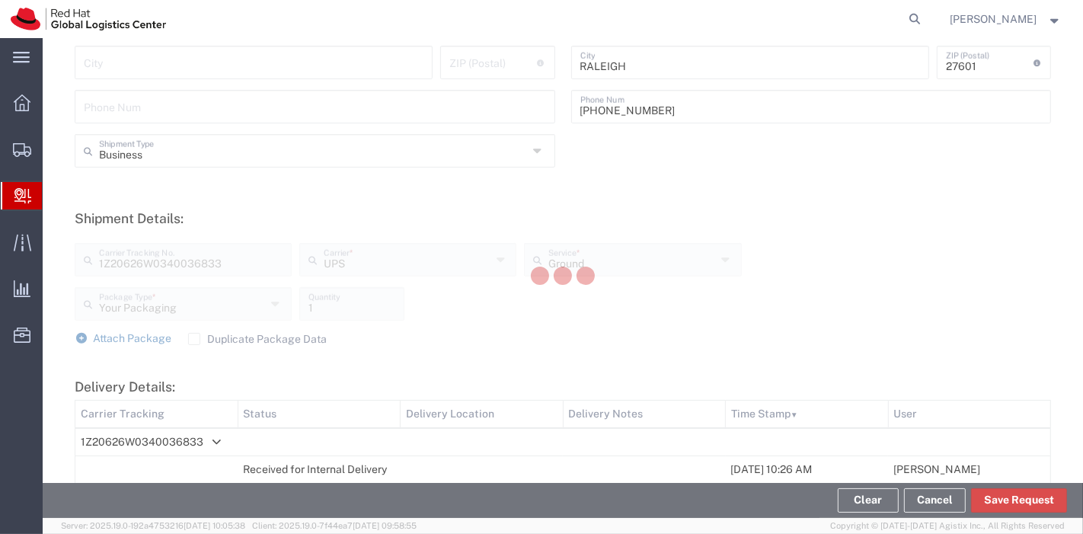
click at [676, 319] on div at bounding box center [563, 278] width 1041 height 480
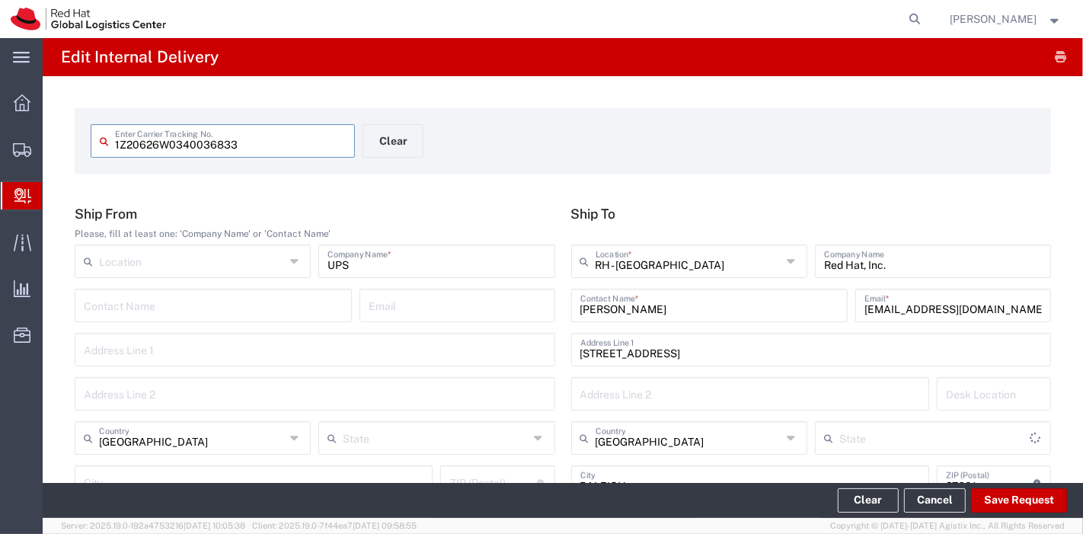
type input "[US_STATE]"
click at [385, 146] on button "Clear" at bounding box center [393, 141] width 61 height 34
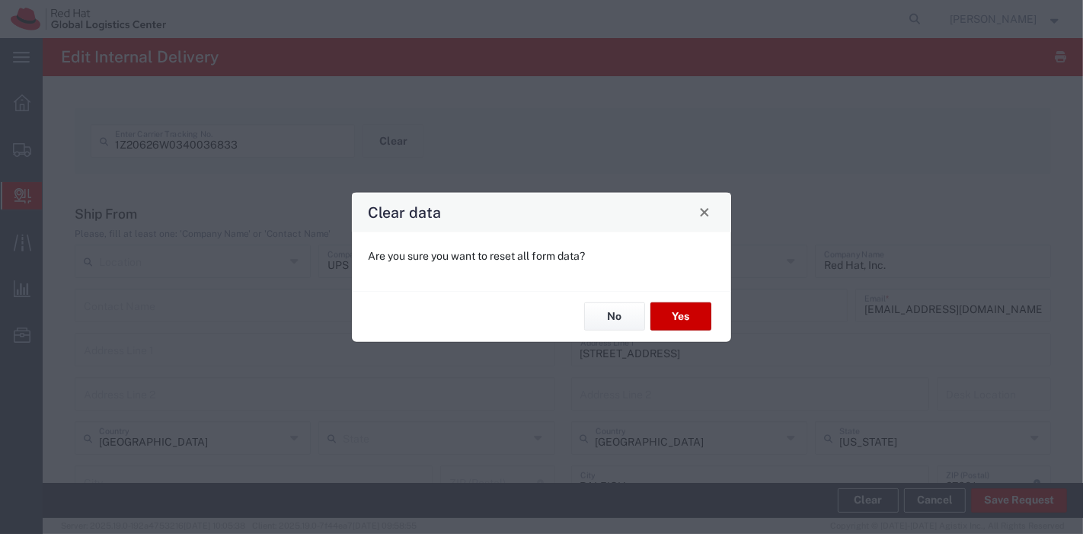
click at [699, 222] on div "Clear data" at bounding box center [541, 212] width 379 height 40
click at [706, 215] on span "Close" at bounding box center [704, 212] width 11 height 11
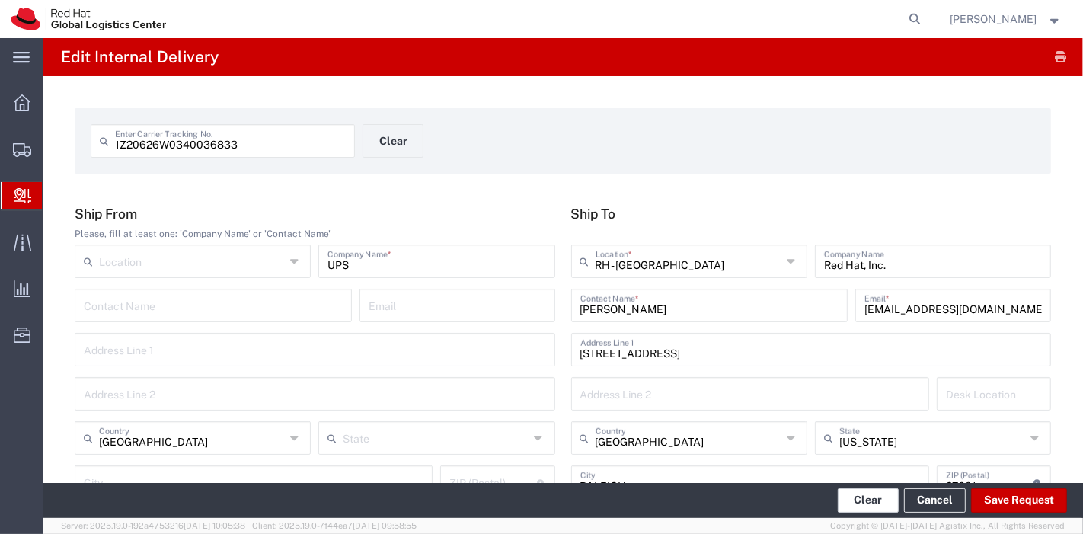
click at [862, 498] on button "Clear" at bounding box center [868, 500] width 61 height 24
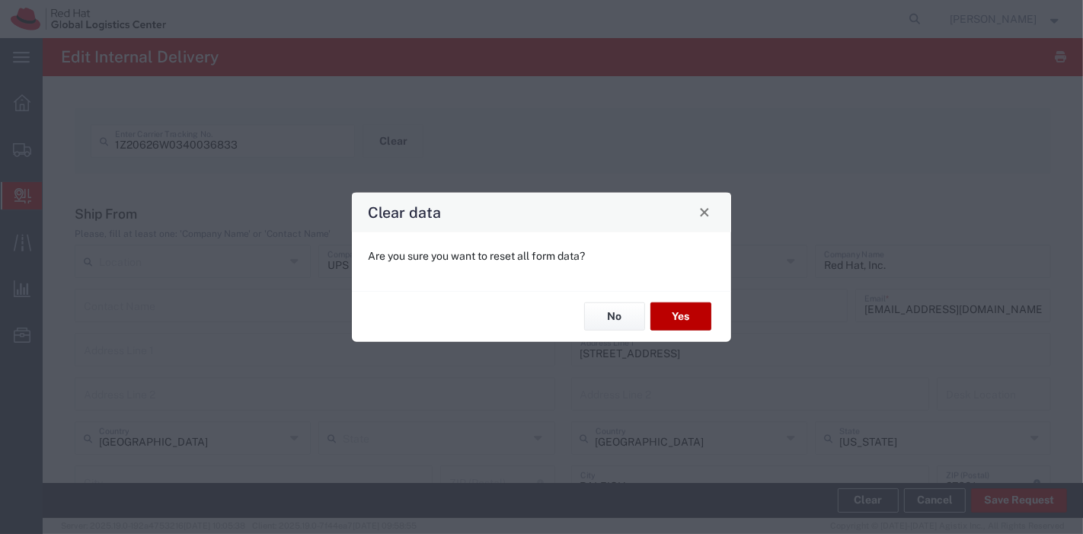
click at [687, 311] on button "Yes" at bounding box center [681, 316] width 61 height 28
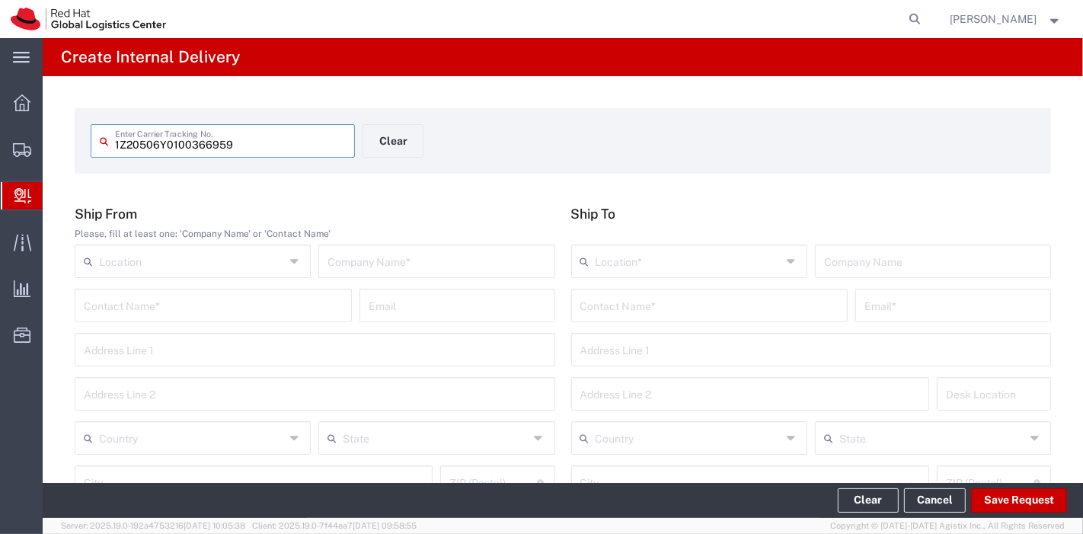
type input "1Z20506Y0100366959"
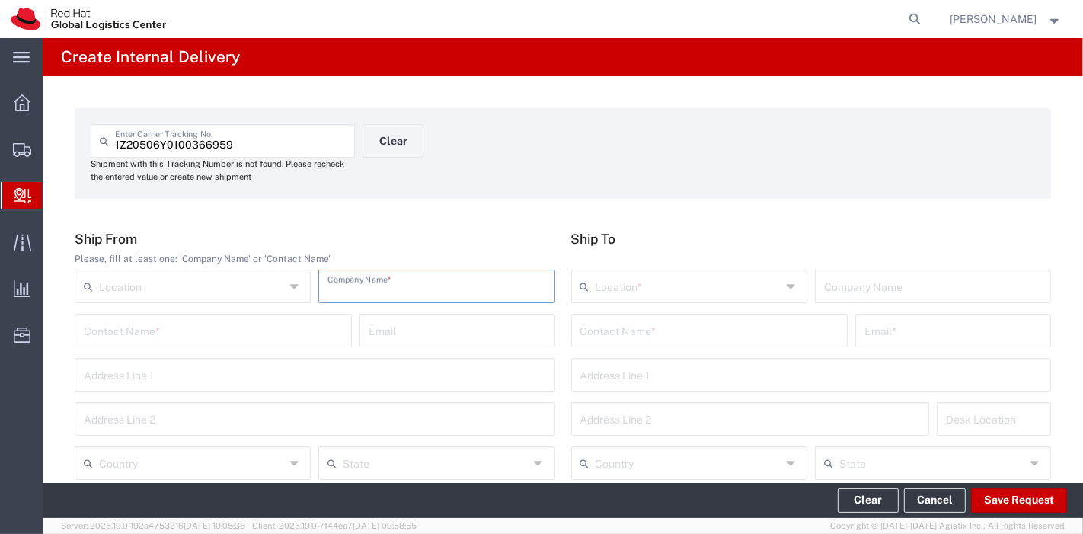
click at [376, 277] on input "text" at bounding box center [437, 285] width 218 height 27
type input "UPS"
click at [213, 458] on input "text" at bounding box center [192, 462] width 186 height 27
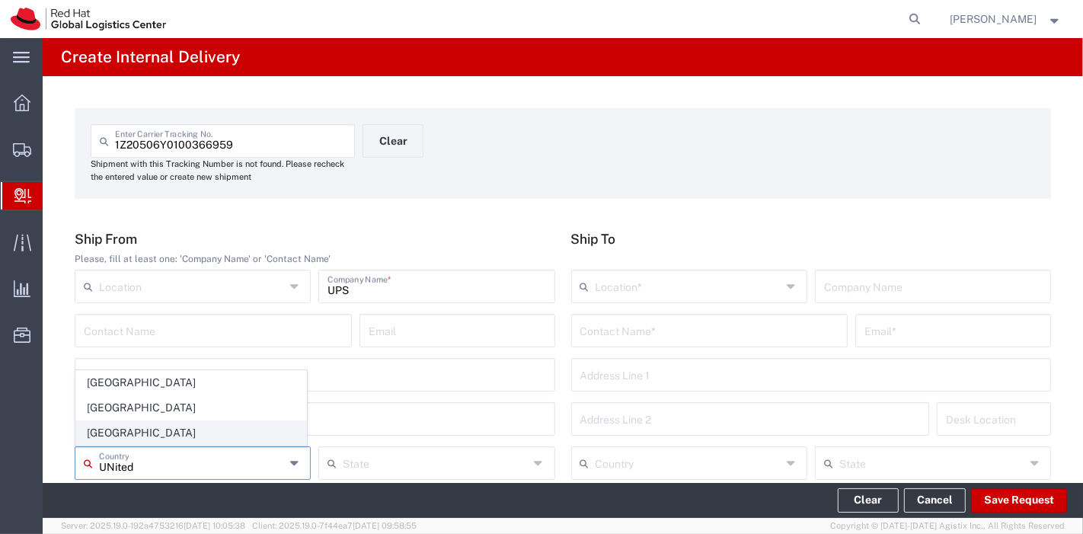
click at [158, 440] on span "[GEOGRAPHIC_DATA]" at bounding box center [191, 433] width 230 height 24
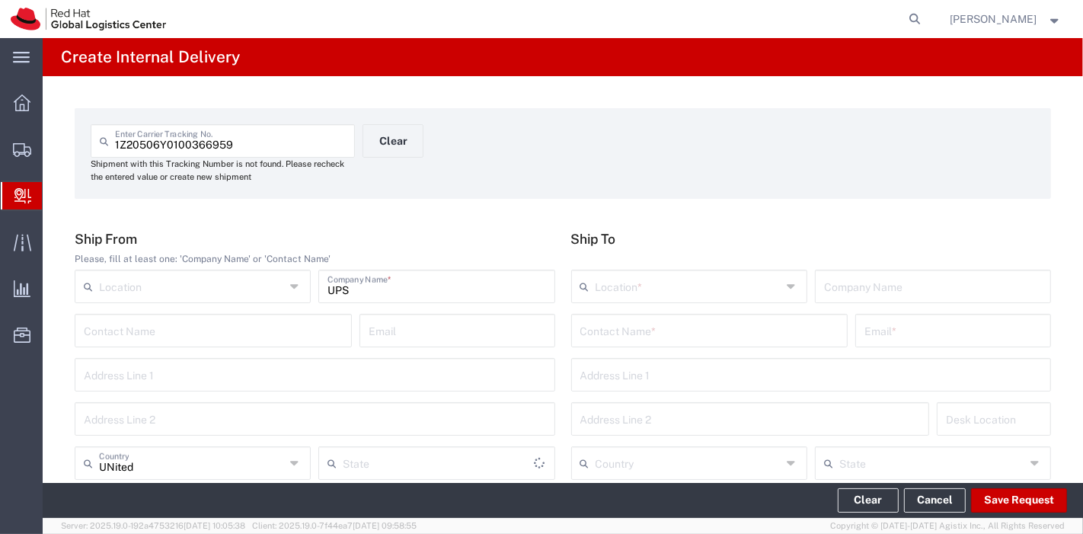
type input "[GEOGRAPHIC_DATA]"
click at [605, 327] on input "text" at bounding box center [710, 329] width 259 height 27
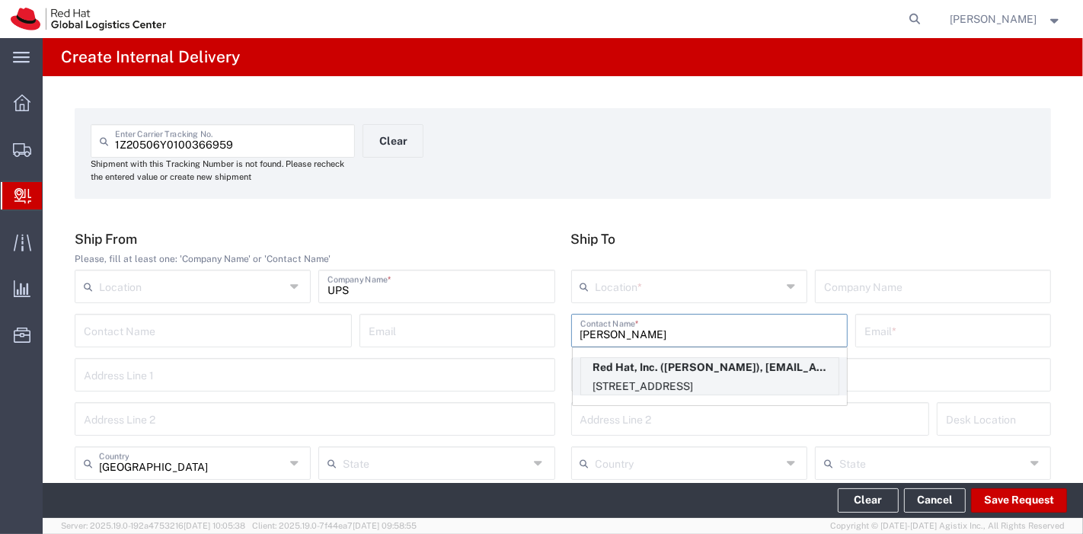
type input "[PERSON_NAME]"
click at [644, 360] on p "Red Hat, Inc. ([PERSON_NAME]), [EMAIL_ADDRESS][DOMAIN_NAME]" at bounding box center [710, 367] width 258 height 19
type input "RH - [GEOGRAPHIC_DATA]"
type input "Red Hat, Inc."
type input "[PERSON_NAME]"
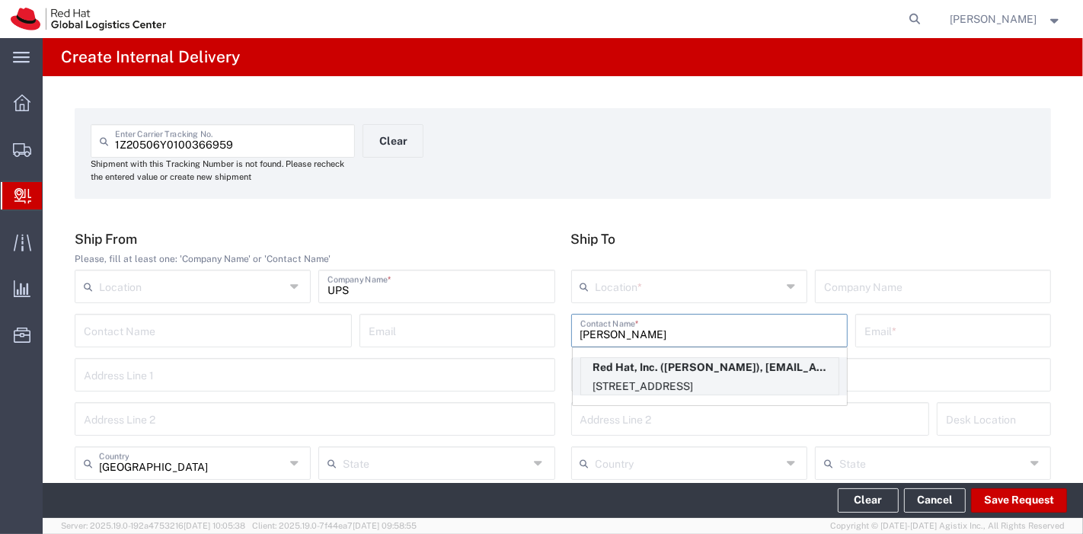
type input "[EMAIL_ADDRESS][DOMAIN_NAME]"
type input "[STREET_ADDRESS]"
type input "14N419"
type input "[GEOGRAPHIC_DATA]"
type input "RALEIGH"
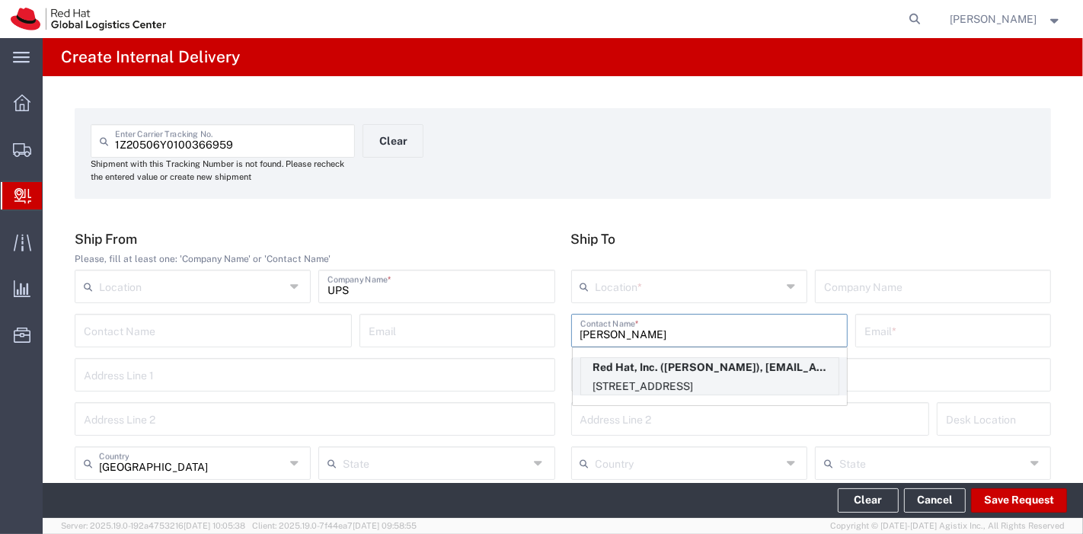
type input "27601"
type input "551135246159"
type input "[US_STATE]"
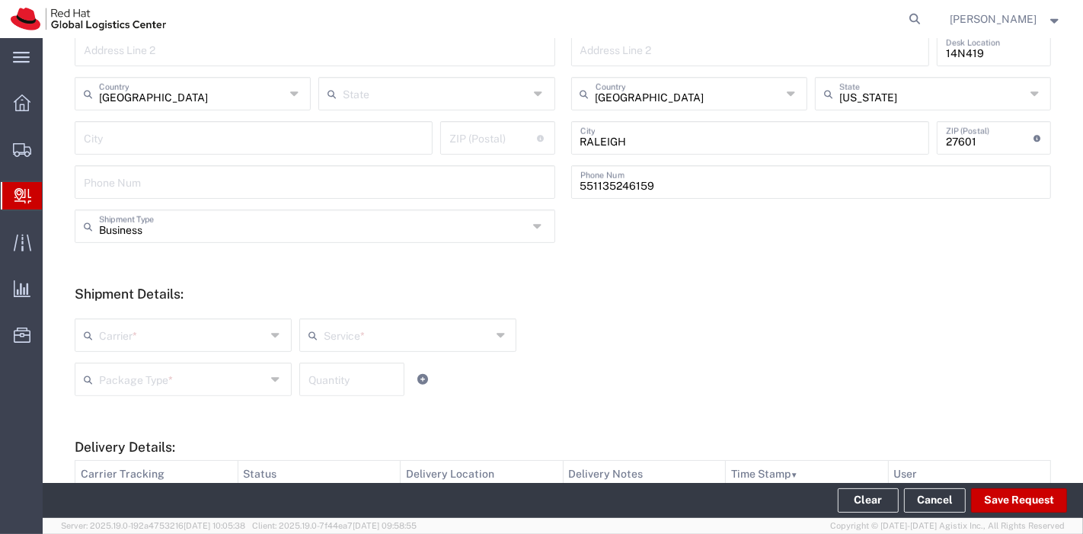
scroll to position [372, 0]
click at [273, 338] on icon at bounding box center [277, 333] width 11 height 24
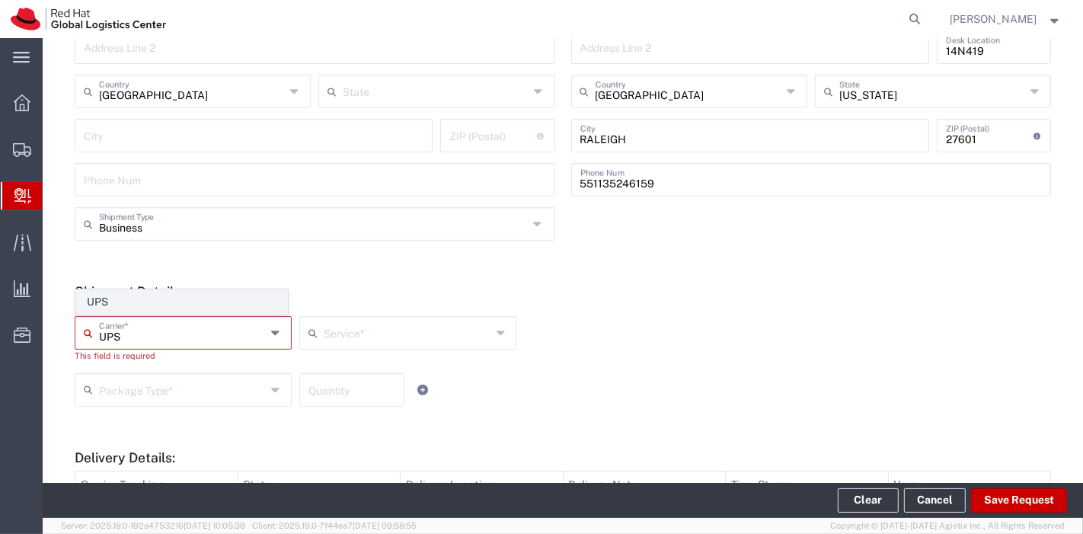
type input "UPS"
click at [203, 309] on span "UPS" at bounding box center [181, 302] width 211 height 24
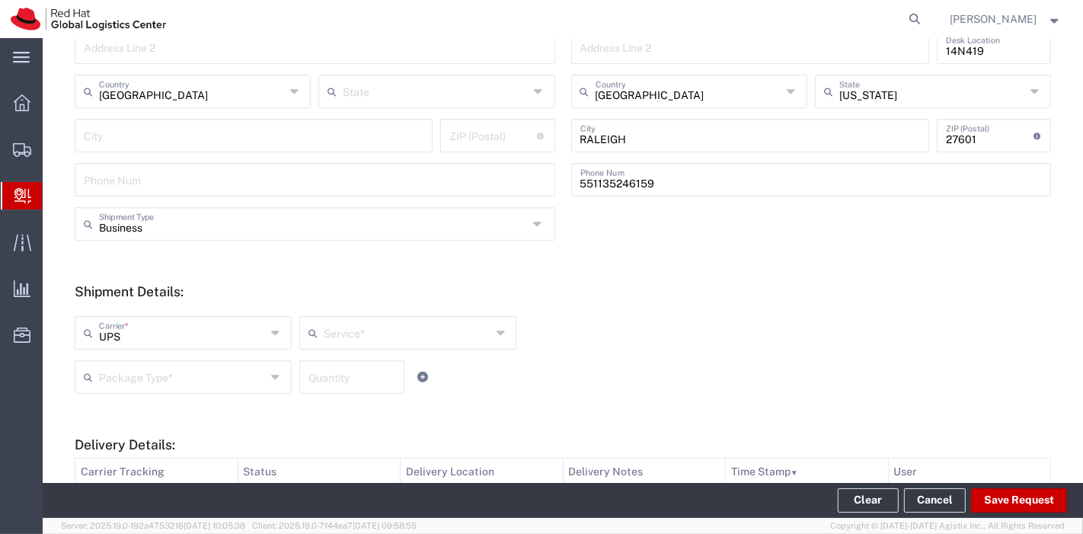
click at [332, 332] on input "text" at bounding box center [408, 331] width 168 height 27
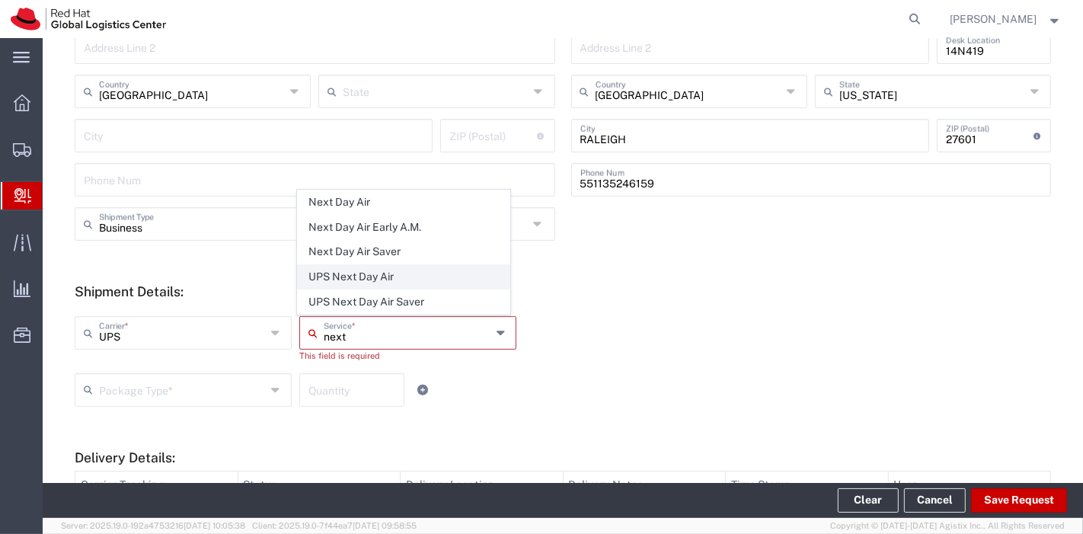
click at [359, 278] on span "UPS Next Day Air" at bounding box center [403, 277] width 211 height 24
type input "UPS Next Day Air"
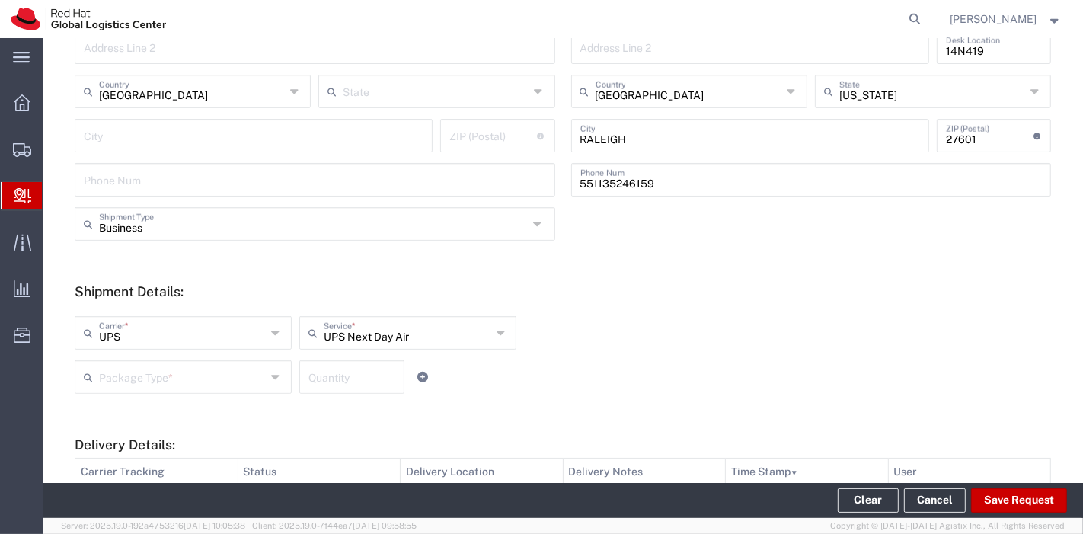
click at [198, 369] on input "text" at bounding box center [183, 376] width 168 height 27
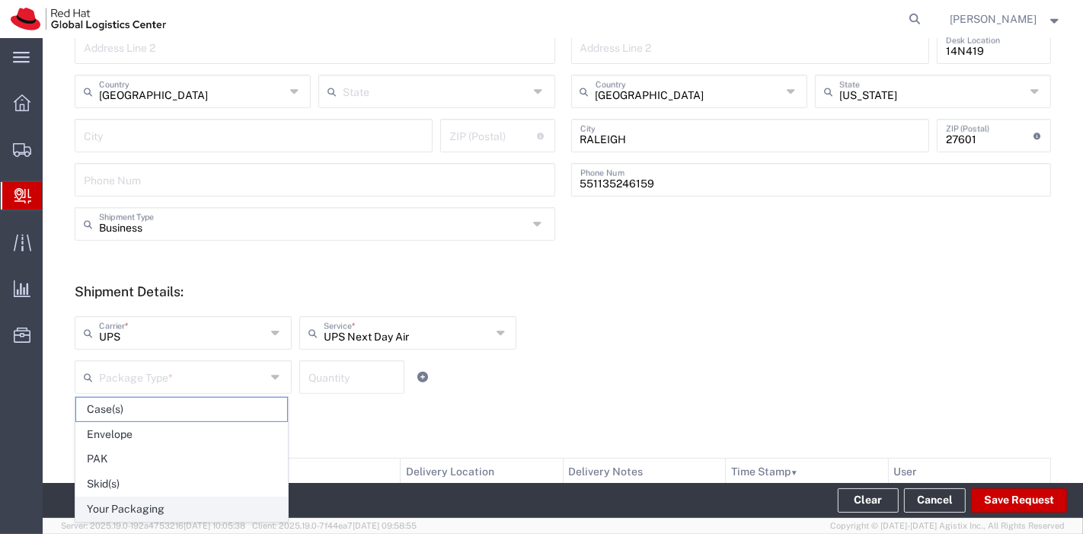
click at [161, 500] on span "Your Packaging" at bounding box center [181, 510] width 211 height 24
type input "Your Packaging"
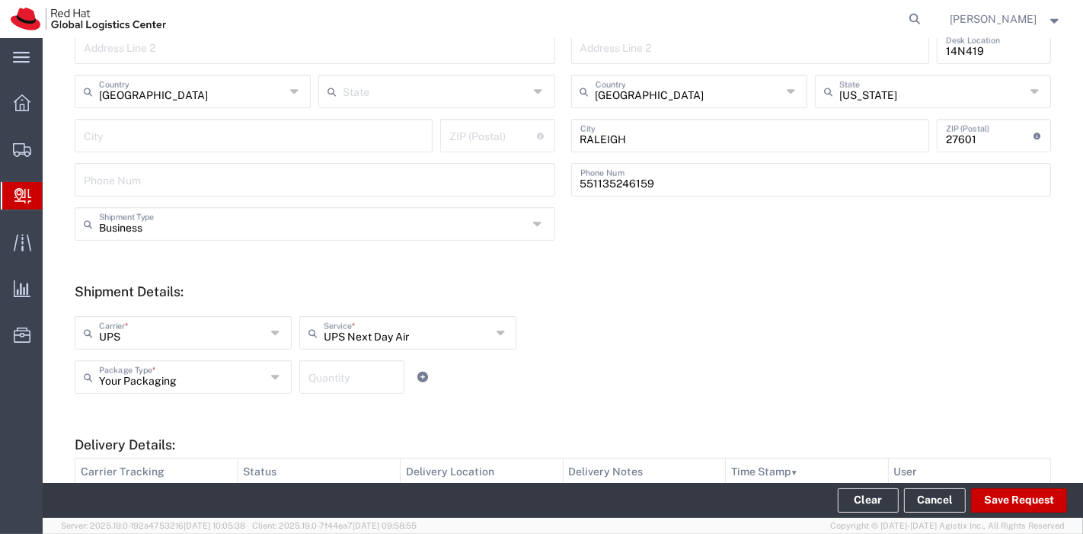
click at [328, 382] on input "number" at bounding box center [352, 376] width 87 height 27
type input "1"
click at [466, 379] on div "Your Packaging Package Type * Case(s) Envelope PAK Skid(s) Your Packaging 1 Qua…" at bounding box center [408, 382] width 675 height 44
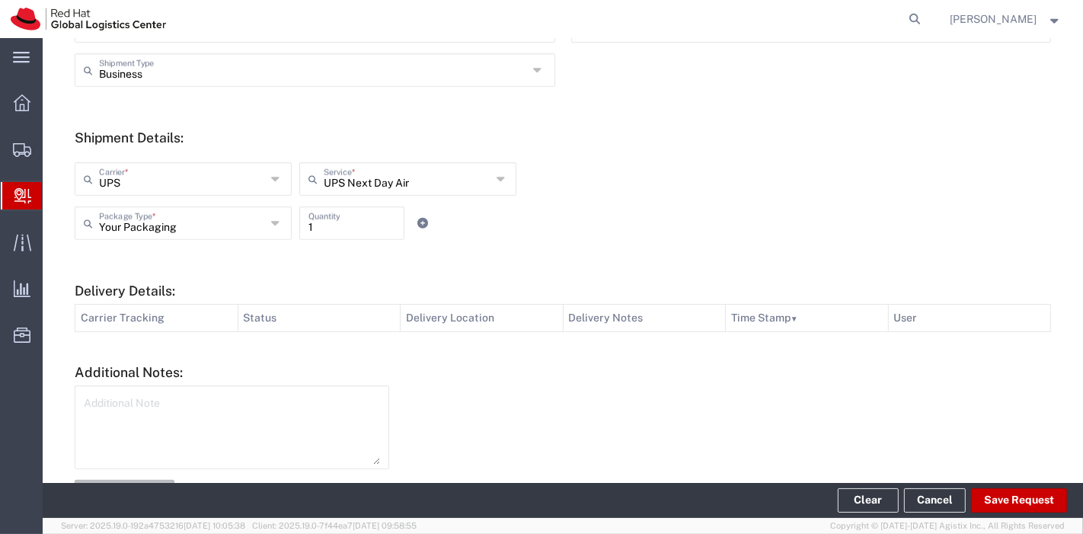
scroll to position [579, 0]
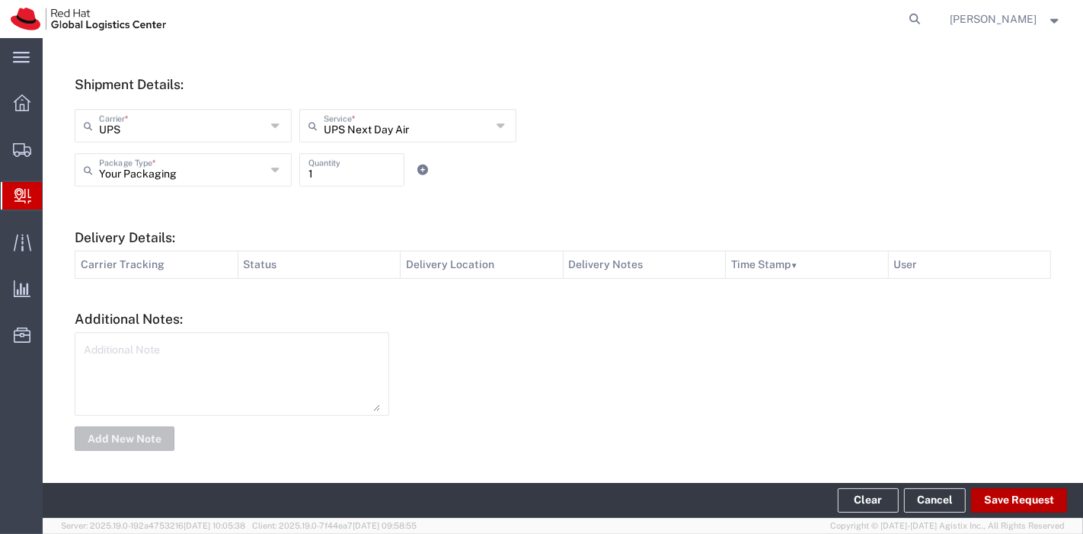
click at [1012, 499] on button "Save Request" at bounding box center [1019, 500] width 96 height 24
type input "[GEOGRAPHIC_DATA]"
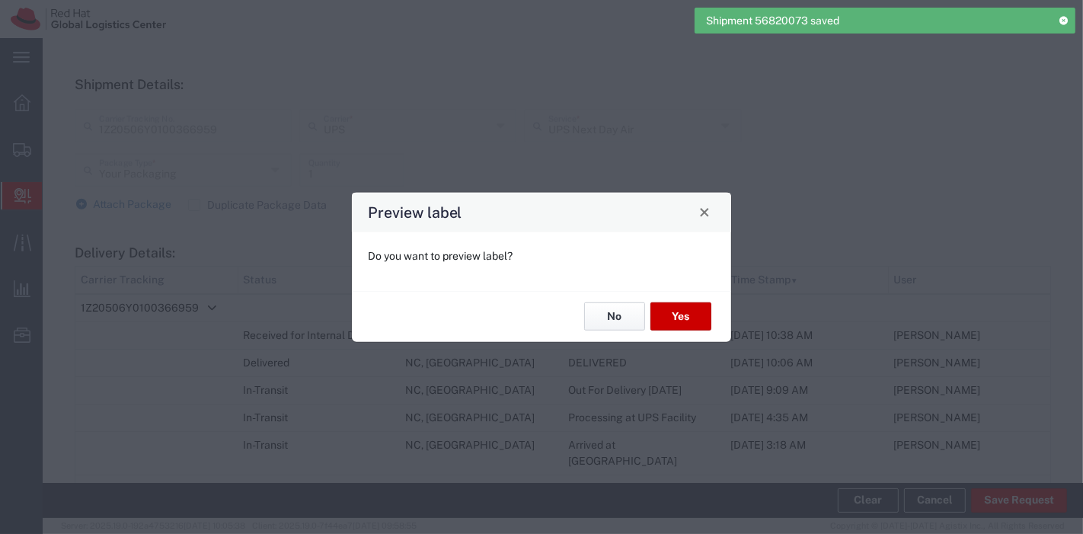
click at [629, 315] on button "No" at bounding box center [614, 316] width 61 height 28
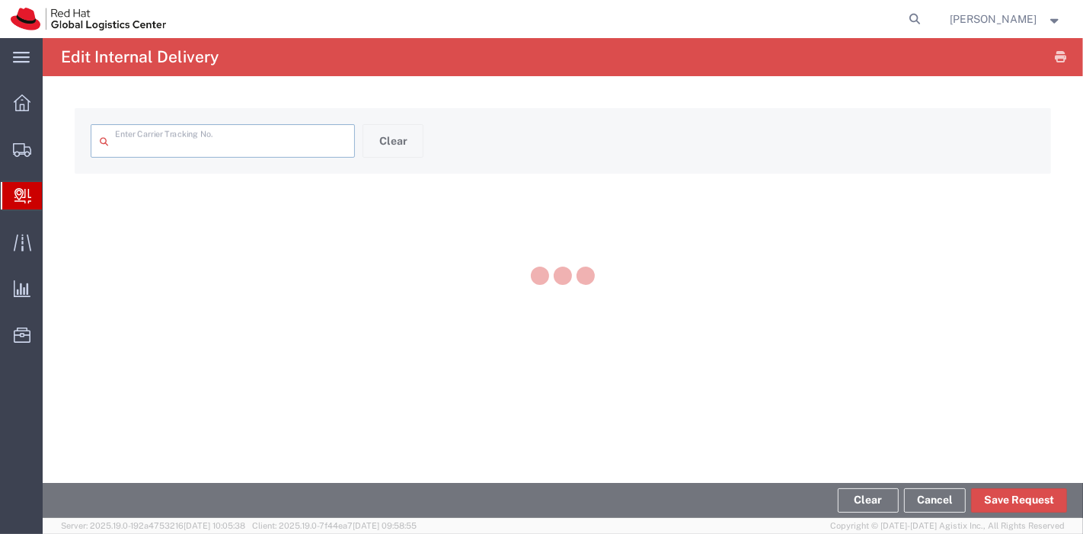
type input "1Z20506Y0100366959"
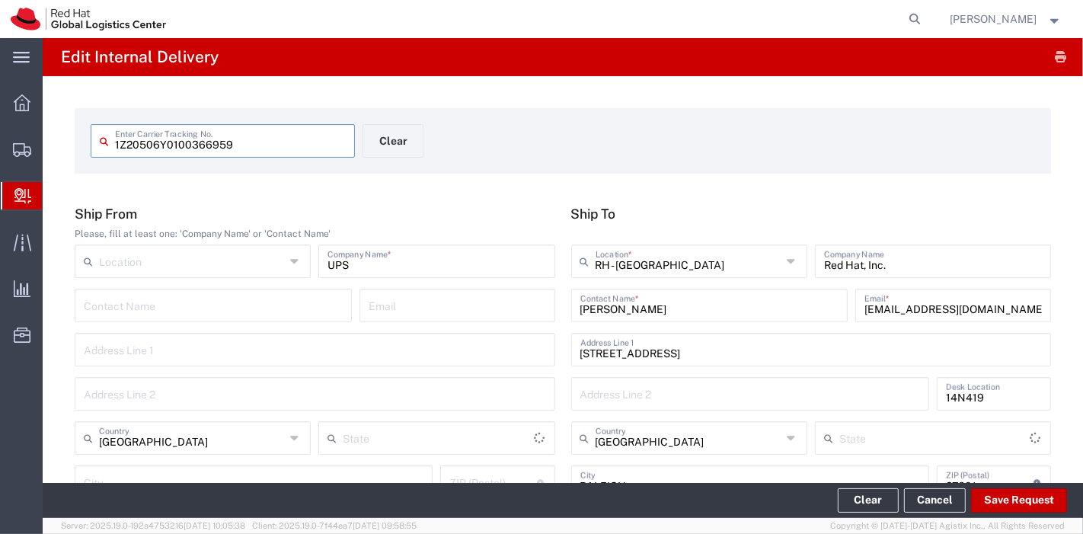
type input "Your Packaging"
type input "UPS Next Day Air"
type input "[US_STATE]"
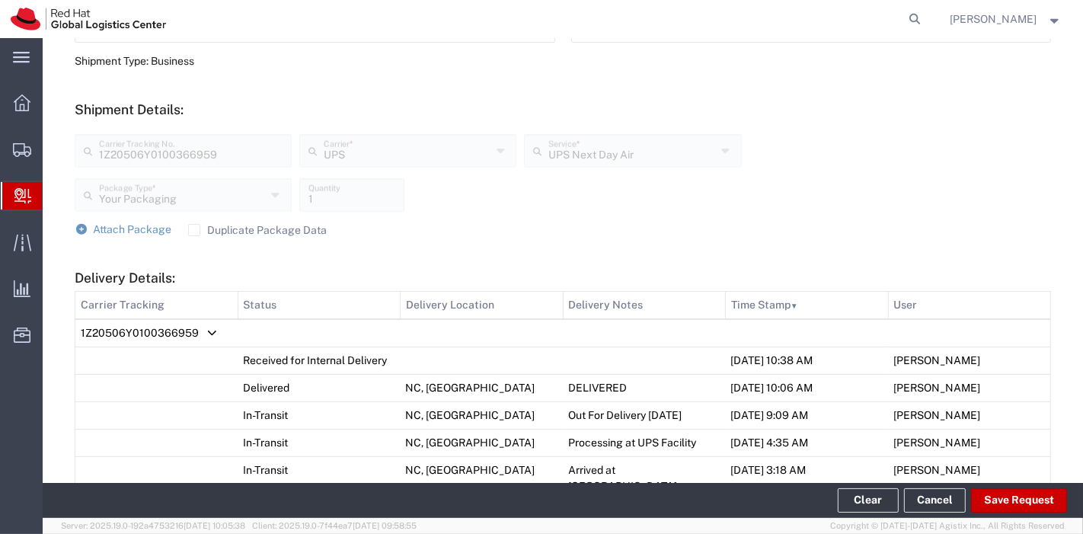
scroll to position [507, 0]
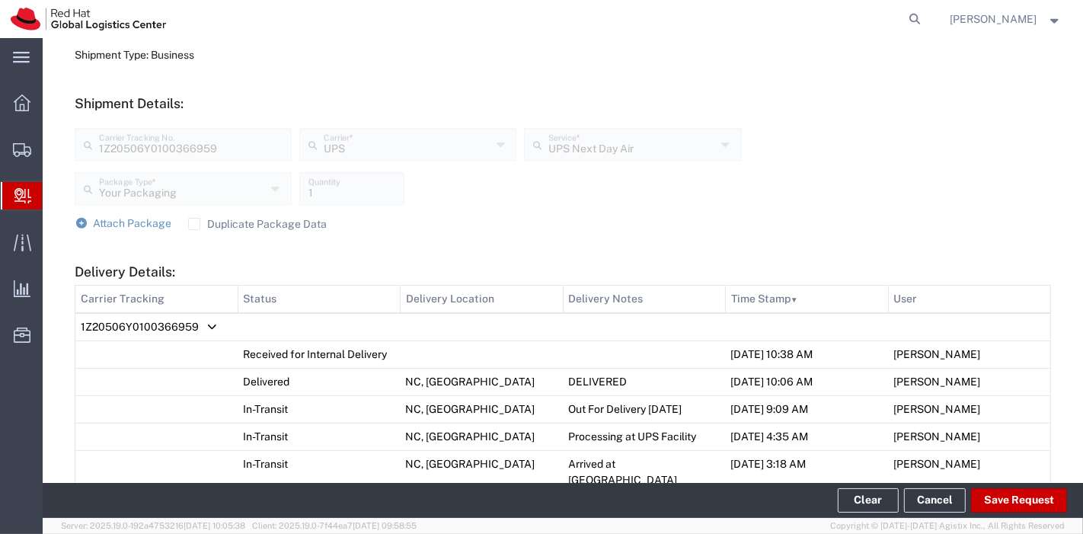
click at [194, 222] on label "Duplicate Package Data" at bounding box center [257, 224] width 139 height 12
click at [194, 224] on input "Duplicate Package Data" at bounding box center [194, 224] width 0 height 0
click at [94, 224] on span "Attach Package" at bounding box center [133, 223] width 78 height 12
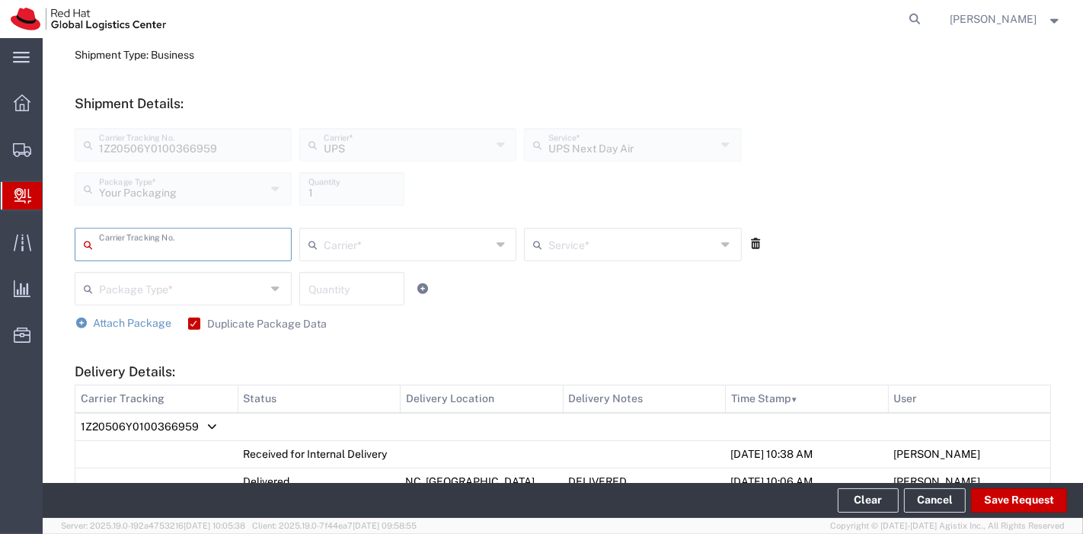
click at [114, 236] on input "text" at bounding box center [191, 243] width 184 height 27
type input "1Z20506Y0100366968"
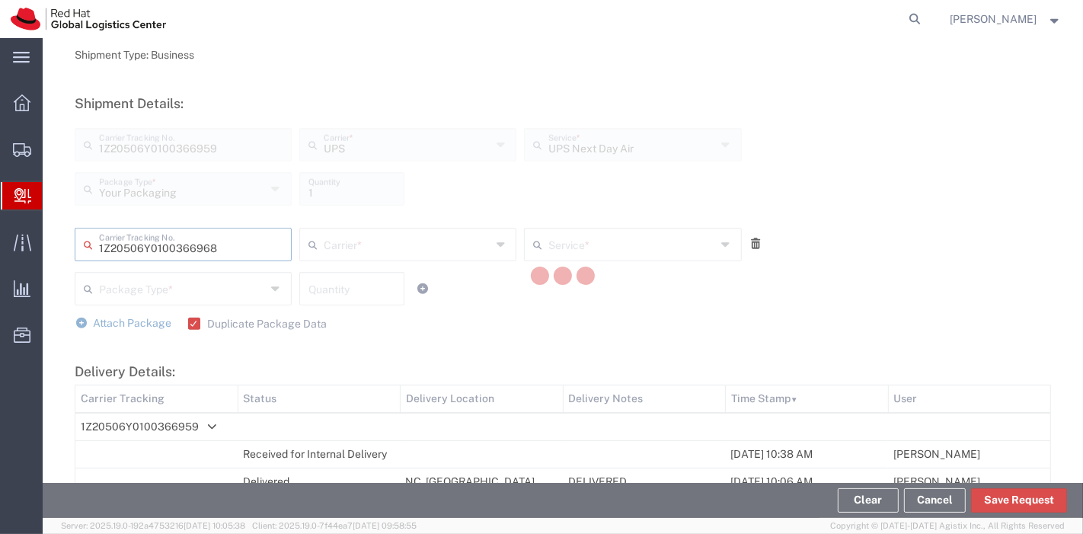
type input "UPS"
type input "Your Packaging"
type input "1"
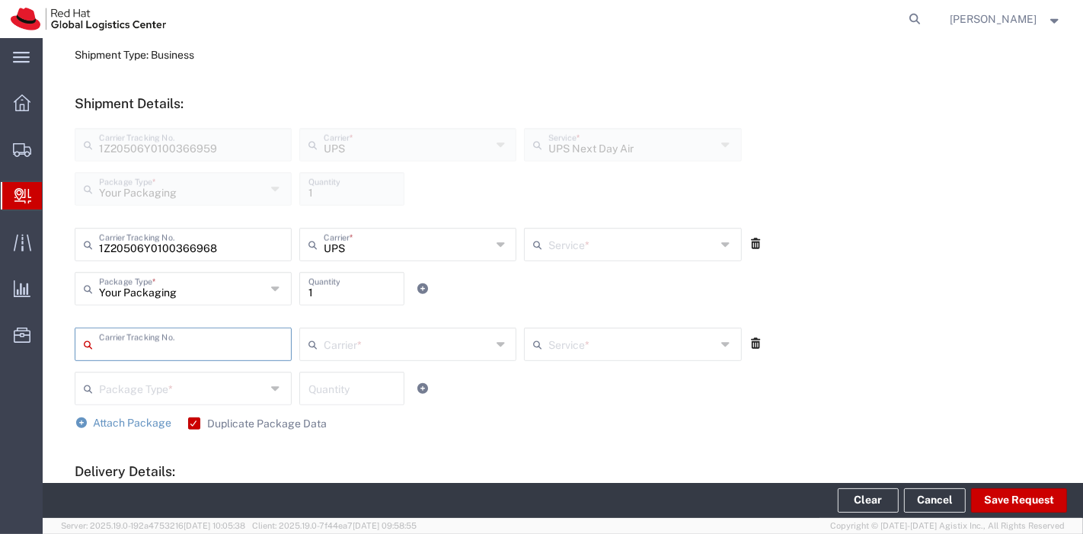
type input "UPS Next Day Air"
type input "1Z20506Y0100367065"
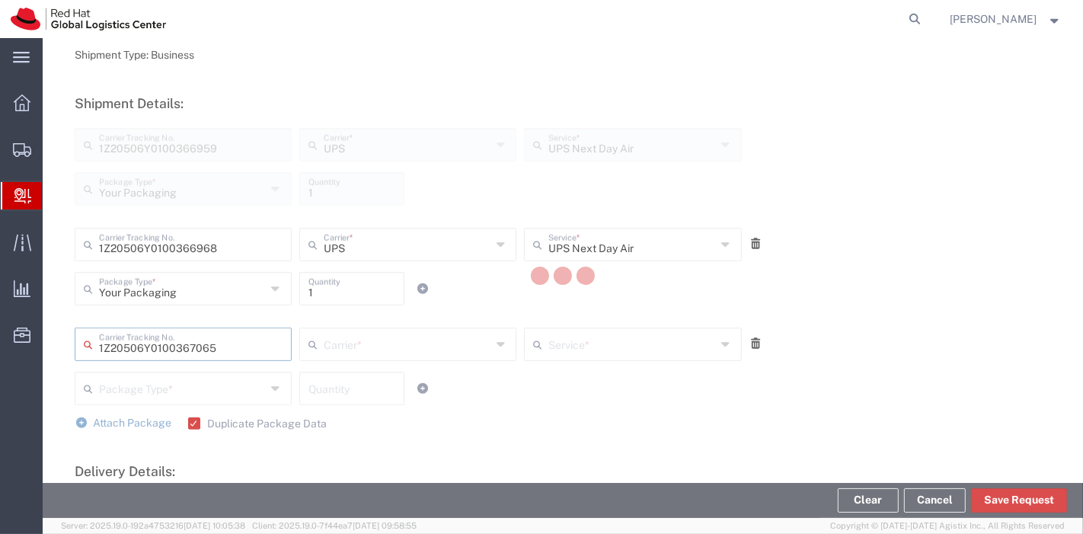
type input "UPS"
type input "Your Packaging"
type input "1"
type input "UPS Next Day Air"
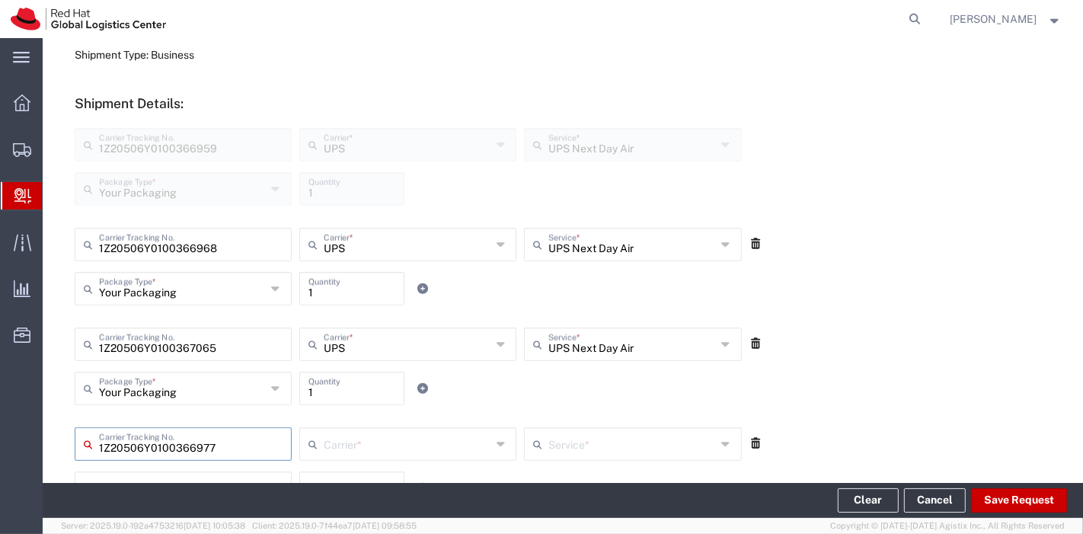
type input "1Z20506Y0100366977"
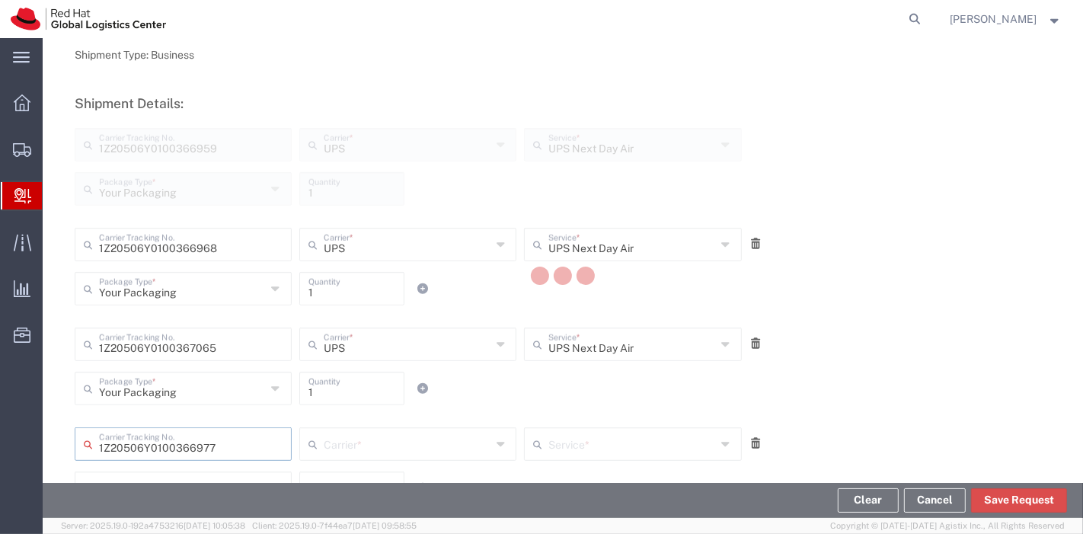
type input "UPS"
type input "Your Packaging"
type input "1"
type input "UPS Next Day Air"
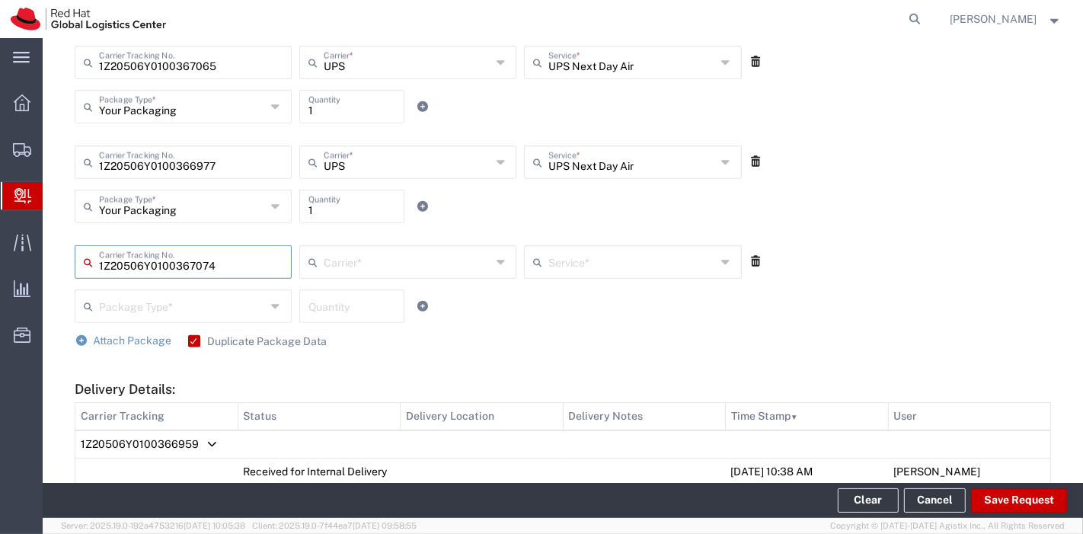
type input "1Z20506Y0100367074"
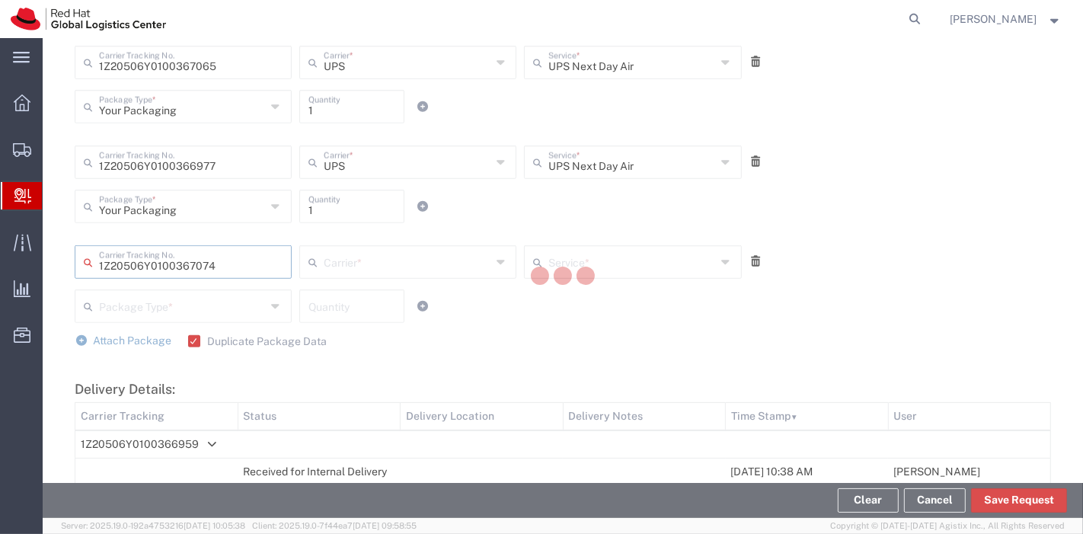
type input "UPS"
type input "Your Packaging"
type input "1"
type input "UPS Next Day Air"
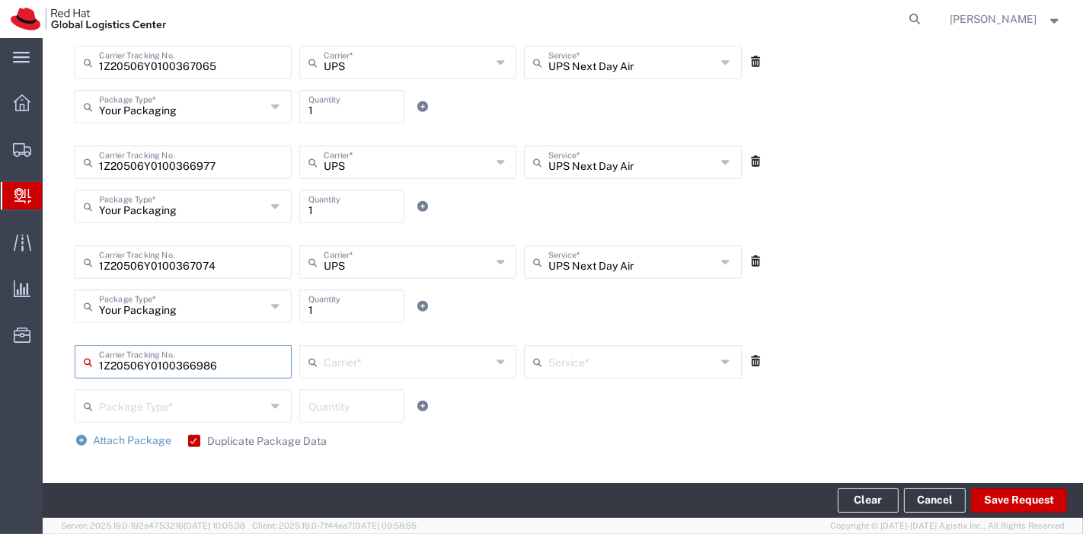
type input "1Z20506Y0100366986"
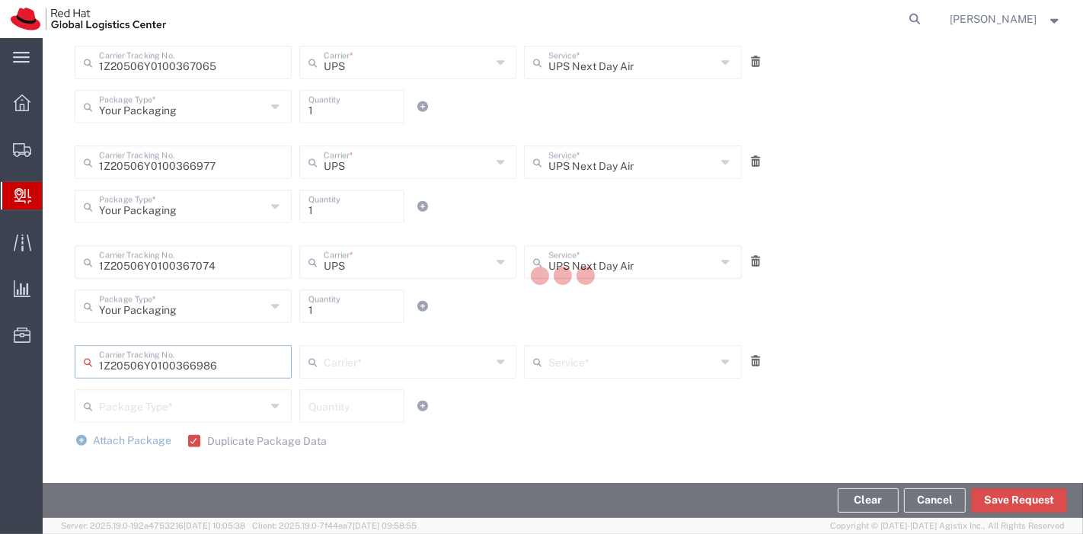
type input "UPS"
type input "Your Packaging"
type input "1"
type input "UPS Next Day Air"
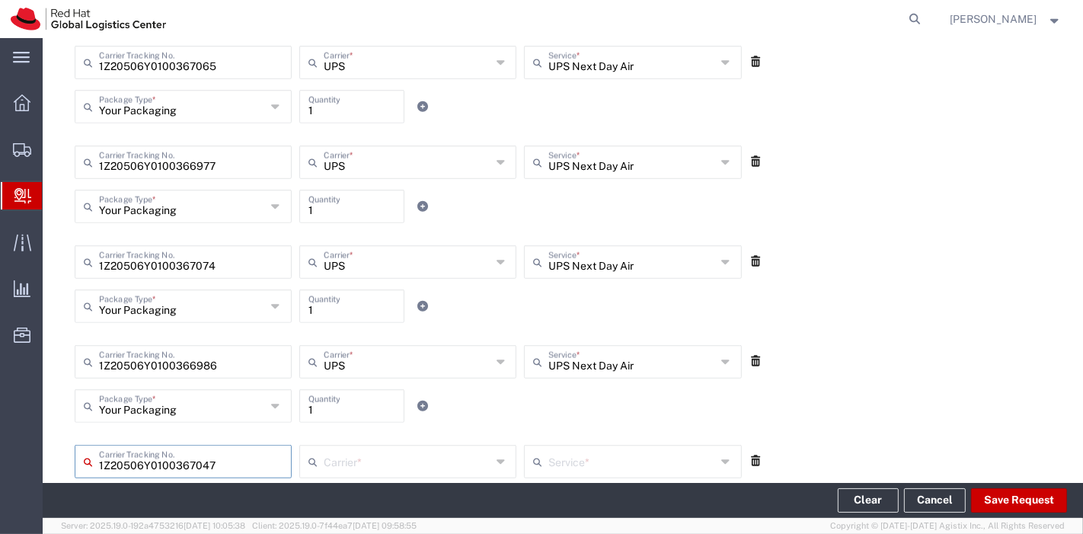
type input "1Z20506Y0100367047"
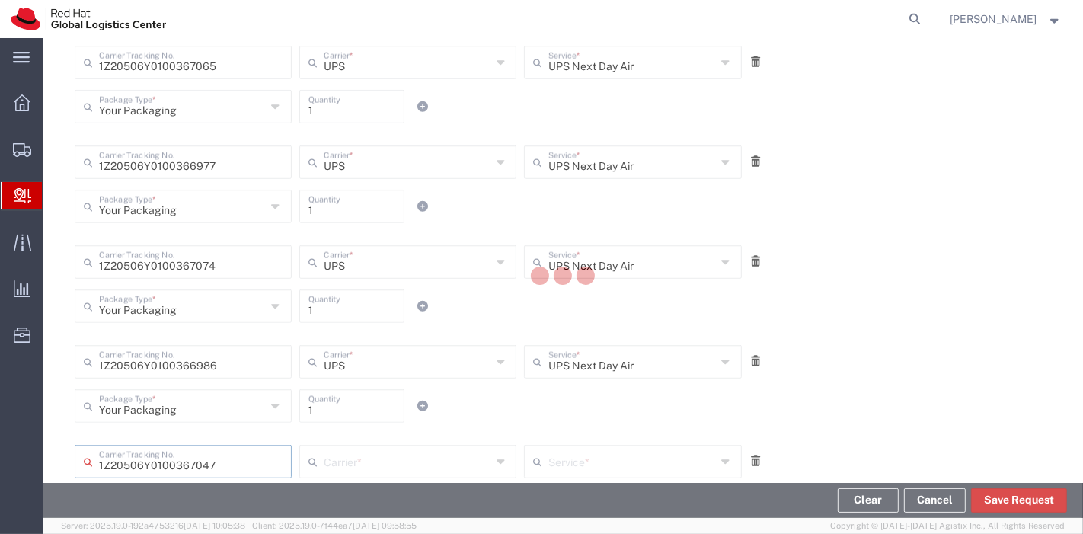
type input "UPS"
type input "Your Packaging"
type input "1"
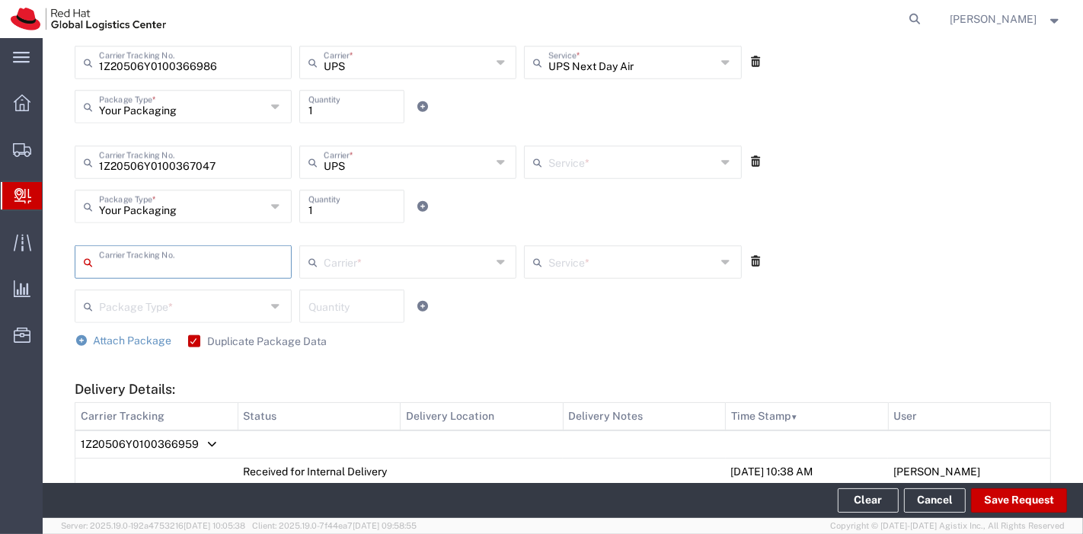
type input "UPS Next Day Air"
type input "1Z20506Y0100367056"
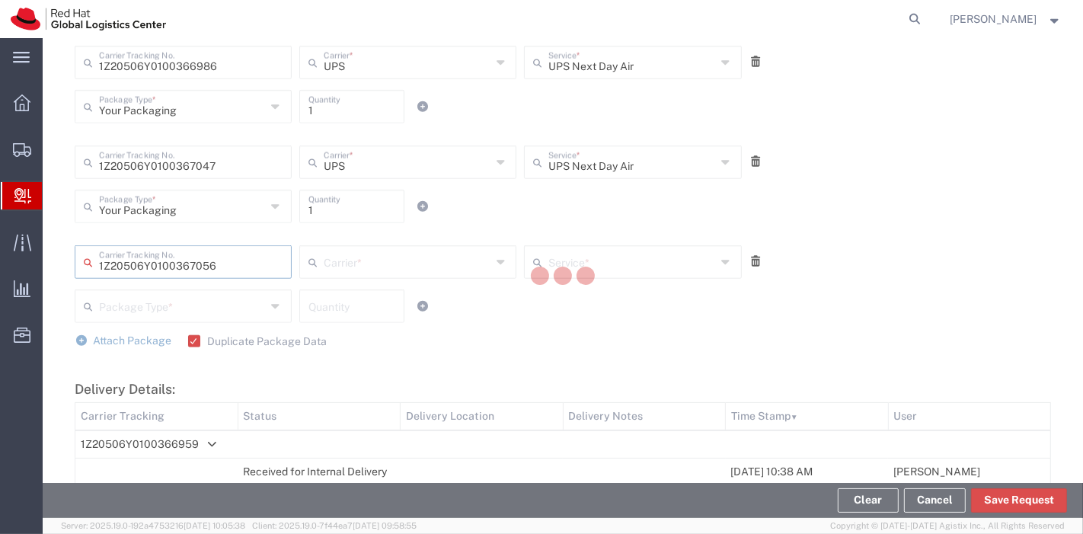
type input "UPS"
type input "Your Packaging"
type input "1"
type input "UPS Next Day Air"
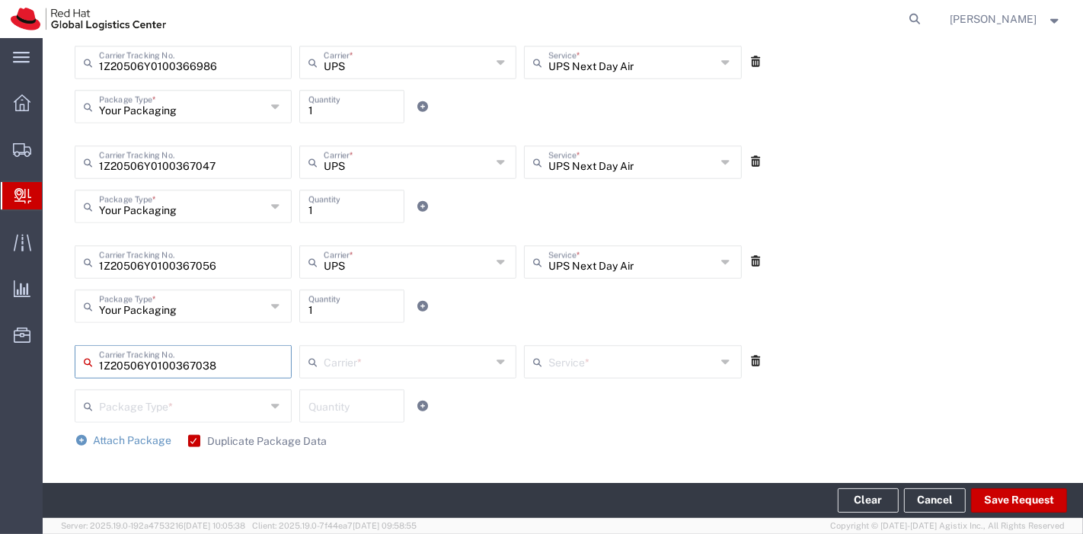
type input "1Z20506Y0100367038"
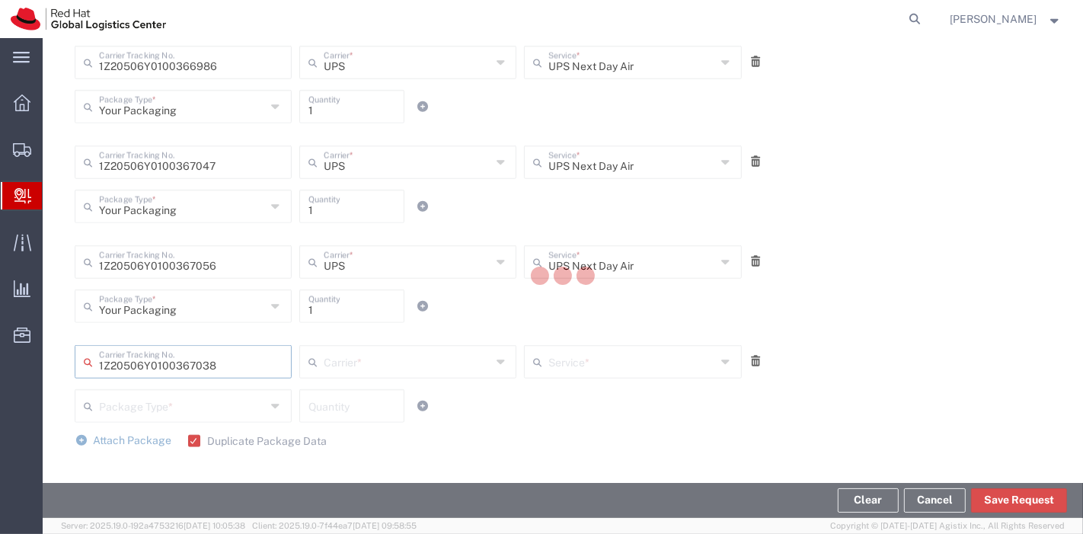
type input "UPS"
type input "Your Packaging"
type input "1"
type input "UPS Next Day Air"
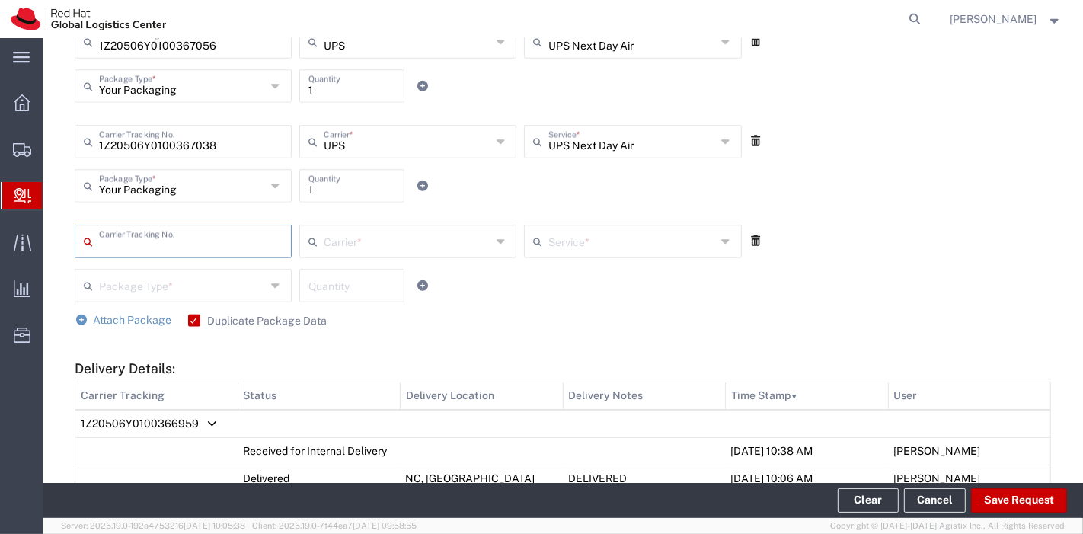
scroll to position [1315, 0]
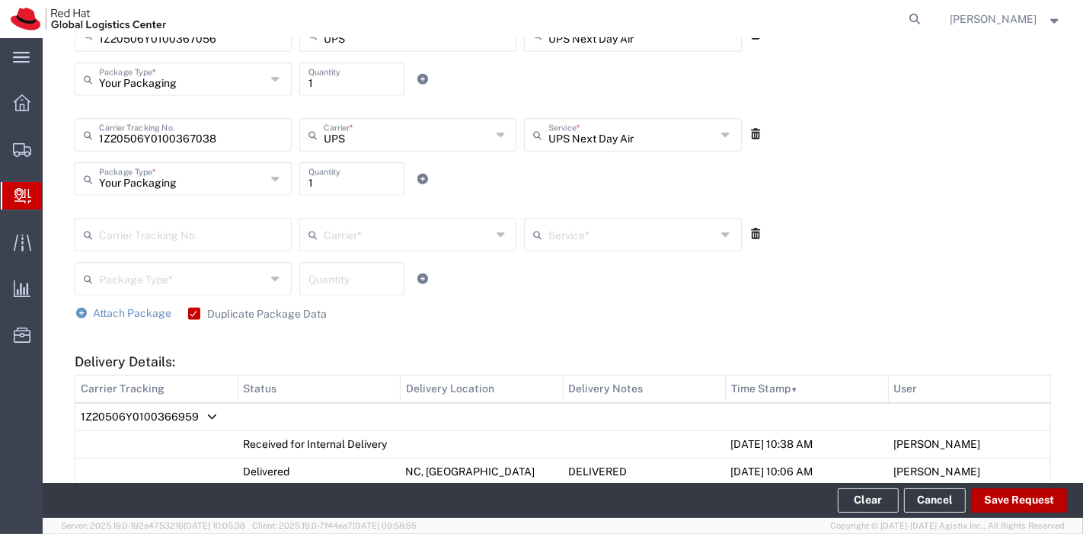
click at [1012, 493] on button "Save Request" at bounding box center [1019, 500] width 96 height 24
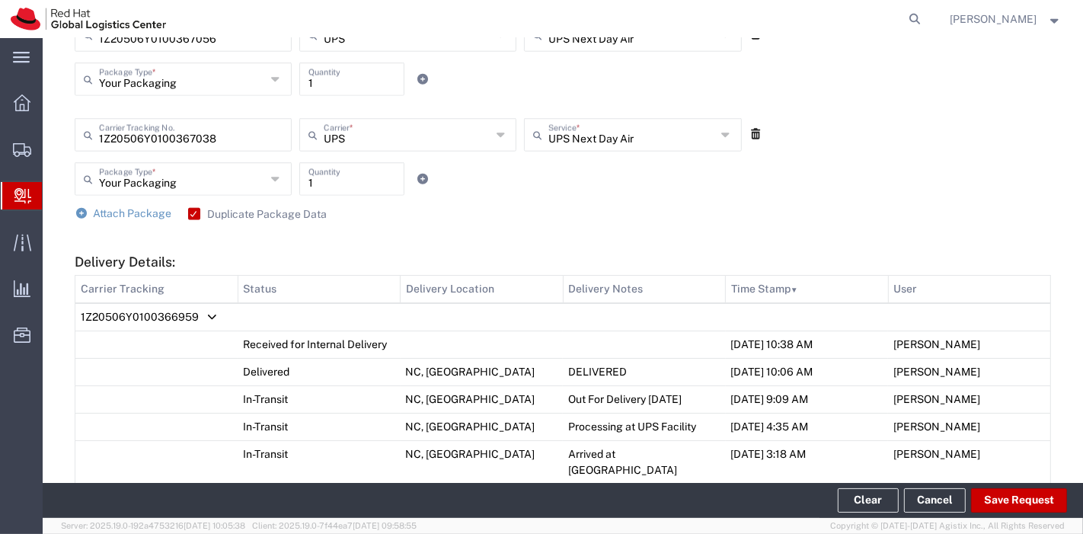
scroll to position [1343, 0]
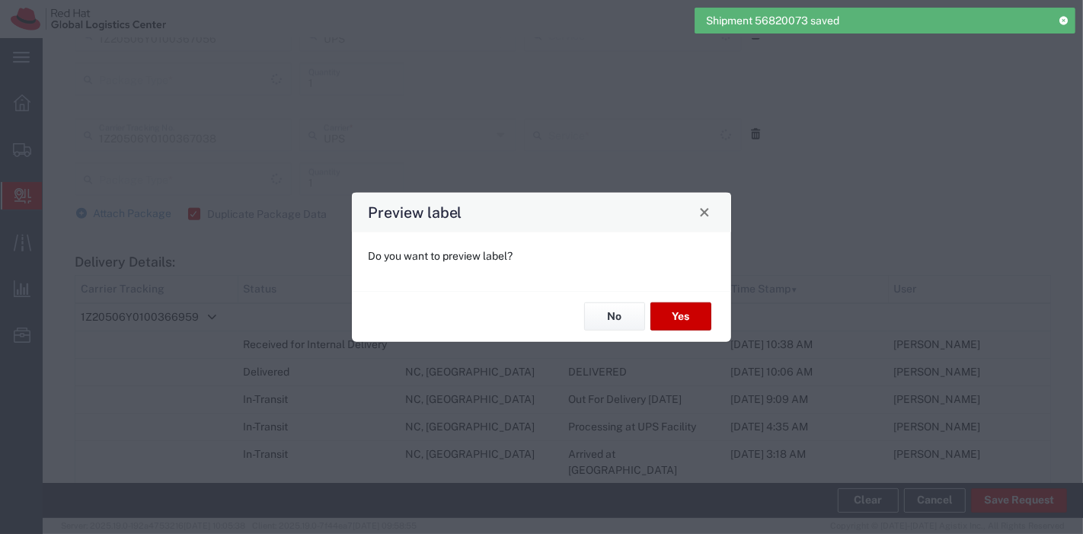
type input "Your Packaging"
type input "UPS Next Day Air"
type input "Your Packaging"
type input "UPS Next Day Air"
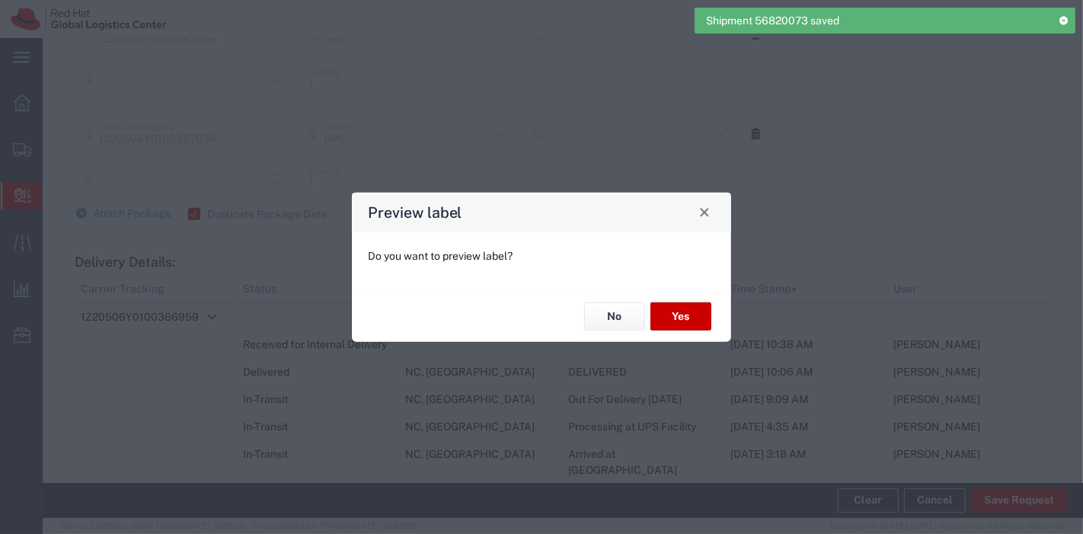
type input "Your Packaging"
type input "UPS Next Day Air"
type input "Your Packaging"
type input "UPS Next Day Air"
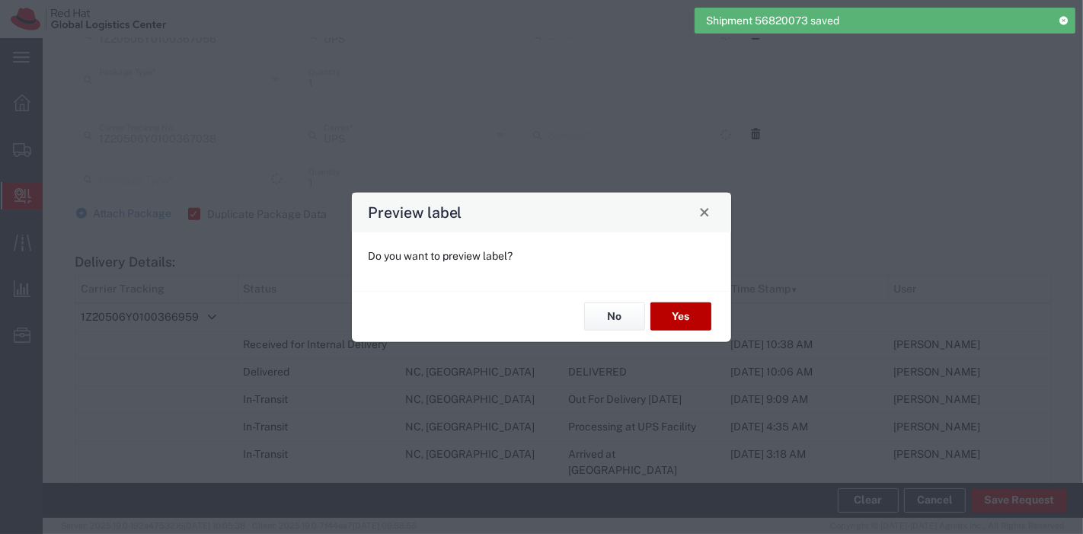
type input "Your Packaging"
click at [677, 312] on button "Yes" at bounding box center [681, 316] width 61 height 28
type input "Your Packaging"
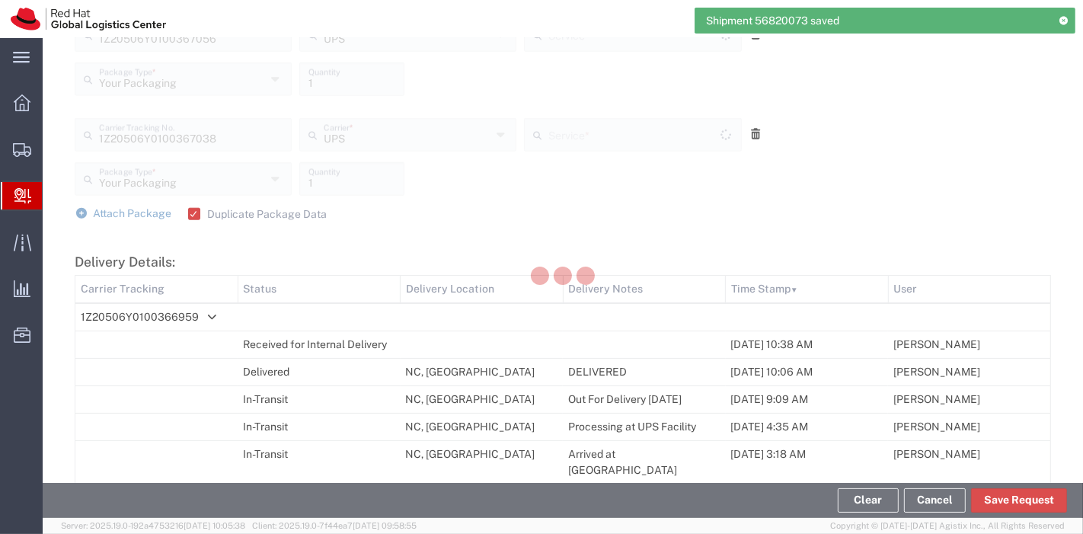
type input "UPS Next Day Air"
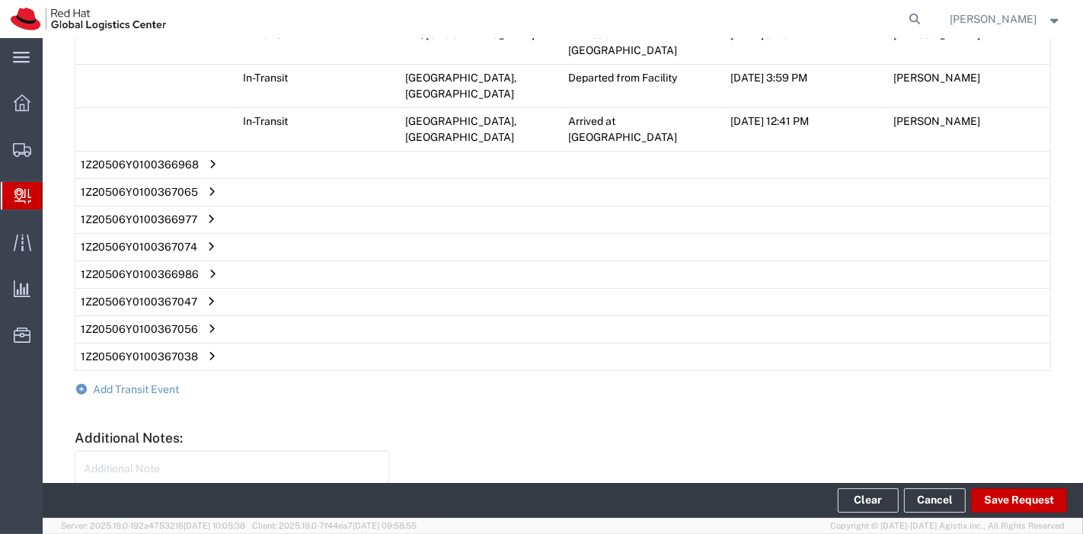
scroll to position [1835, 0]
click at [139, 382] on span "Add Transit Event" at bounding box center [137, 388] width 86 height 12
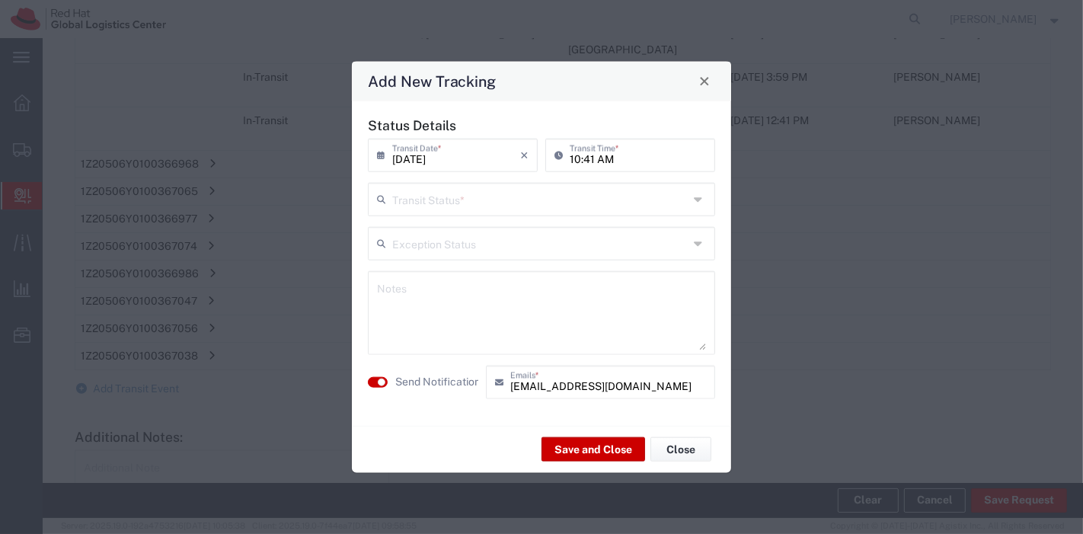
click at [539, 196] on input "text" at bounding box center [540, 197] width 296 height 27
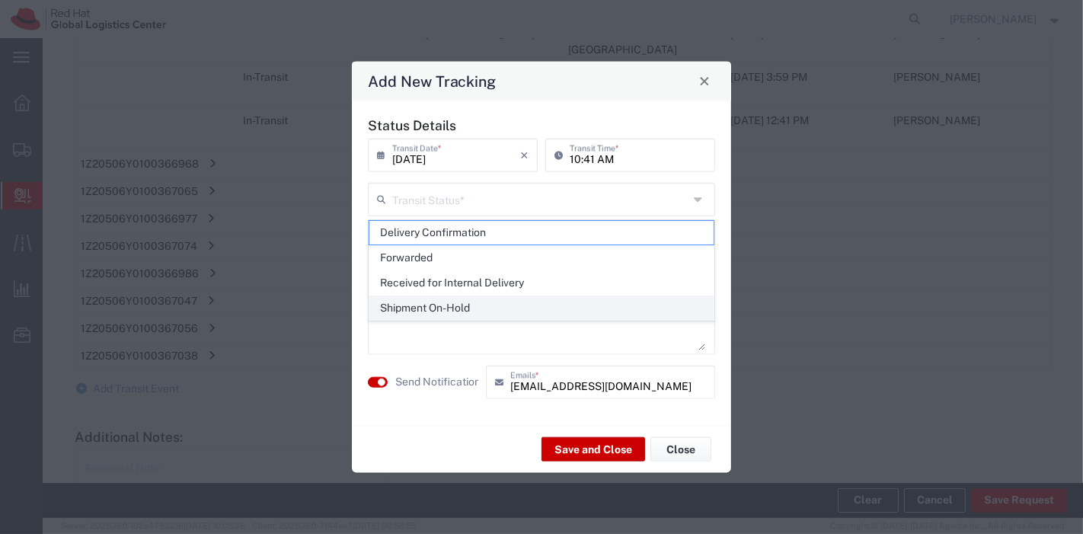
click at [475, 312] on span "Shipment On-Hold" at bounding box center [542, 308] width 345 height 24
type input "Shipment On-Hold"
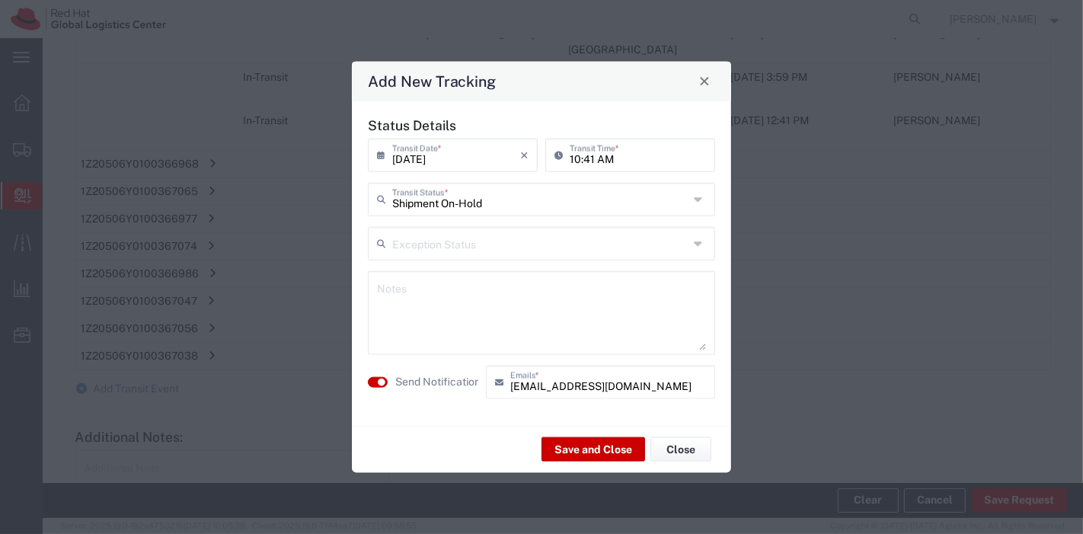
click at [472, 293] on textarea at bounding box center [541, 312] width 329 height 75
type textarea "in POST on hold for pickup"
click at [588, 447] on button "Save and Close" at bounding box center [594, 449] width 104 height 24
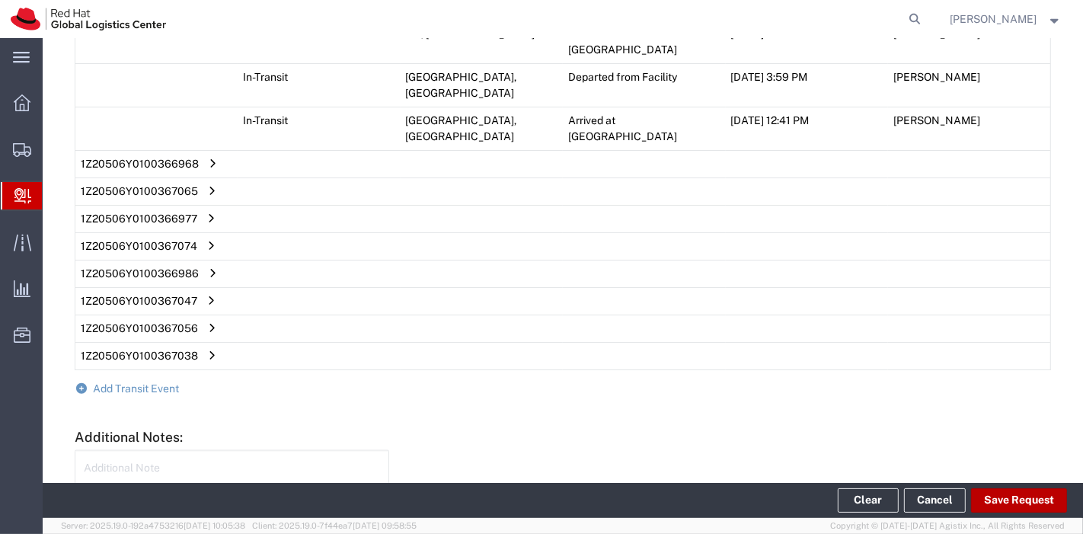
click at [1036, 502] on button "Save Request" at bounding box center [1019, 500] width 96 height 24
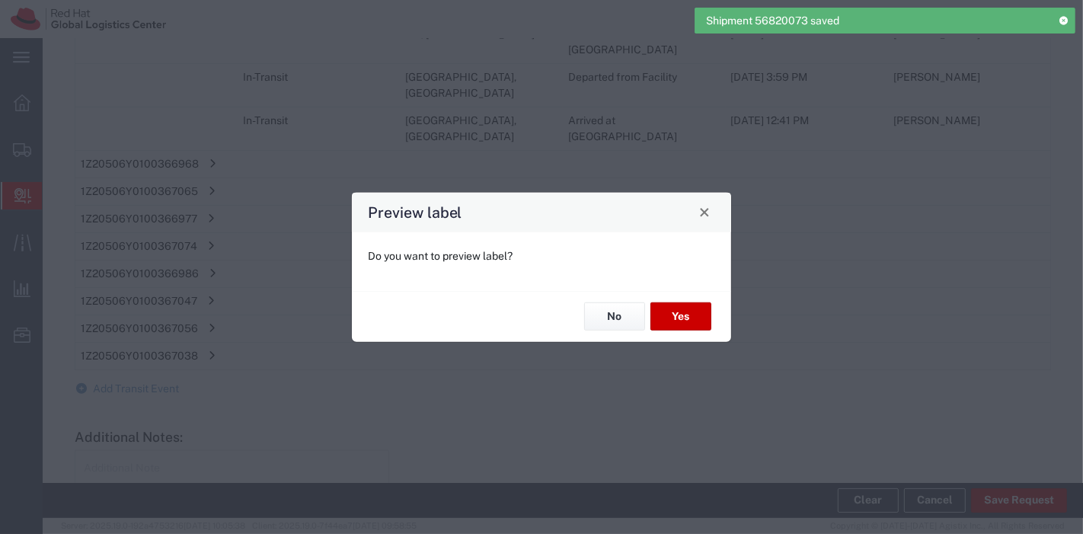
type input "UPS Next Day Air"
type input "Your Packaging"
type input "UPS Next Day Air"
type input "Your Packaging"
type input "UPS Next Day Air"
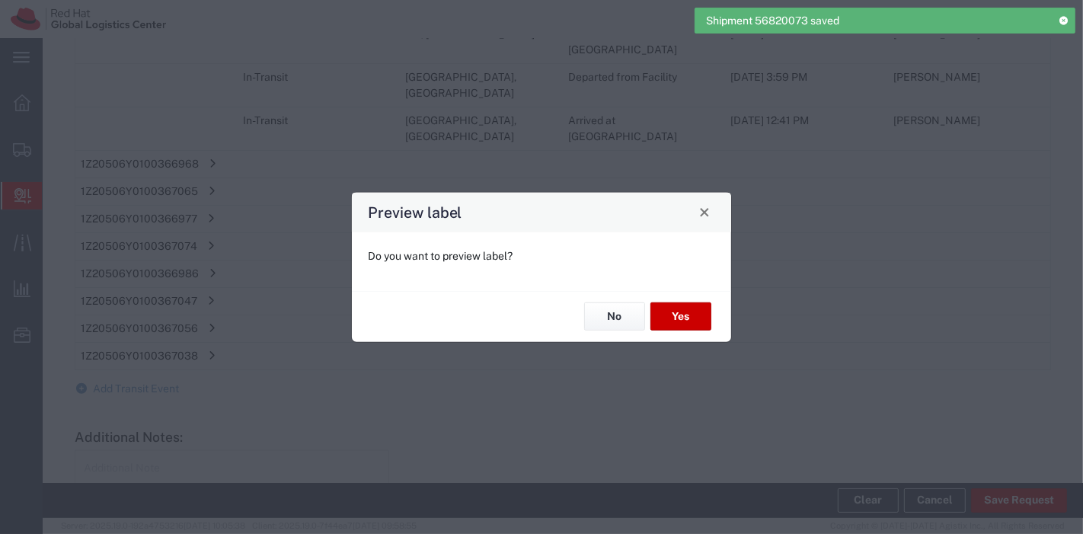
type input "Your Packaging"
type input "UPS Next Day Air"
type input "Your Packaging"
type input "UPS Next Day Air"
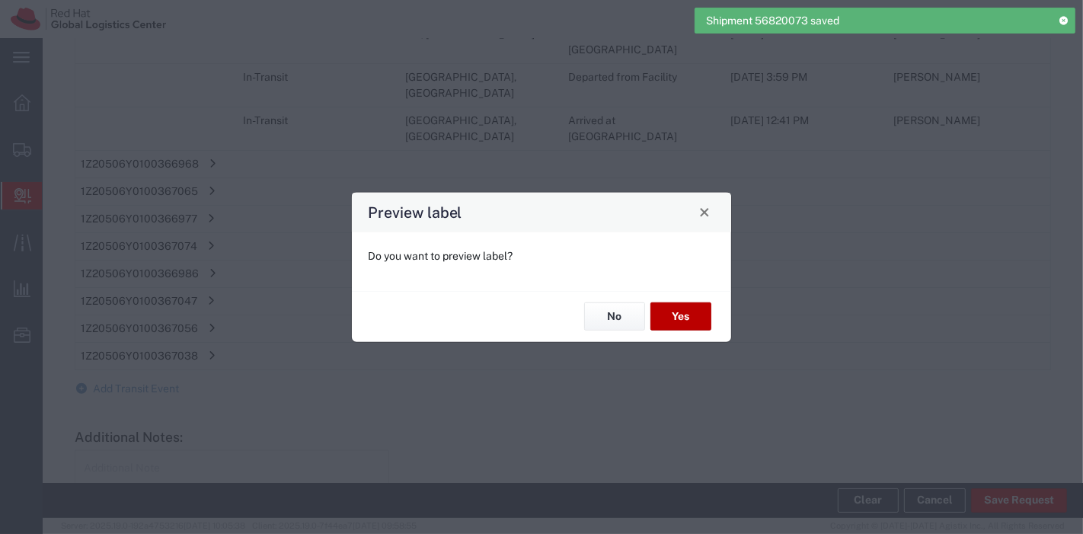
type input "Your Packaging"
type input "UPS Next Day Air"
type input "Your Packaging"
type input "UPS Next Day Air"
type input "Your Packaging"
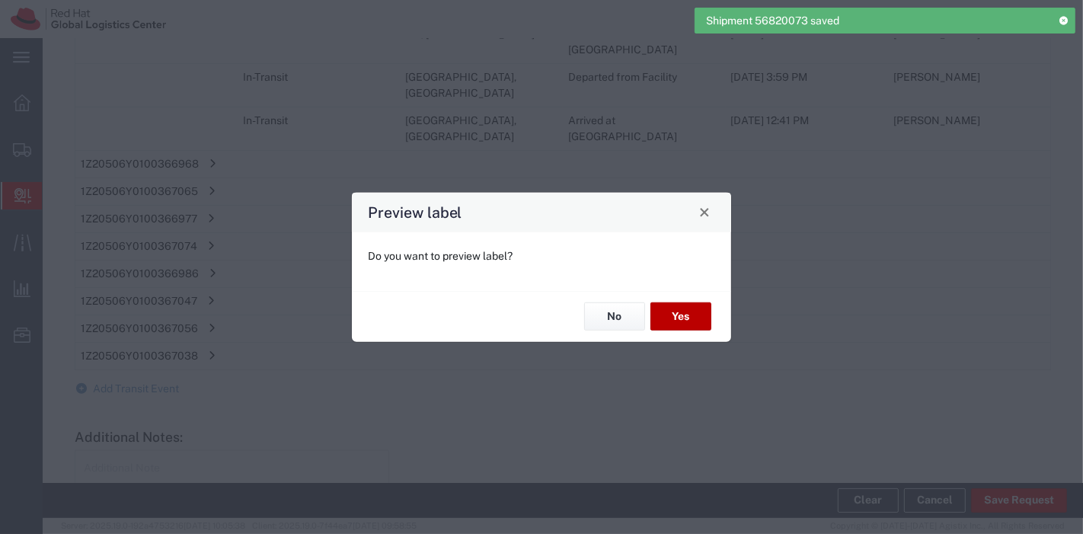
type input "UPS Next Day Air"
click at [681, 318] on button "Yes" at bounding box center [681, 316] width 61 height 28
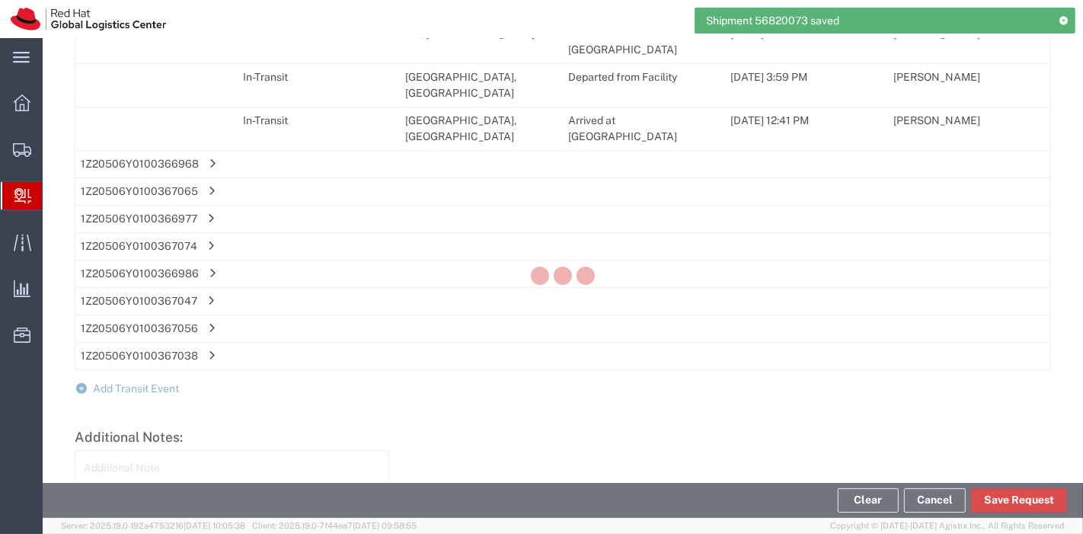
type input "UPS Next Day Air"
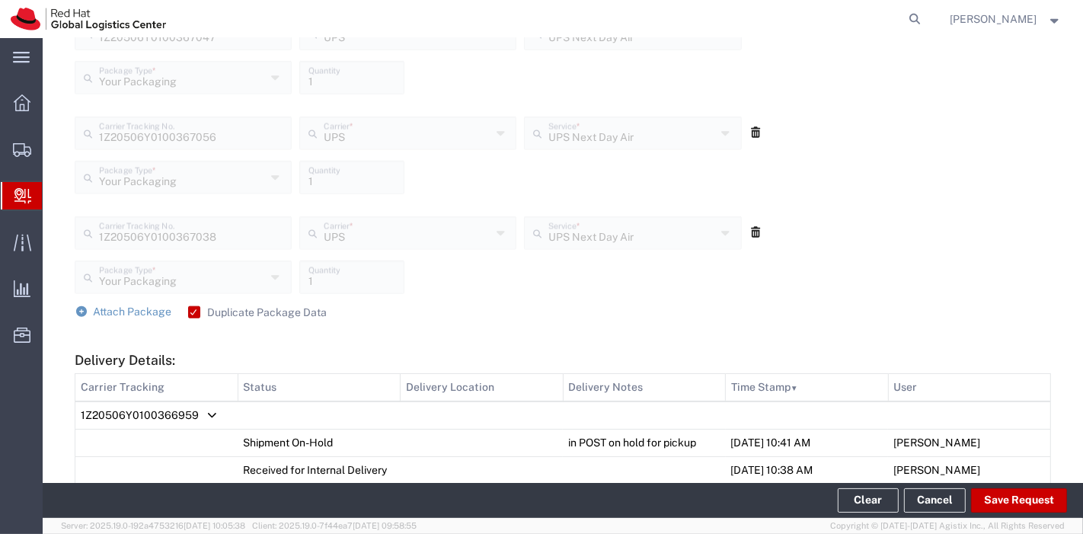
scroll to position [1247, 0]
